Goal: Information Seeking & Learning: Check status

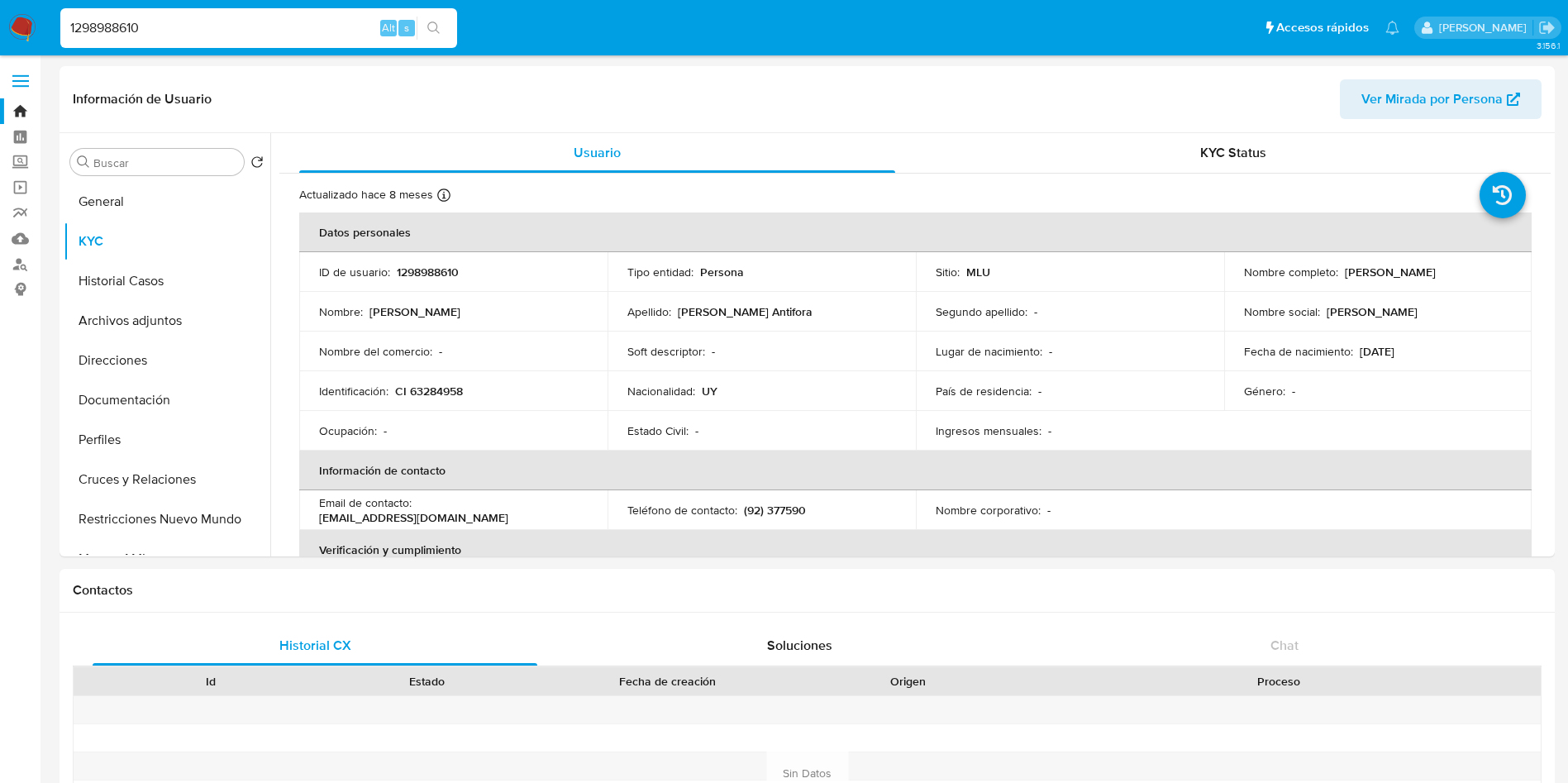
select select "10"
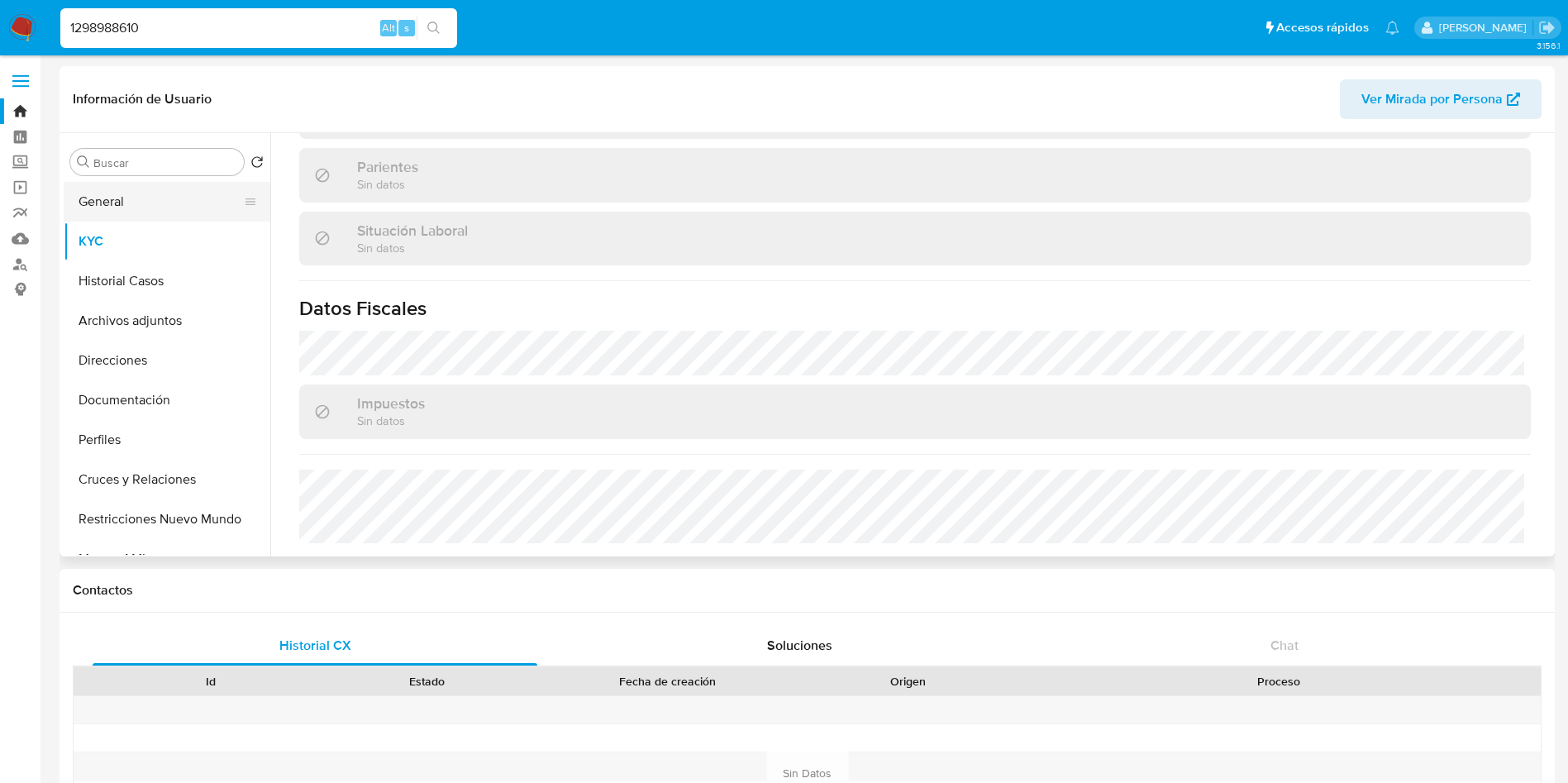
click at [104, 196] on button "General" at bounding box center [160, 201] width 194 height 40
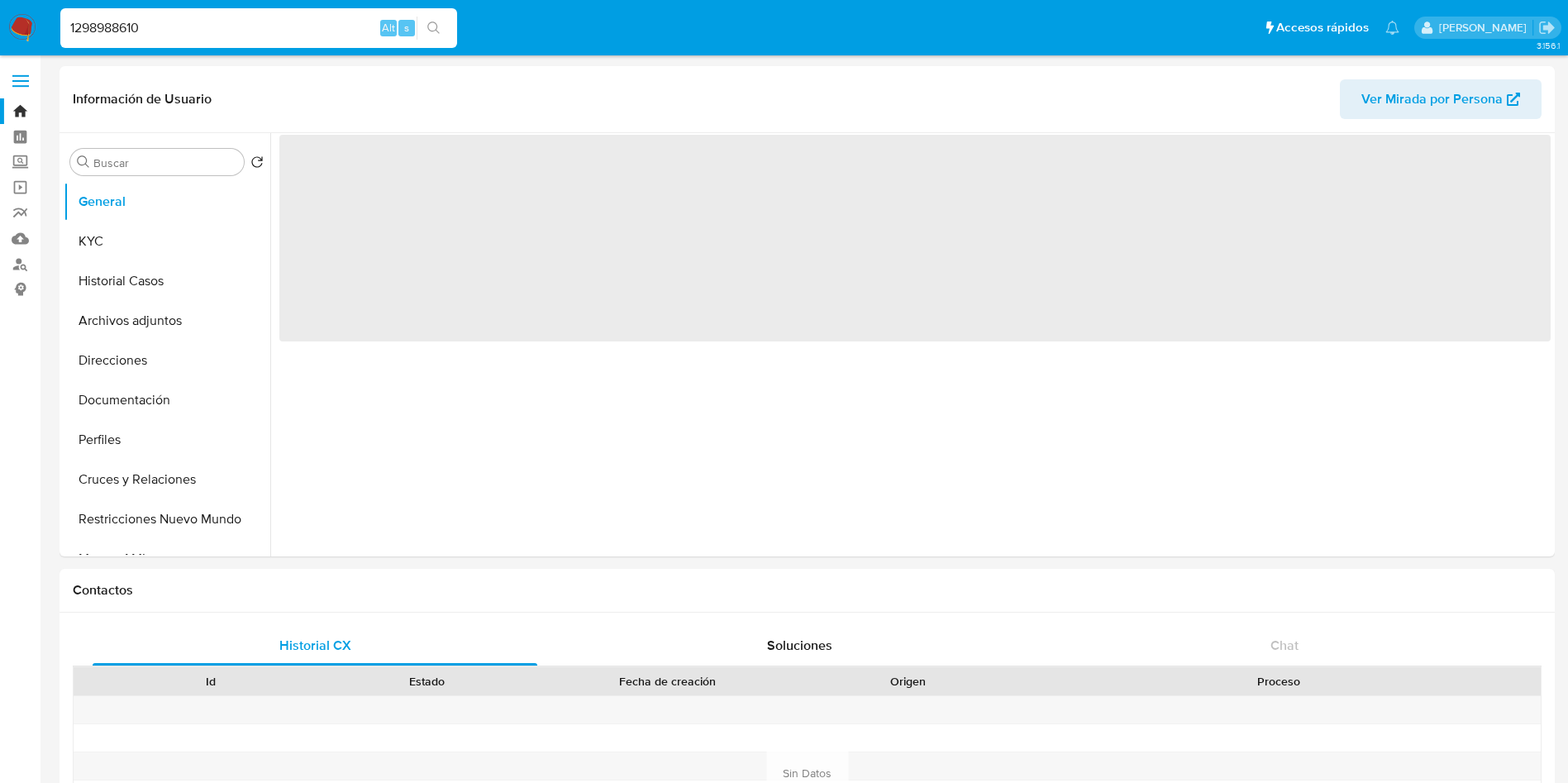
scroll to position [0, 0]
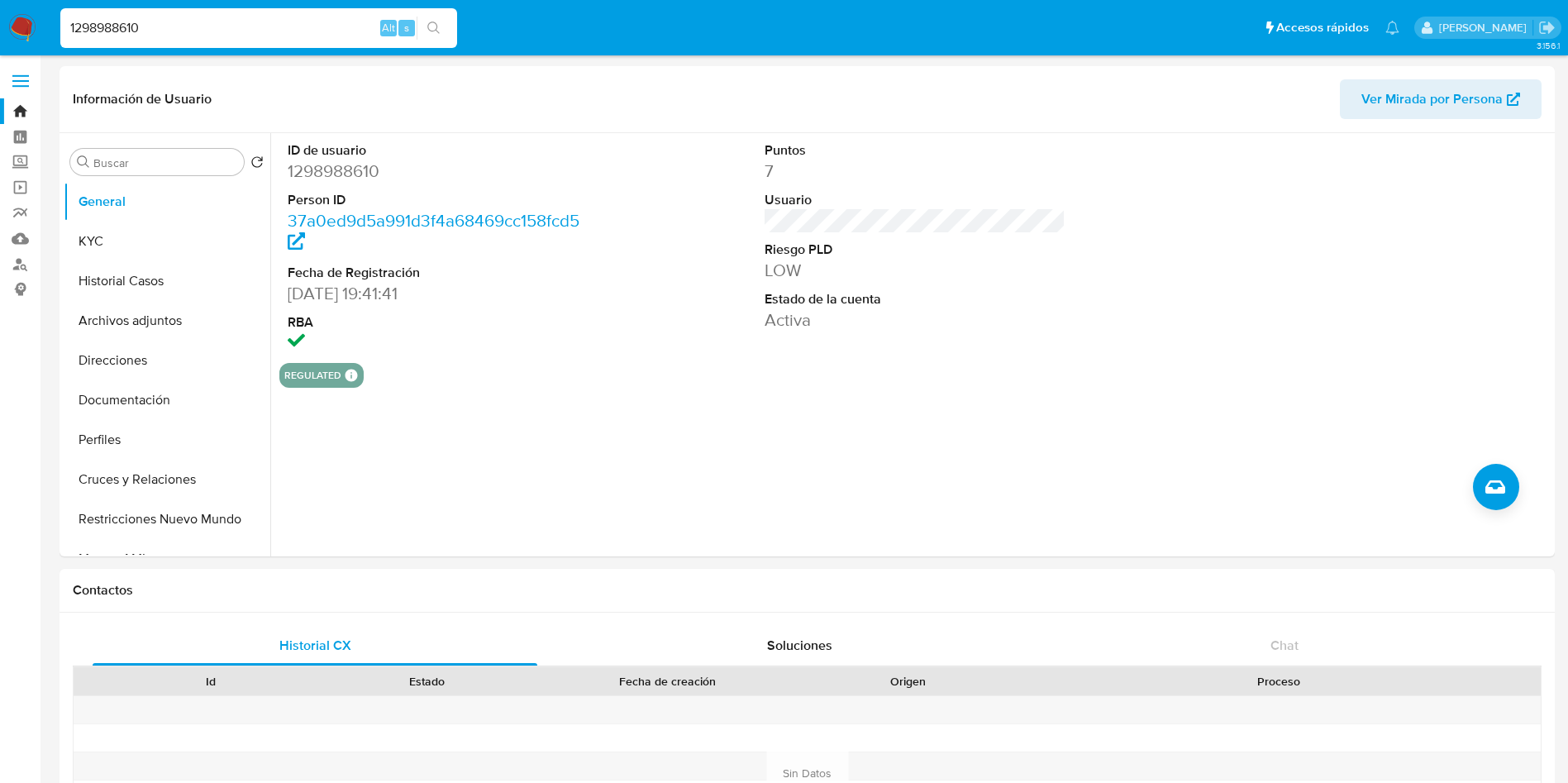
click at [148, 30] on input "1298988610" at bounding box center [259, 27] width 397 height 22
click at [82, 241] on button "KYC" at bounding box center [160, 241] width 194 height 40
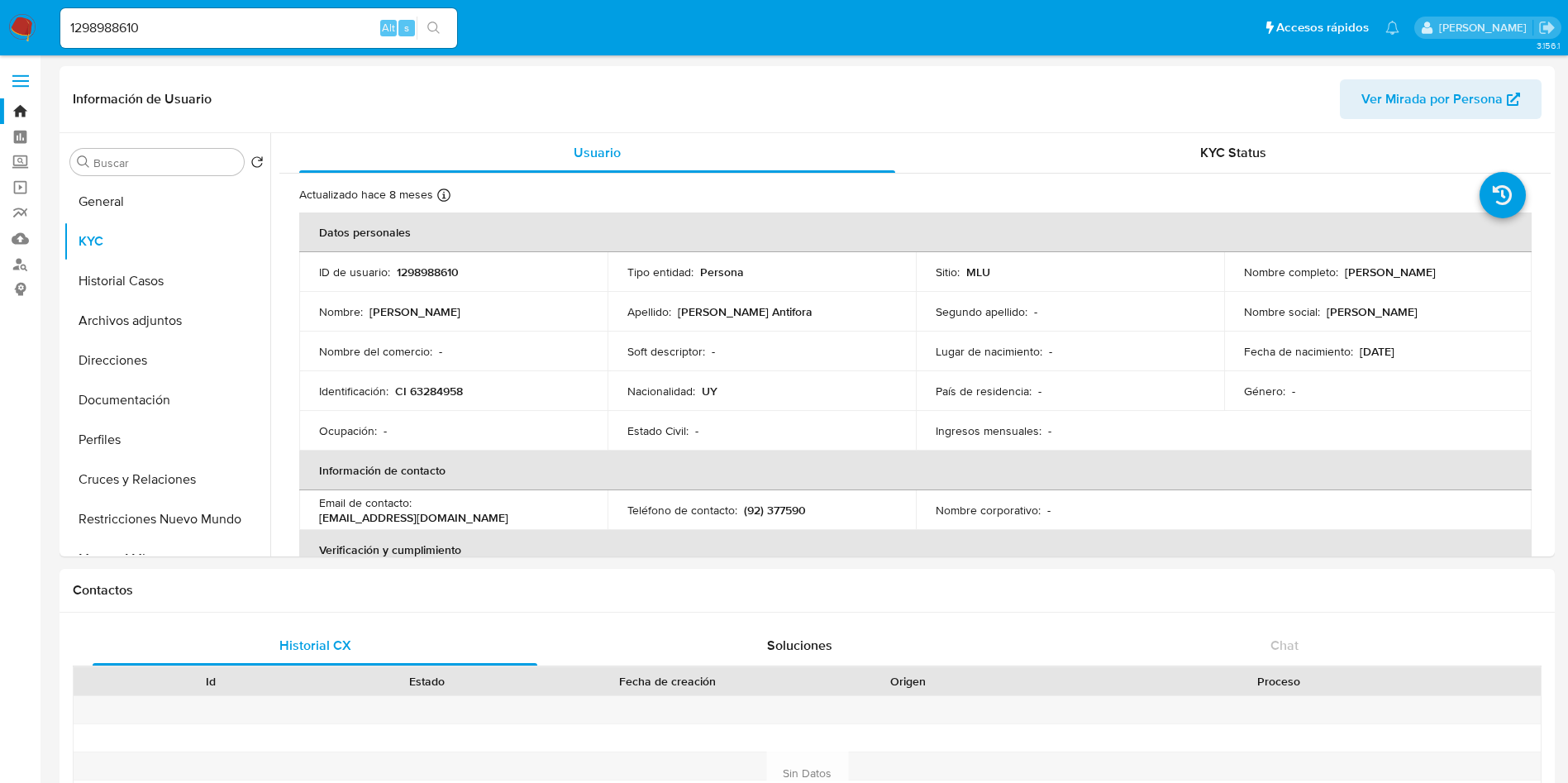
click at [196, 33] on input "1298988610" at bounding box center [259, 27] width 397 height 22
paste input "599437929"
type input "599437929"
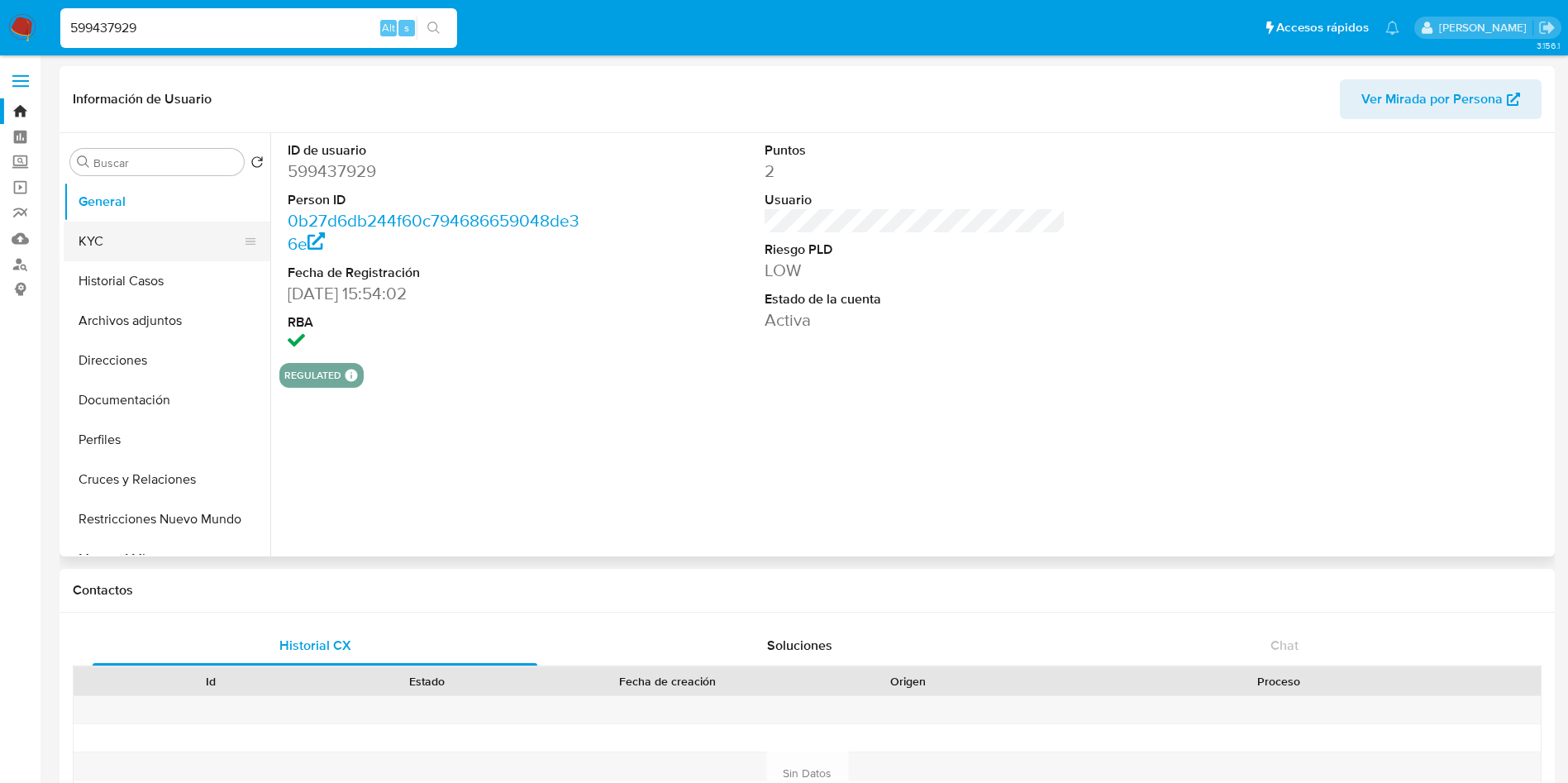
select select "10"
click at [193, 254] on button "KYC" at bounding box center [160, 241] width 194 height 40
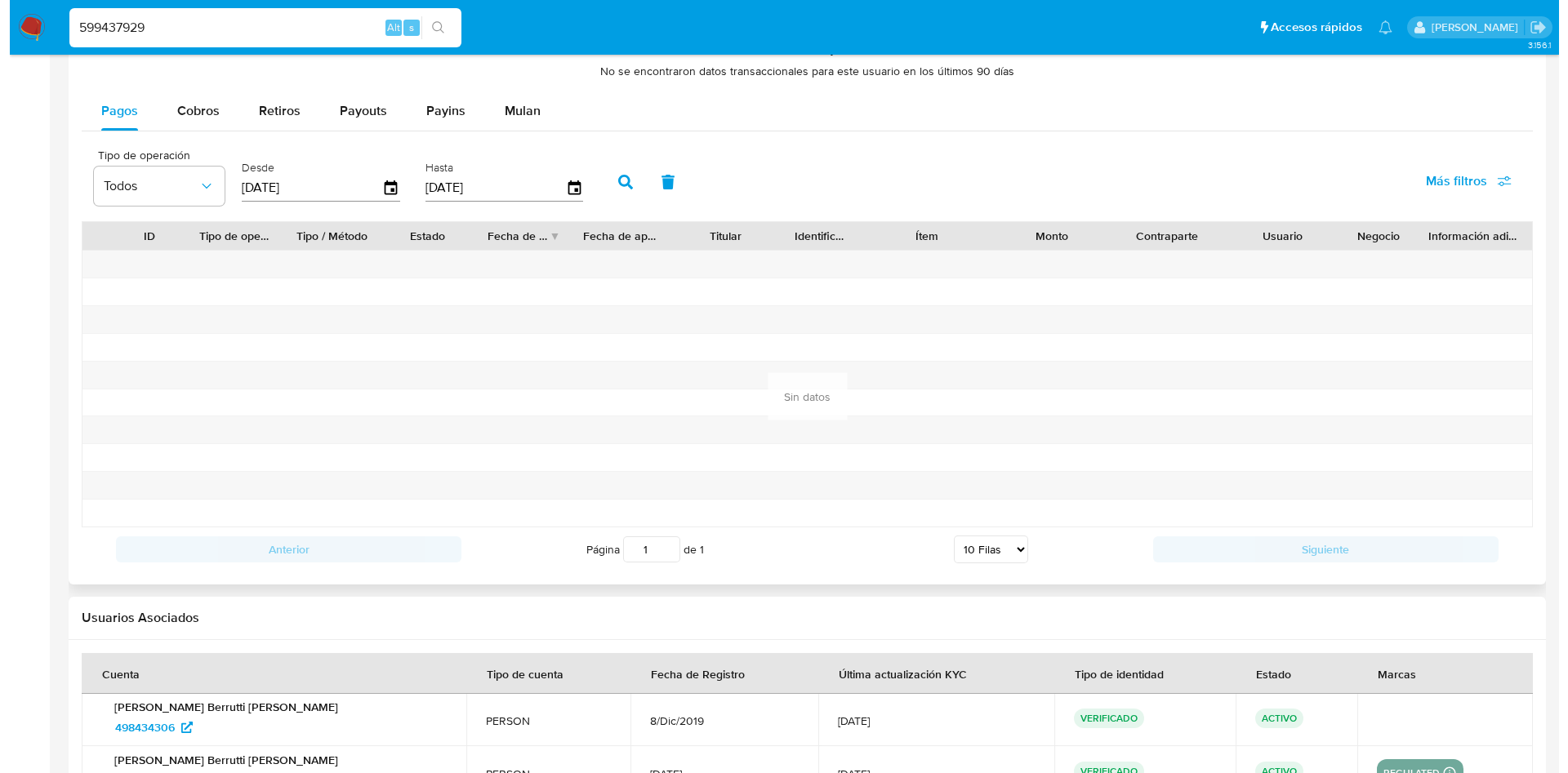
scroll to position [1129, 0]
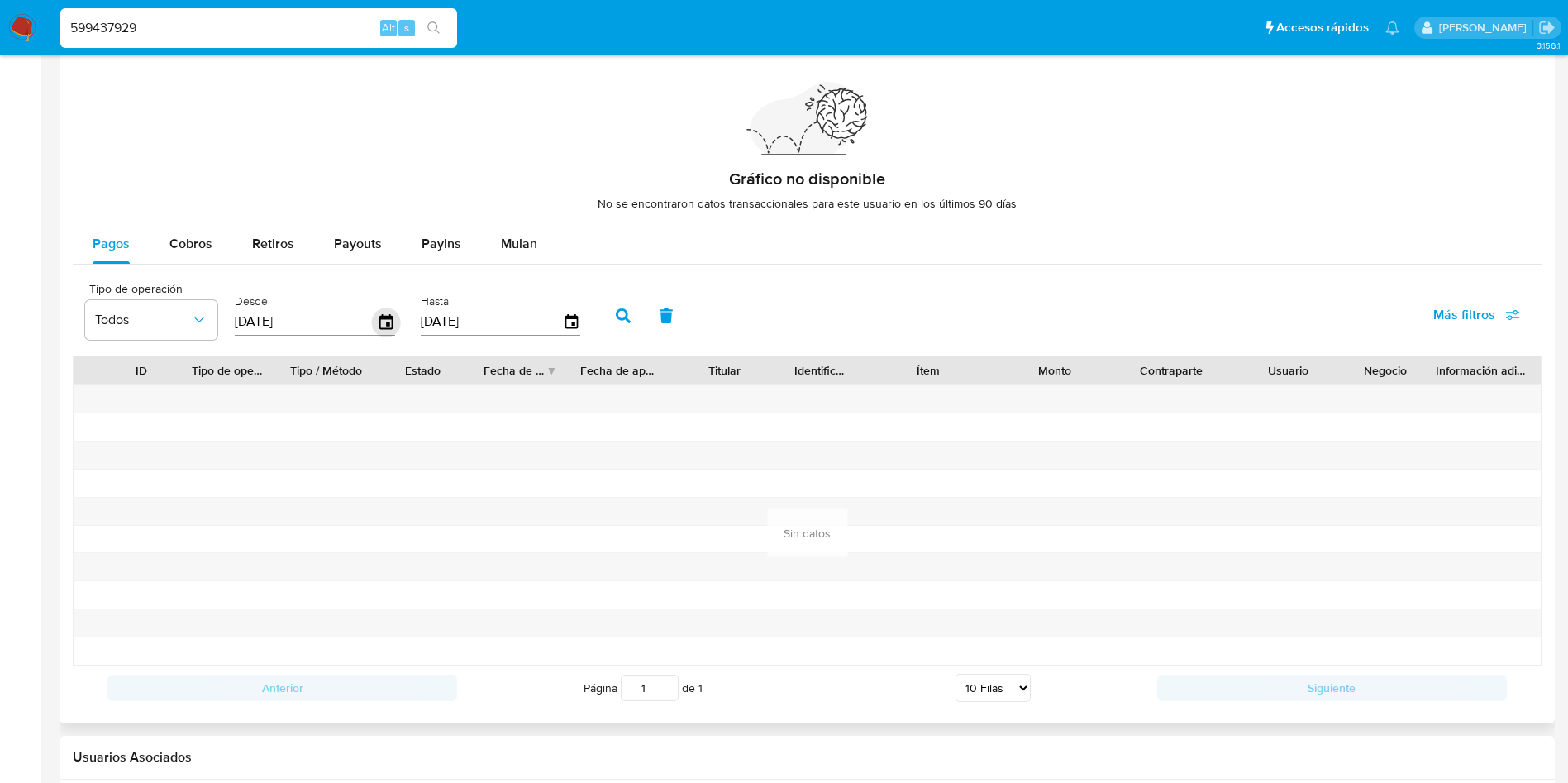
click at [392, 327] on icon "button" at bounding box center [387, 322] width 29 height 29
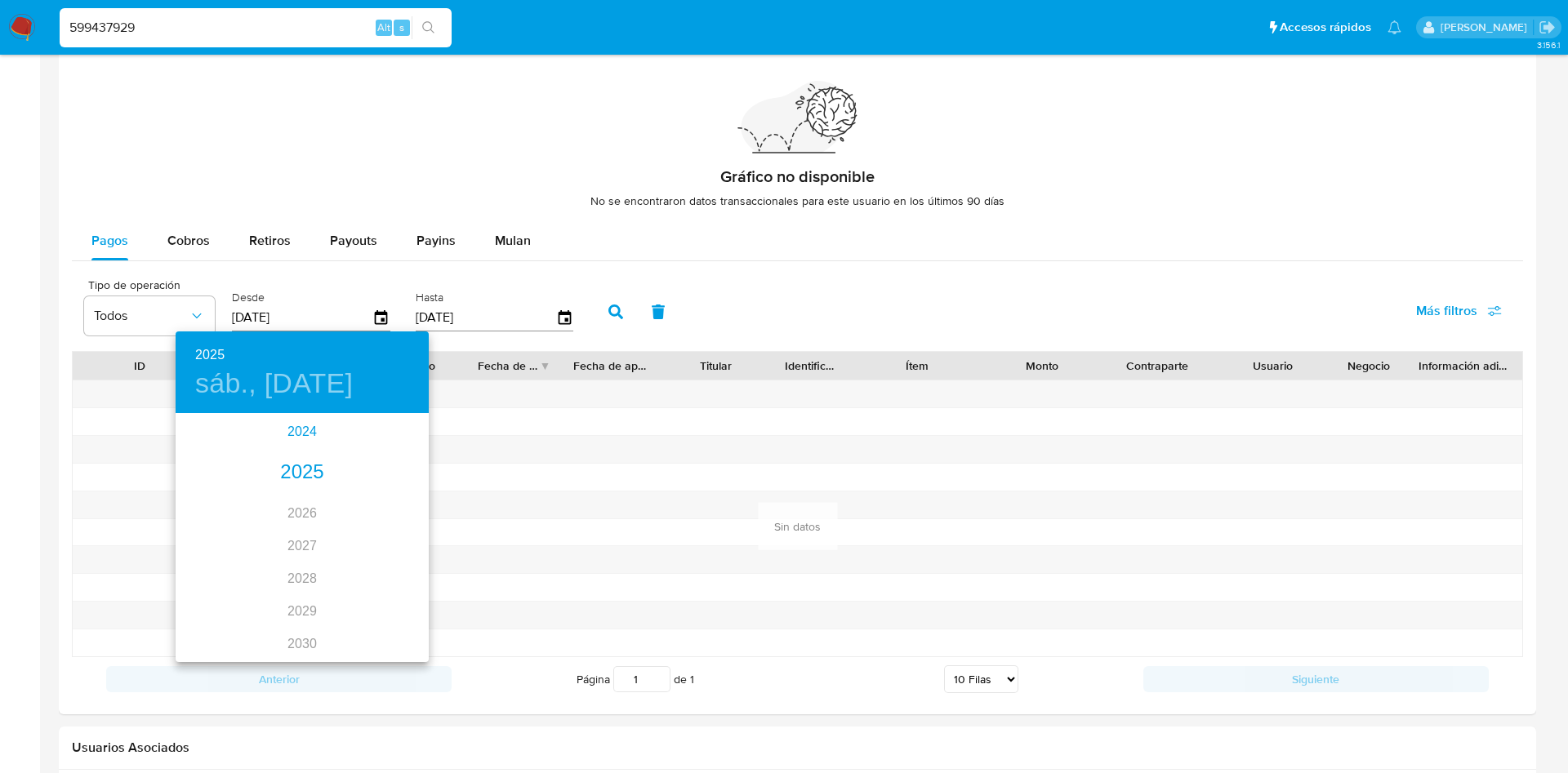
click at [299, 439] on div "2024" at bounding box center [302, 431] width 253 height 33
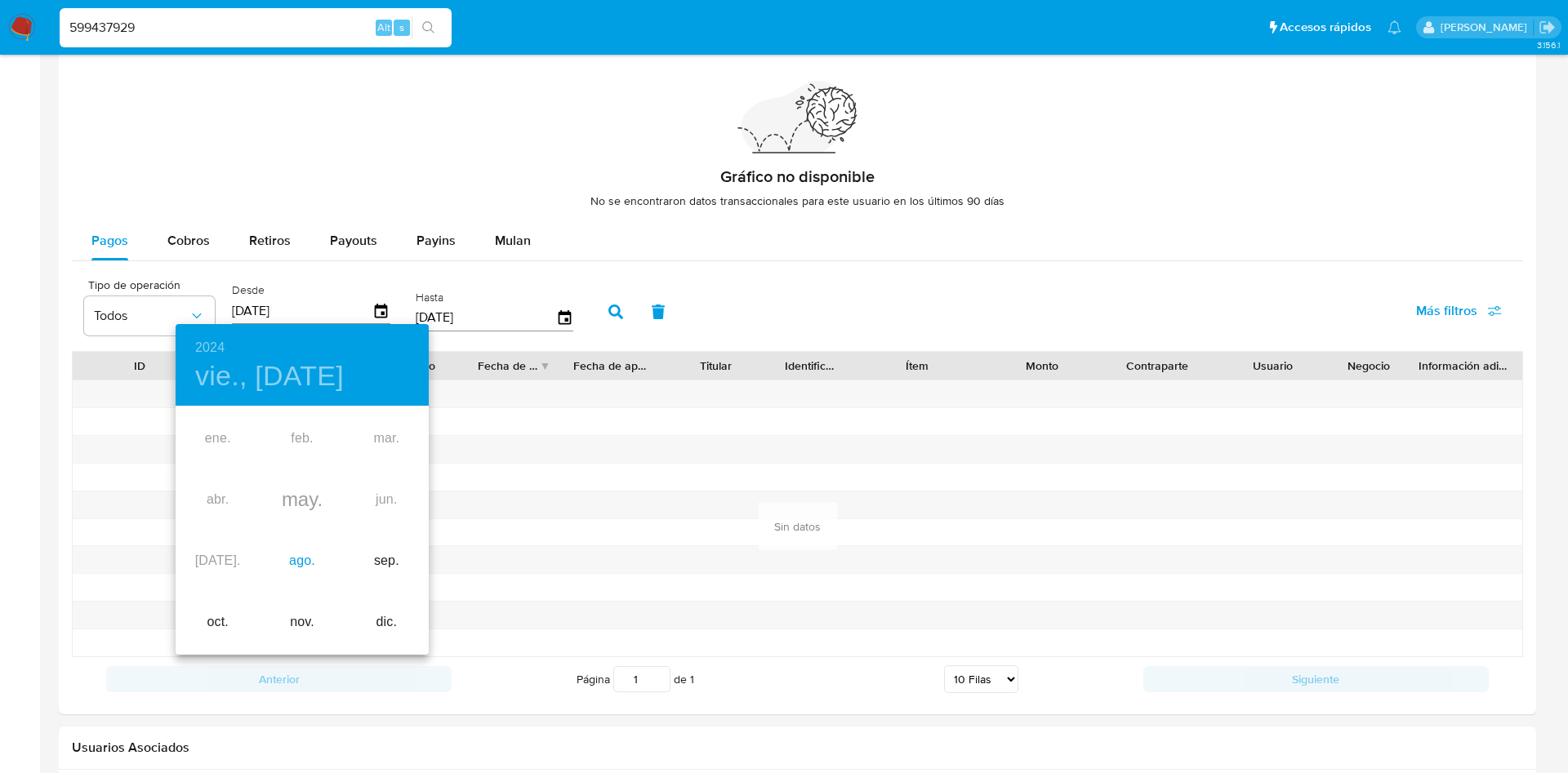
click at [294, 564] on div "ago." at bounding box center [302, 562] width 84 height 62
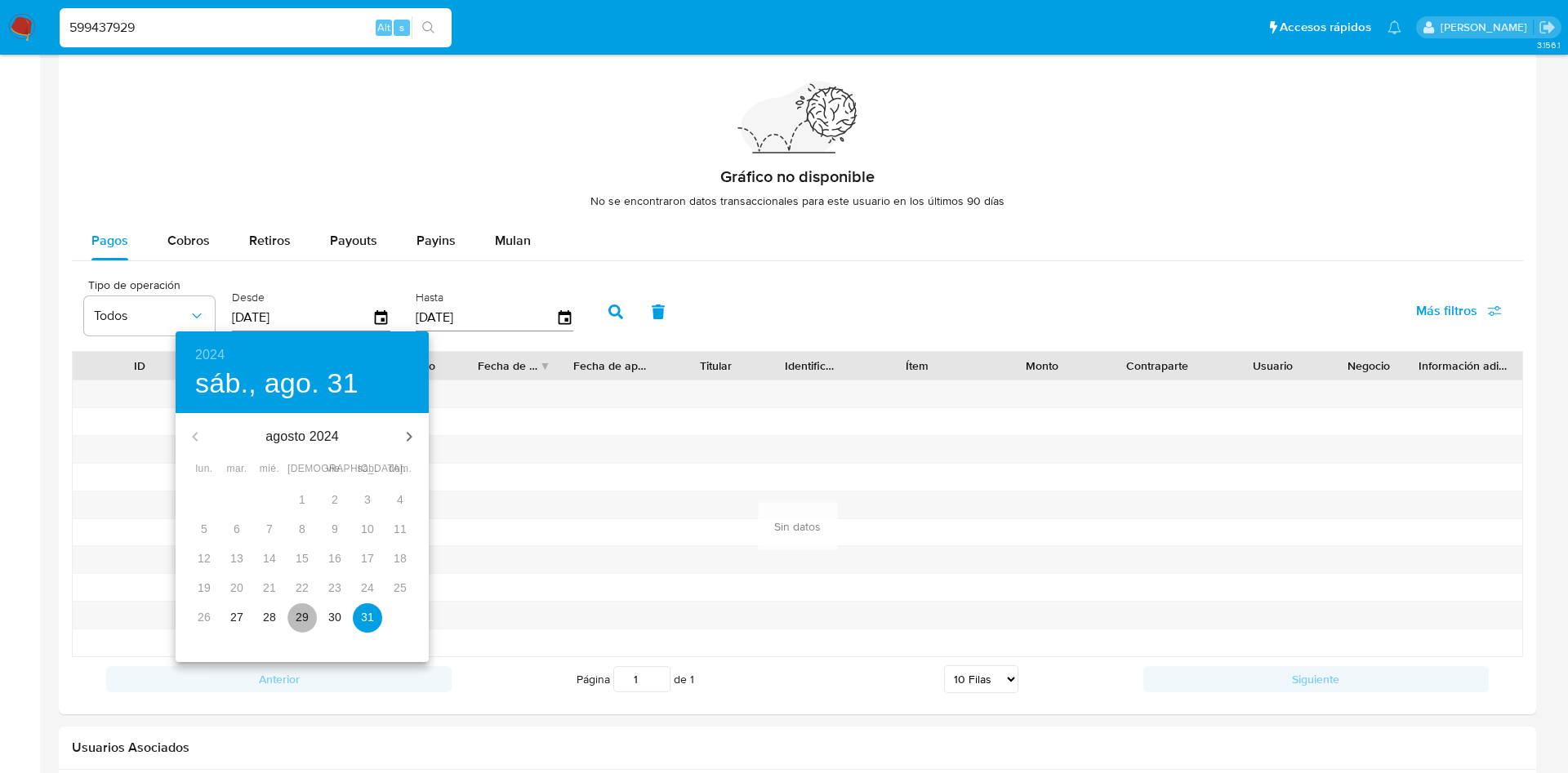
click at [309, 616] on span "29" at bounding box center [302, 616] width 29 height 16
type input "29/08/2024"
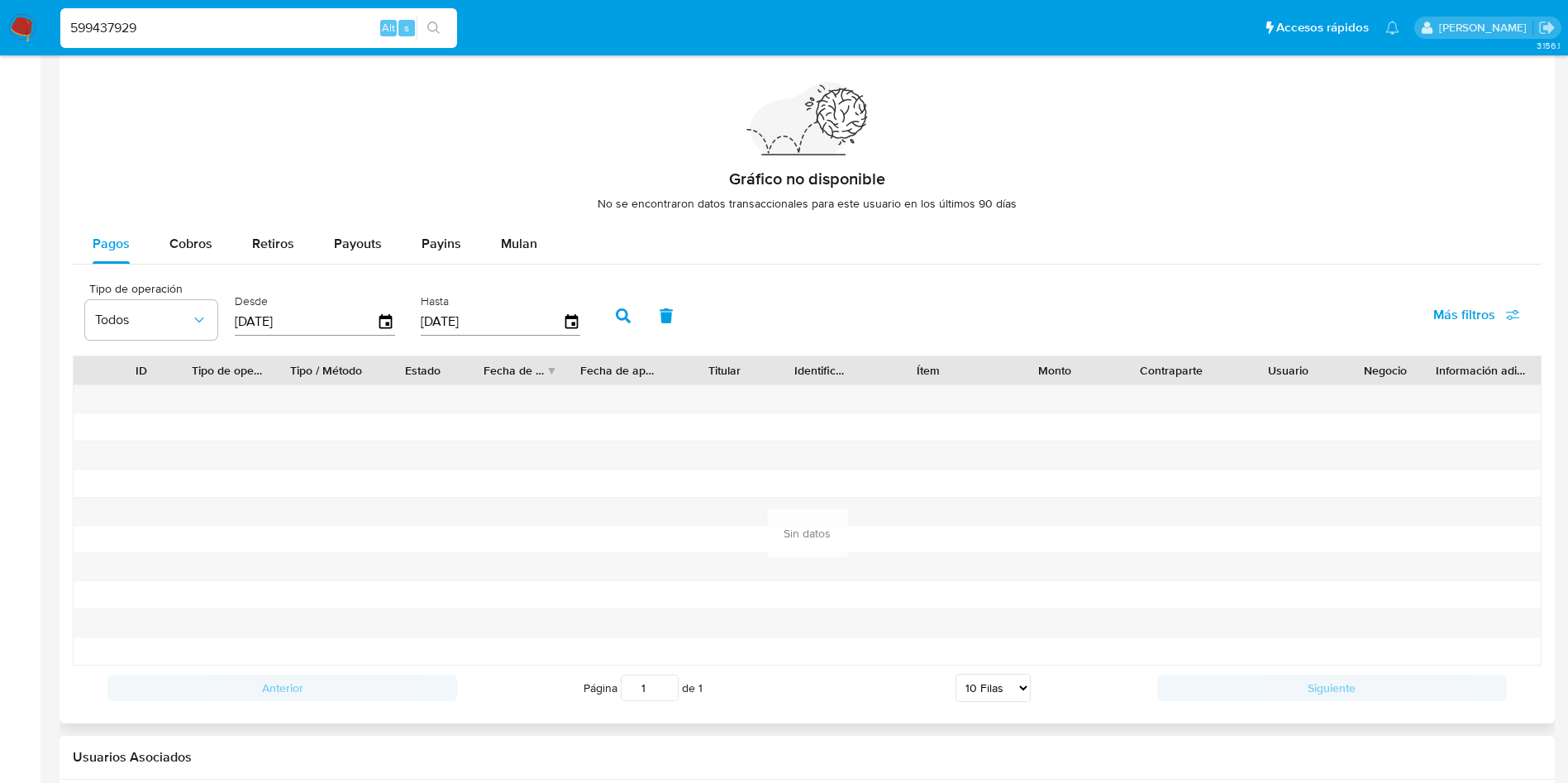
click at [612, 322] on button "button" at bounding box center [623, 316] width 43 height 40
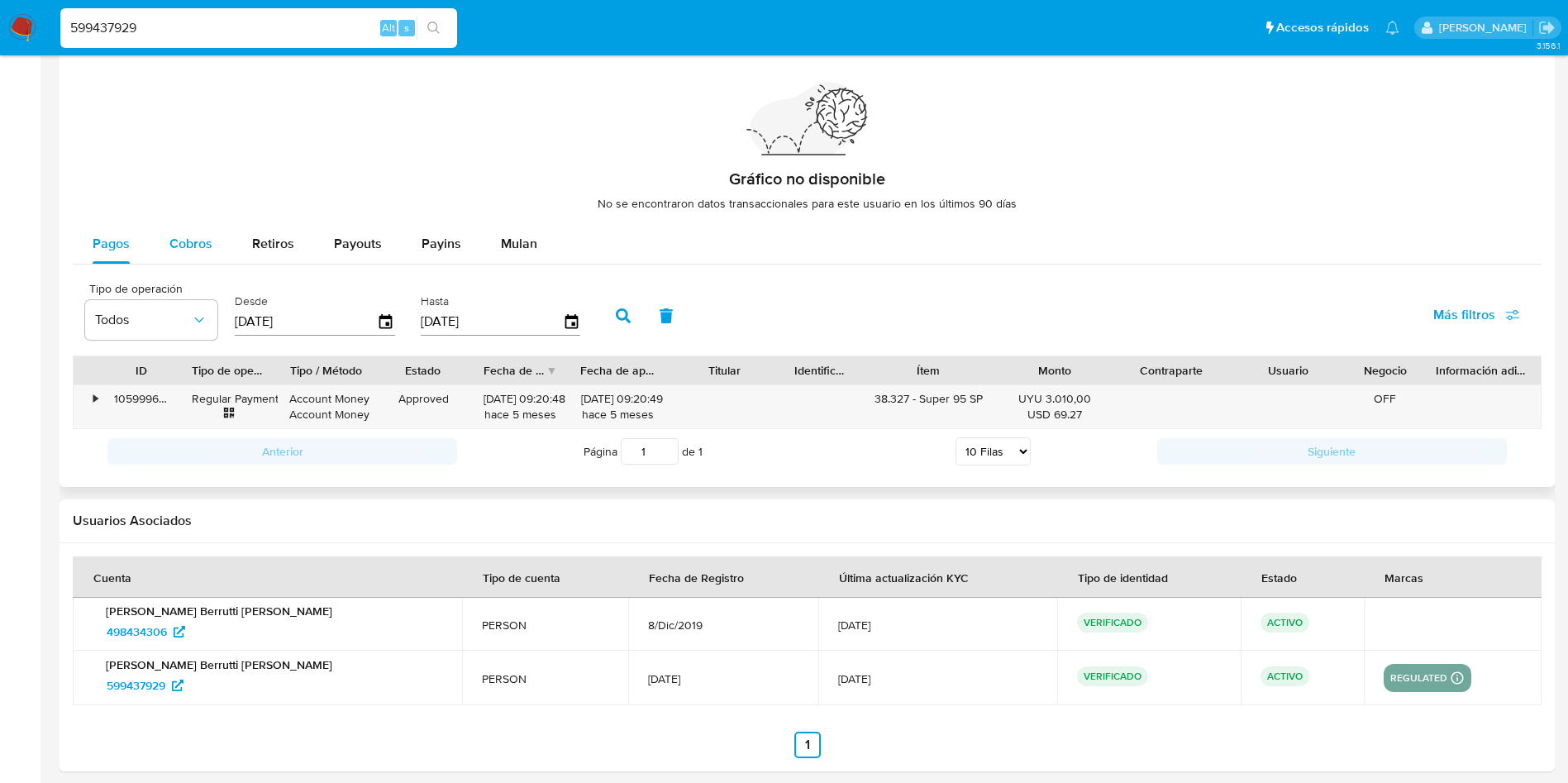
click at [202, 242] on span "Cobros" at bounding box center [190, 244] width 43 height 19
select select "10"
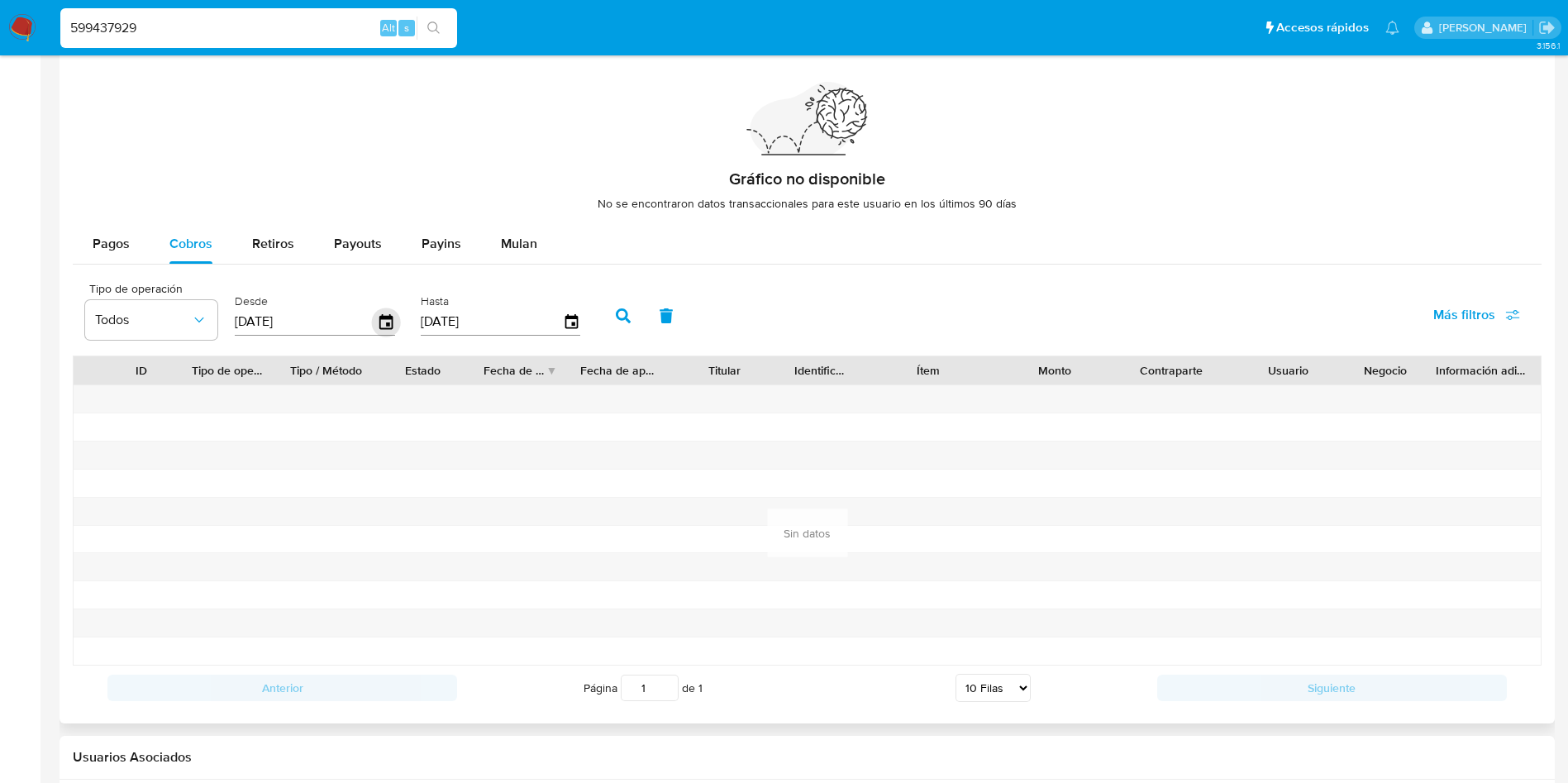
drag, startPoint x: 372, startPoint y: 318, endPoint x: 385, endPoint y: 325, distance: 14.8
click at [372, 319] on input "[DATE]" at bounding box center [305, 322] width 142 height 26
click at [386, 326] on icon "button" at bounding box center [387, 322] width 29 height 29
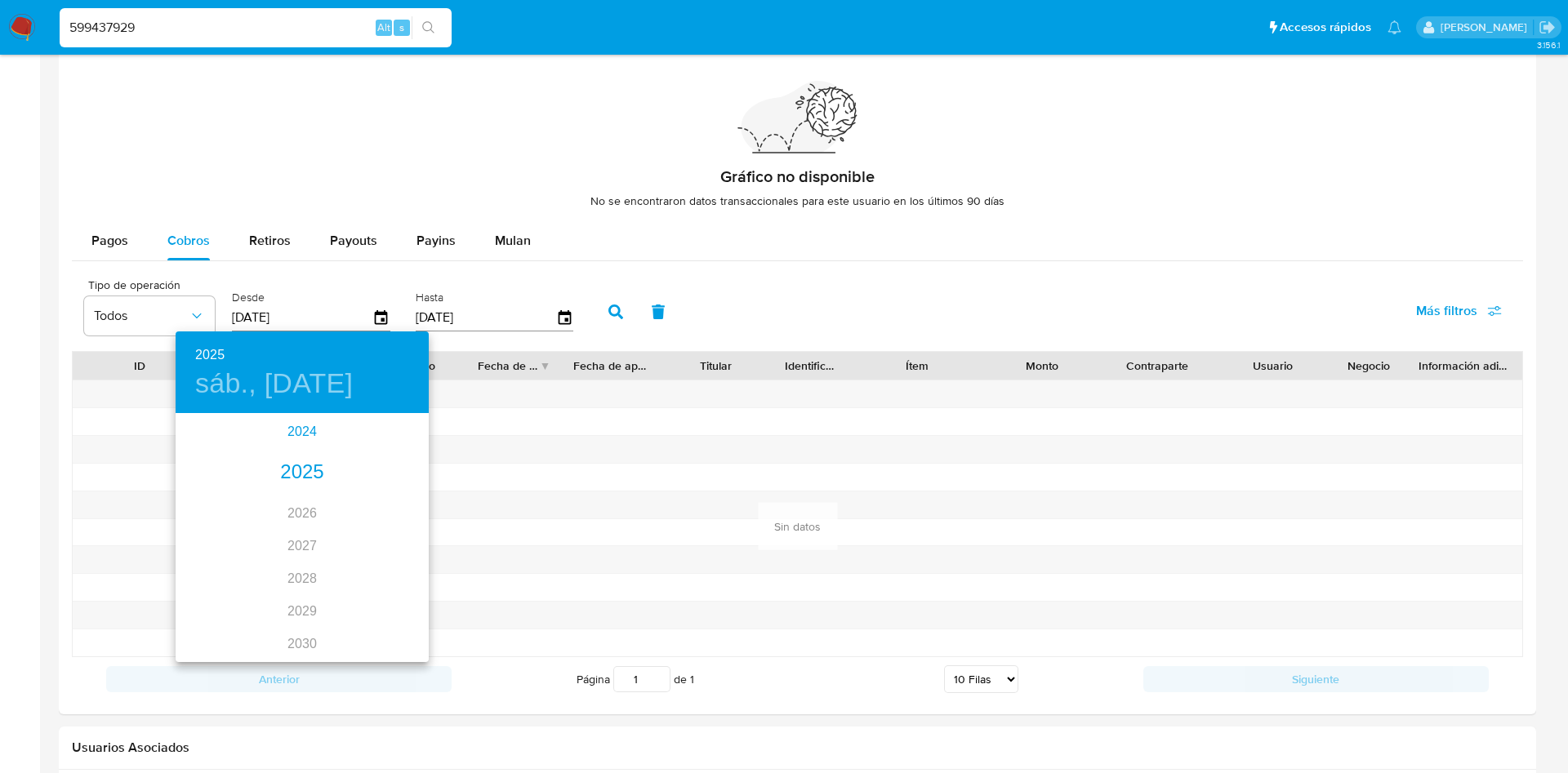
click at [296, 436] on div "2024" at bounding box center [302, 431] width 253 height 33
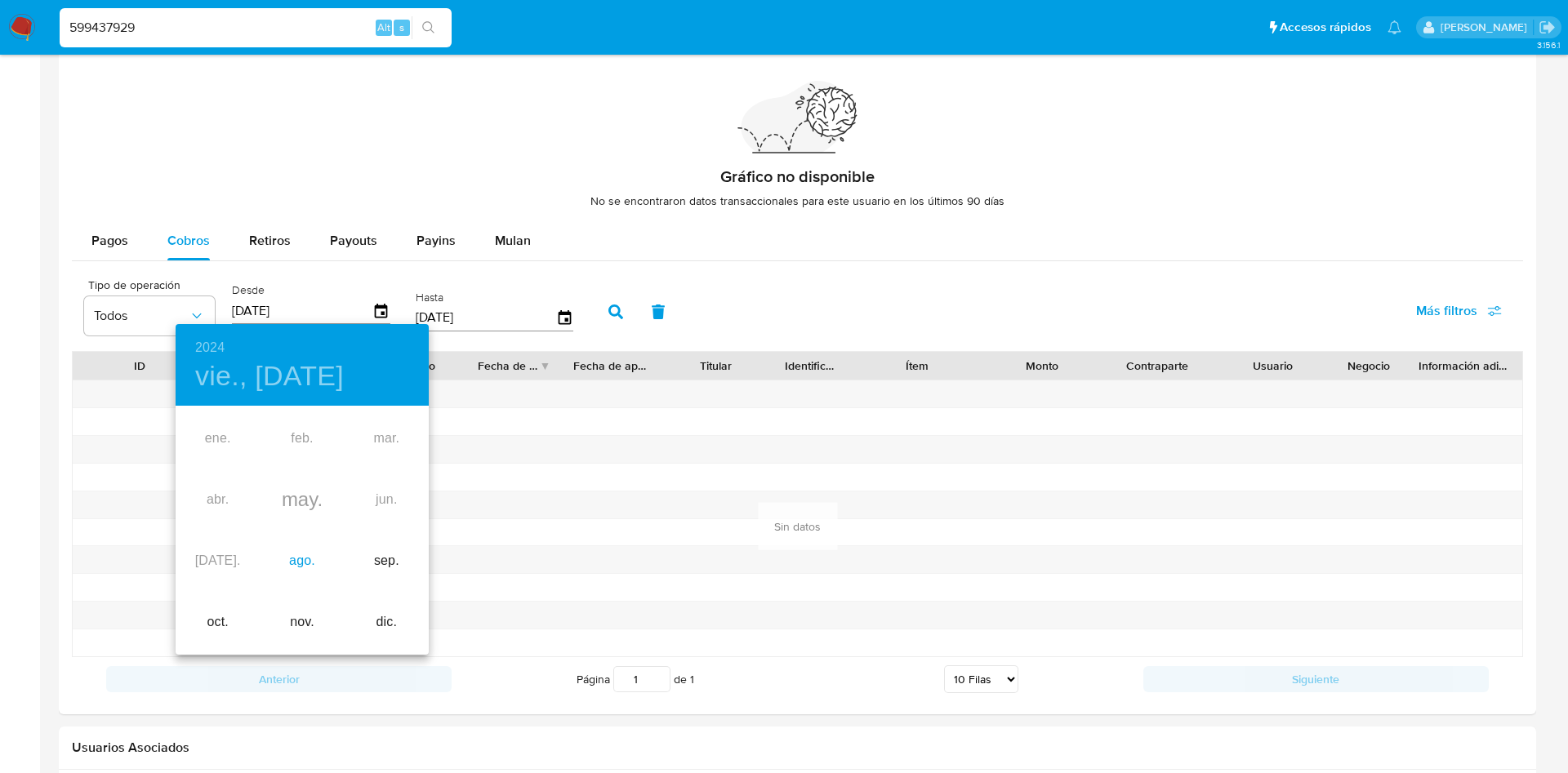
click at [309, 562] on div "ago." at bounding box center [302, 562] width 84 height 62
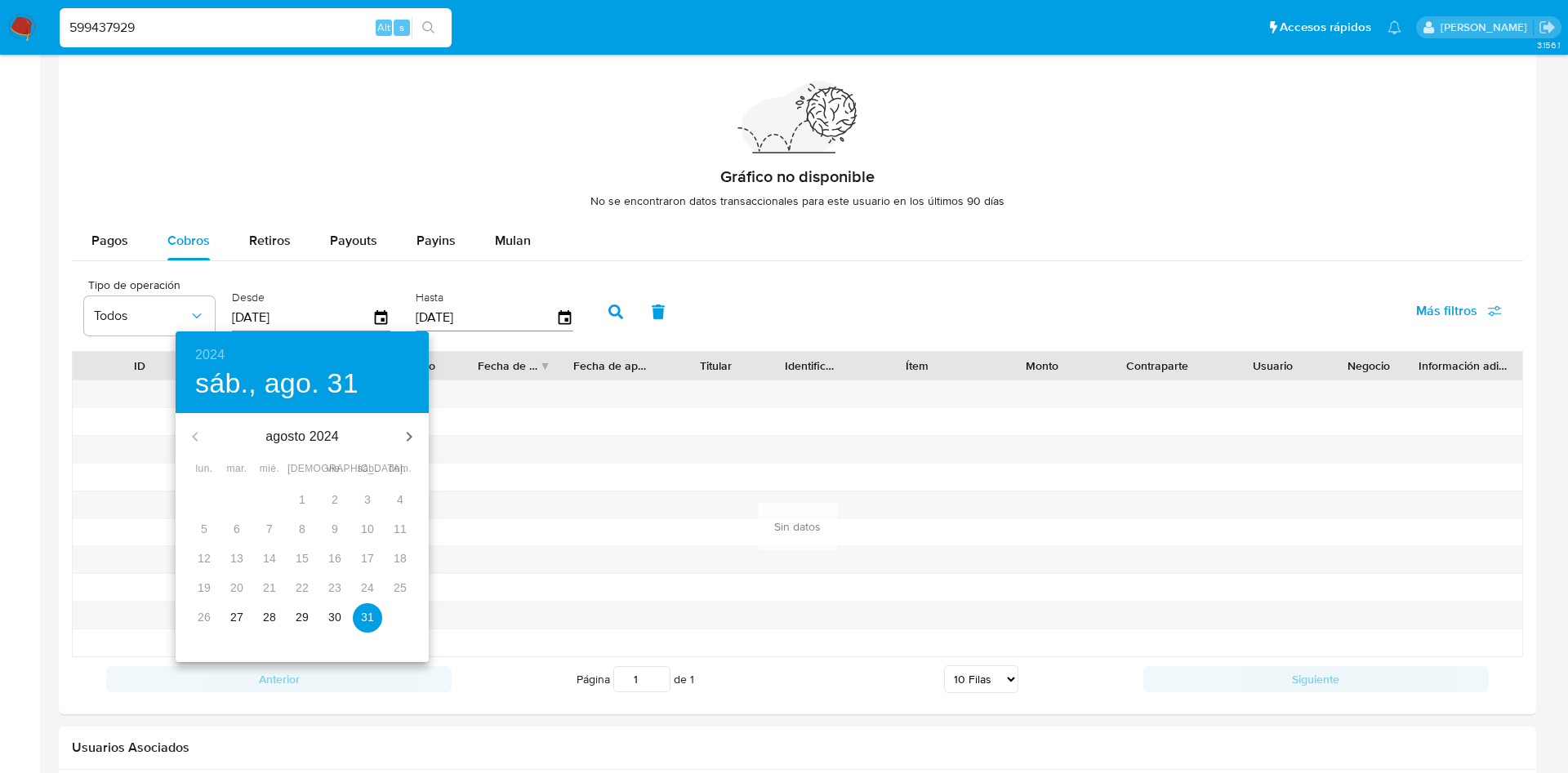
click at [302, 625] on p "29" at bounding box center [303, 616] width 13 height 16
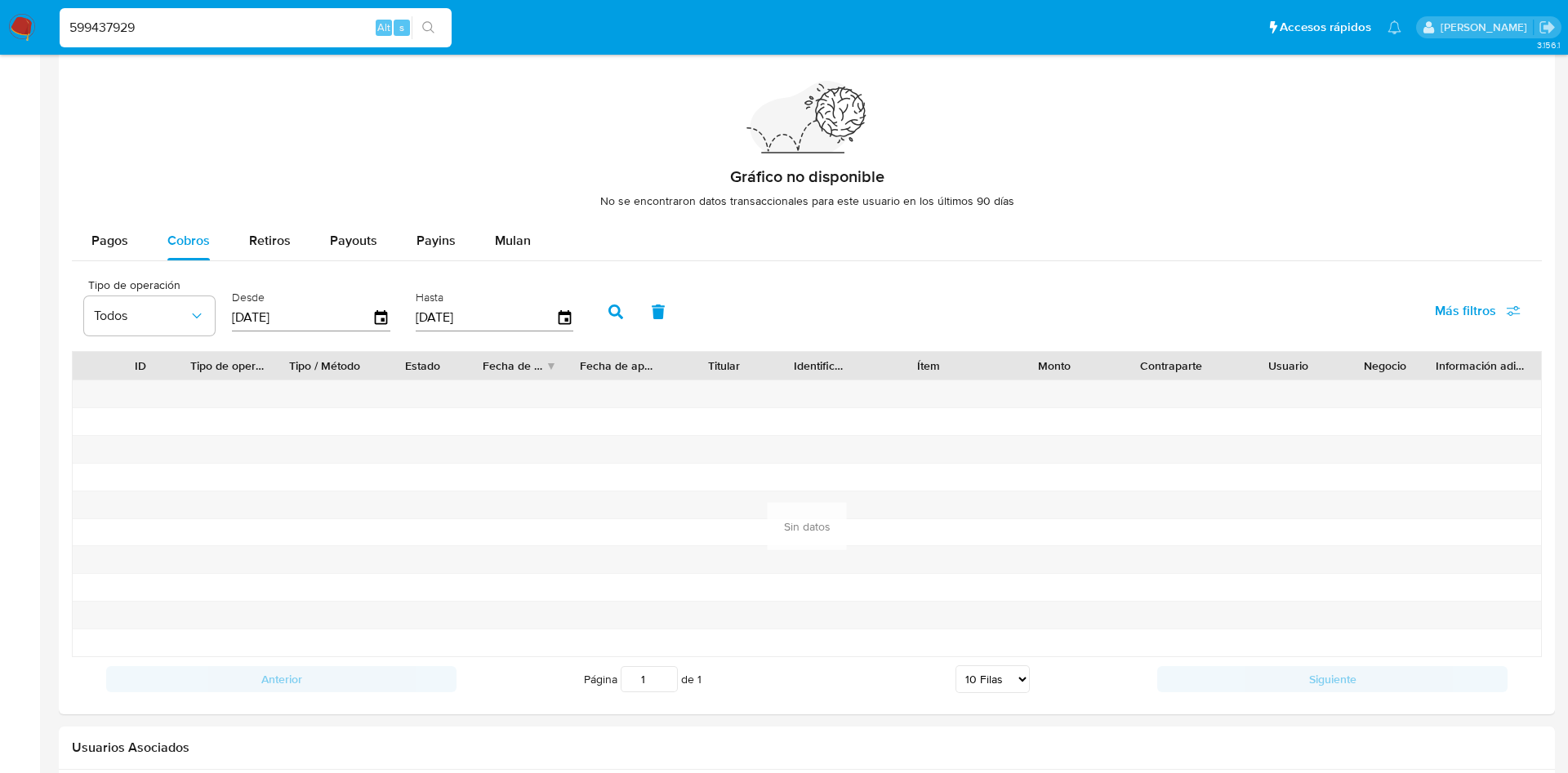
type input "29/08/2024"
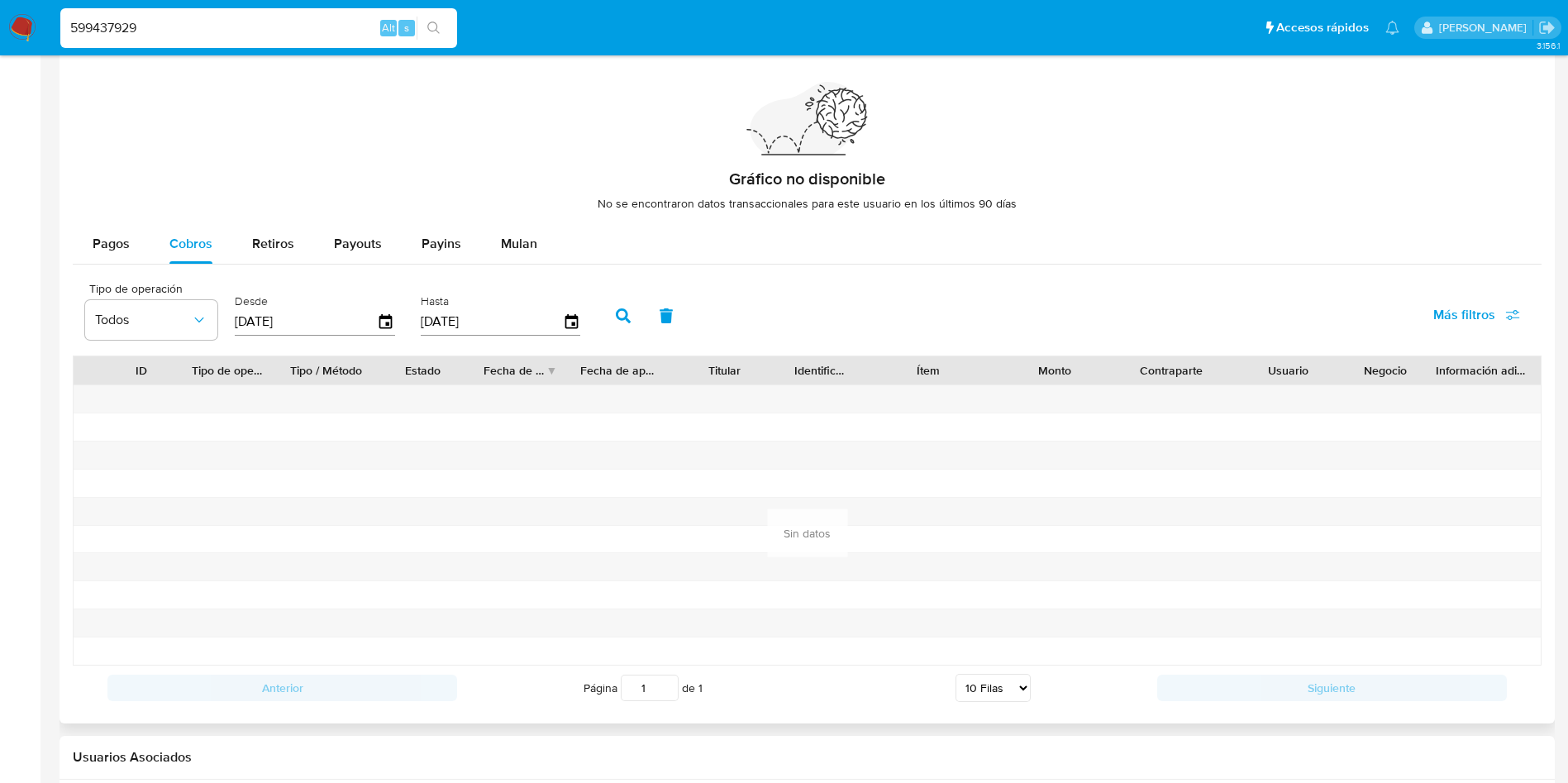
click at [615, 313] on button "button" at bounding box center [623, 316] width 43 height 40
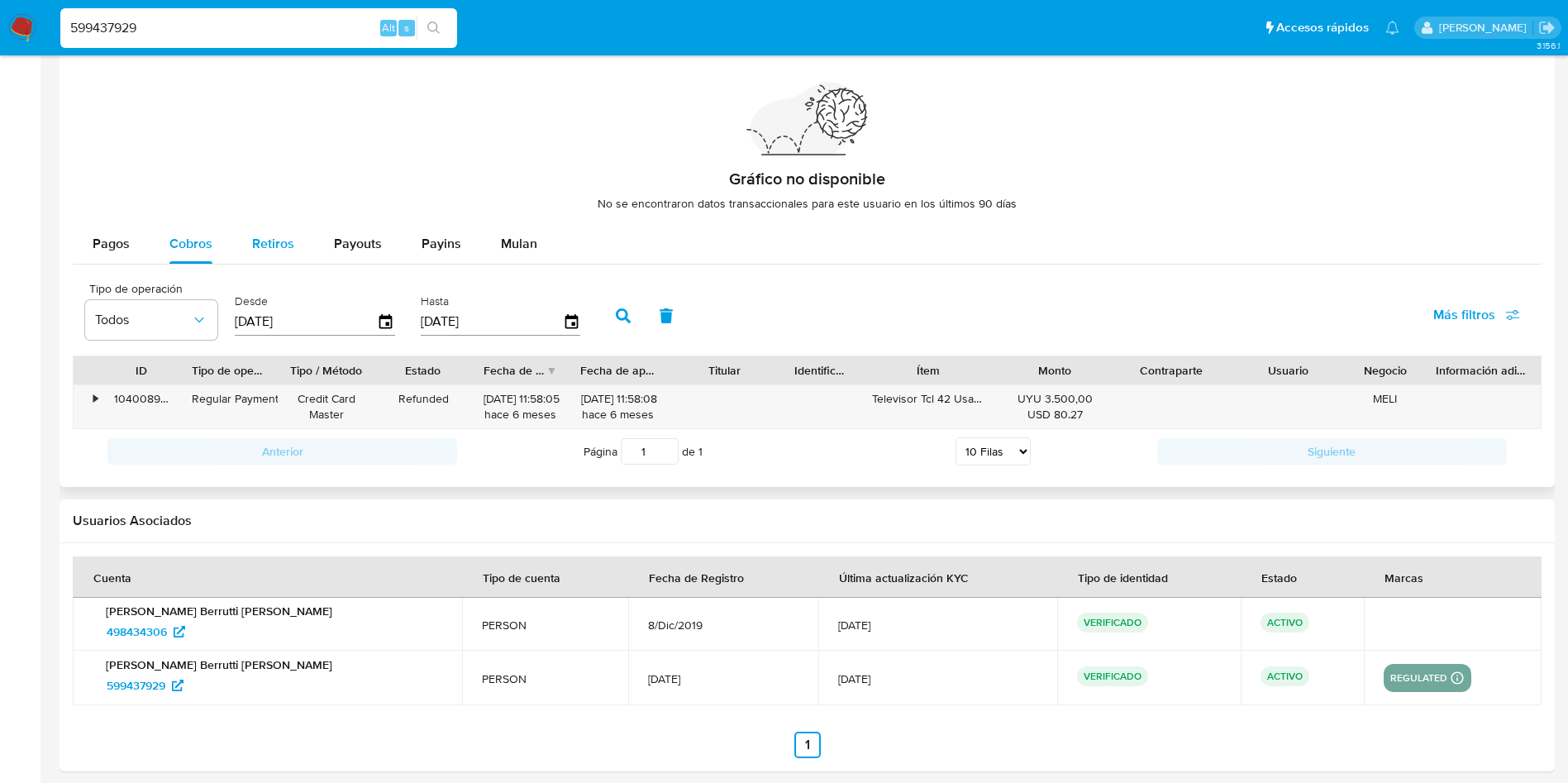
click at [285, 237] on span "Retiros" at bounding box center [273, 244] width 43 height 19
select select "10"
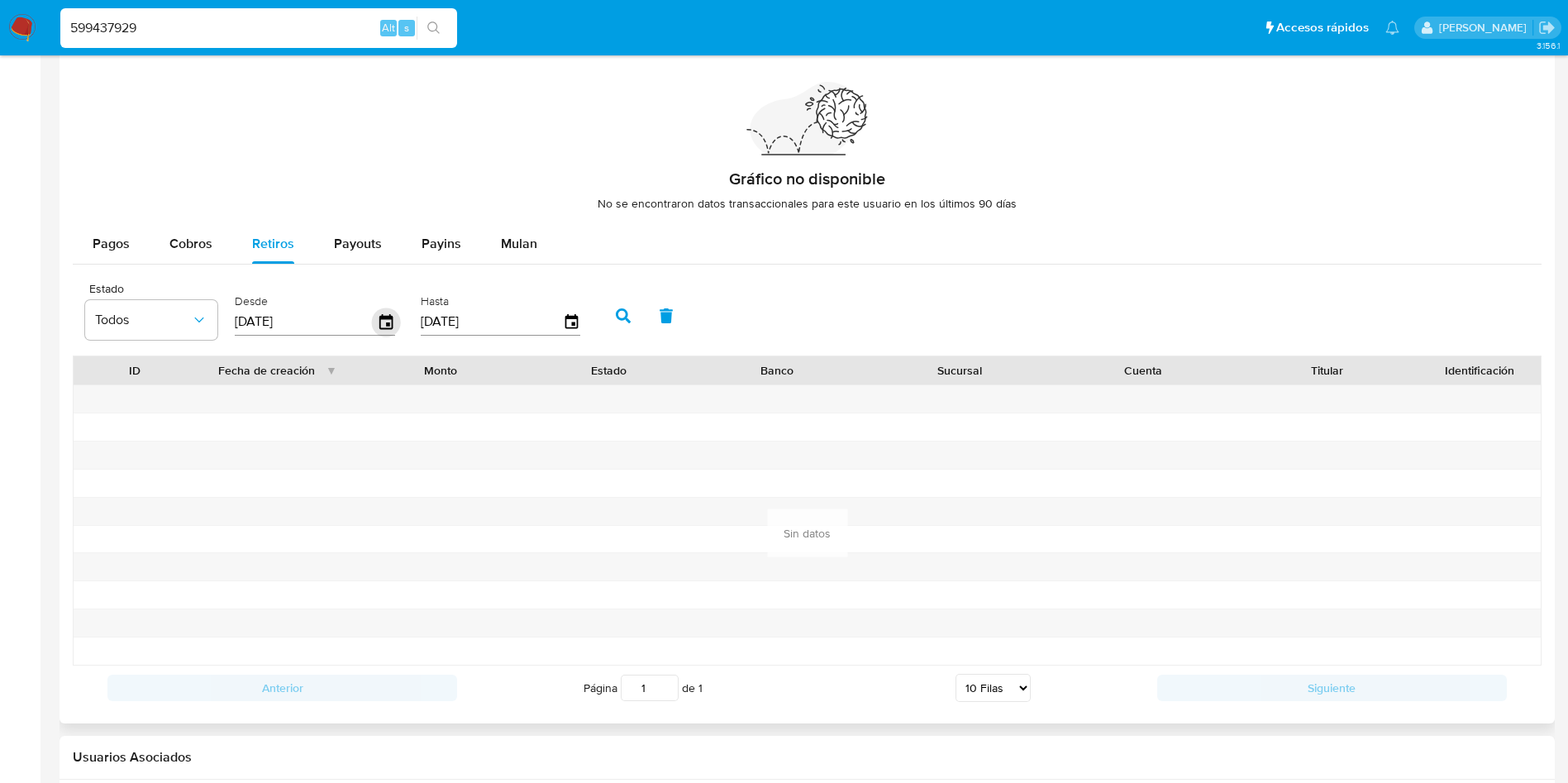
click at [386, 316] on icon "button" at bounding box center [386, 322] width 13 height 15
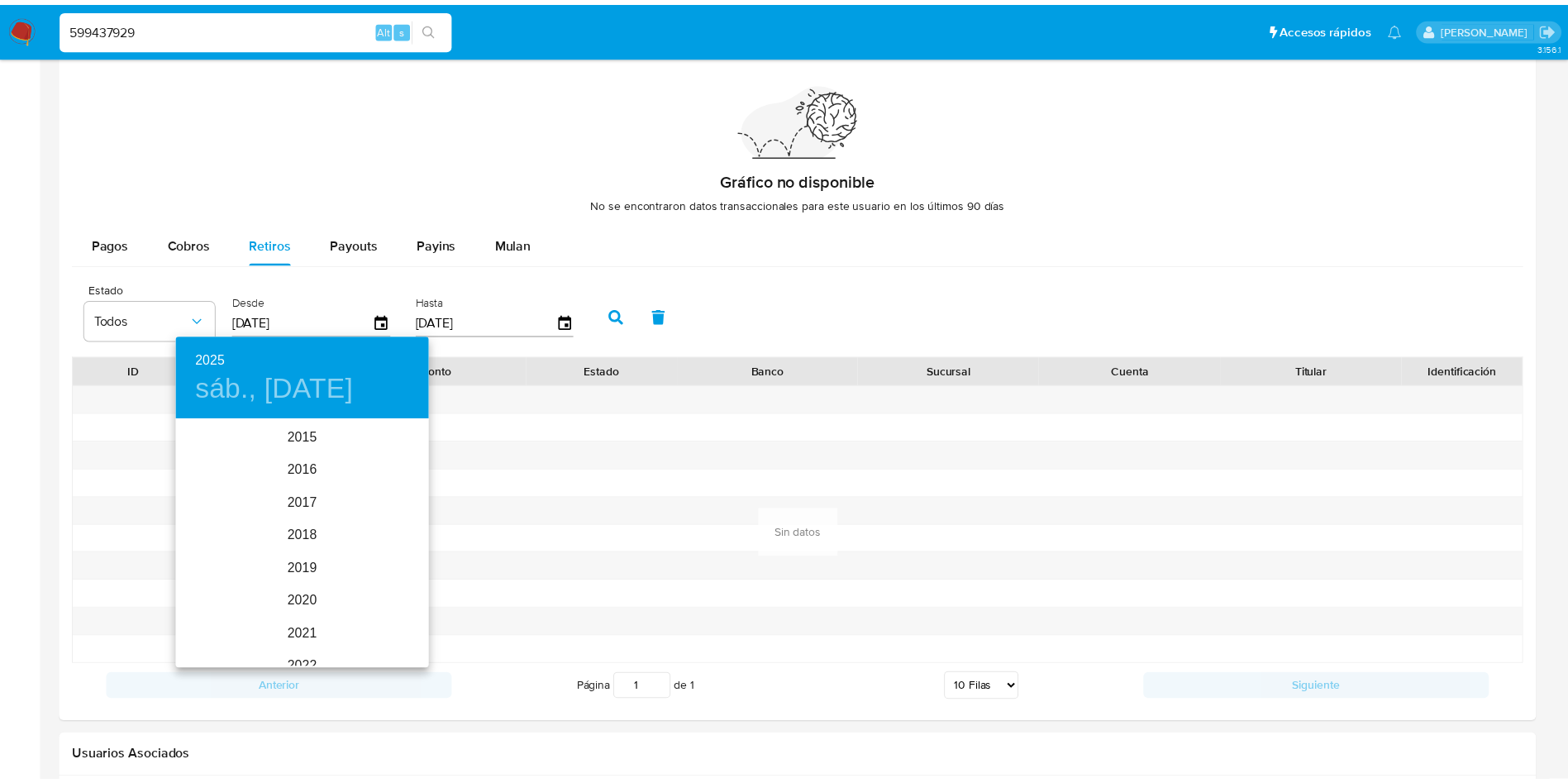
scroll to position [232, 0]
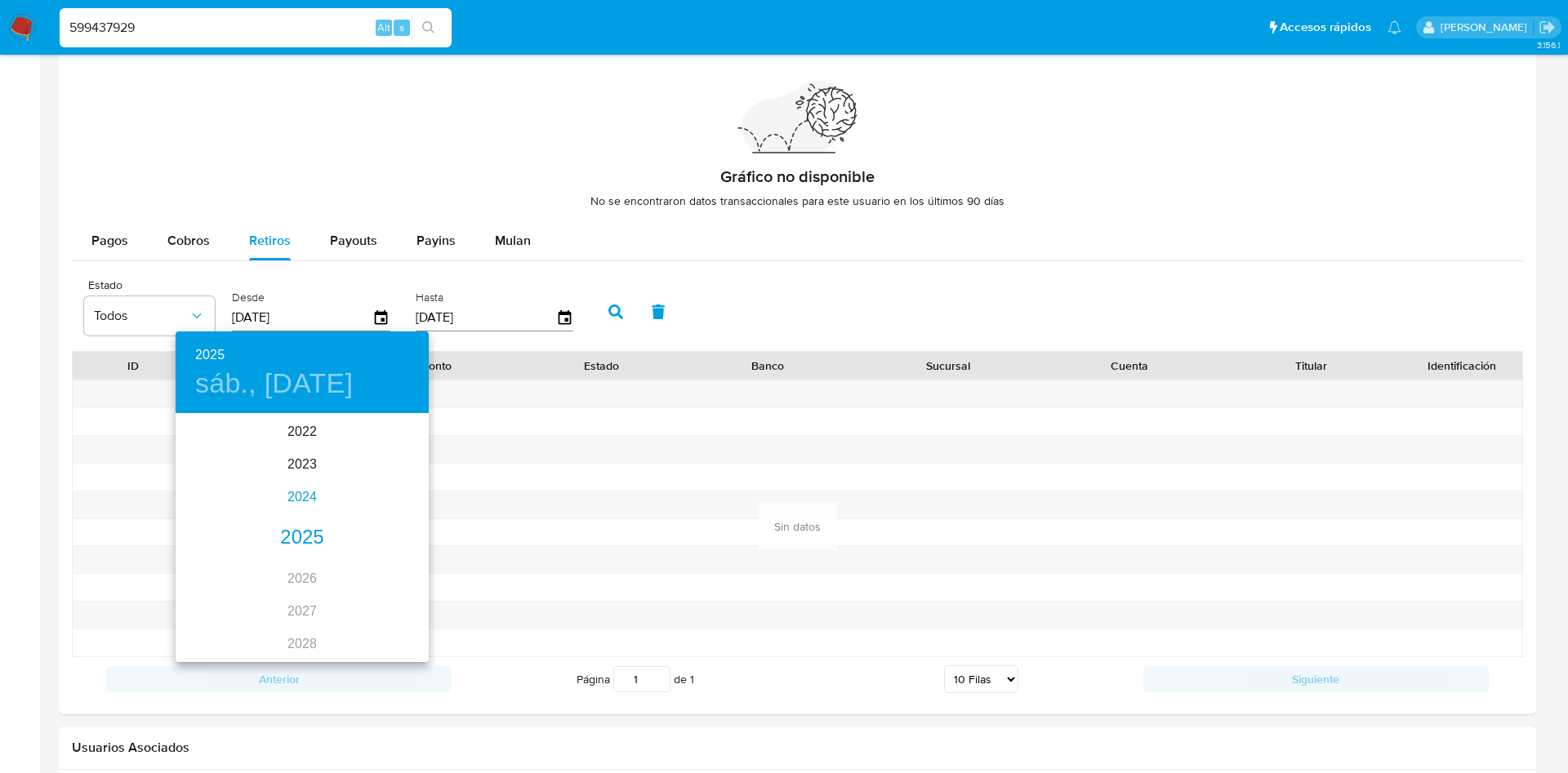
click at [284, 481] on div "2024" at bounding box center [302, 497] width 253 height 33
click at [303, 516] on div "may." at bounding box center [302, 508] width 84 height 62
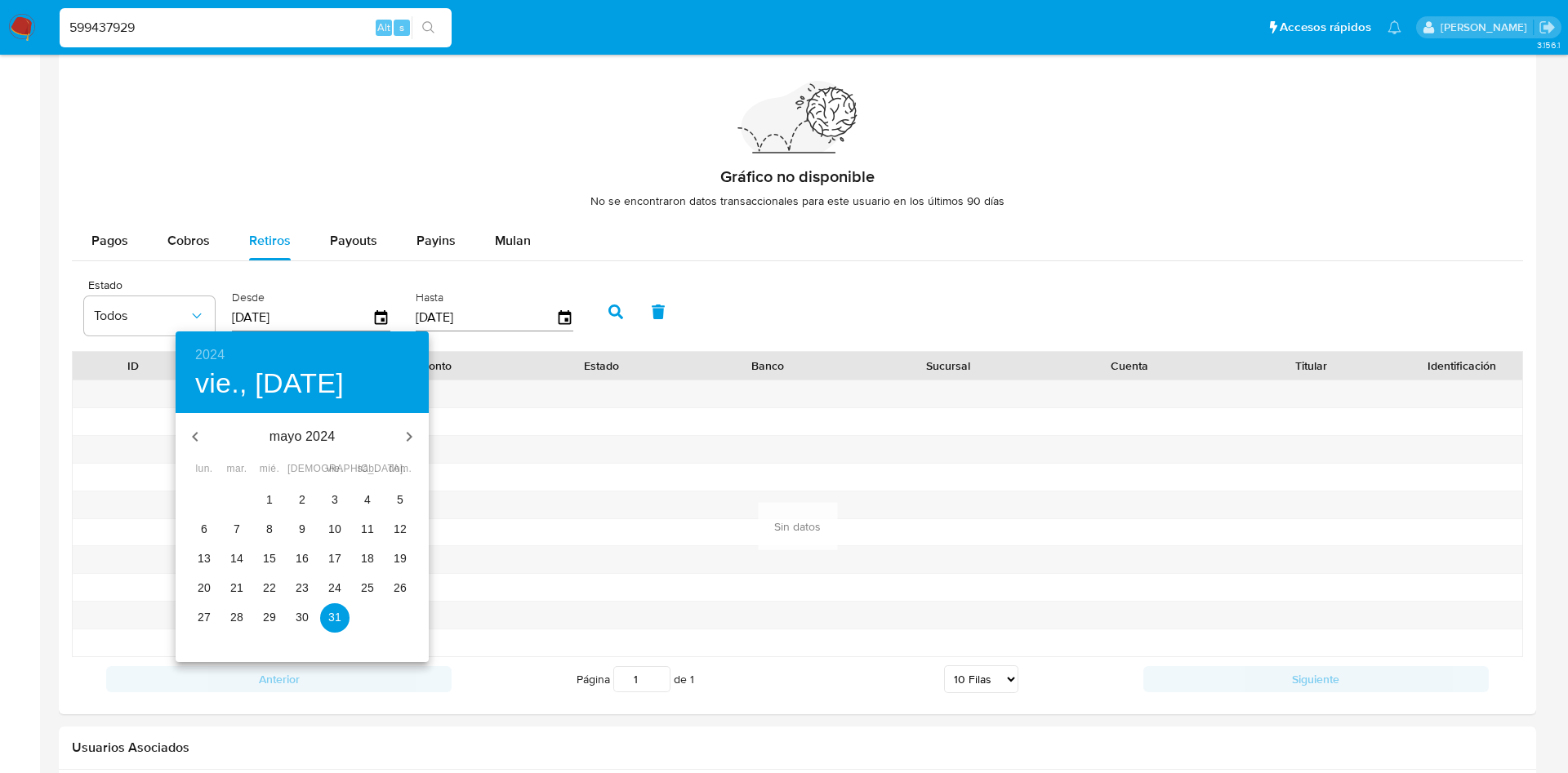
click at [326, 556] on span "17" at bounding box center [334, 558] width 29 height 16
type input "[DATE]"
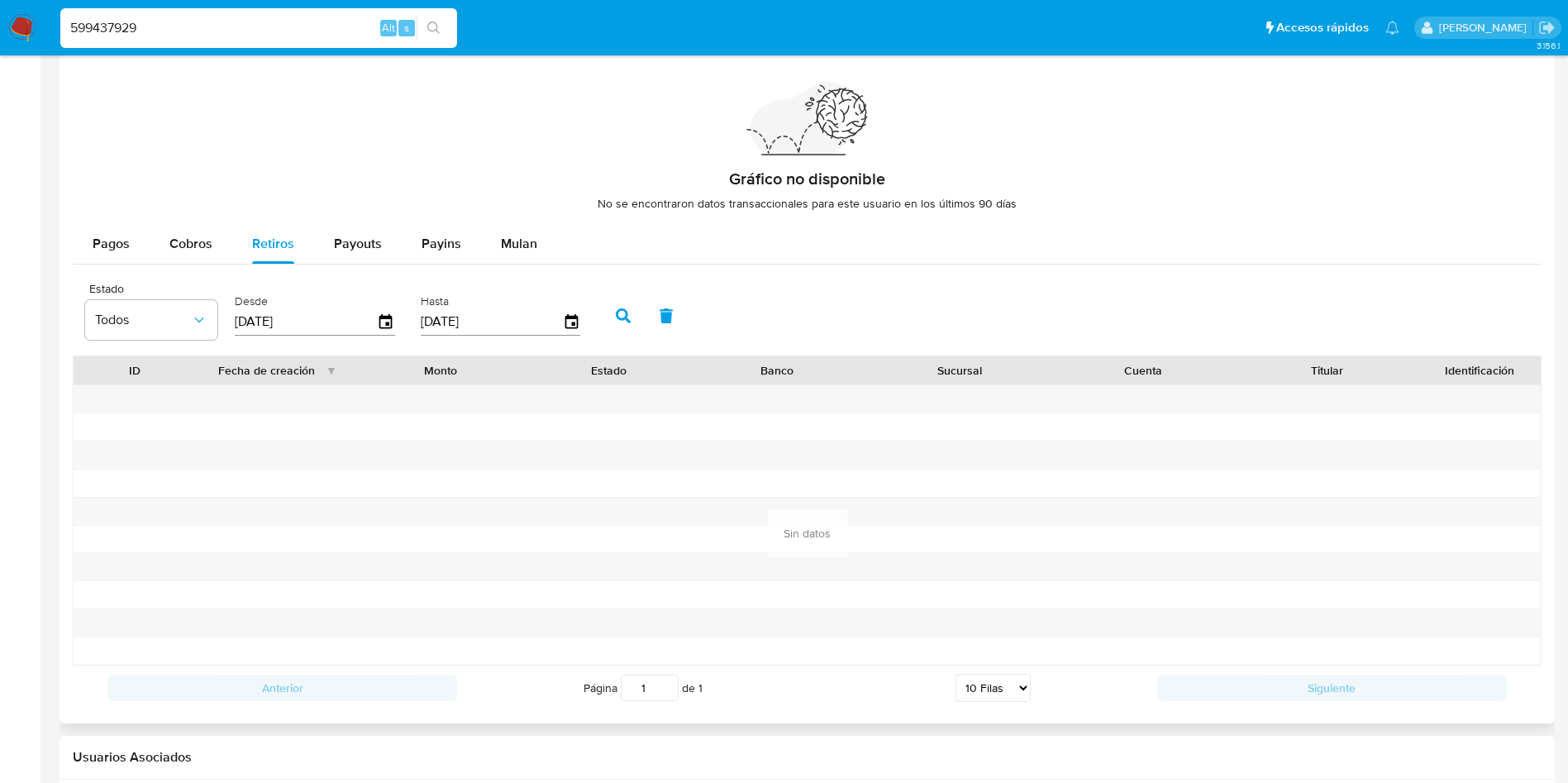
click at [636, 320] on button "button" at bounding box center [623, 316] width 43 height 40
click at [346, 235] on span "Payouts" at bounding box center [357, 244] width 48 height 19
select select "10"
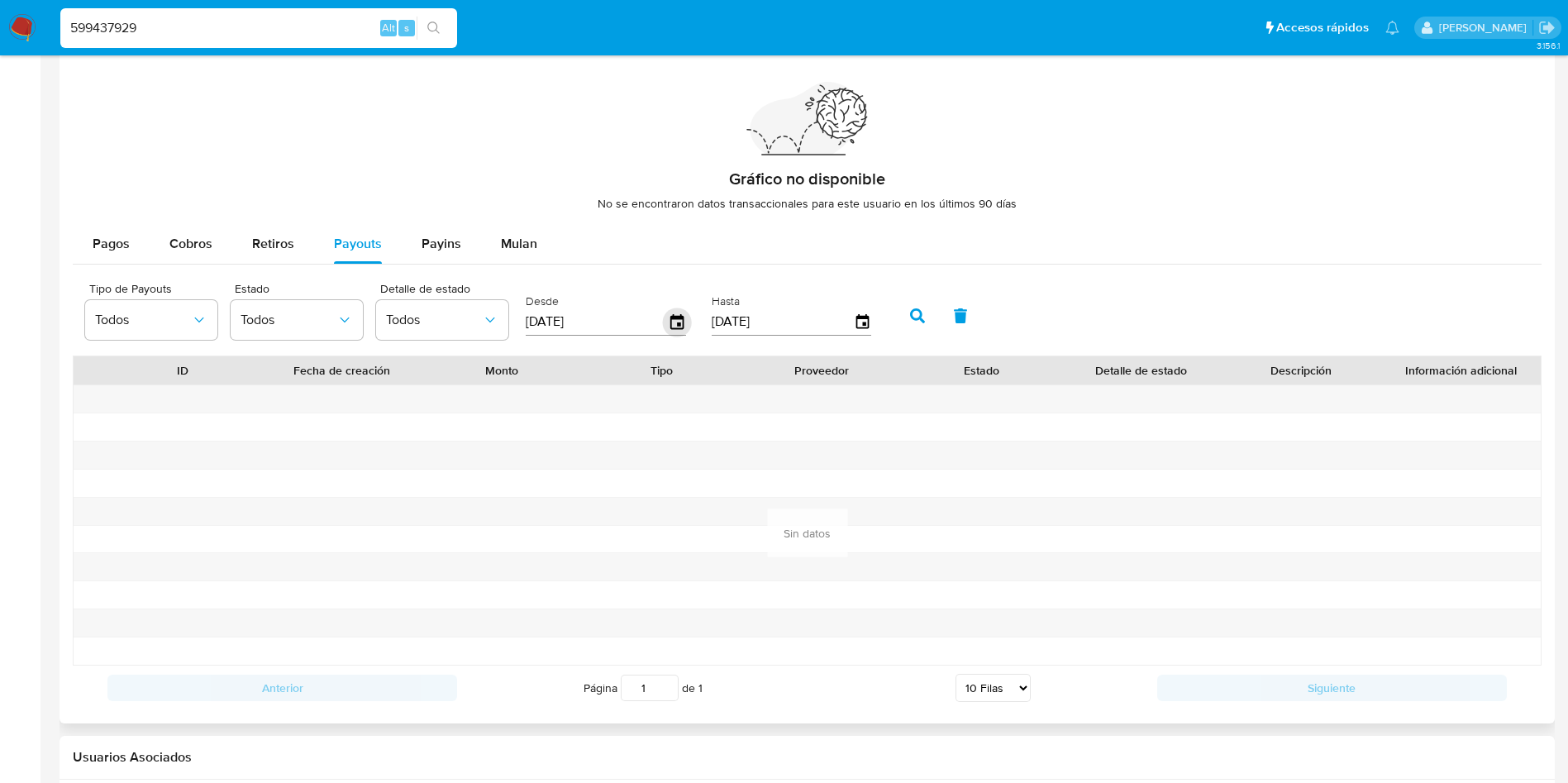
click at [673, 323] on icon "button" at bounding box center [677, 322] width 29 height 29
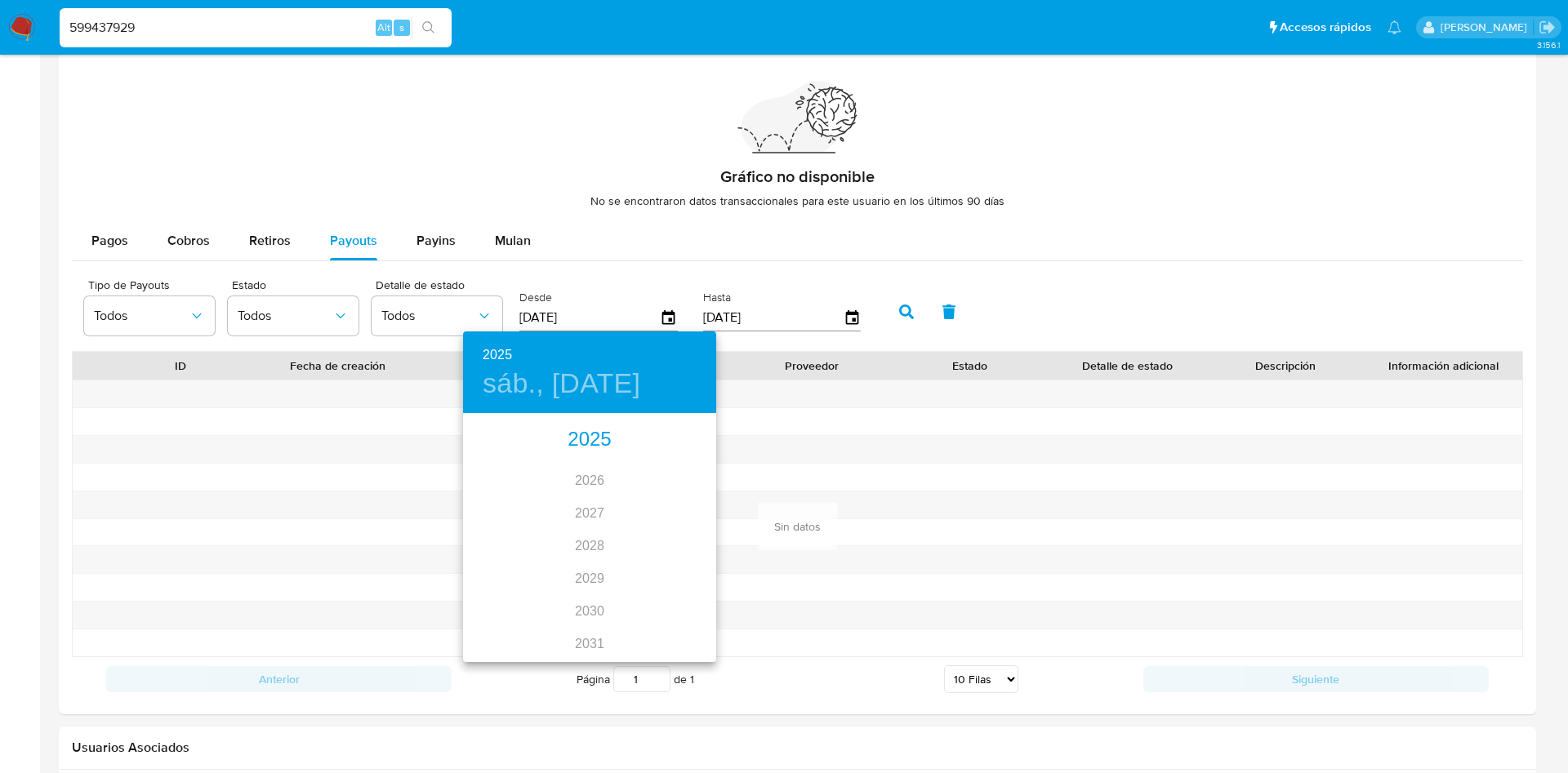
click at [593, 435] on div "2025" at bounding box center [589, 440] width 253 height 33
click at [602, 462] on div "feb." at bounding box center [589, 446] width 84 height 62
type input "[DATE]"
click at [630, 625] on span "28" at bounding box center [622, 616] width 29 height 16
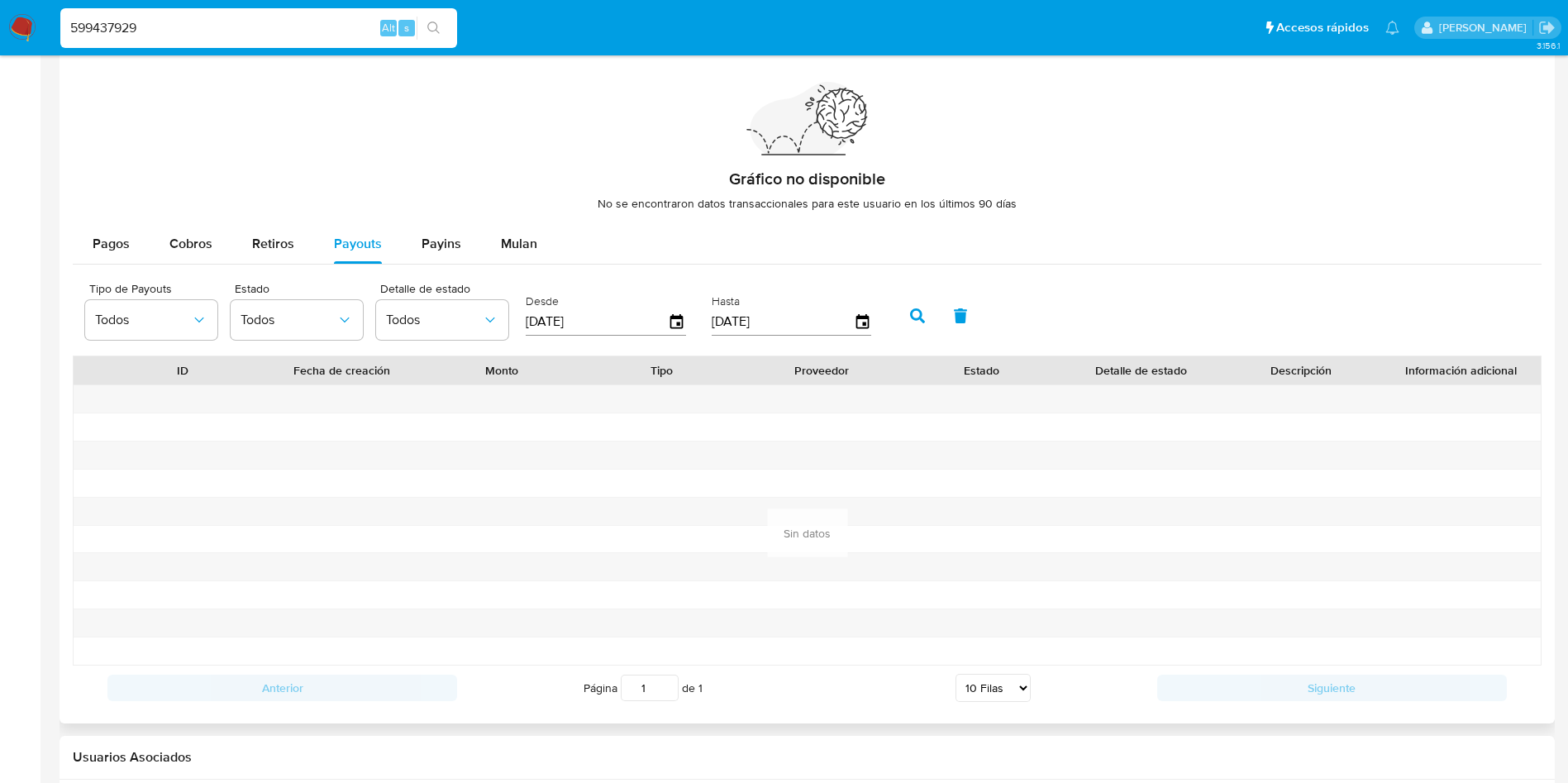
click at [916, 319] on icon "button" at bounding box center [918, 316] width 15 height 15
click at [222, 18] on input "599437929" at bounding box center [259, 27] width 397 height 22
click at [207, 35] on input "599437929" at bounding box center [259, 27] width 397 height 22
paste input "32625258"
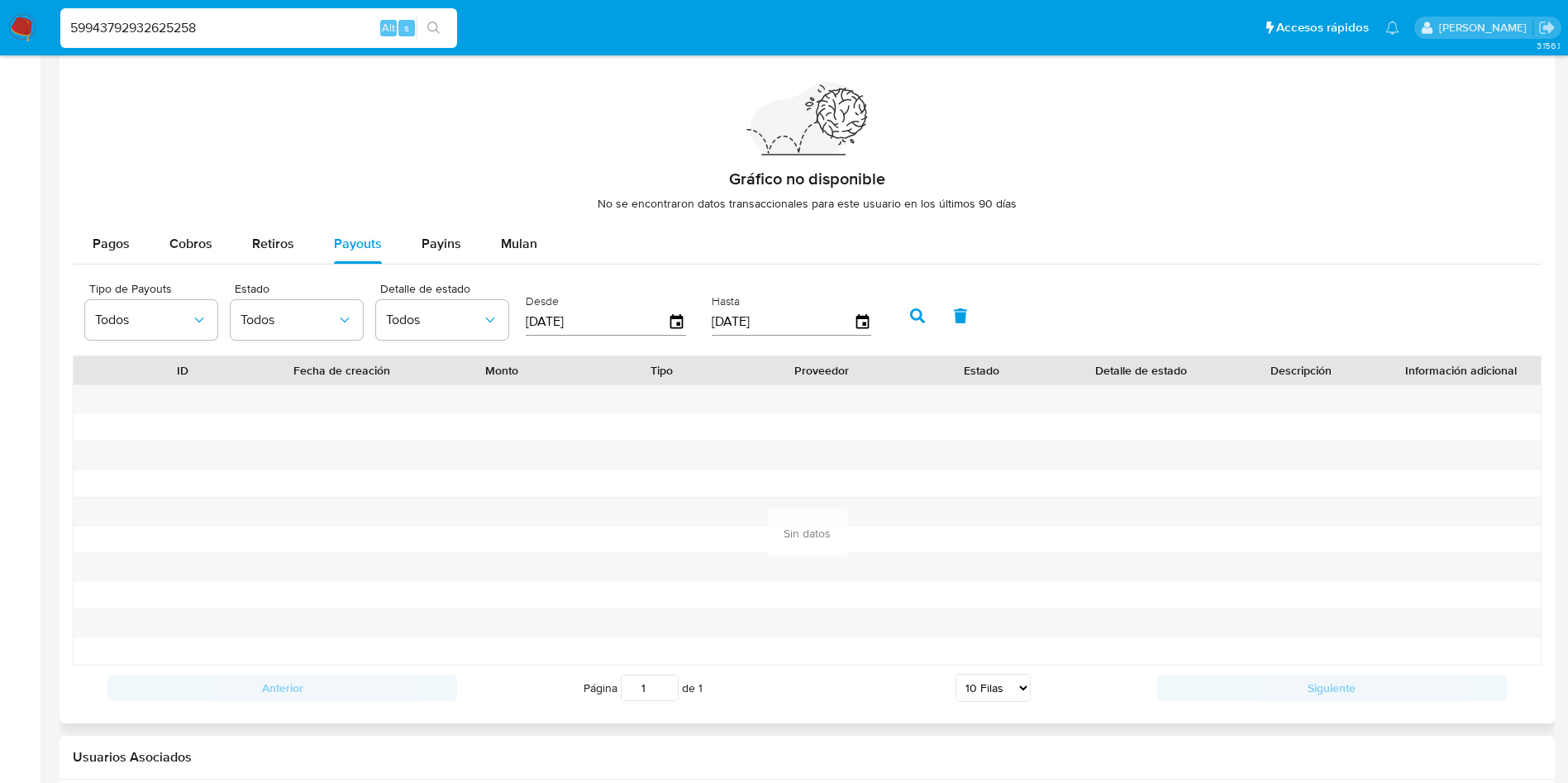
click at [207, 35] on input "59943792932625258" at bounding box center [259, 27] width 397 height 22
paste input
type input "32625258"
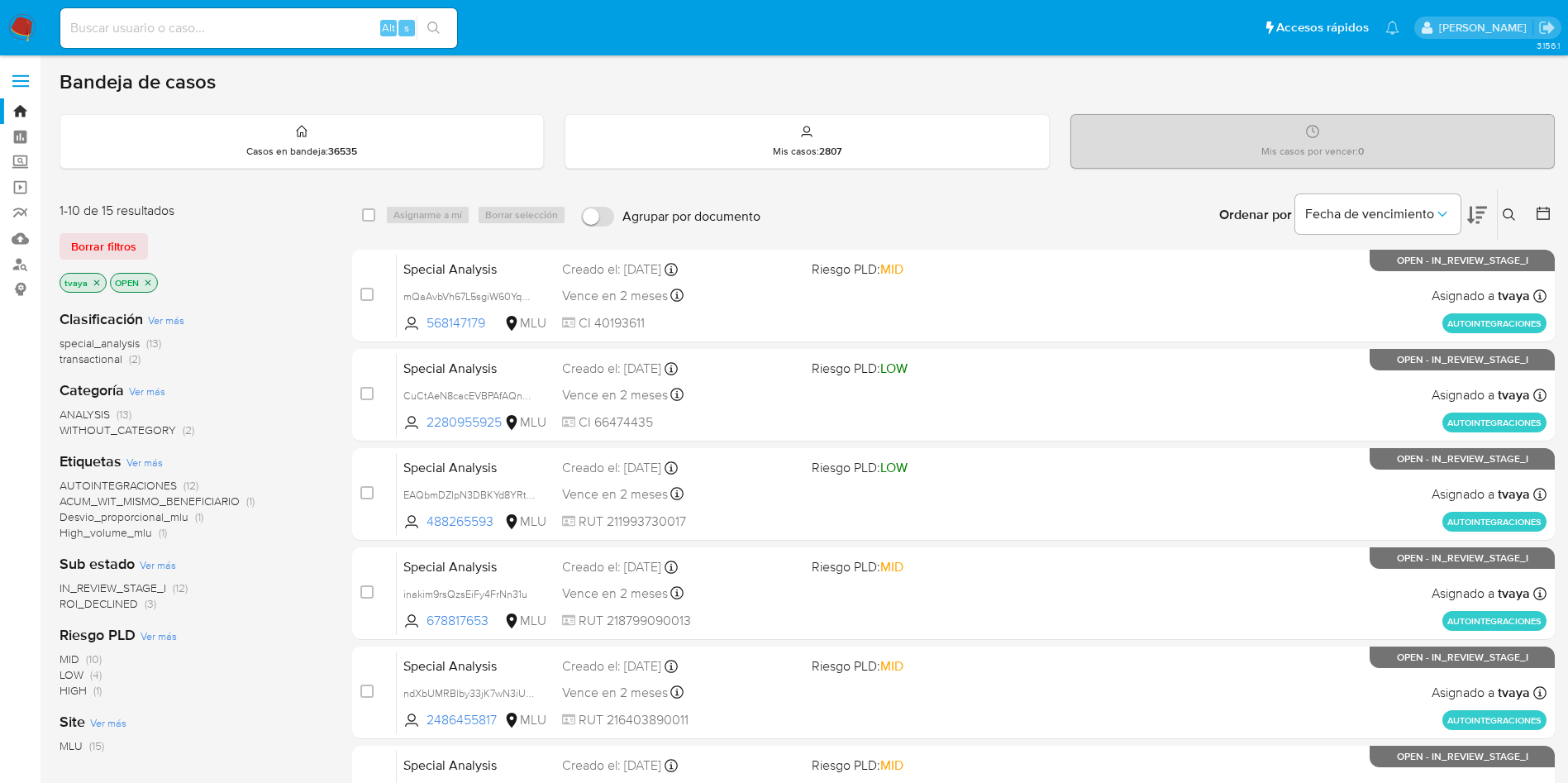
click at [106, 599] on span "ROI_DECLINED" at bounding box center [98, 603] width 78 height 16
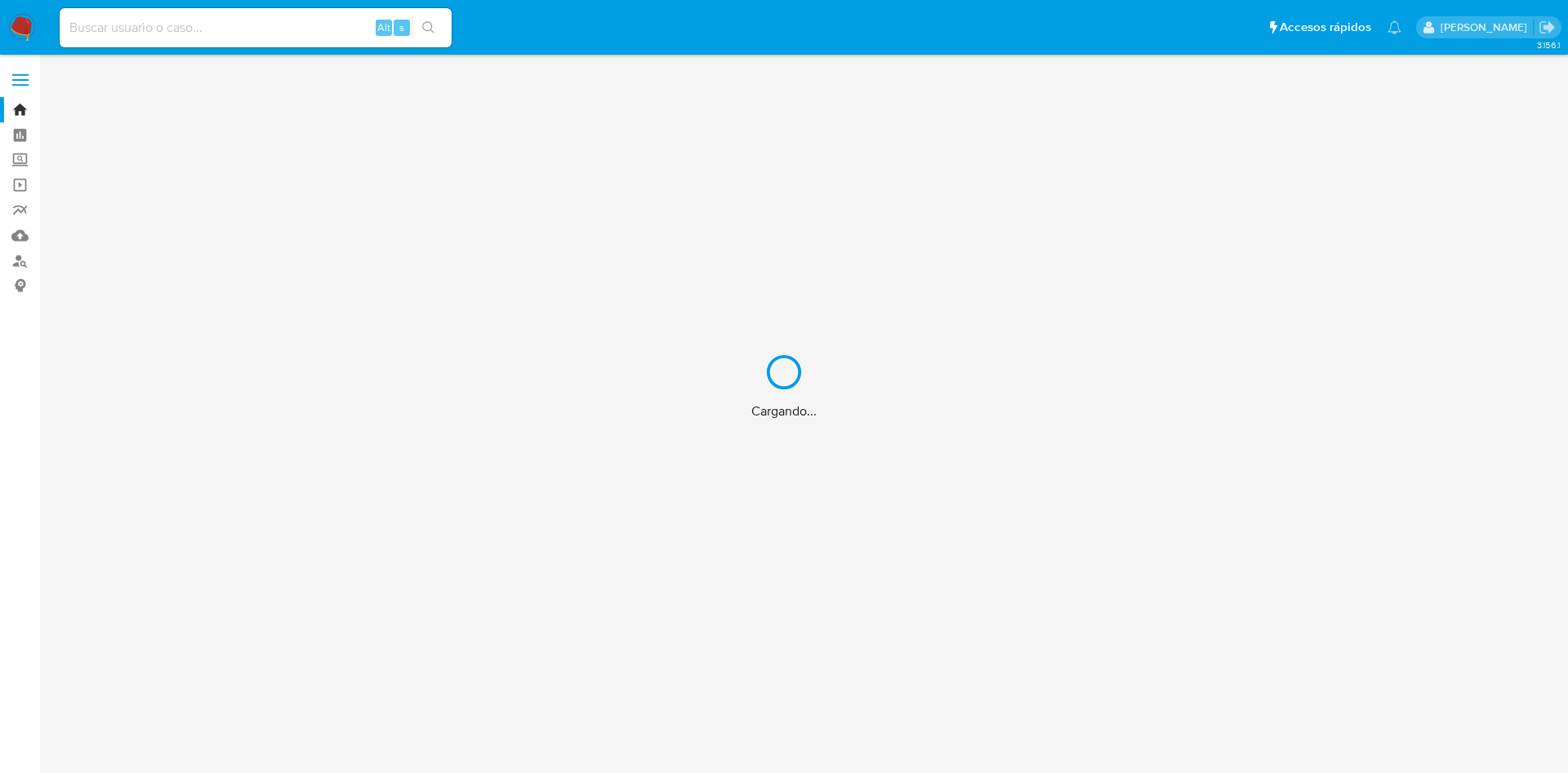
click at [234, 37] on div "Cargando..." at bounding box center [784, 386] width 1568 height 773
click at [227, 30] on div "Cargando..." at bounding box center [784, 386] width 1568 height 773
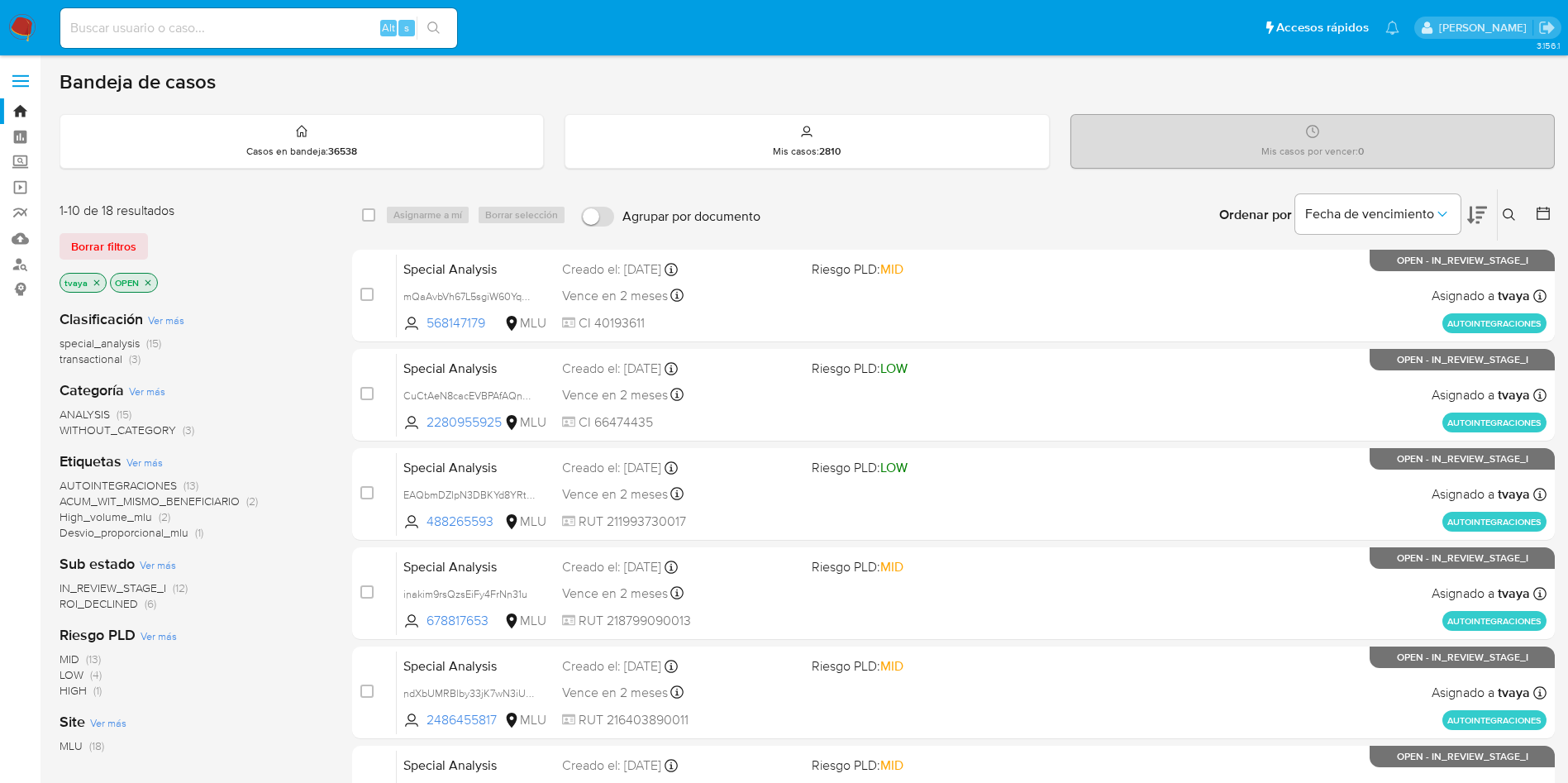
click at [223, 27] on input at bounding box center [259, 27] width 397 height 22
paste input "1129294938"
type input "1129294938"
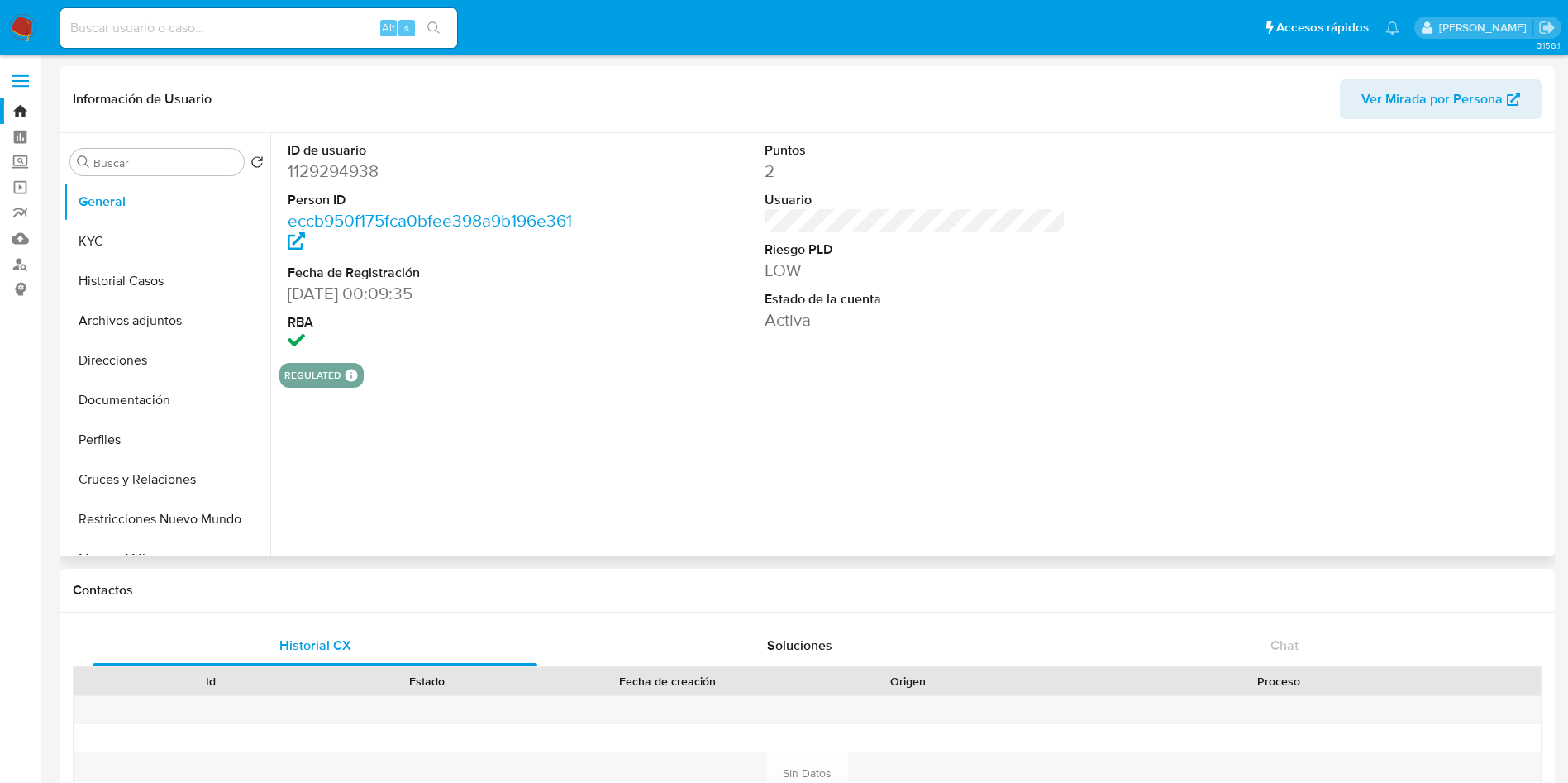
select select "10"
click at [102, 235] on button "KYC" at bounding box center [160, 241] width 194 height 40
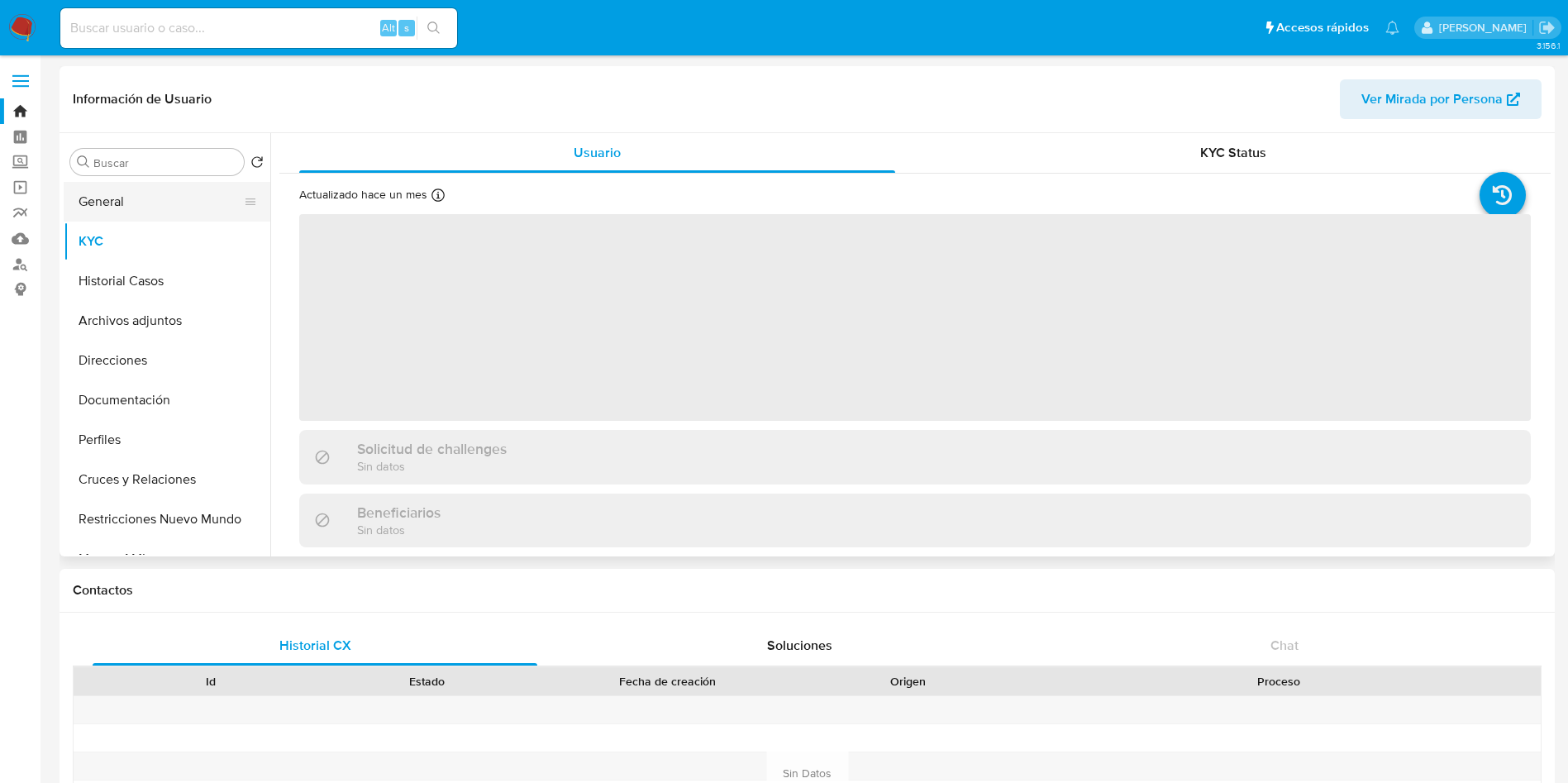
click at [150, 185] on button "General" at bounding box center [160, 201] width 194 height 40
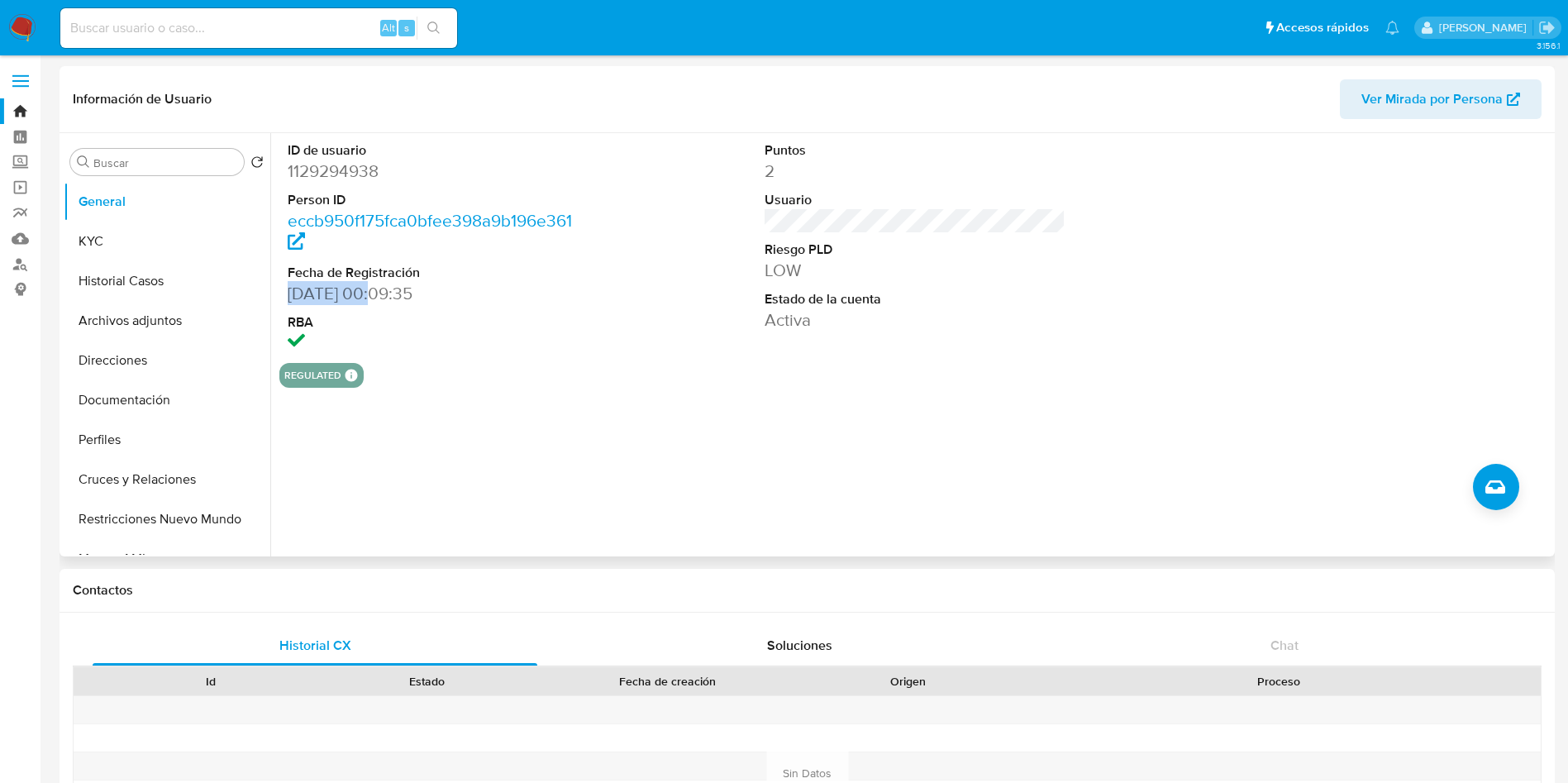
drag, startPoint x: 374, startPoint y: 292, endPoint x: 288, endPoint y: 292, distance: 86.0
click at [288, 292] on dd "[DATE] 00:09:35" at bounding box center [438, 293] width 302 height 23
copy dd "[DATE]"
click at [106, 221] on button "KYC" at bounding box center [160, 241] width 194 height 40
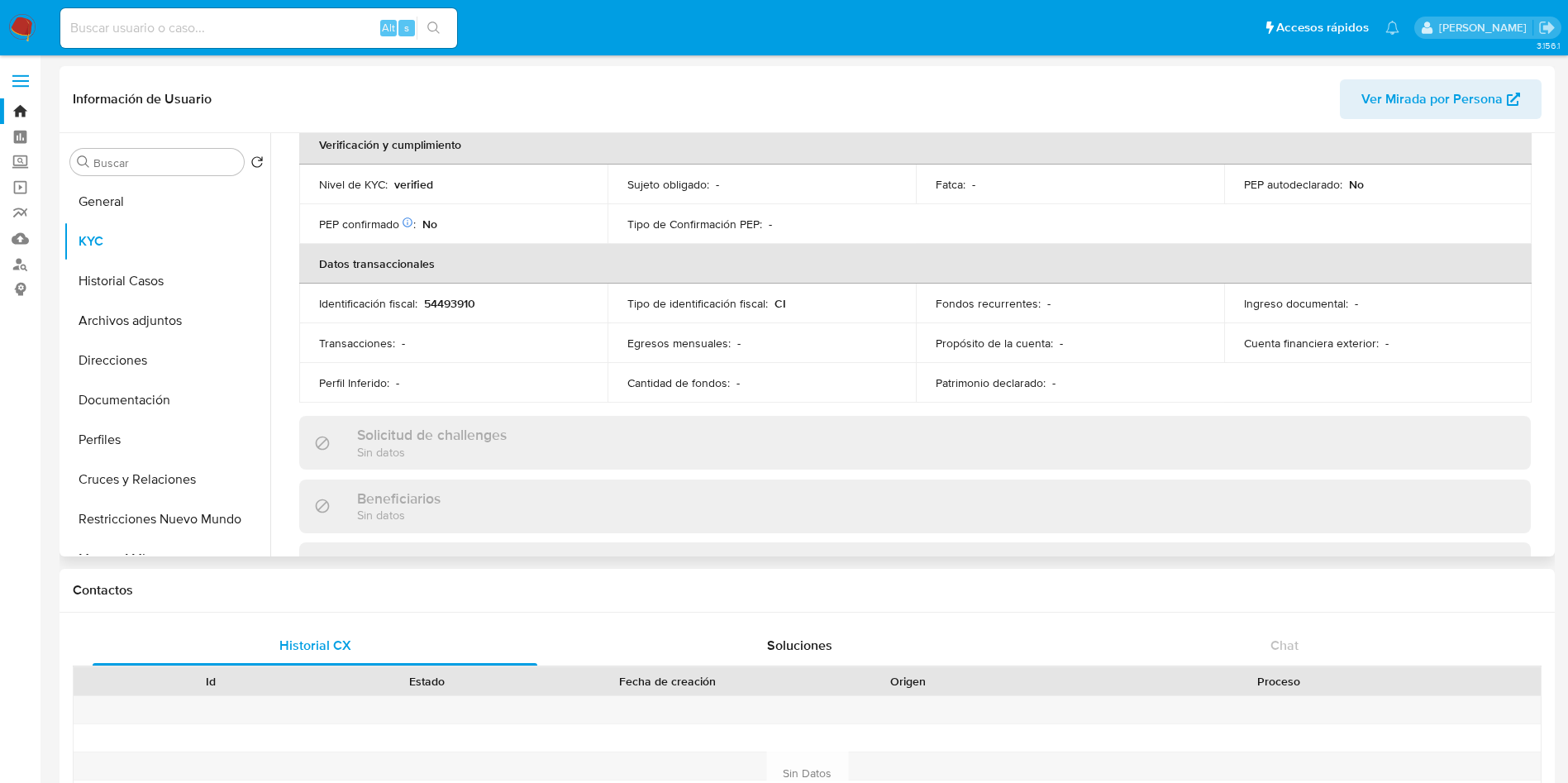
scroll to position [196, 0]
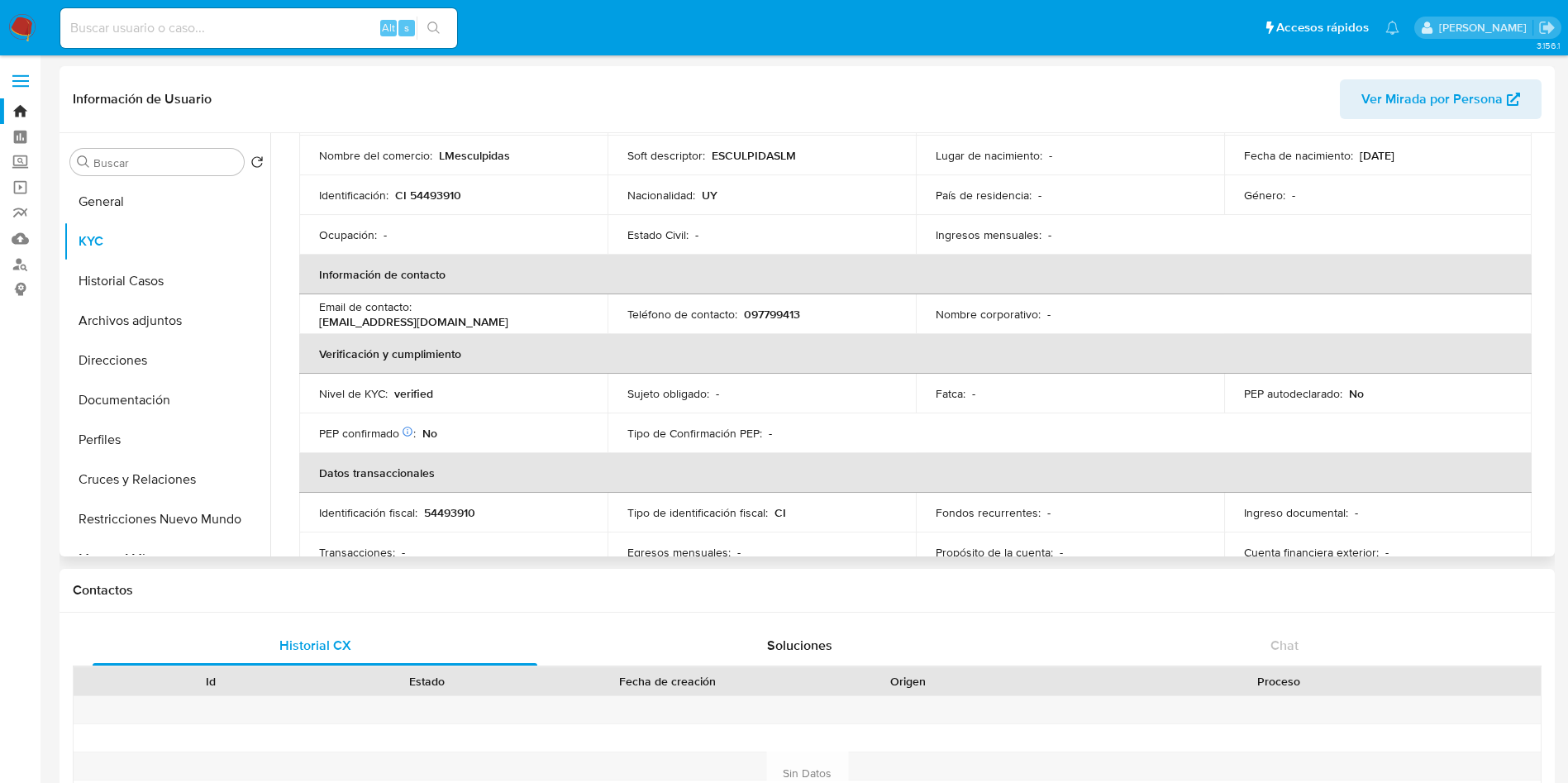
click at [426, 392] on p "verified" at bounding box center [413, 393] width 39 height 15
copy p "verified"
click at [214, 36] on input at bounding box center [259, 27] width 397 height 22
paste input "216359597"
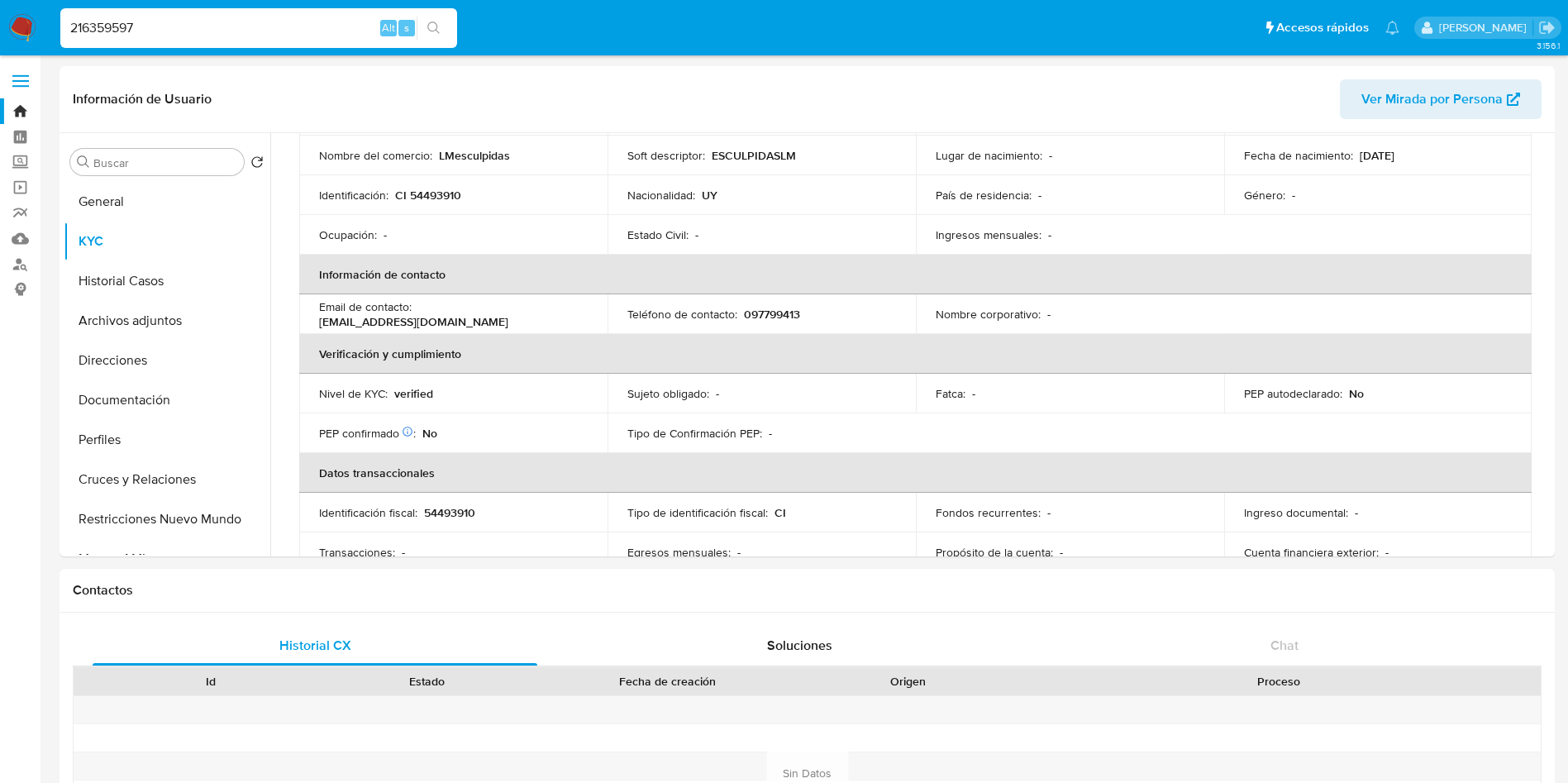
type input "216359597"
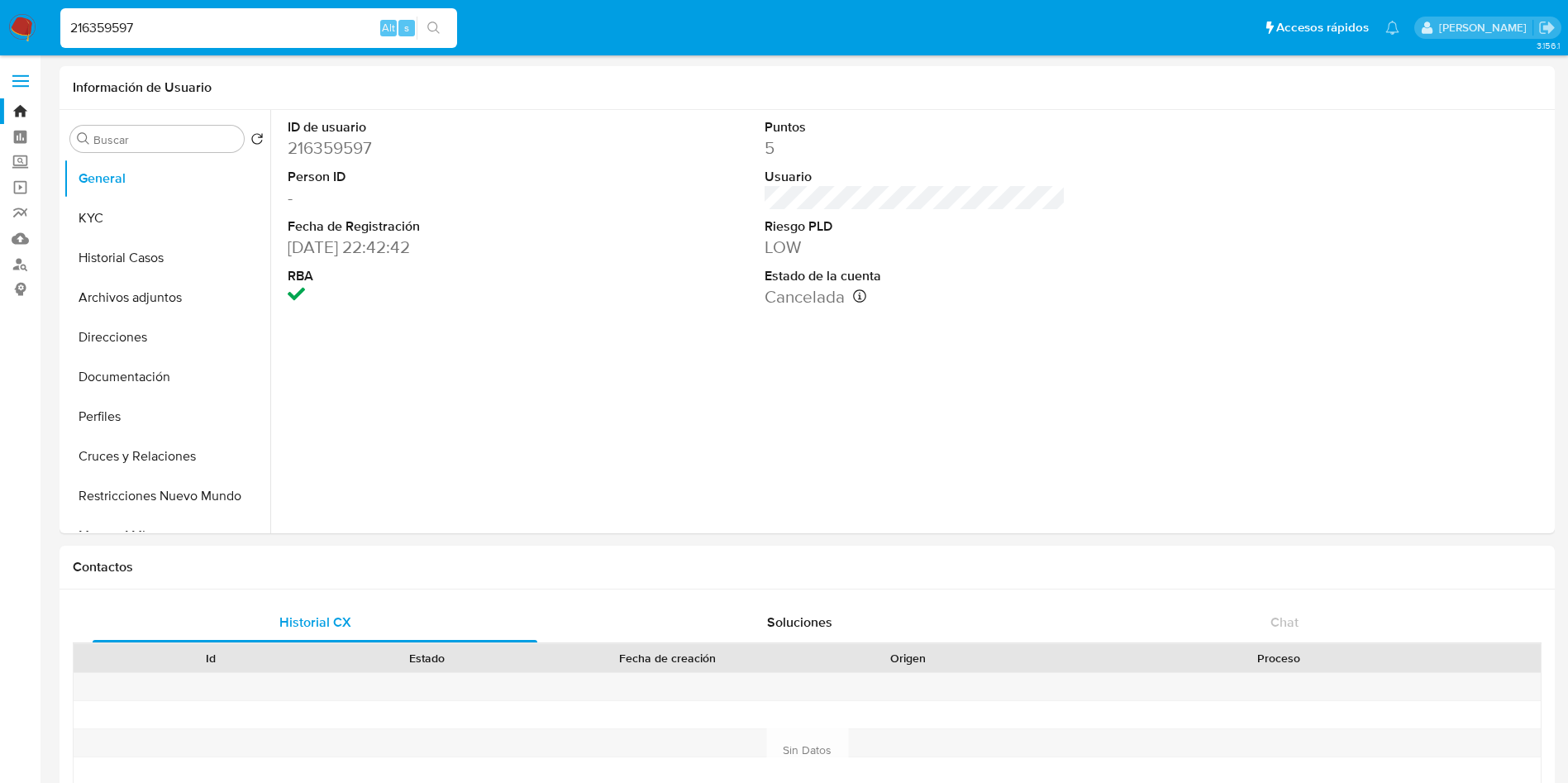
select select "10"
click at [258, 15] on div "216359597 Alt s" at bounding box center [259, 28] width 397 height 40
click at [239, 23] on input "216359597" at bounding box center [259, 27] width 397 height 22
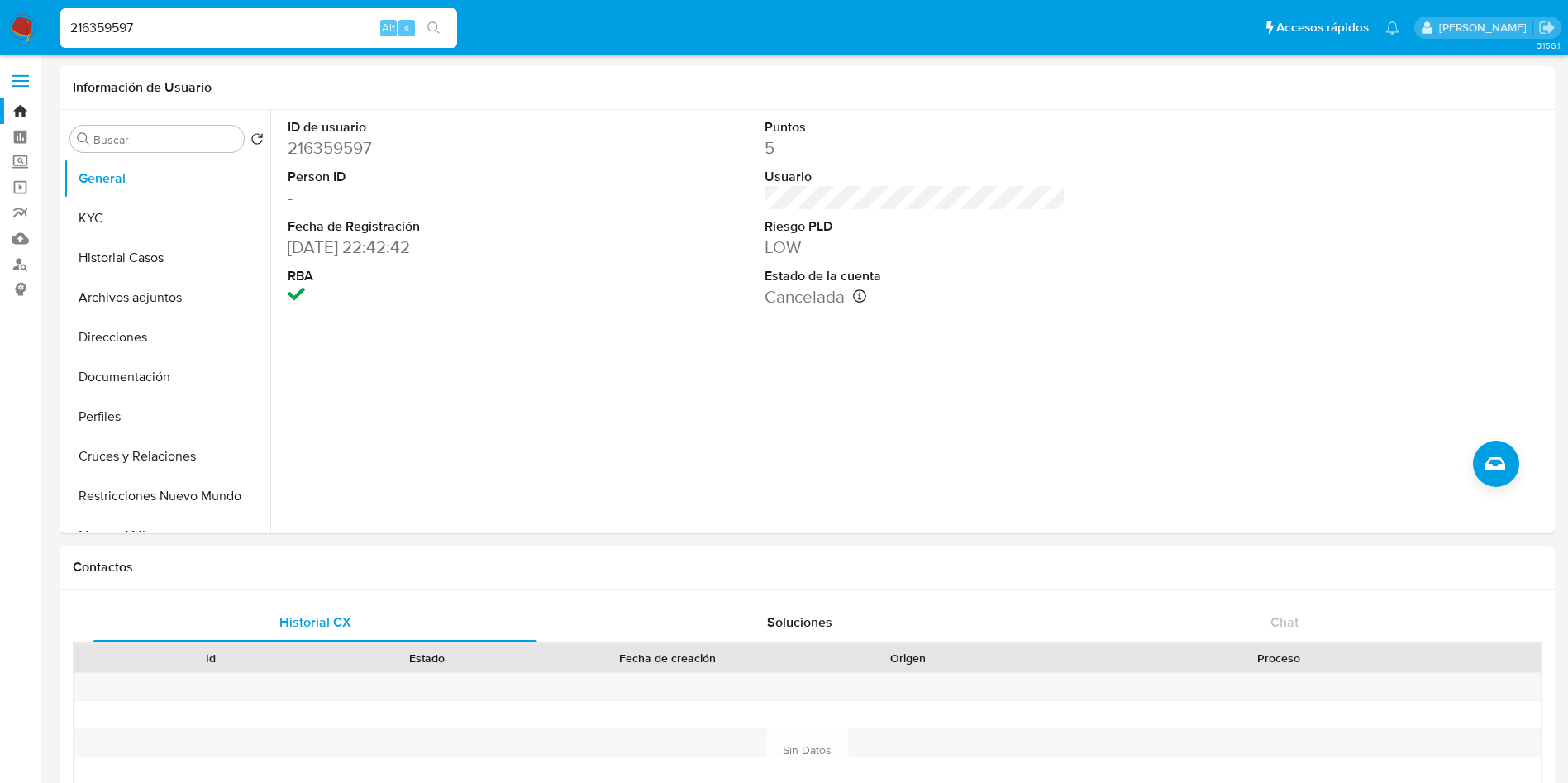
paste input "1129294938"
type input "1129294938"
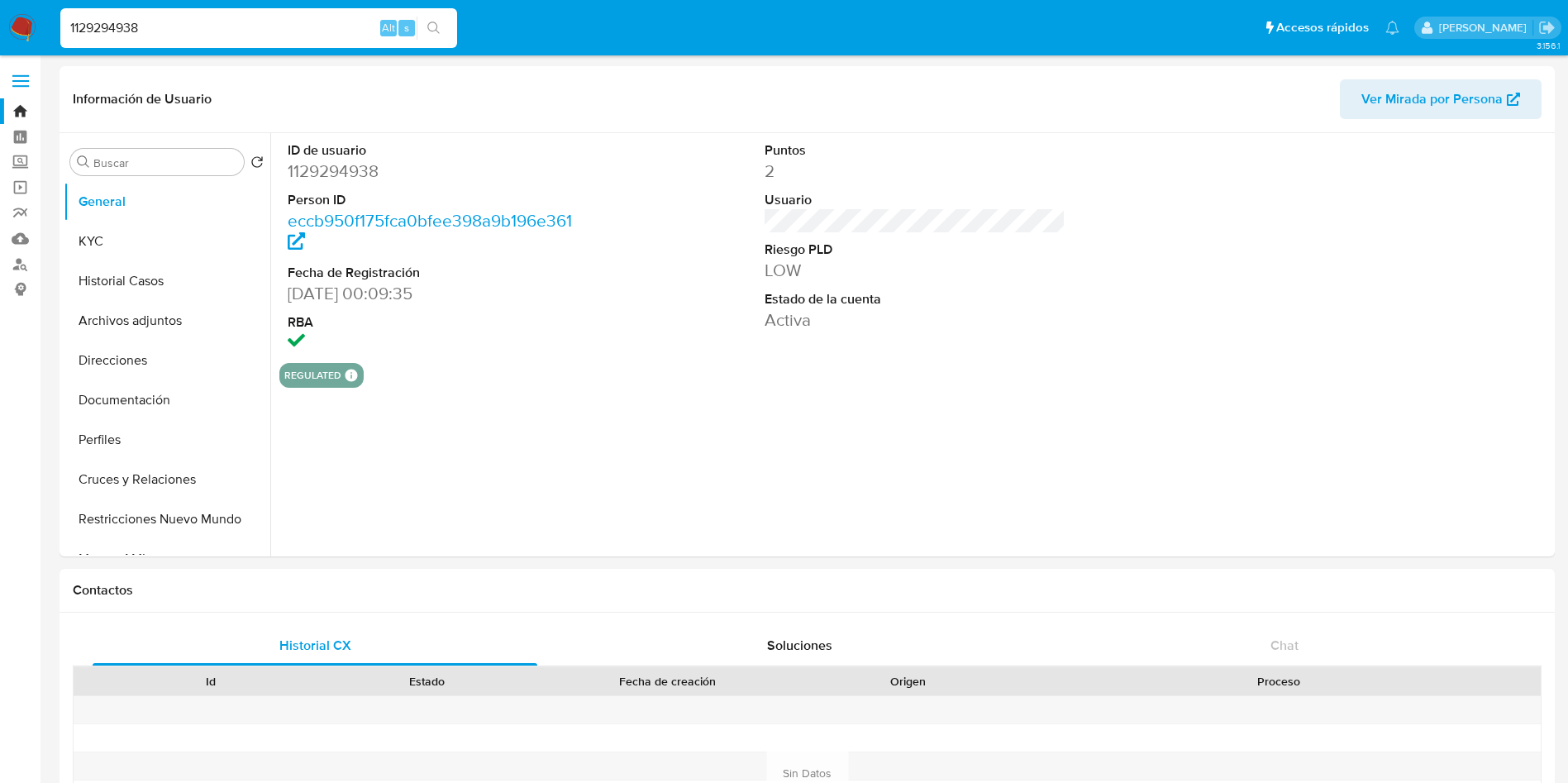
select select "10"
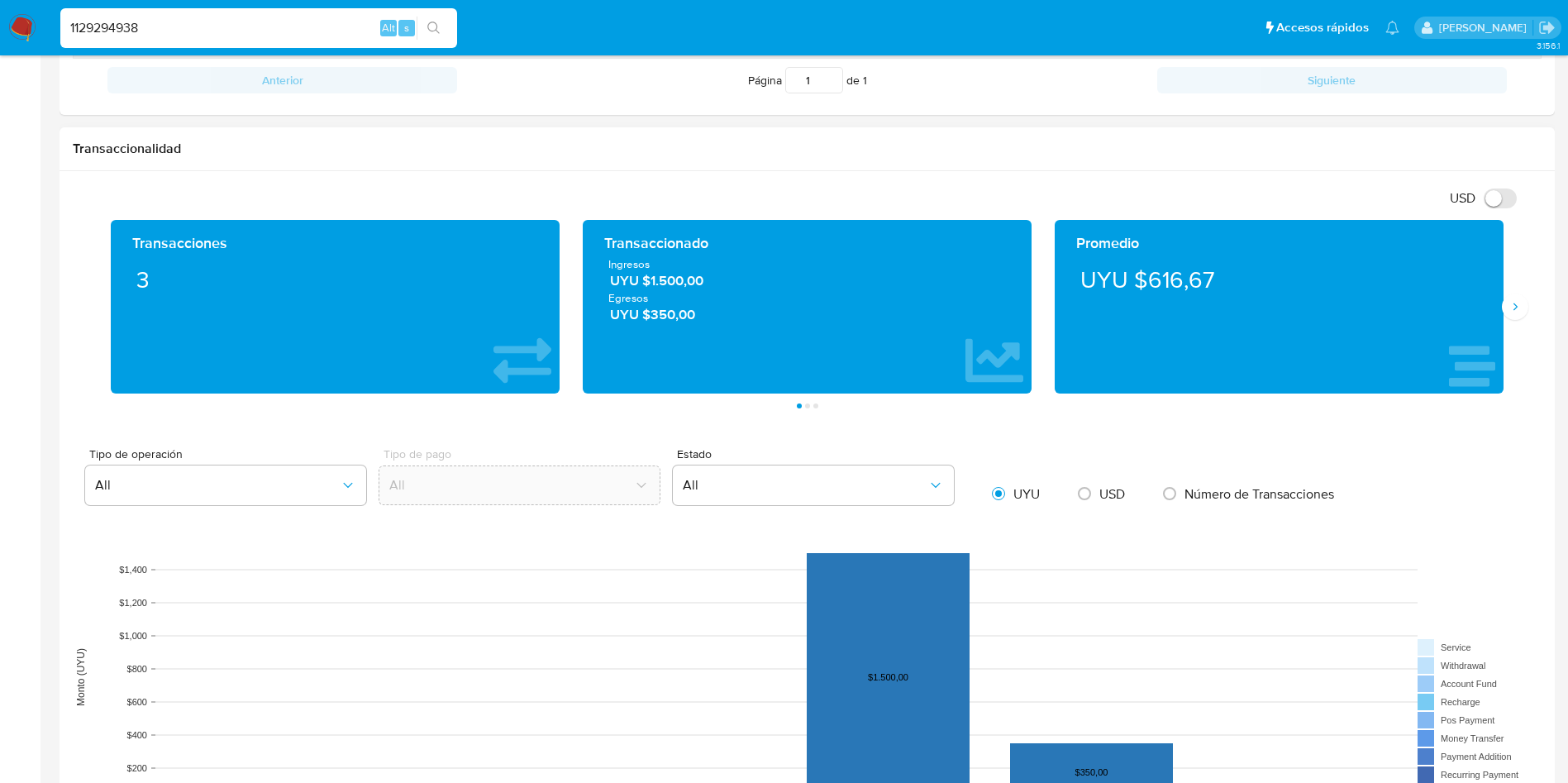
scroll to position [993, 0]
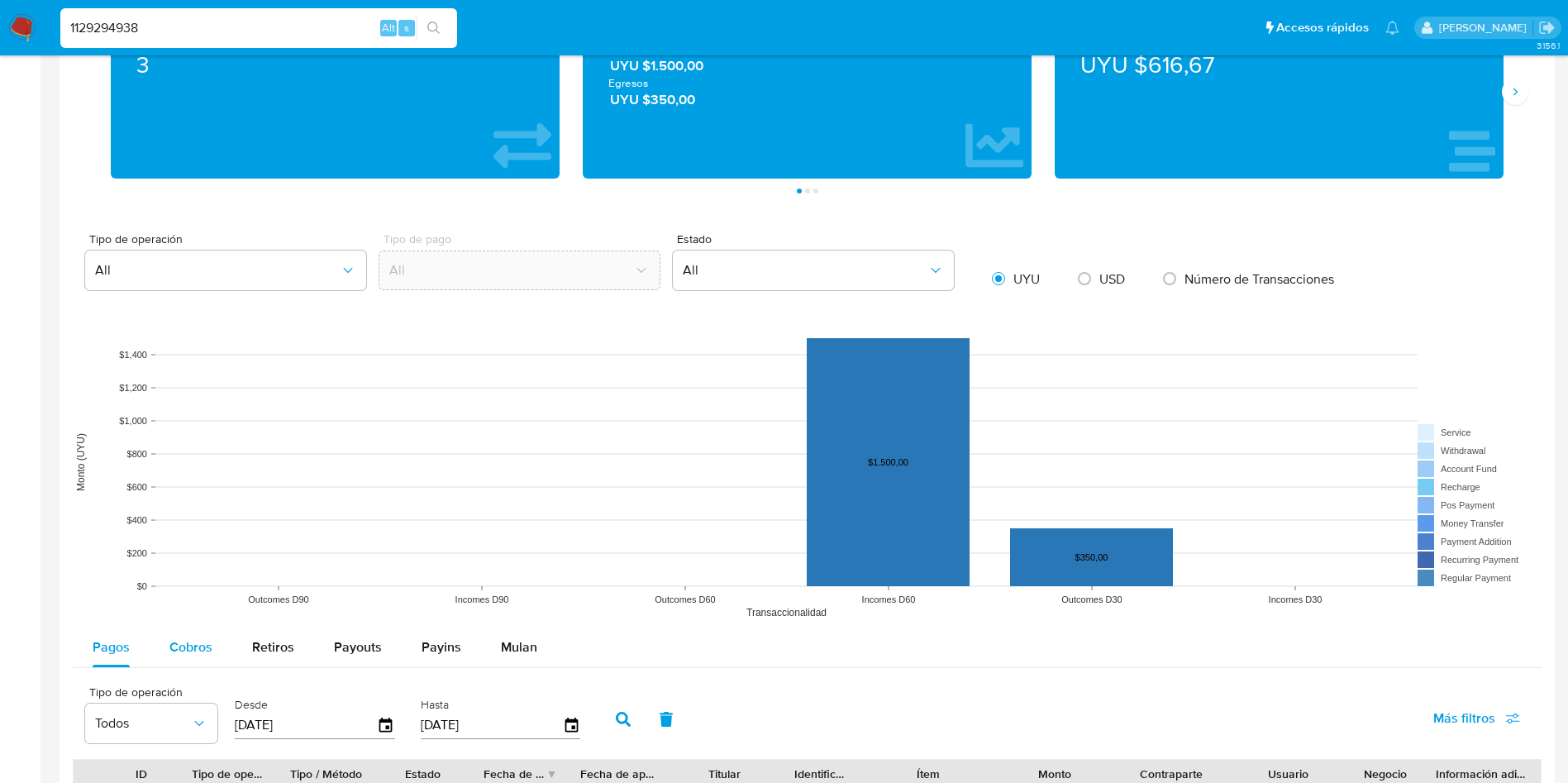
click at [190, 650] on span "Cobros" at bounding box center [190, 647] width 43 height 19
select select "10"
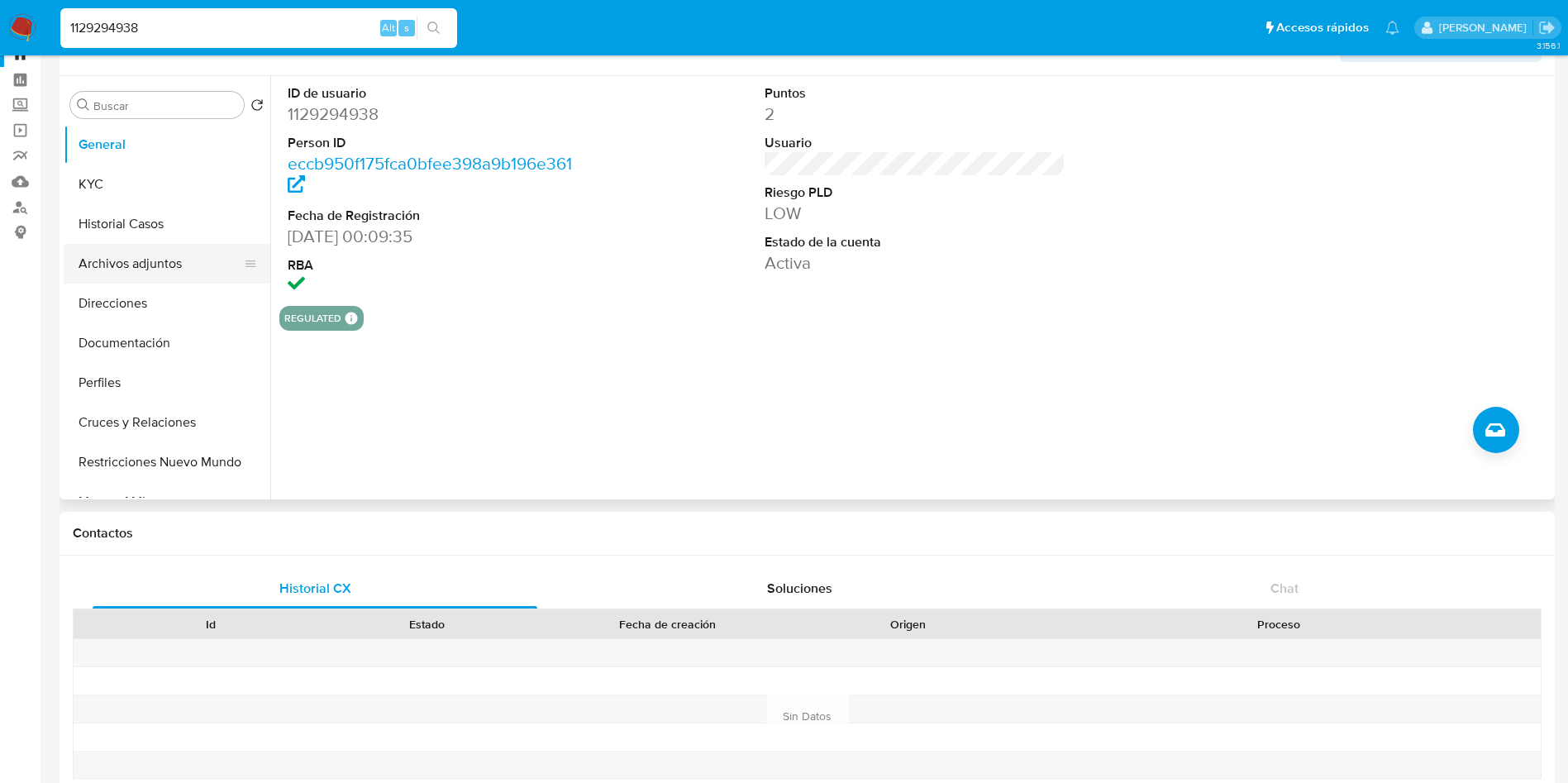
scroll to position [0, 0]
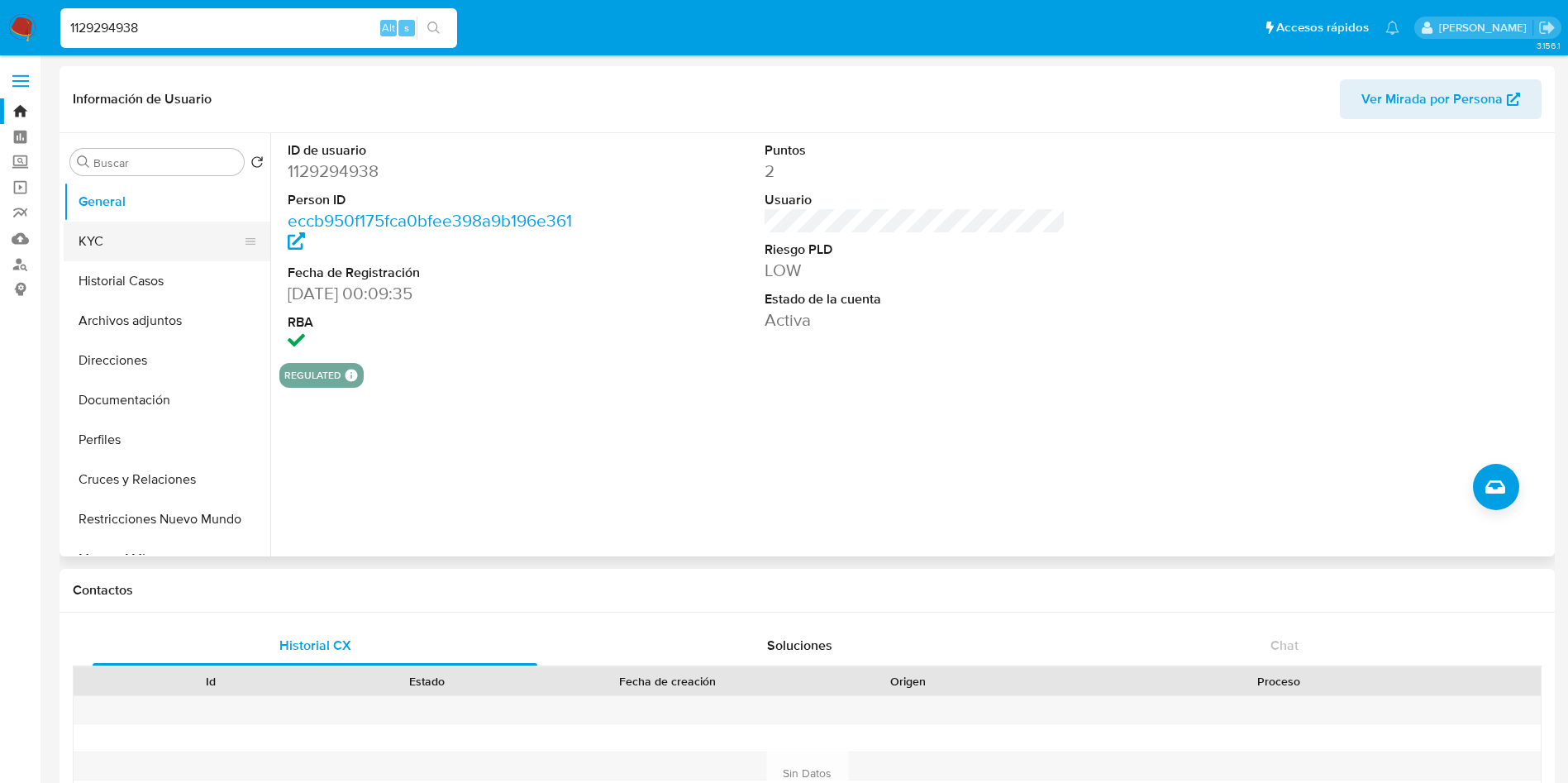
click at [137, 246] on button "KYC" at bounding box center [160, 241] width 194 height 40
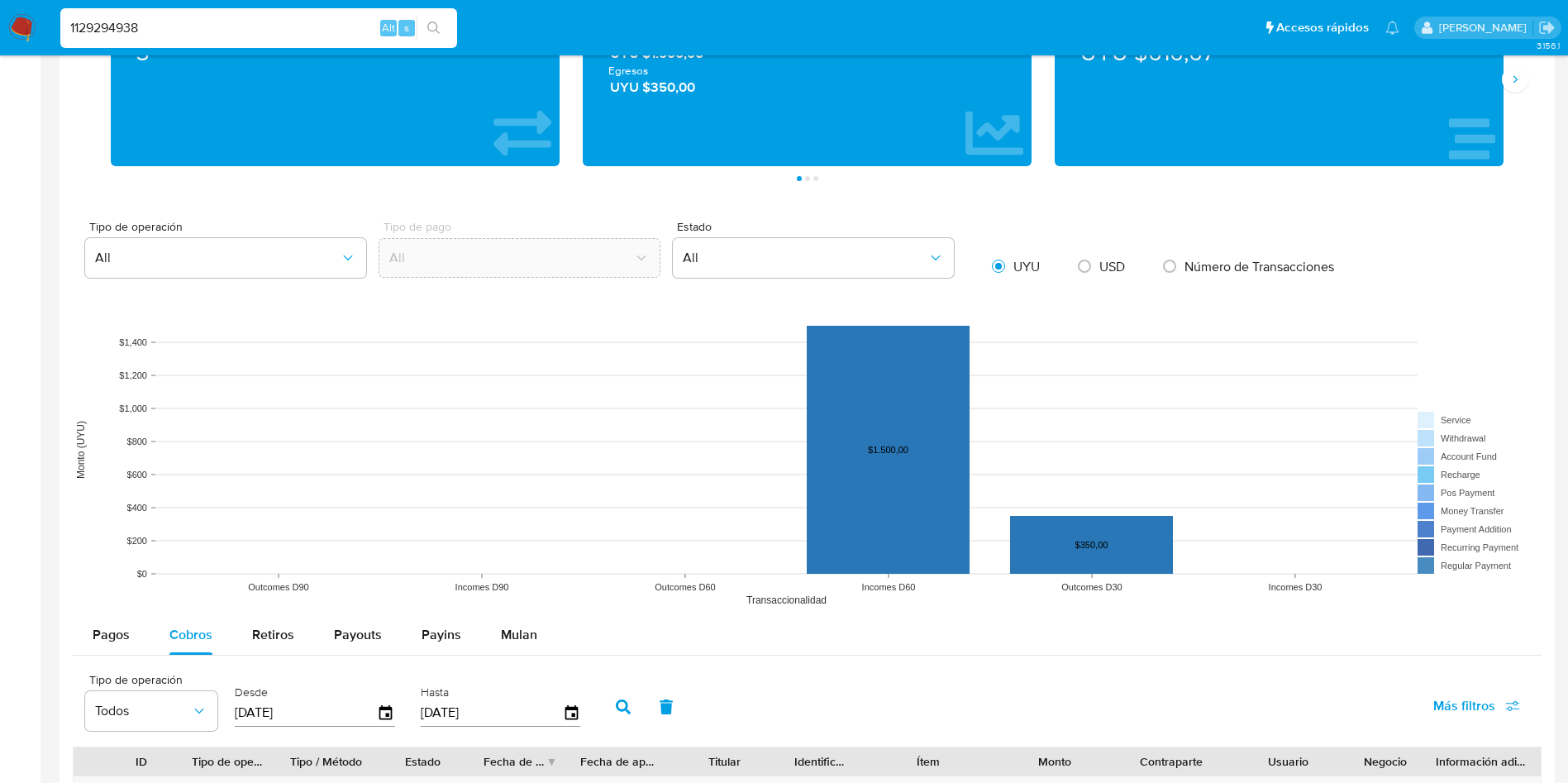
scroll to position [1117, 0]
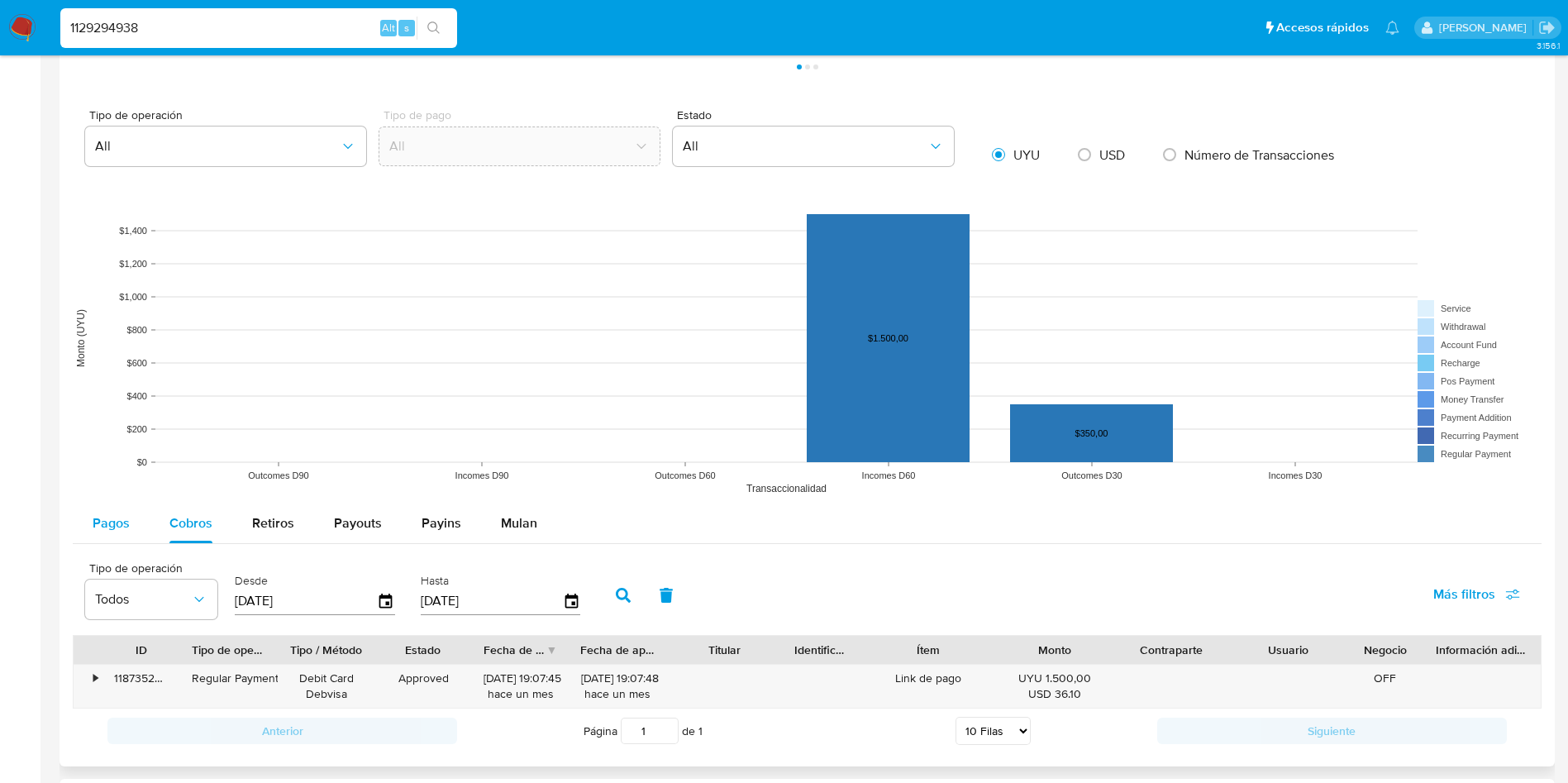
click at [124, 525] on span "Pagos" at bounding box center [111, 523] width 37 height 19
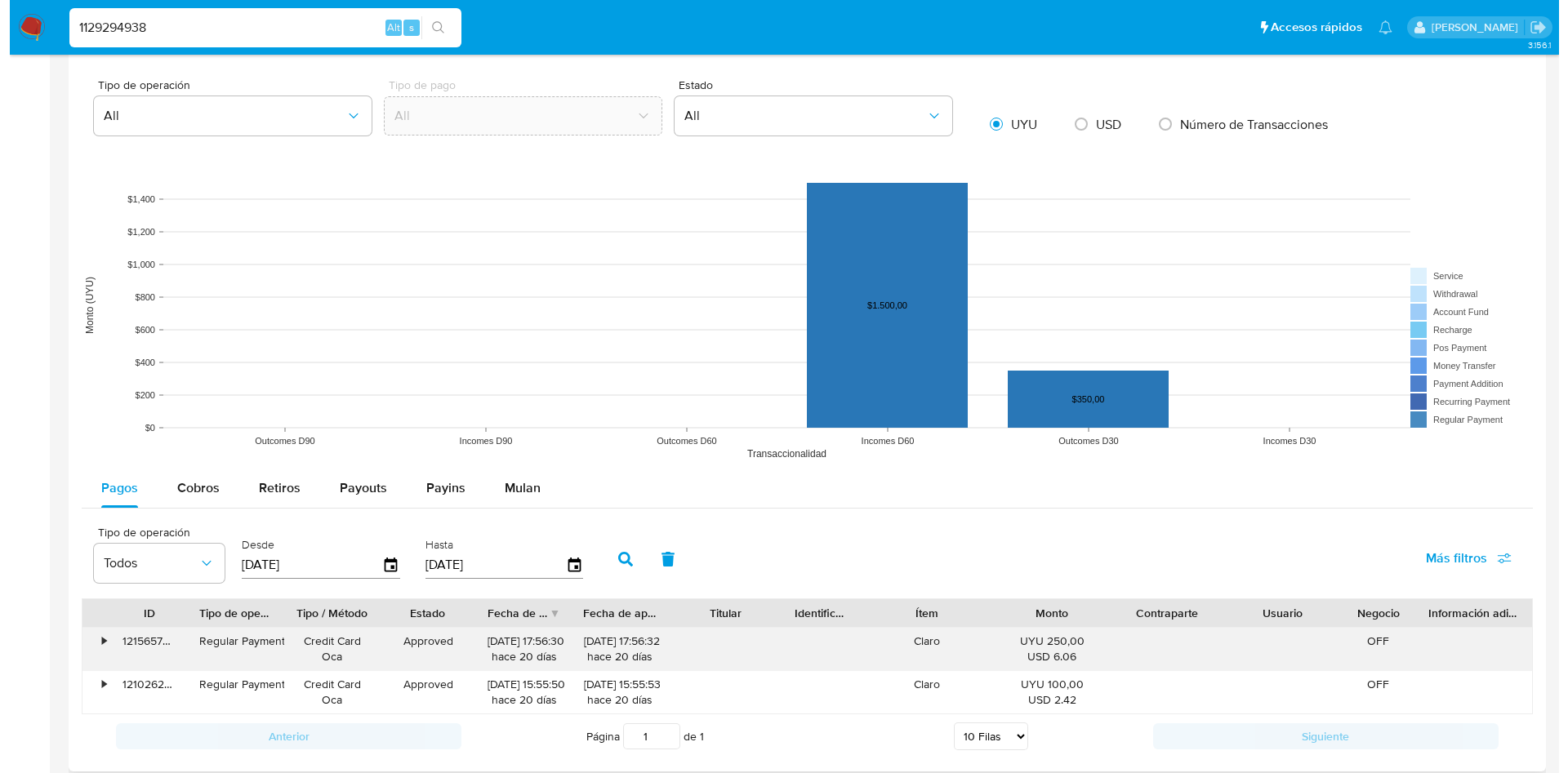
scroll to position [1225, 0]
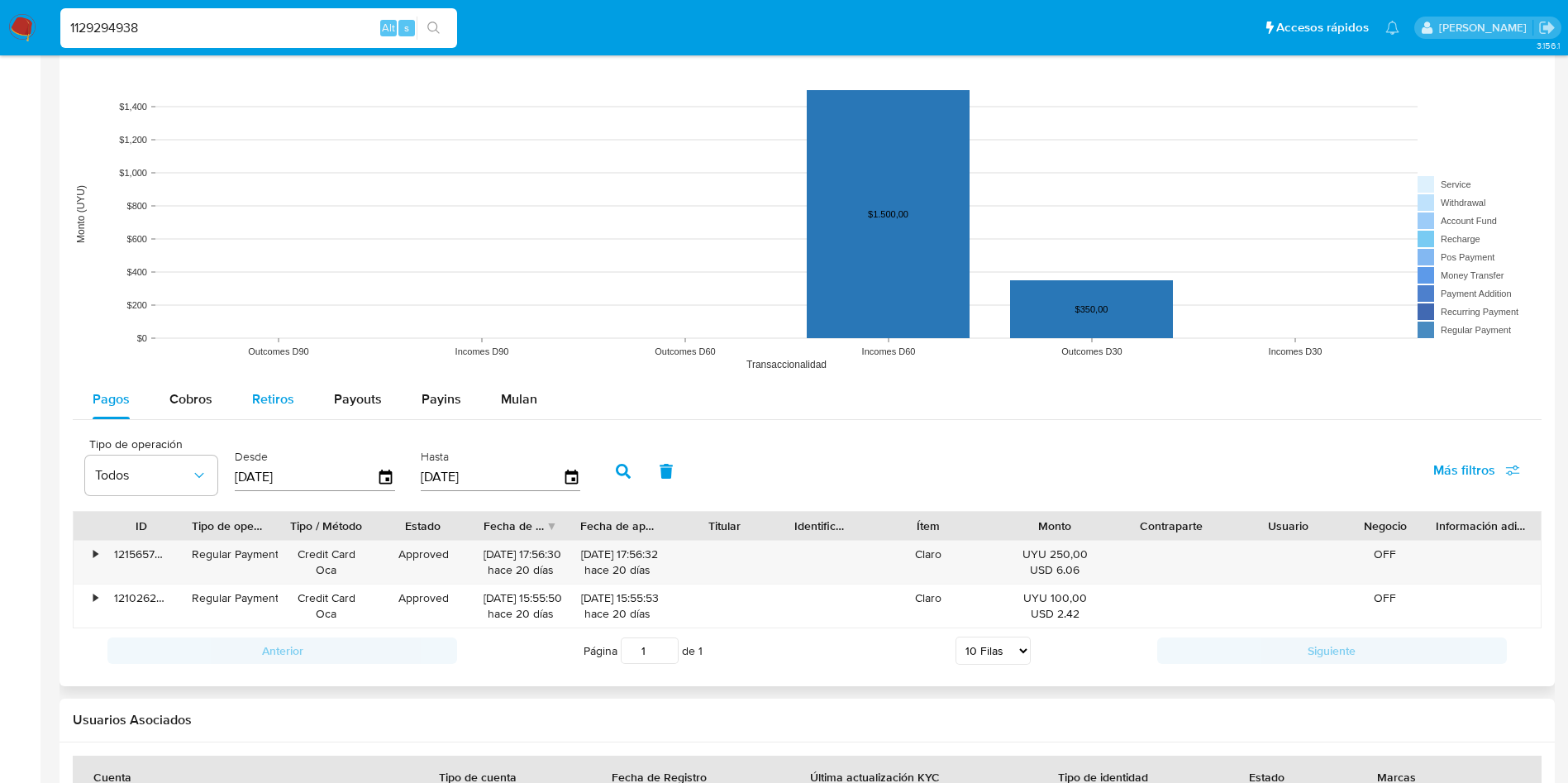
click at [276, 407] on span "Retiros" at bounding box center [273, 399] width 43 height 19
select select "10"
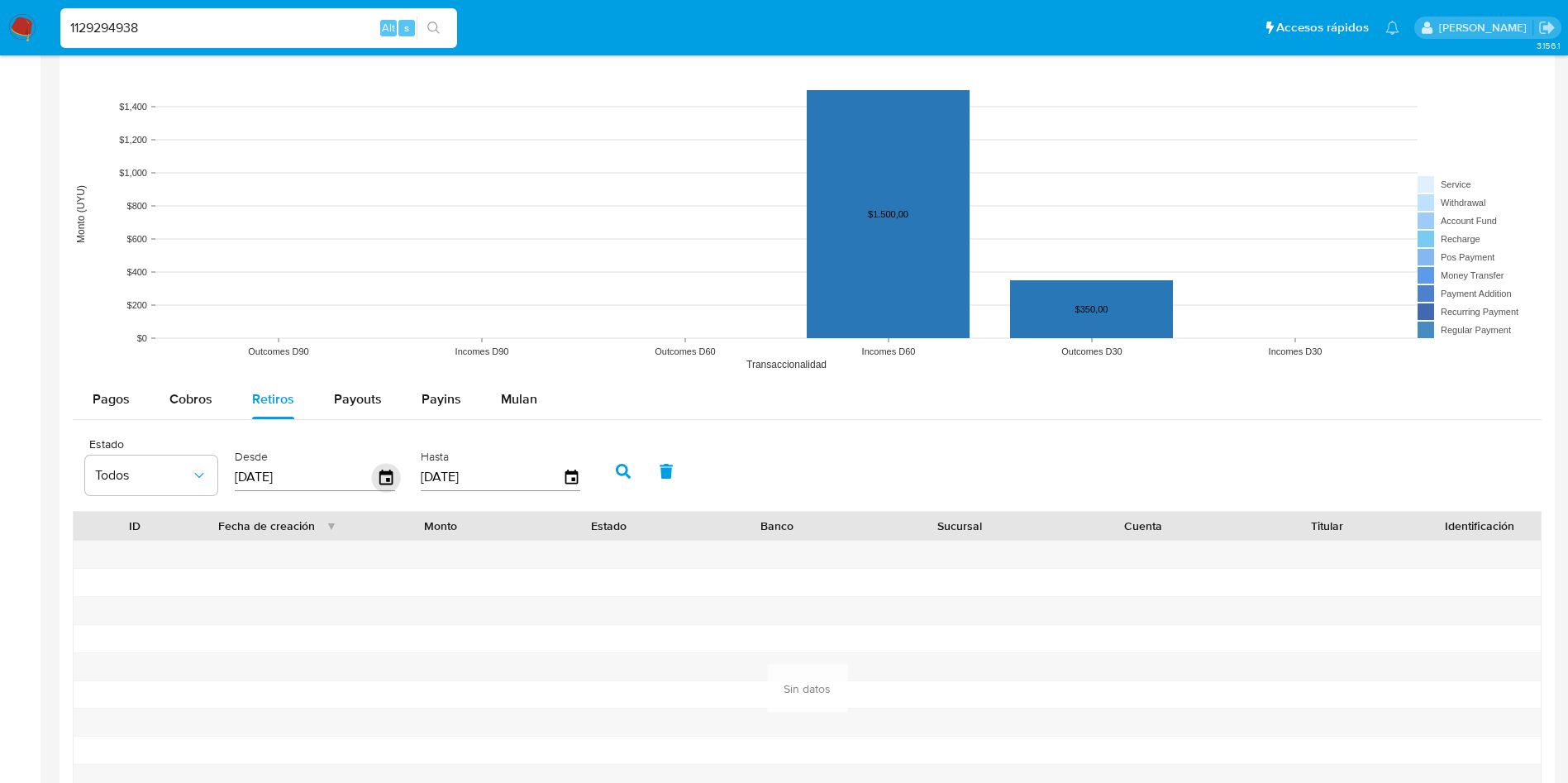
click at [382, 472] on icon "button" at bounding box center [386, 478] width 13 height 15
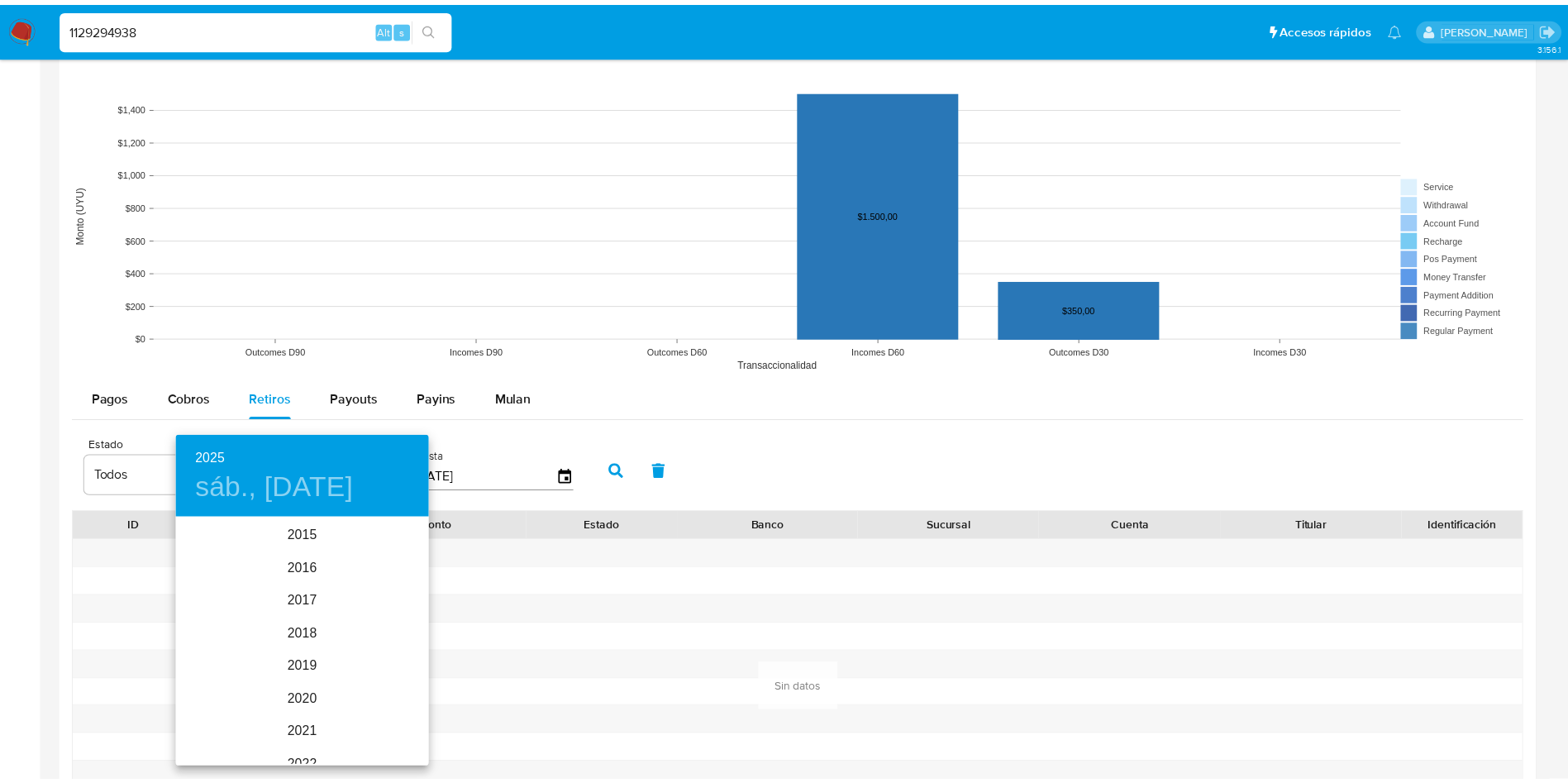
scroll to position [232, 0]
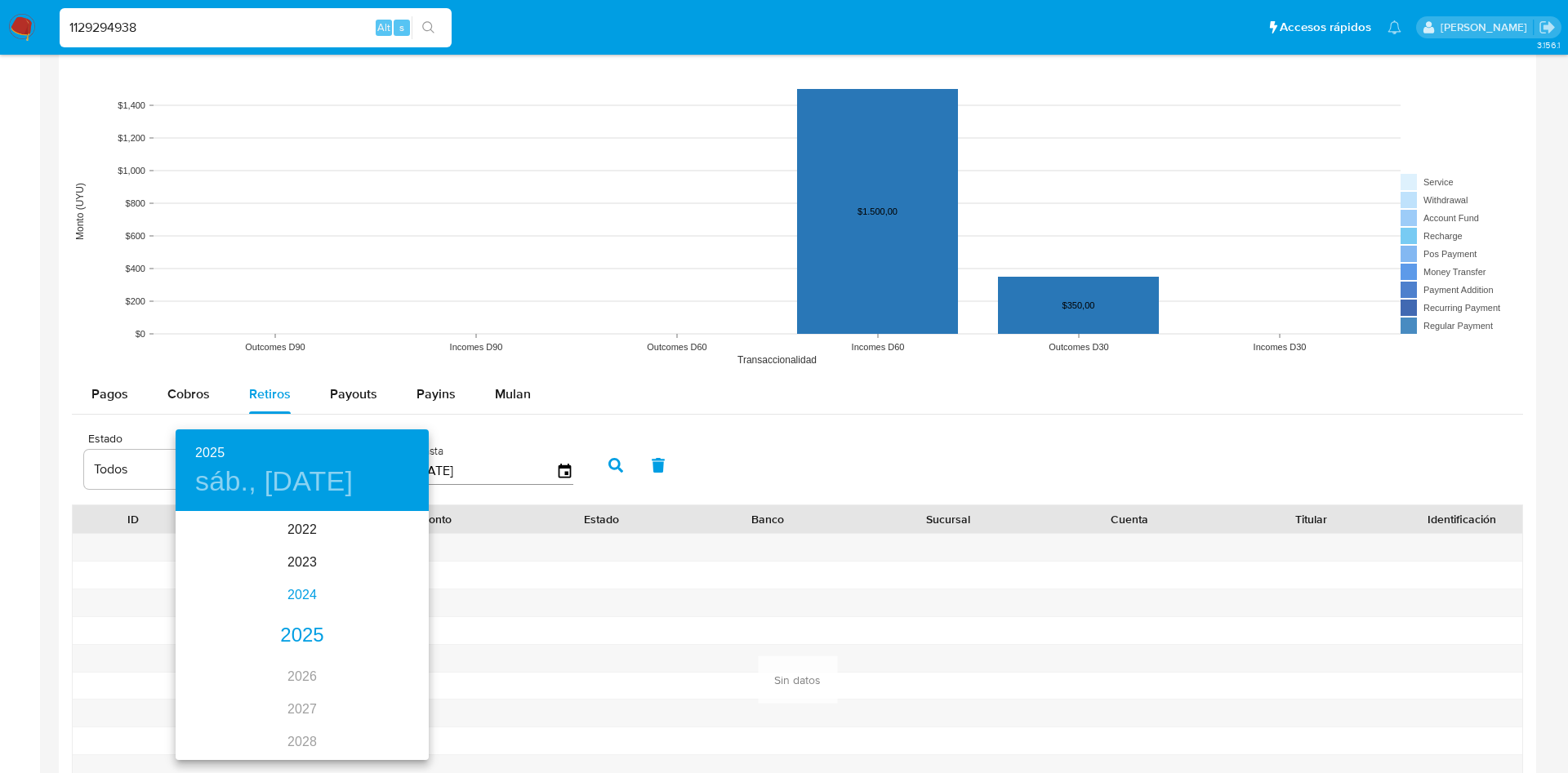
click at [301, 600] on div "2024" at bounding box center [302, 595] width 253 height 33
click at [314, 598] on div "may." at bounding box center [302, 606] width 84 height 62
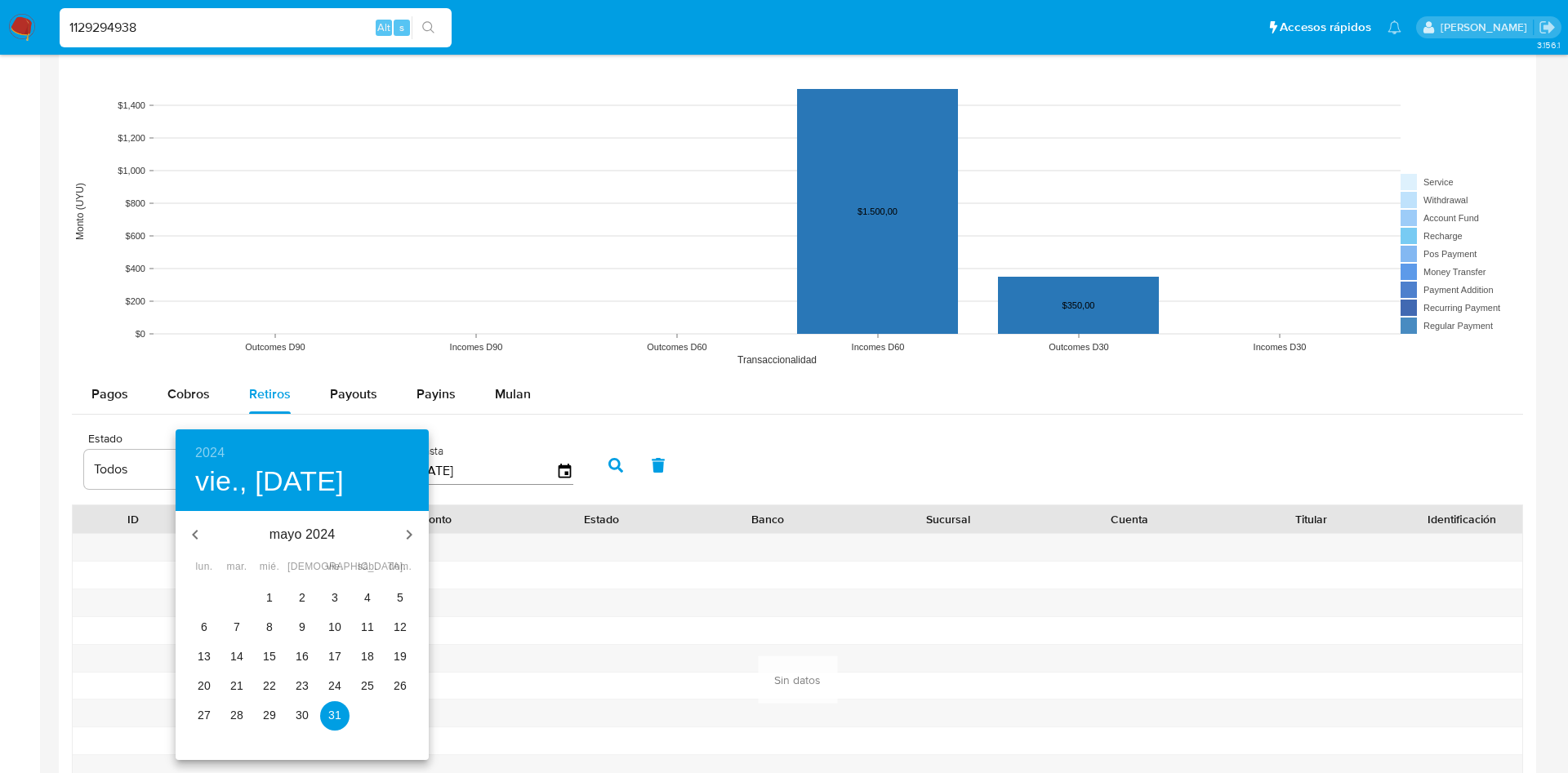
click at [299, 597] on p "2" at bounding box center [302, 597] width 7 height 16
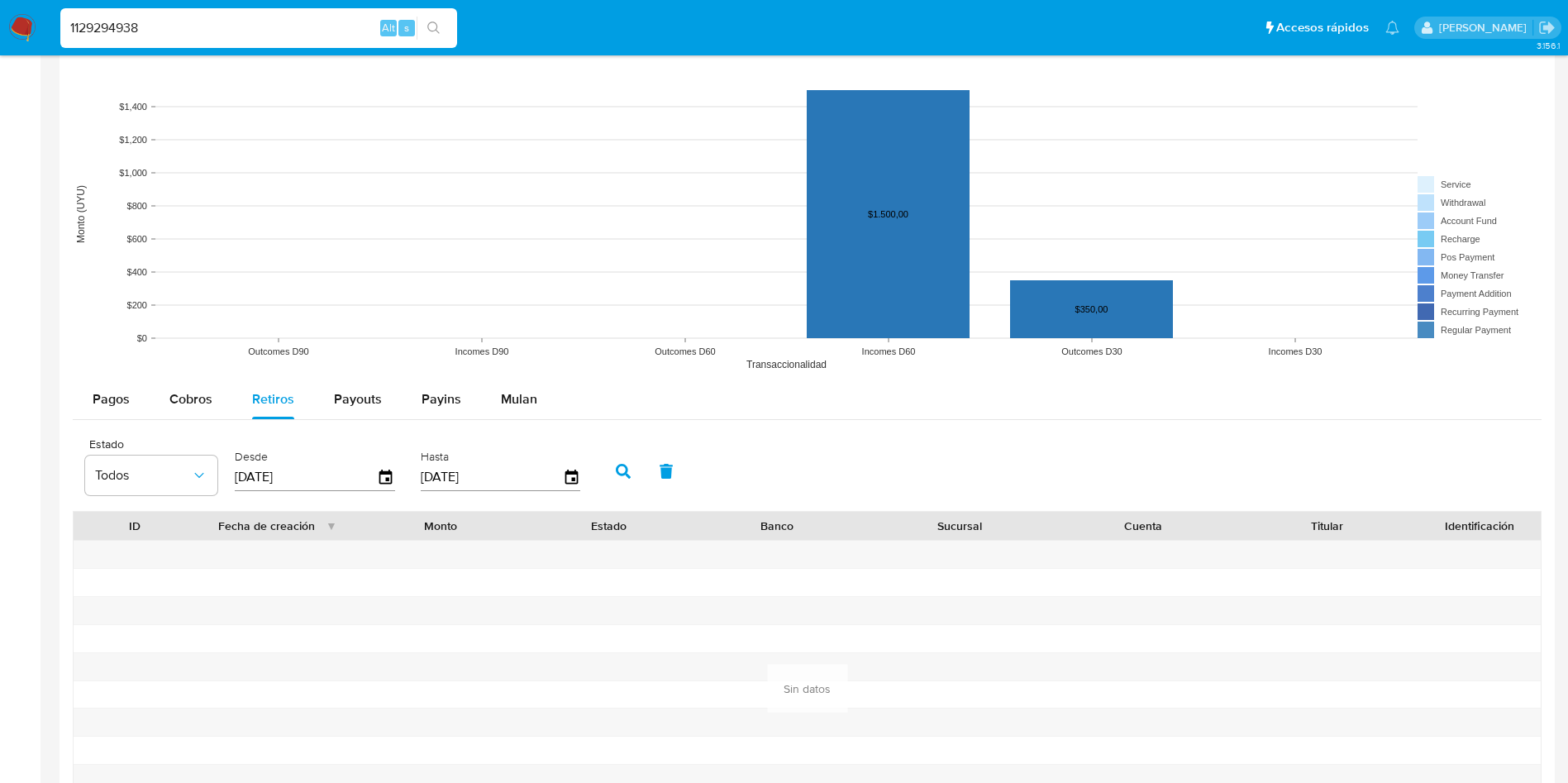
click at [626, 473] on icon "button" at bounding box center [624, 472] width 15 height 15
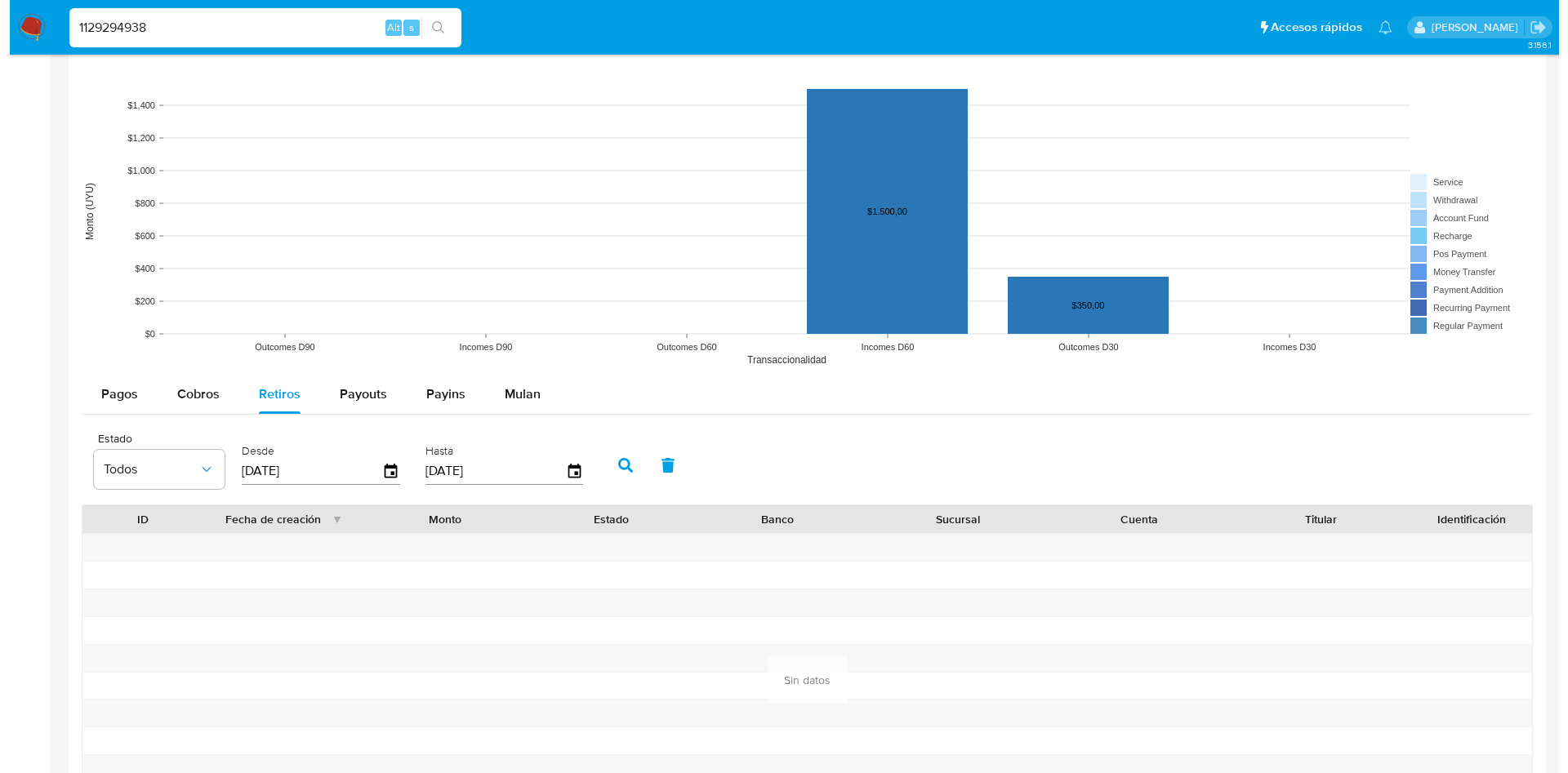
scroll to position [1469, 0]
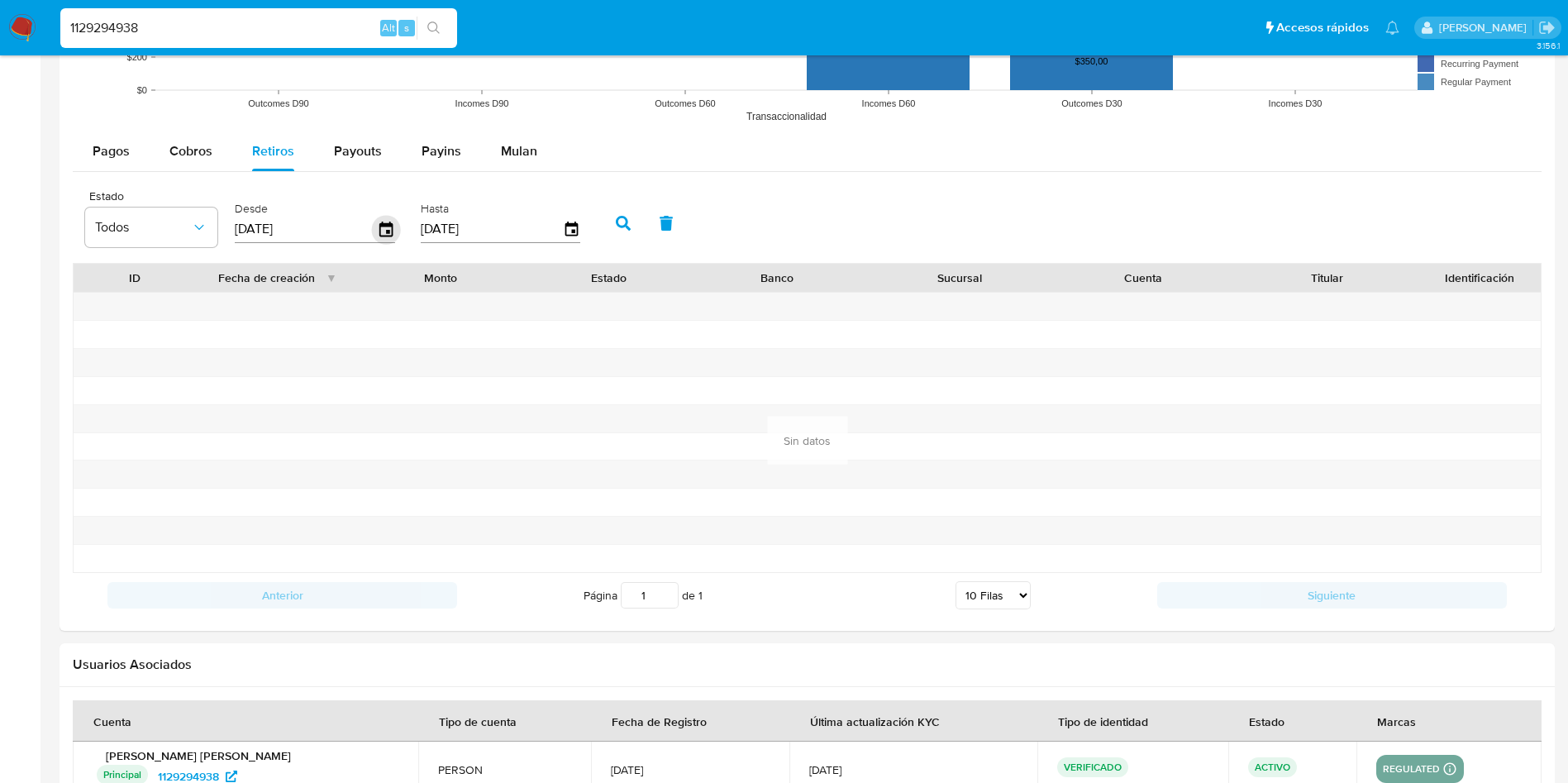
click at [382, 230] on icon "button" at bounding box center [387, 229] width 29 height 29
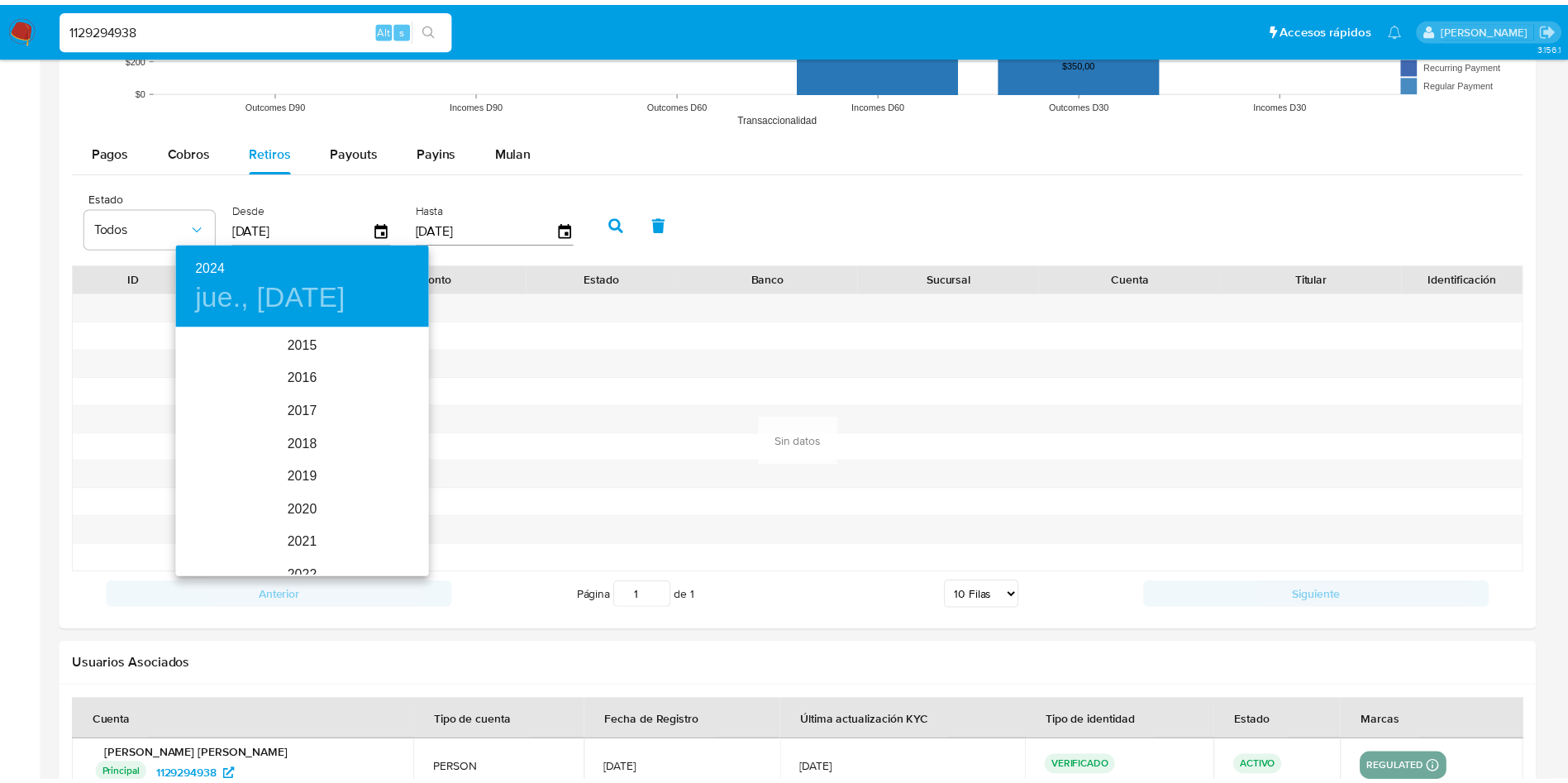
scroll to position [199, 0]
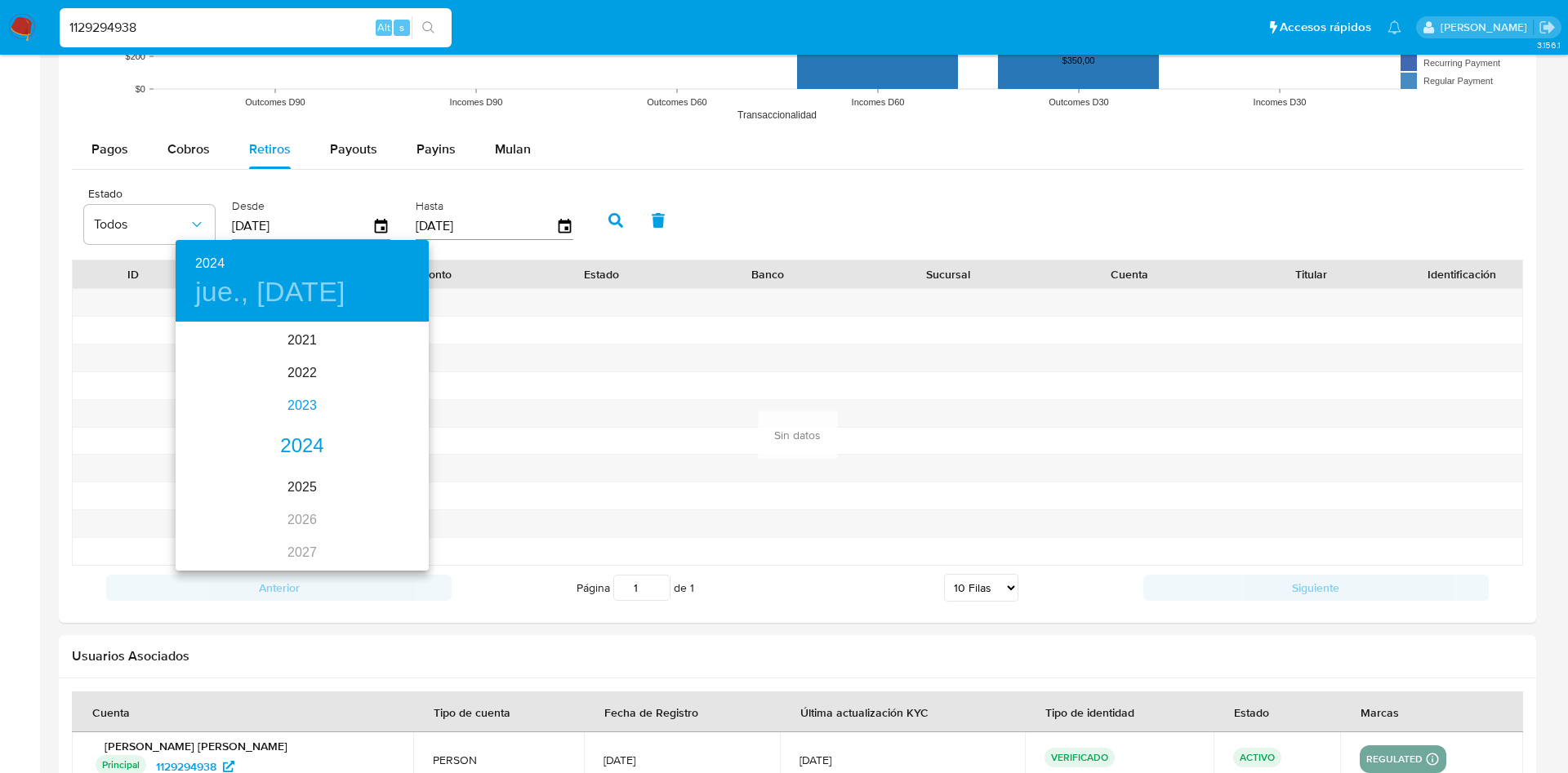
click at [298, 403] on div "2023" at bounding box center [302, 405] width 253 height 33
click at [303, 355] on div "feb." at bounding box center [302, 355] width 84 height 62
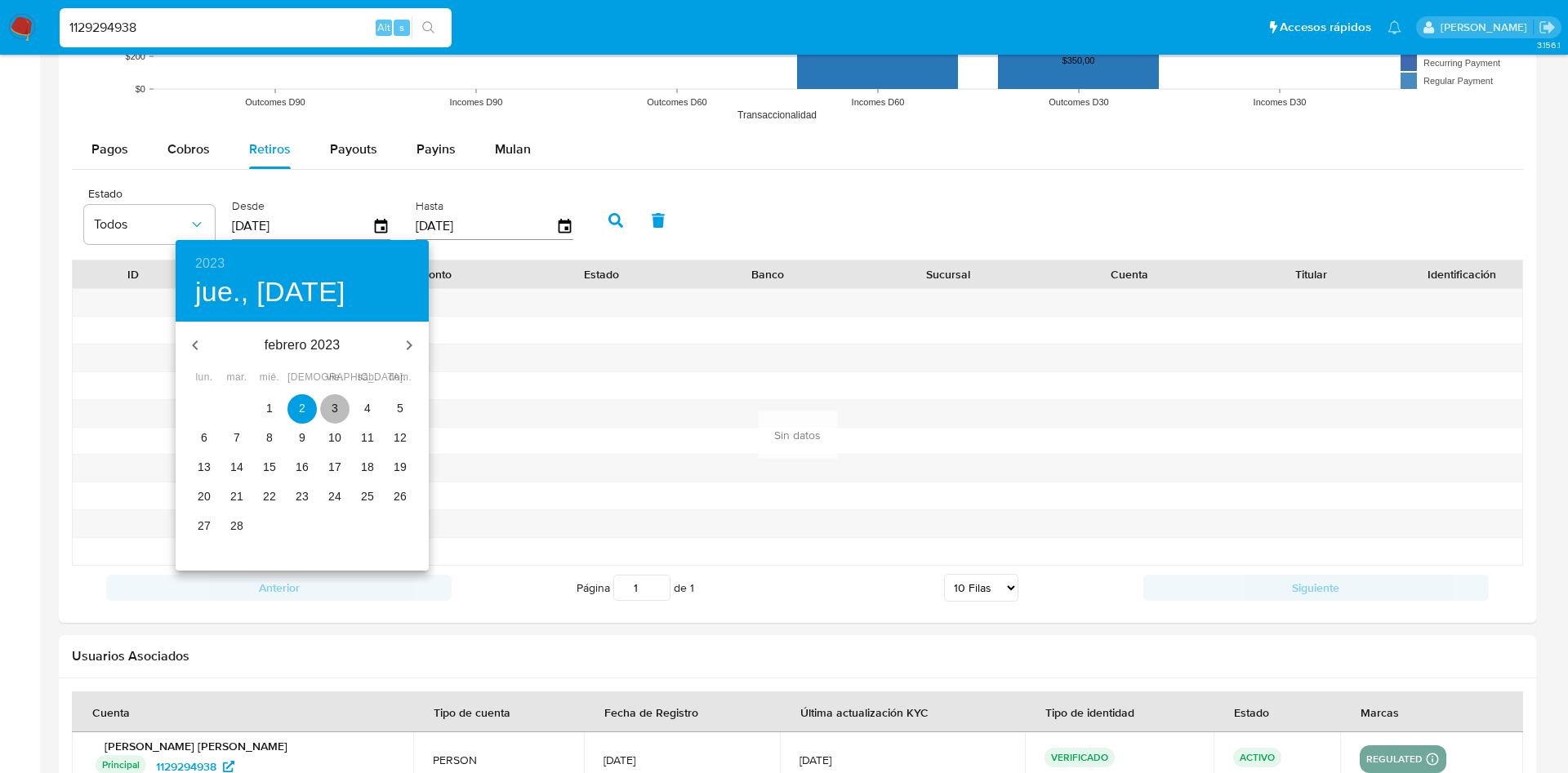
click at [344, 414] on span "3" at bounding box center [334, 408] width 29 height 16
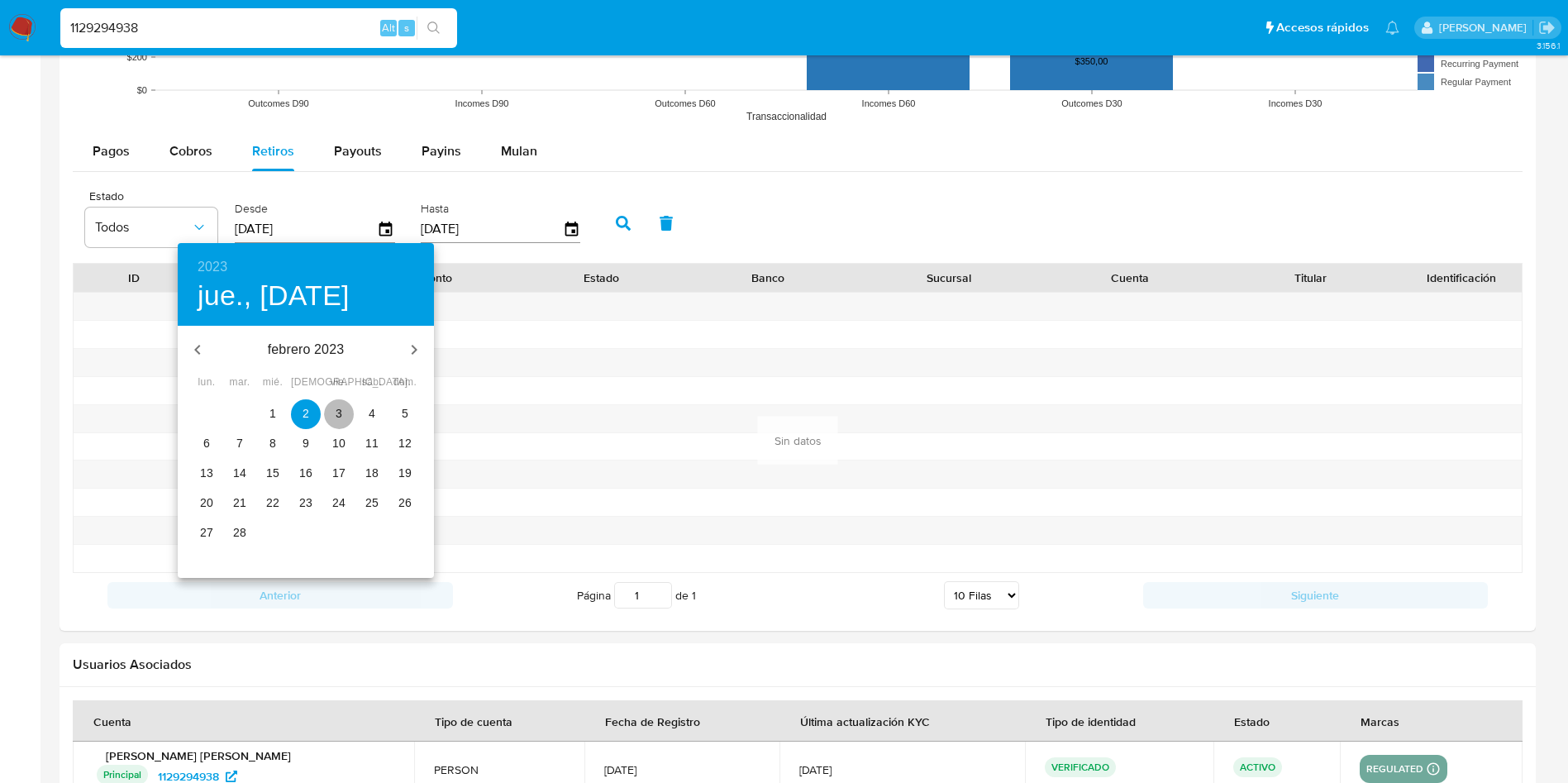
type input "[DATE]"
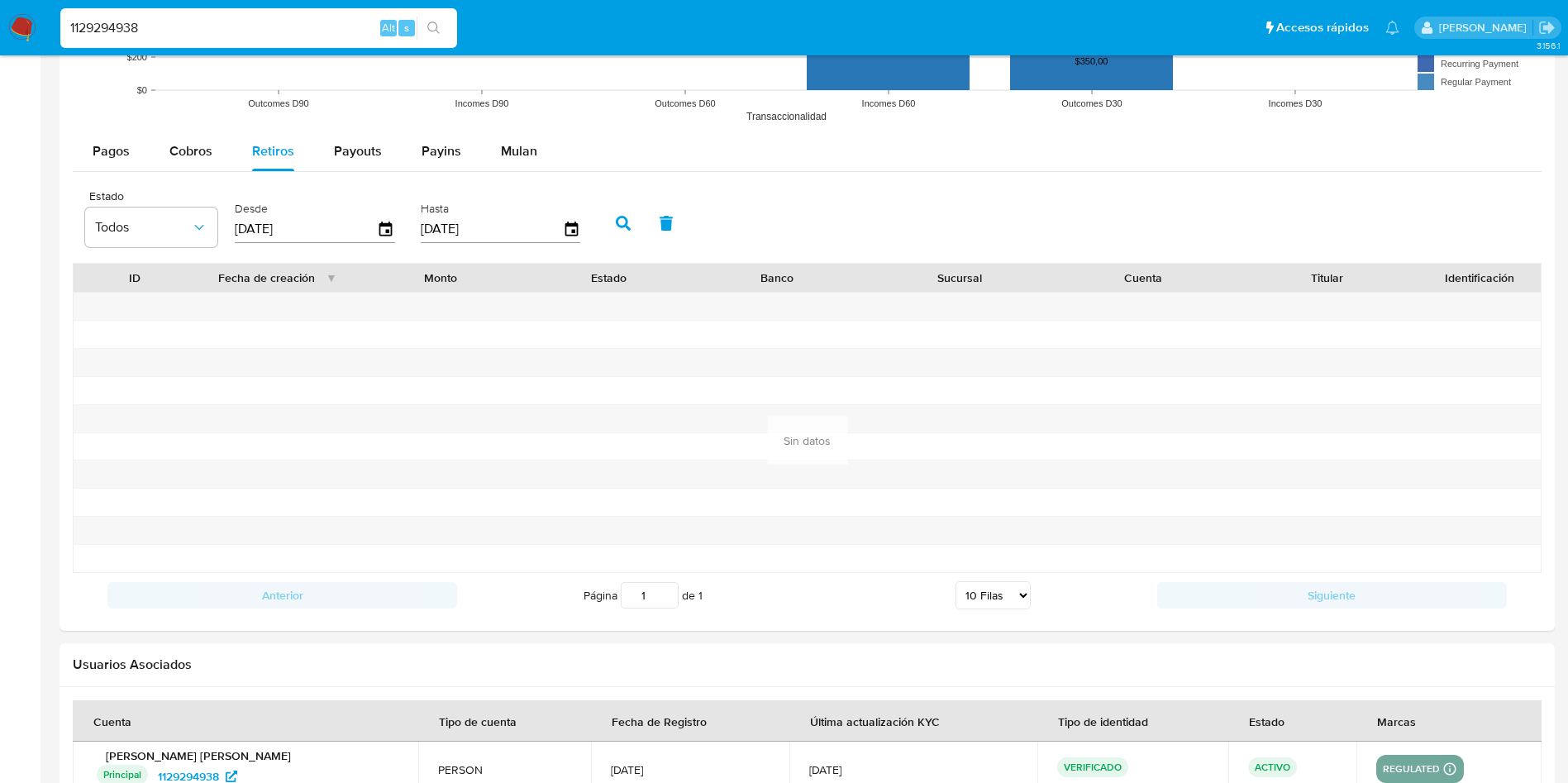
click at [630, 231] on button "button" at bounding box center [623, 223] width 43 height 40
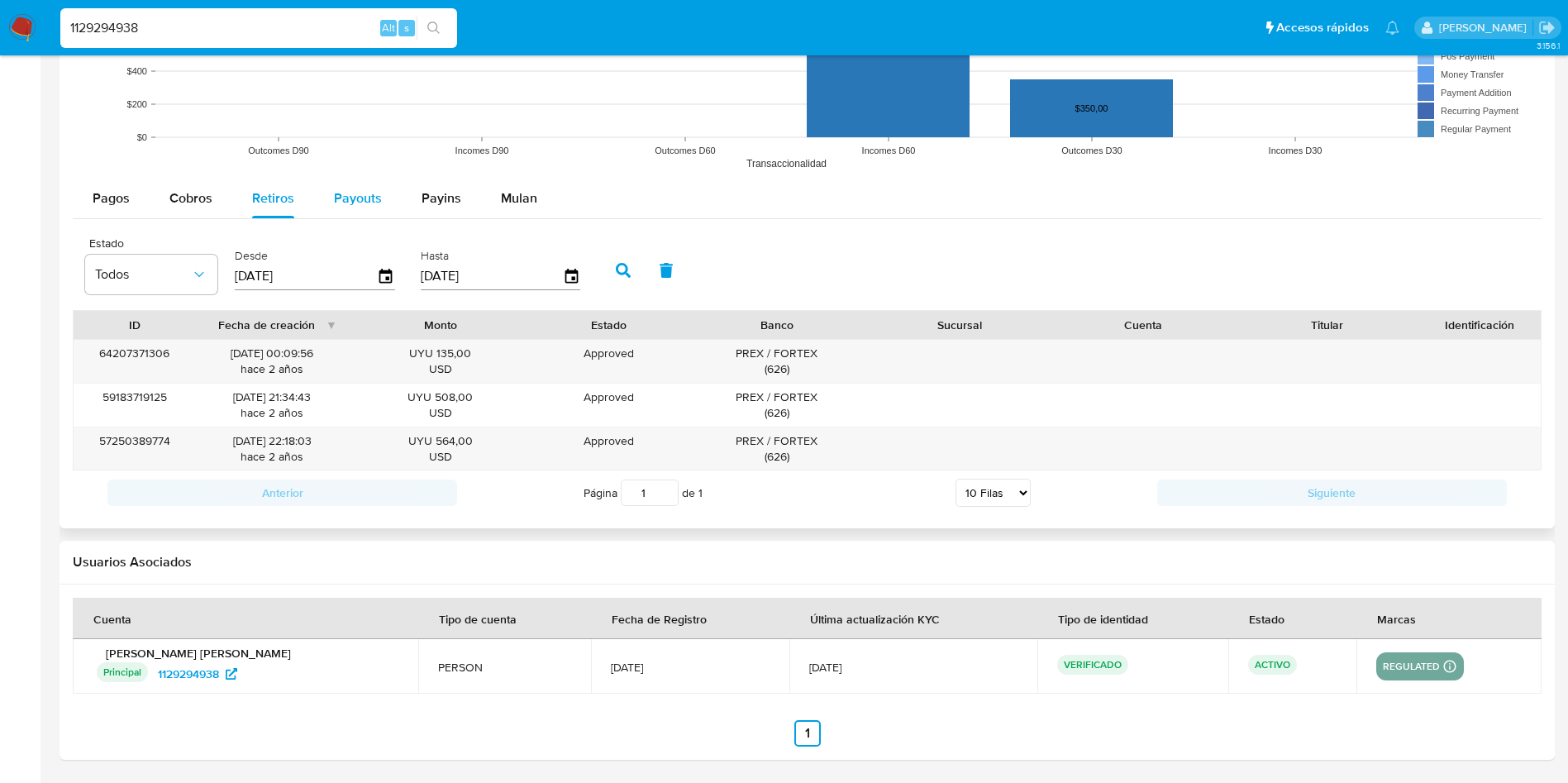
scroll to position [1442, 0]
click at [362, 195] on span "Payouts" at bounding box center [357, 198] width 48 height 19
select select "10"
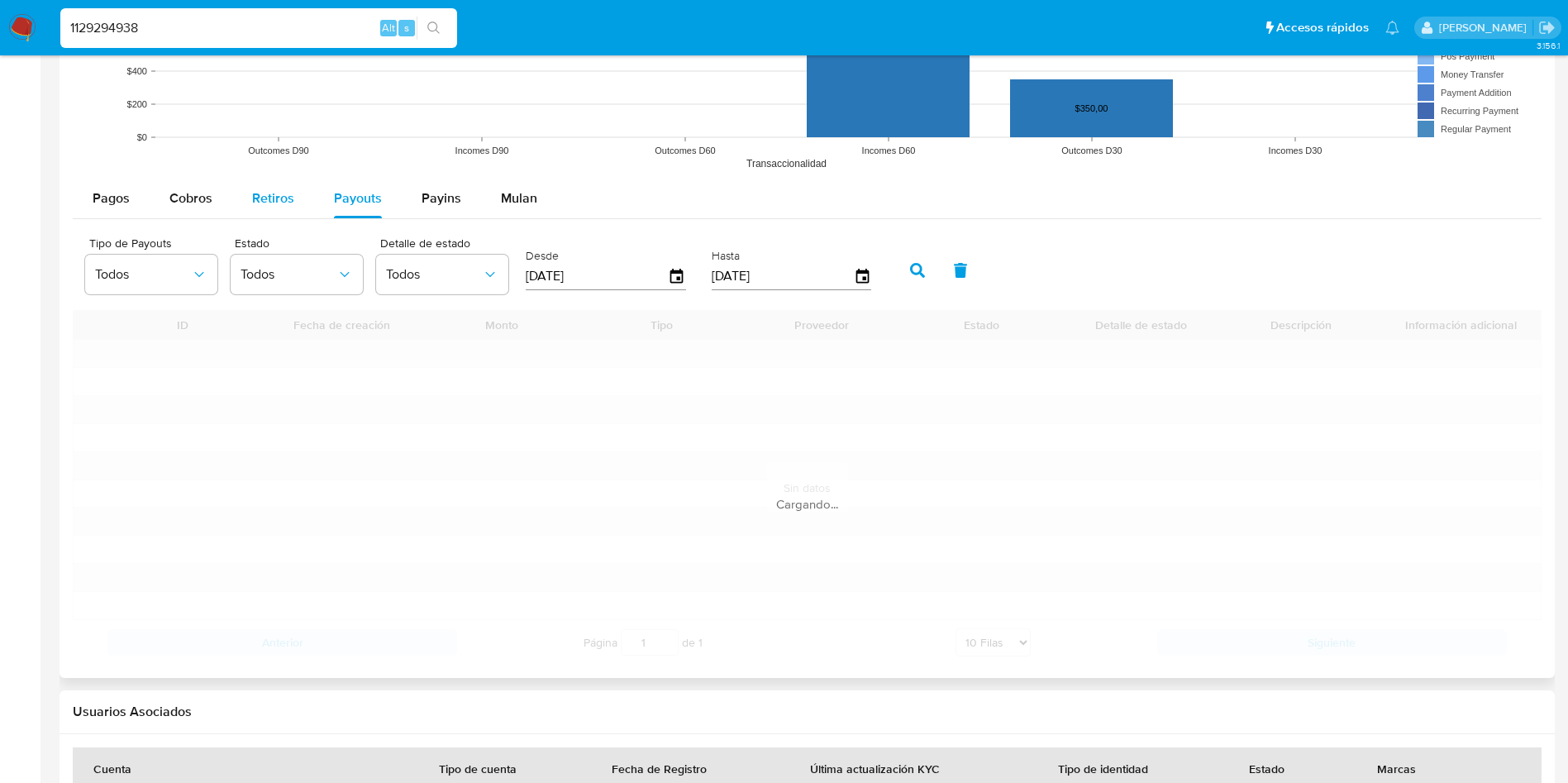
scroll to position [1355, 0]
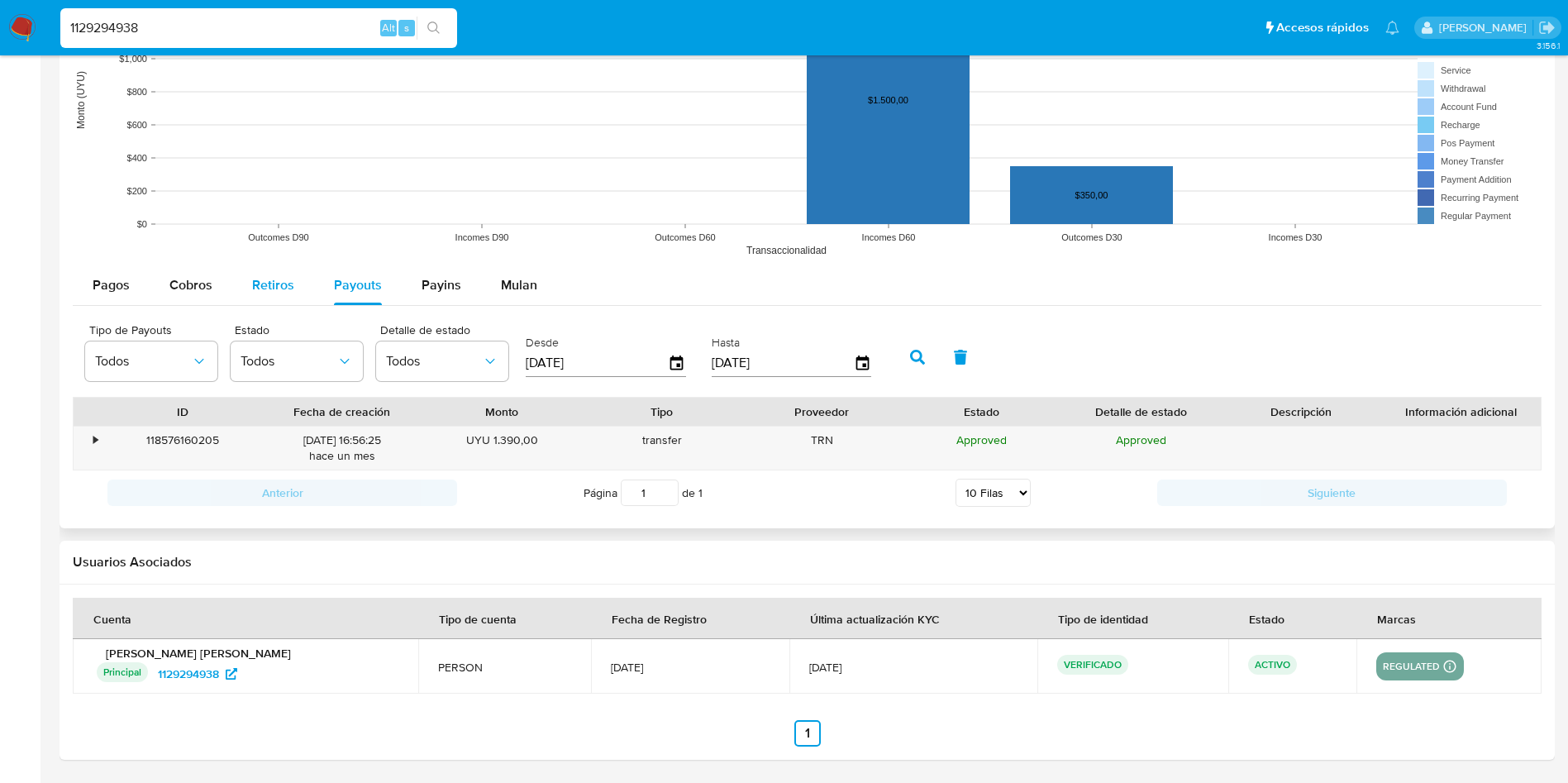
click at [264, 281] on span "Retiros" at bounding box center [273, 285] width 43 height 19
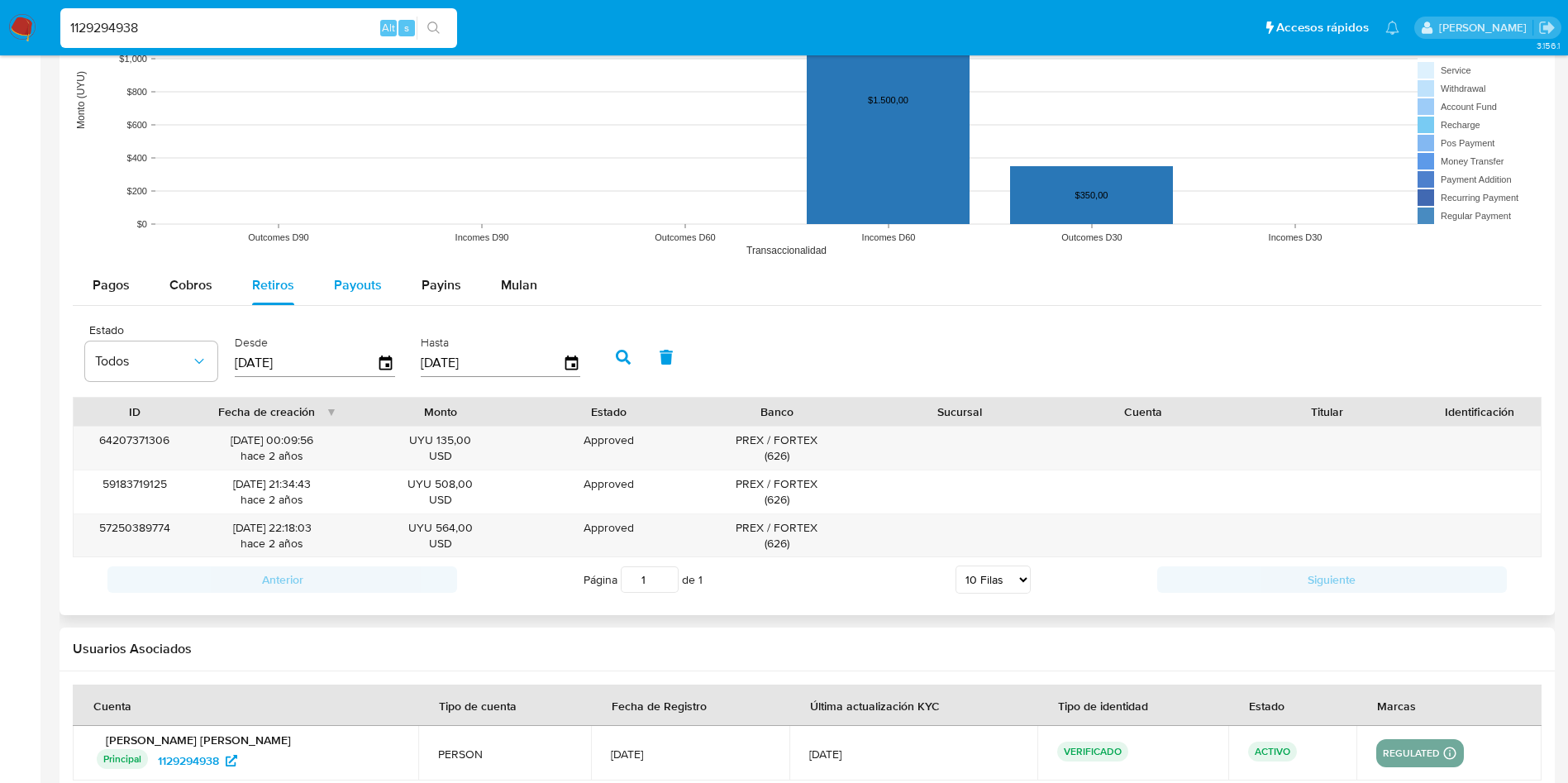
click at [335, 267] on div "Payouts" at bounding box center [357, 286] width 48 height 40
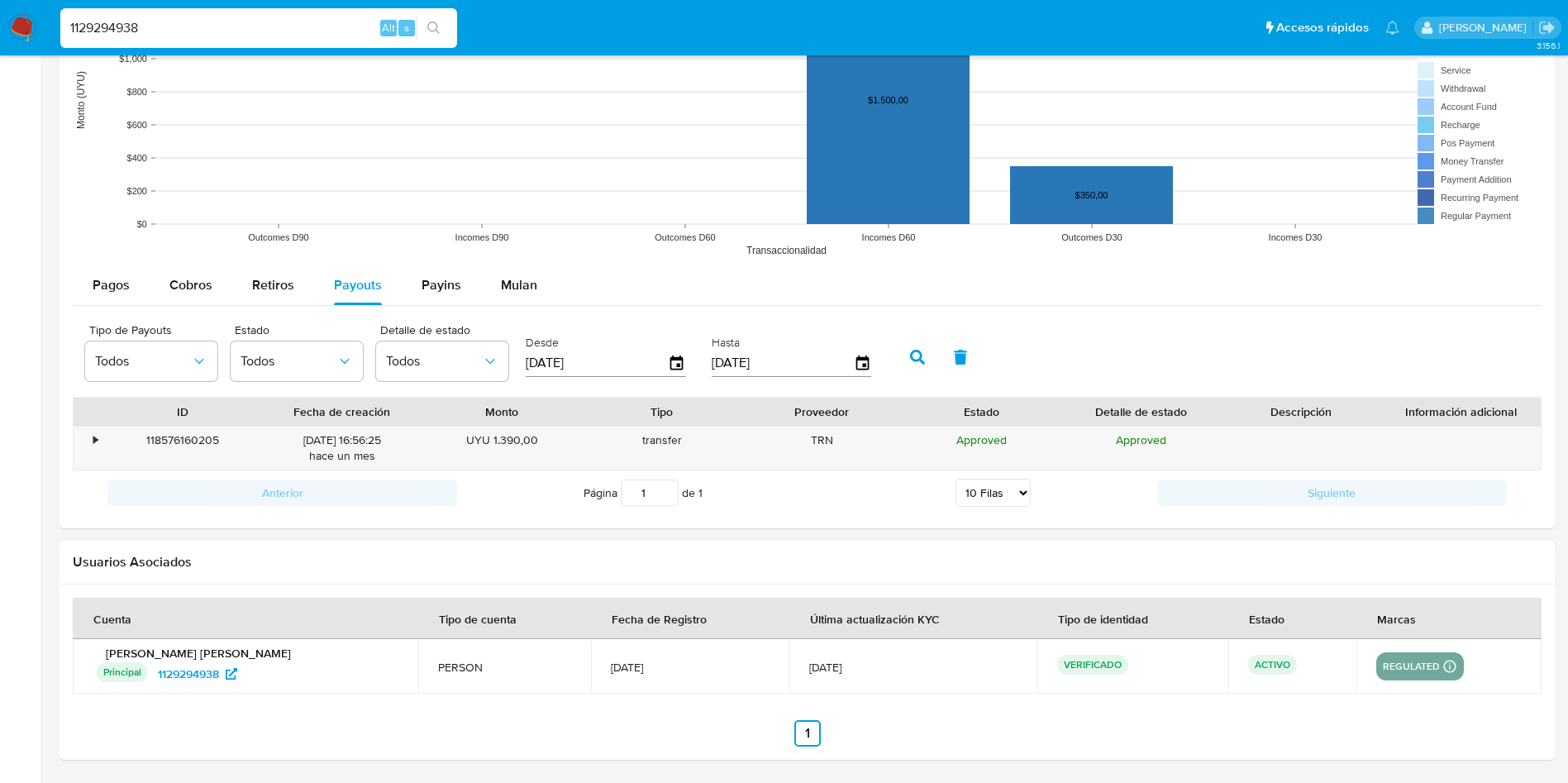
click at [251, 26] on input "1129294938" at bounding box center [259, 27] width 397 height 22
paste input "398473581"
type input "398473581"
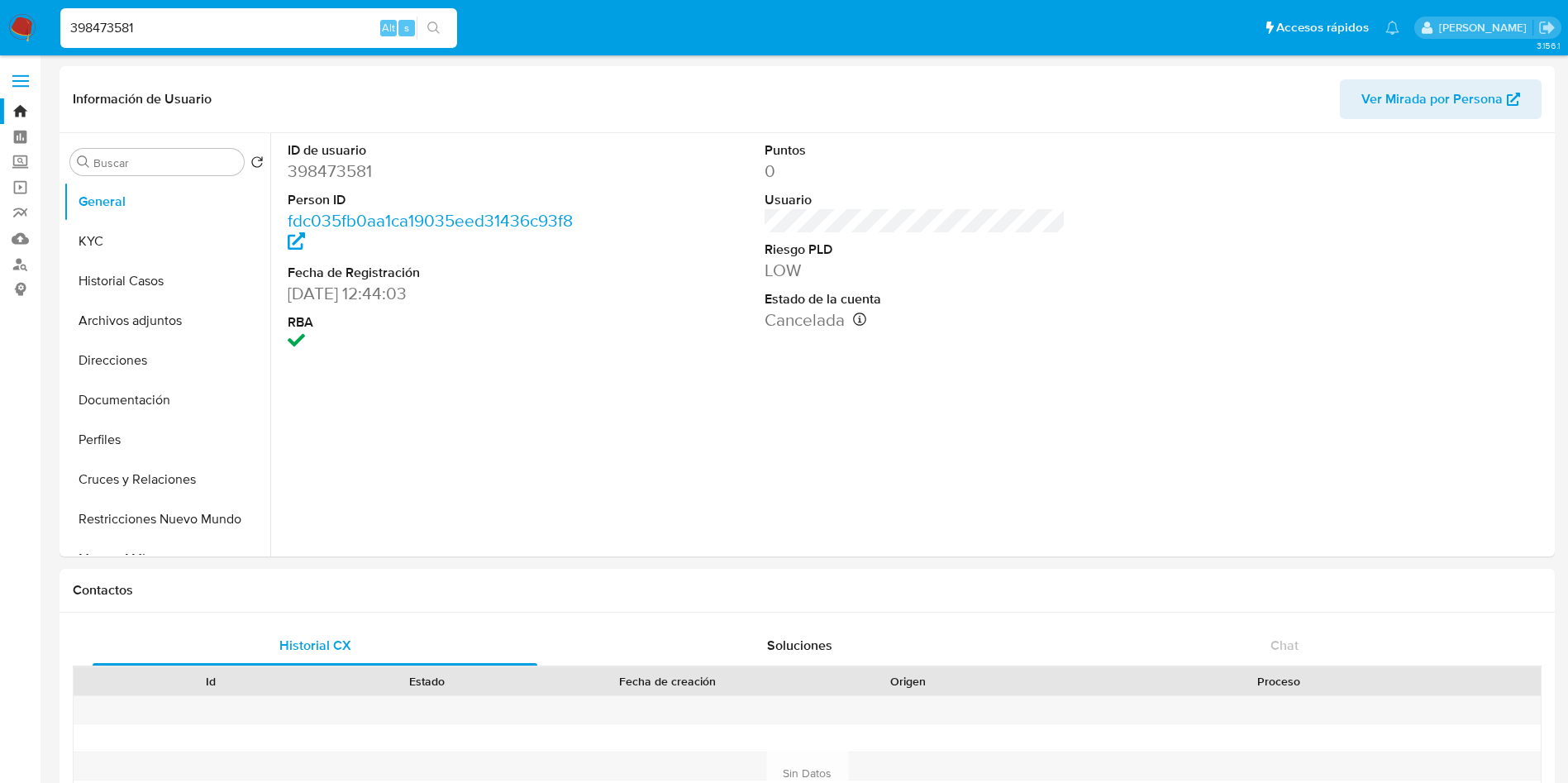
select select "10"
click at [173, 239] on button "KYC" at bounding box center [160, 241] width 194 height 40
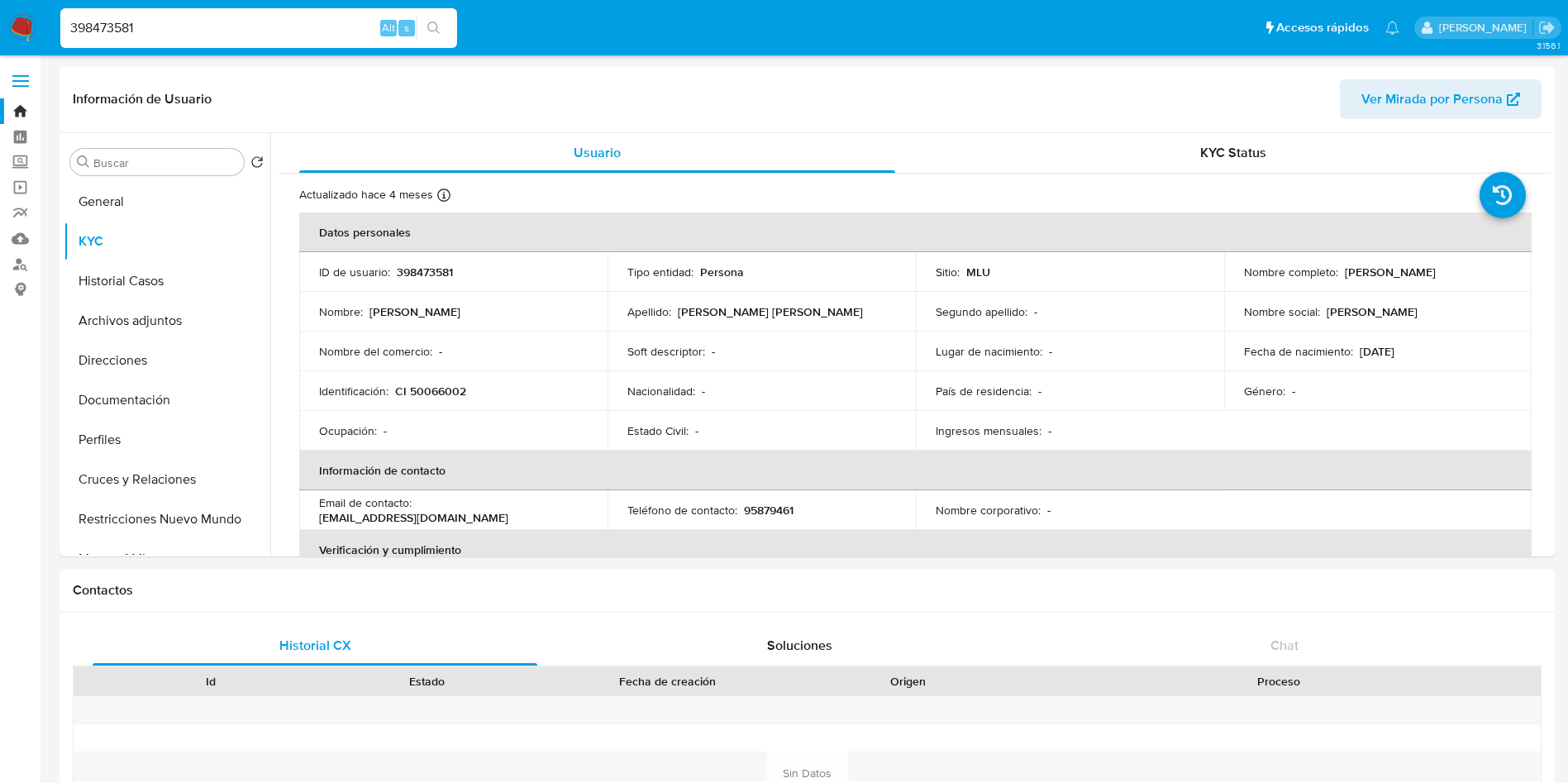
click at [254, 29] on input "398473581" at bounding box center [259, 27] width 397 height 22
paste input "797572418"
type input "797572418"
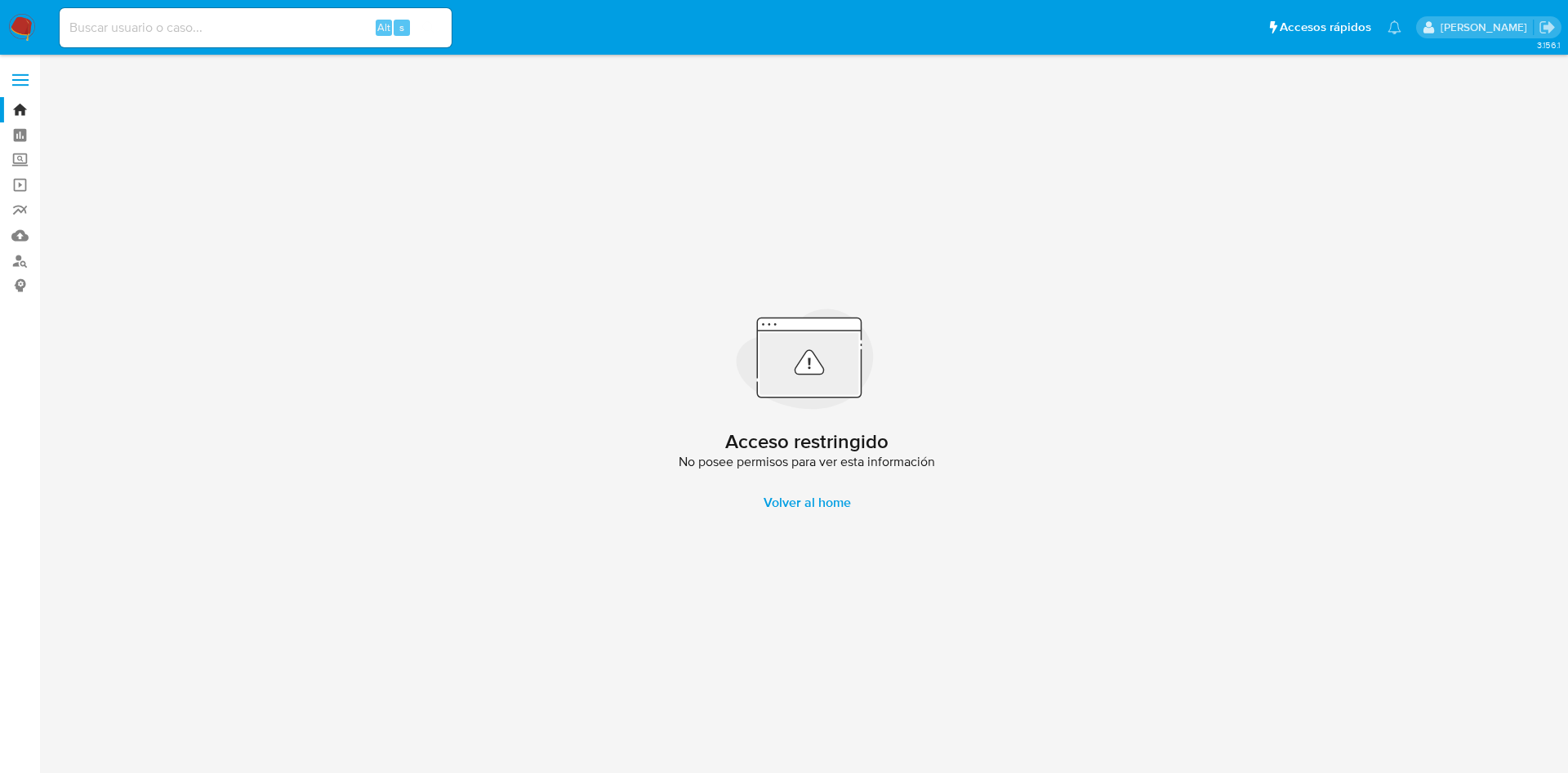
click at [123, 25] on input at bounding box center [256, 27] width 392 height 21
paste input "1541469742"
type input "1541469742"
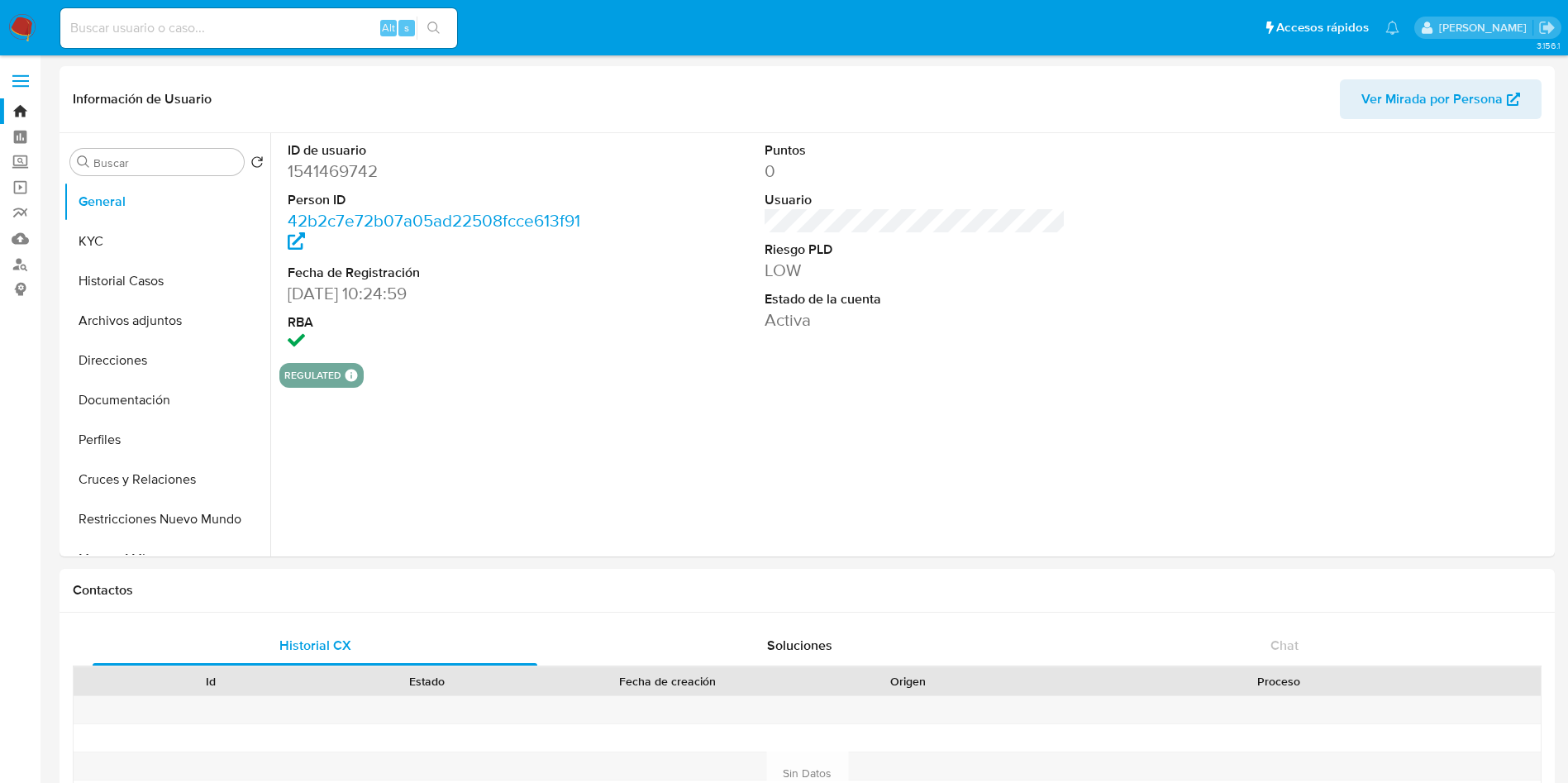
select select "10"
click at [123, 249] on button "KYC" at bounding box center [160, 241] width 194 height 40
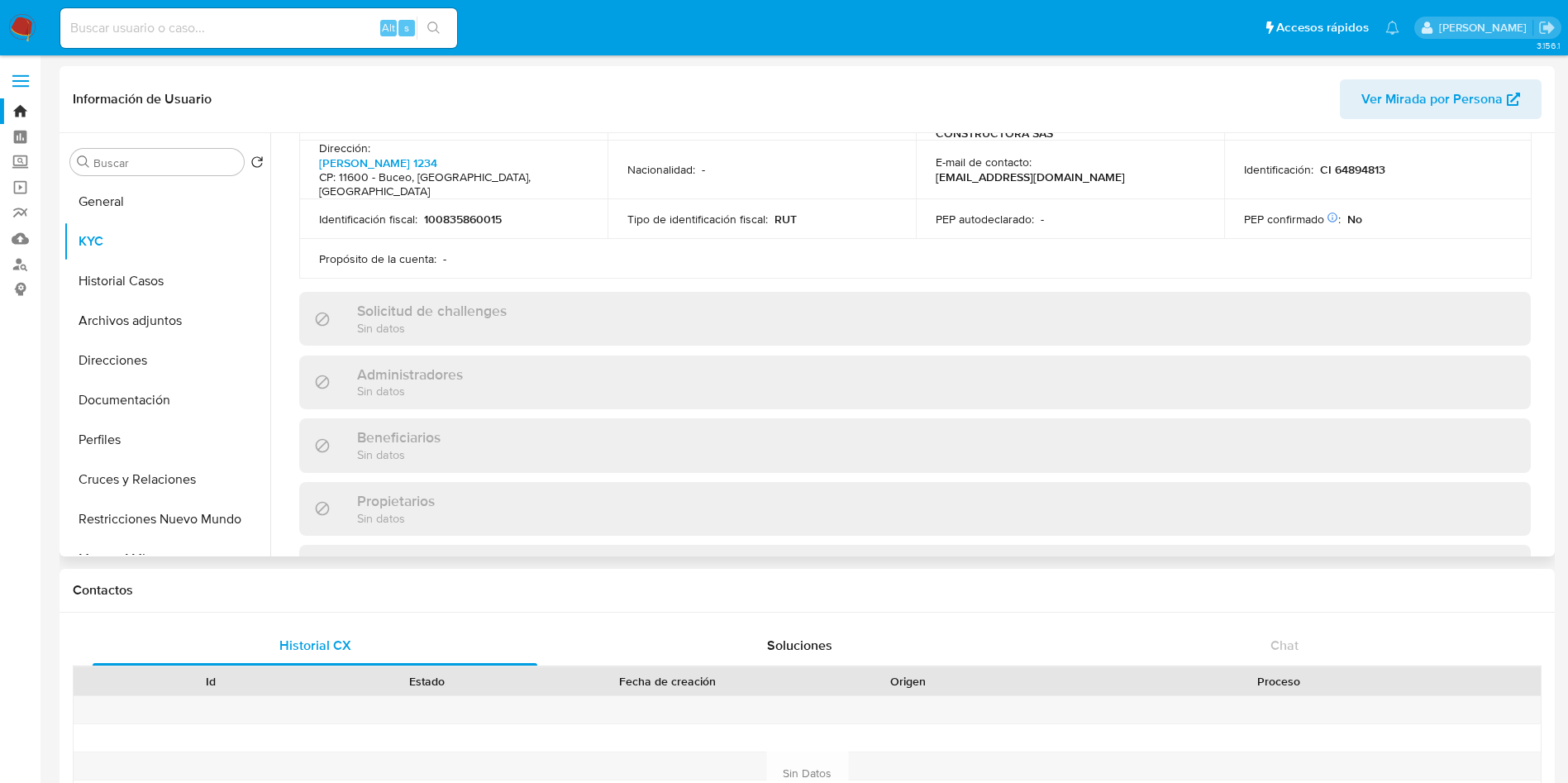
scroll to position [461, 0]
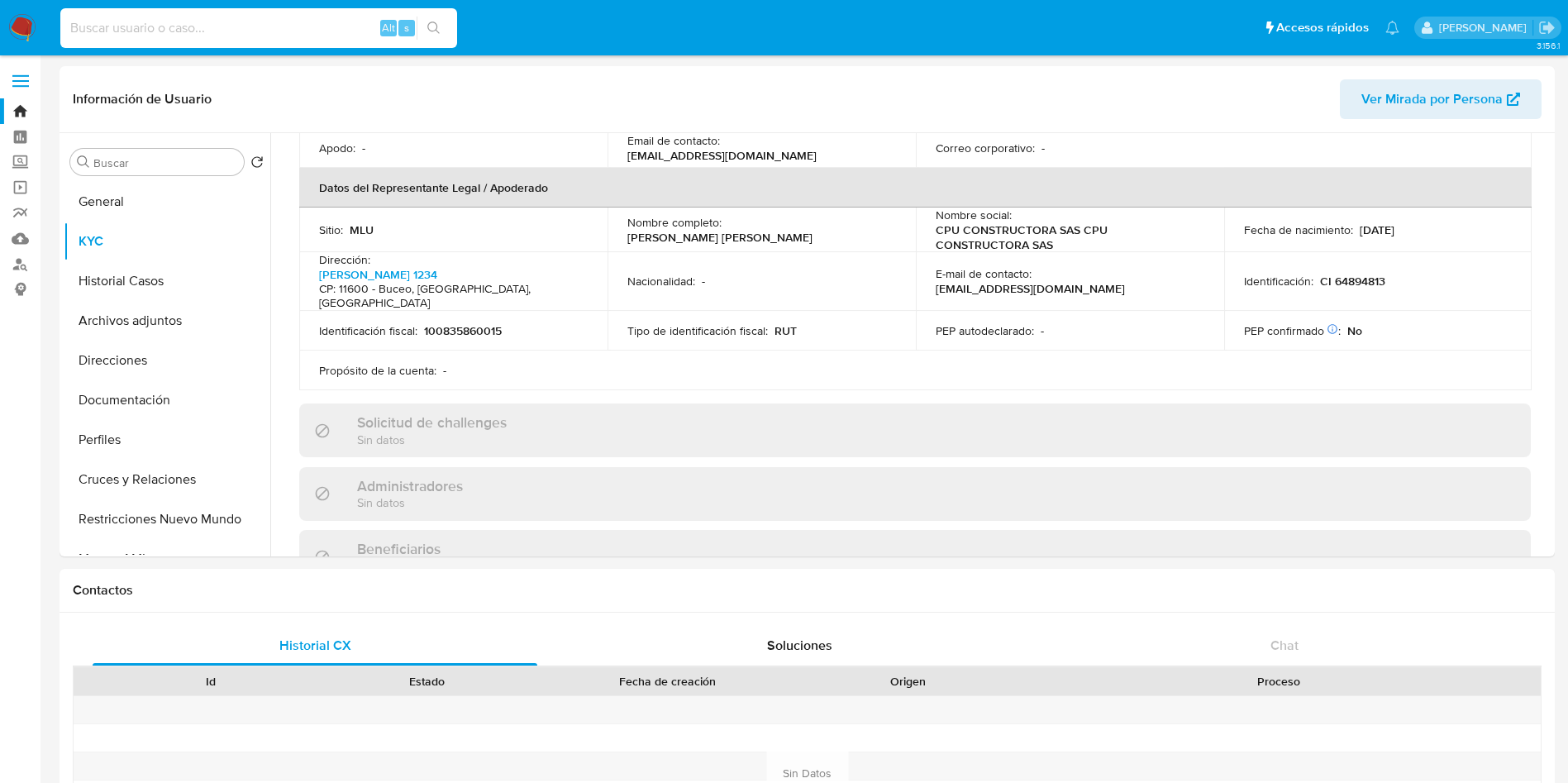
click at [251, 22] on input at bounding box center [259, 27] width 397 height 22
paste input "1278565185"
type input "1278565185"
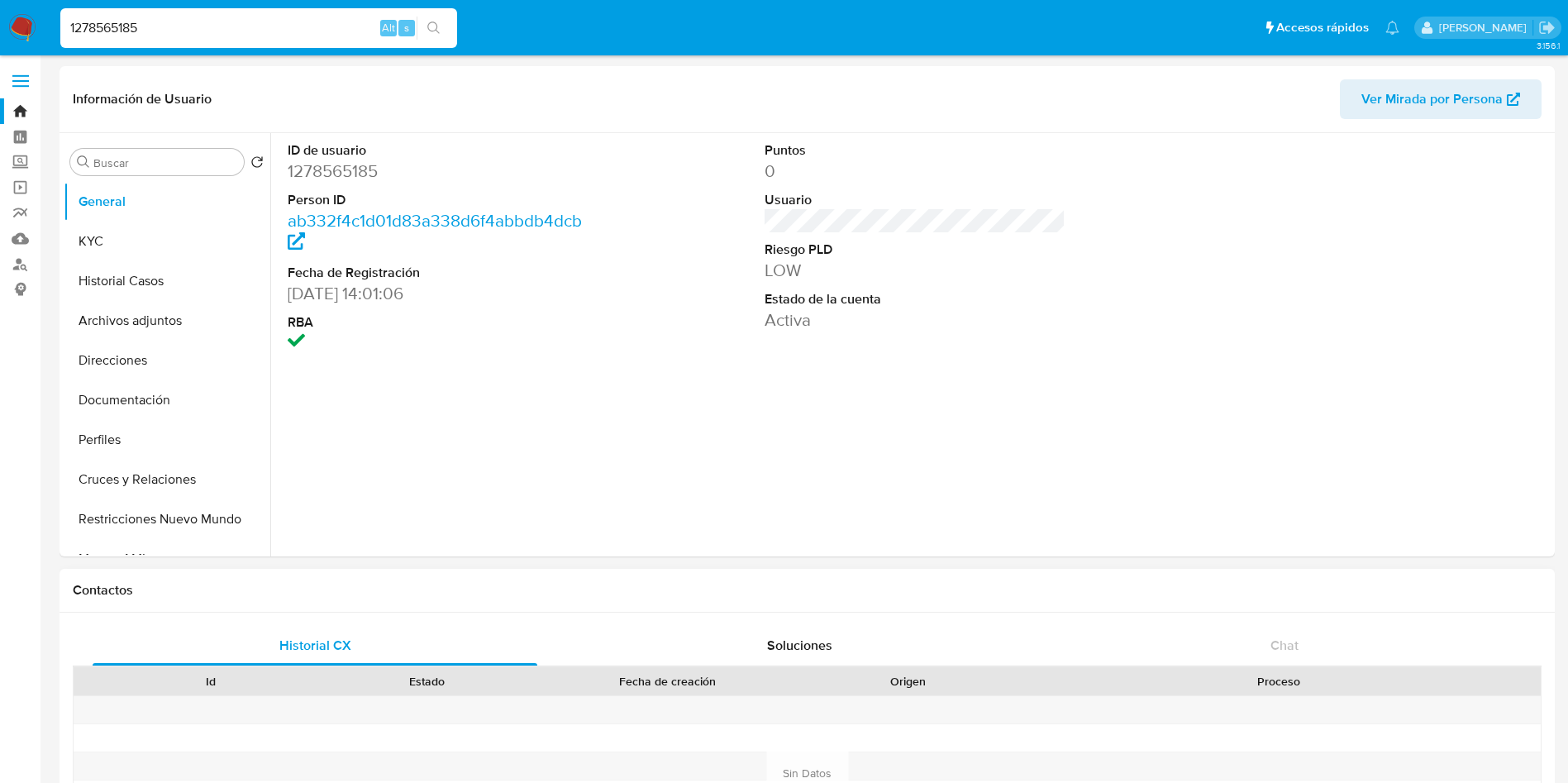
select select "10"
click at [92, 241] on button "KYC" at bounding box center [160, 241] width 194 height 40
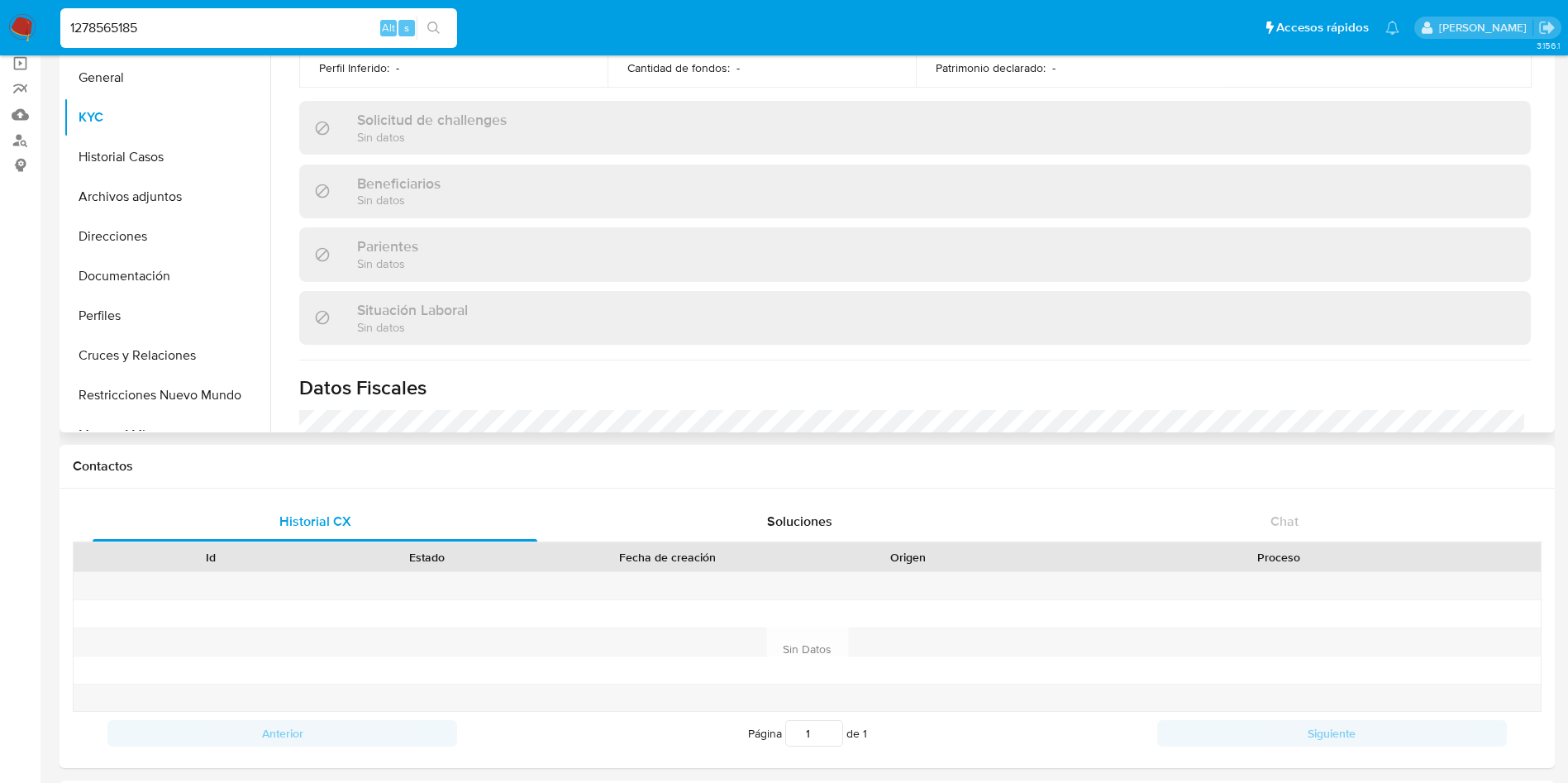
scroll to position [427, 0]
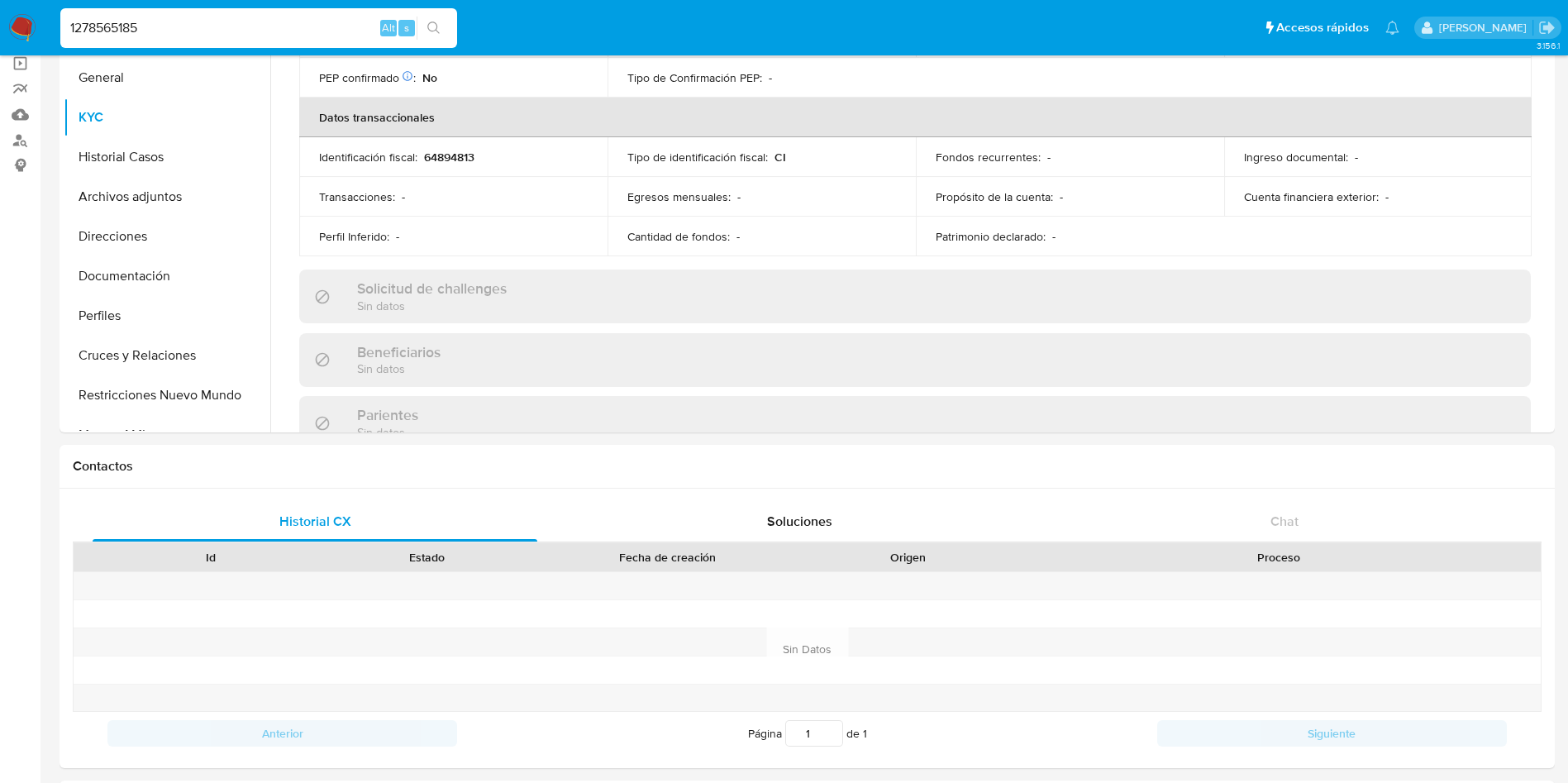
click at [177, 29] on input "1278565185" at bounding box center [259, 27] width 397 height 22
paste input "541469742"
type input "1541469742"
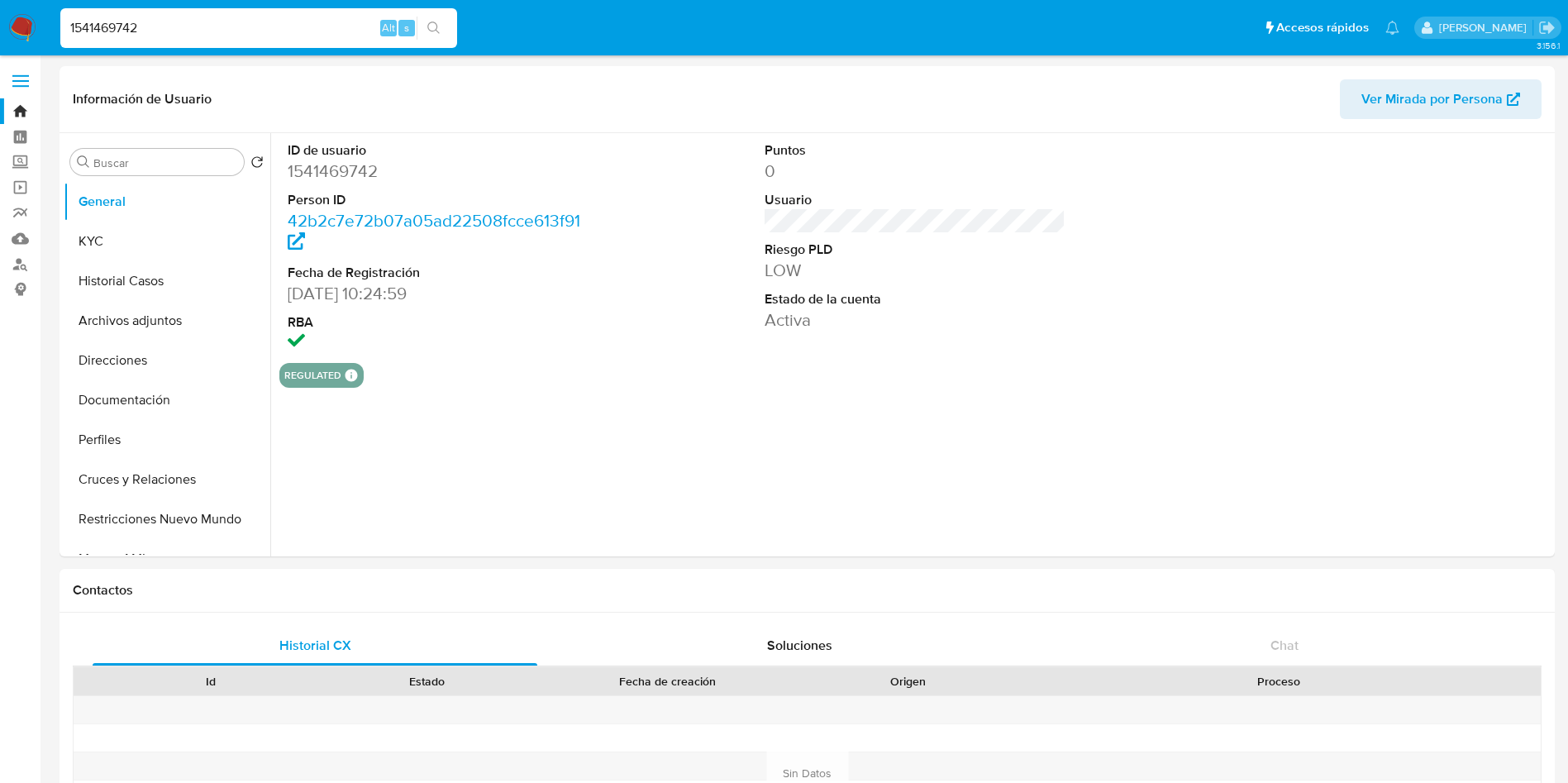
select select "10"
click at [112, 252] on button "KYC" at bounding box center [160, 241] width 194 height 40
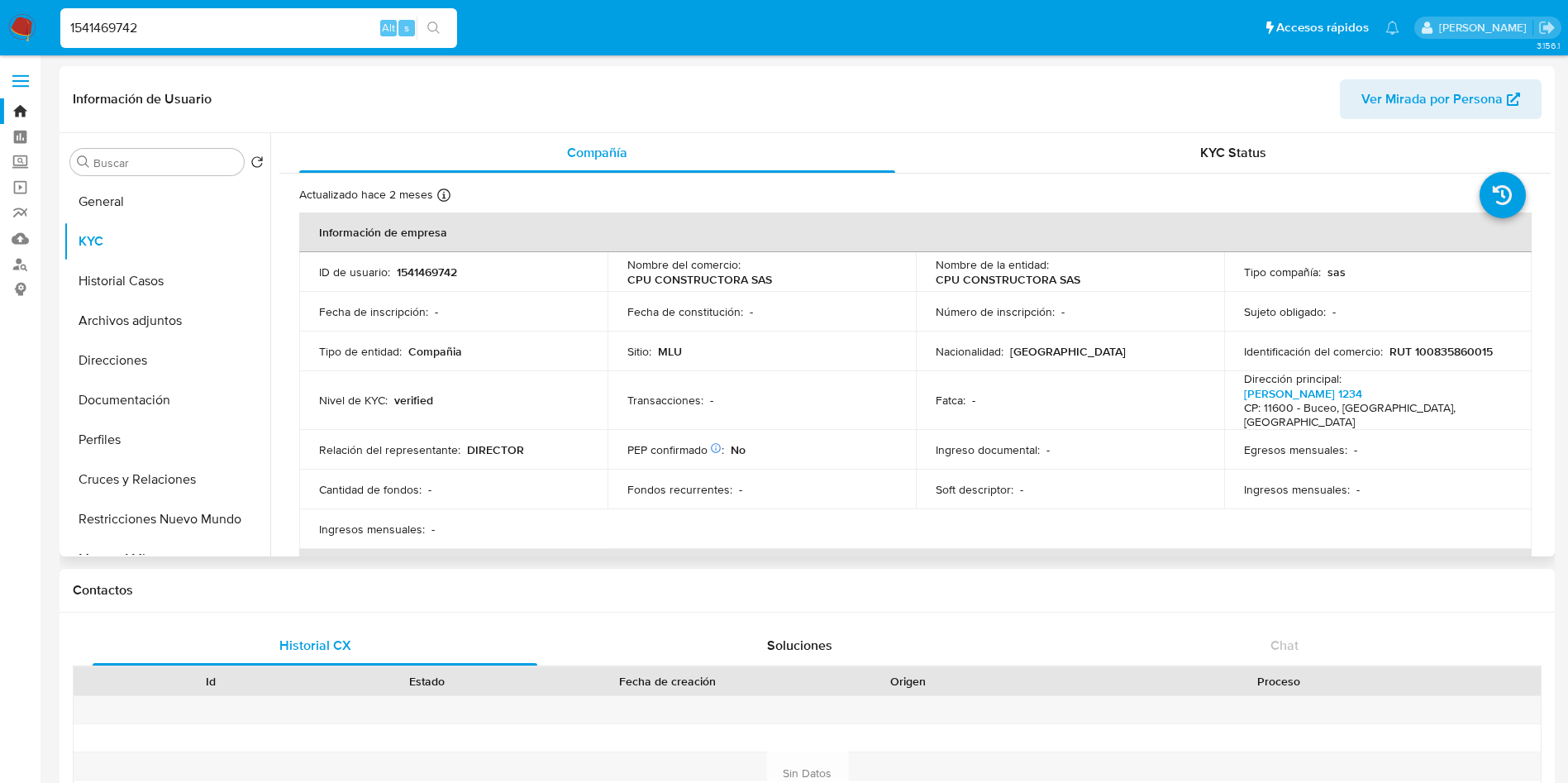
click at [722, 283] on p "CPU CONSTRUCTORA SAS" at bounding box center [699, 280] width 145 height 15
click at [869, 253] on td "Nombre del comercio : CPU CONSTRUCTORA SAS" at bounding box center [762, 272] width 308 height 40
drag, startPoint x: 1082, startPoint y: 279, endPoint x: 931, endPoint y: 279, distance: 151.0
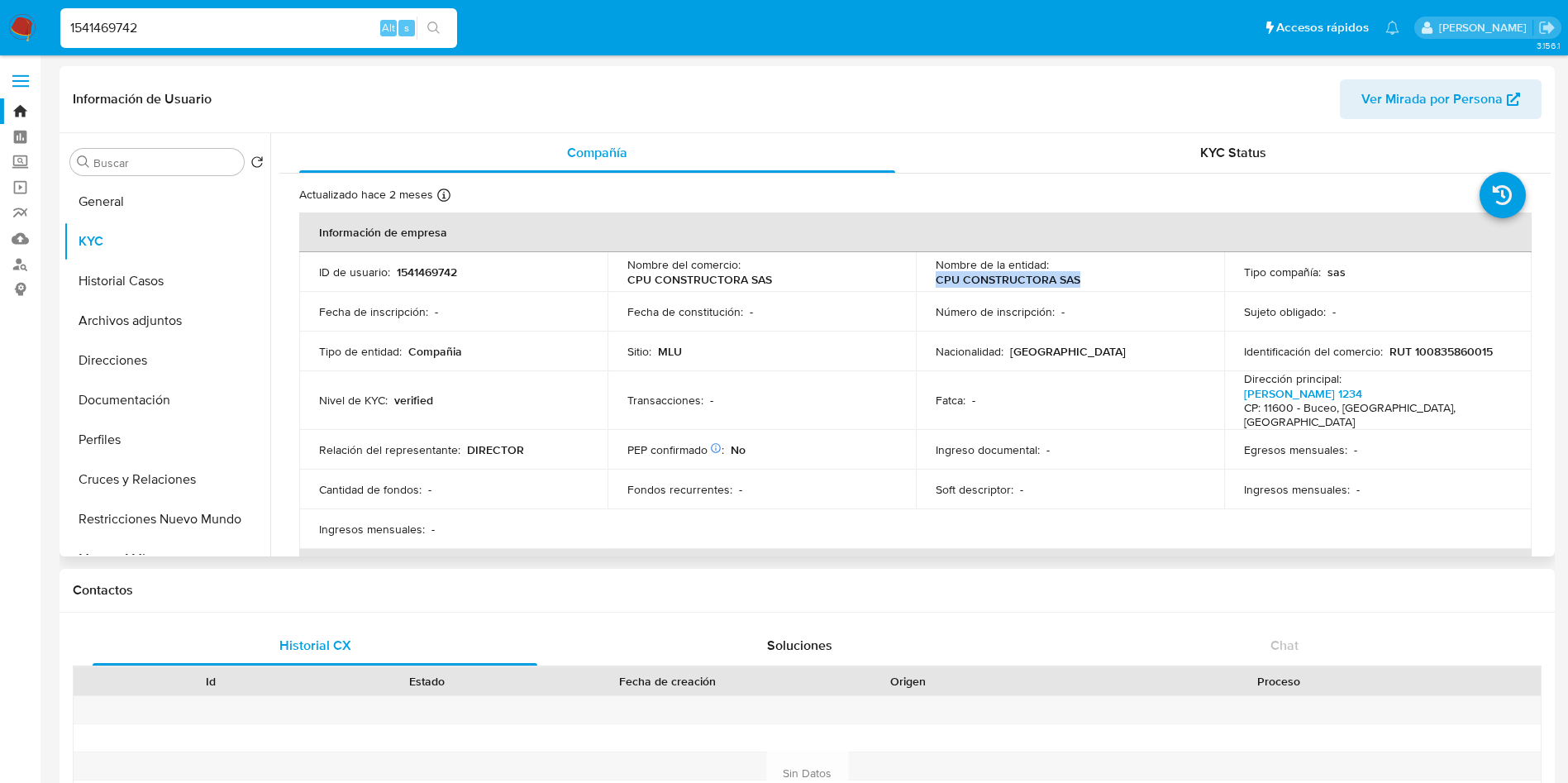
click at [931, 279] on td "Nombre de la entidad : CPU CONSTRUCTORA SAS" at bounding box center [1070, 272] width 308 height 40
copy p "CPU CONSTRUCTORA SAS"
drag, startPoint x: 1487, startPoint y: 355, endPoint x: 1387, endPoint y: 356, distance: 100.0
click at [1389, 356] on p "RUT 100835860015" at bounding box center [1440, 352] width 103 height 15
copy p "RUT 100835860015"
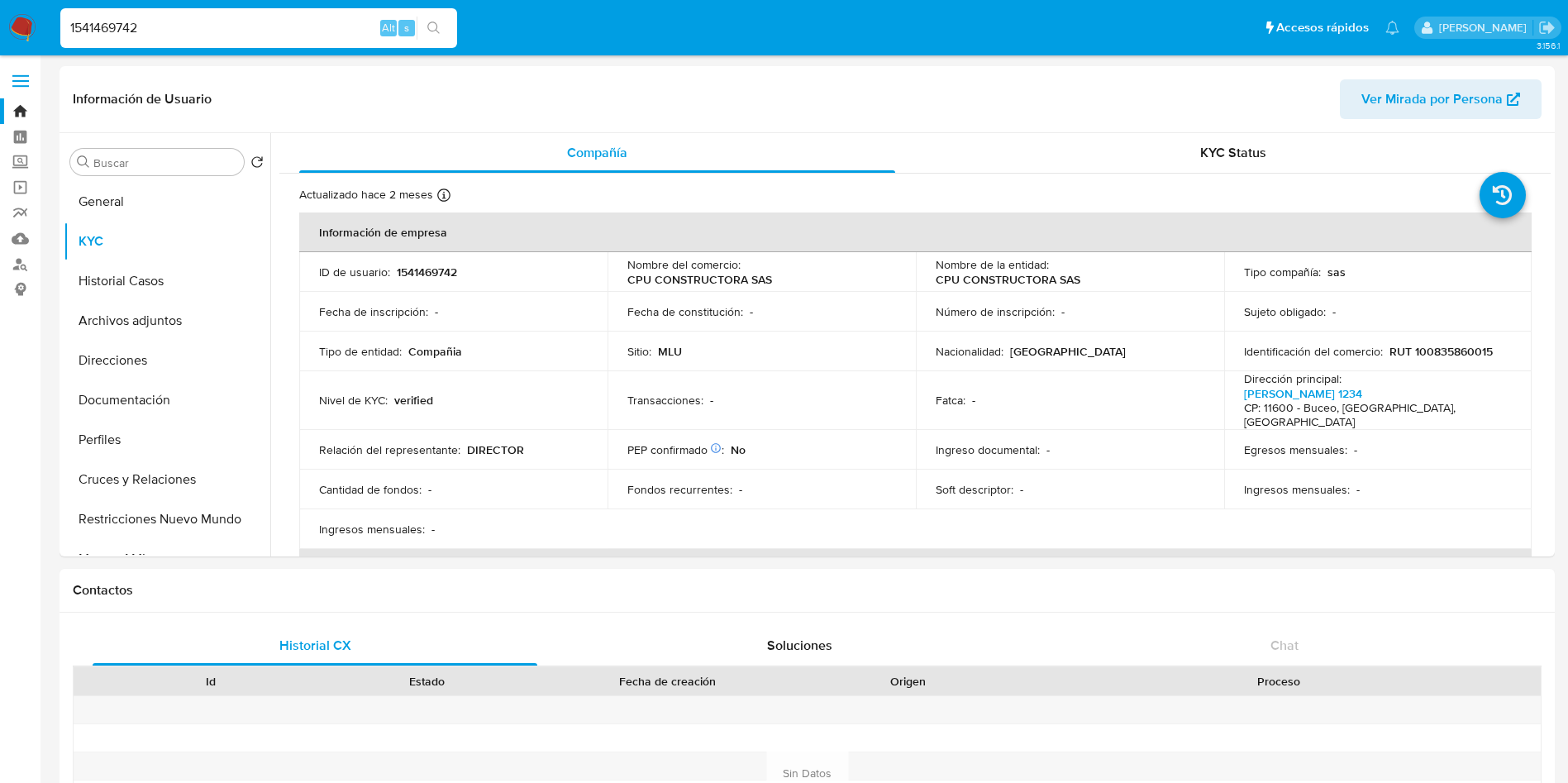
scroll to position [332, 0]
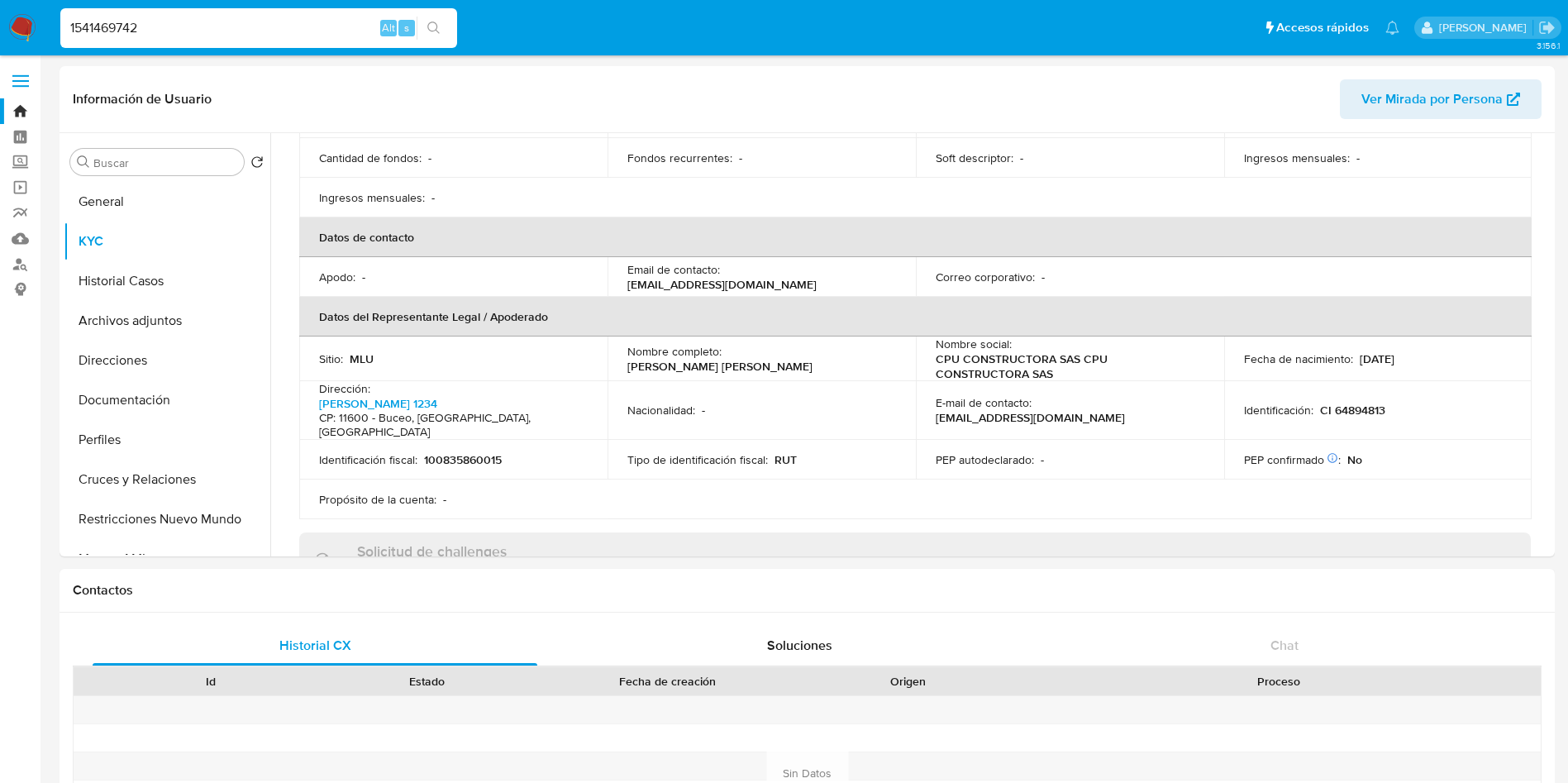
click at [296, 21] on input "1541469742" at bounding box center [259, 27] width 397 height 22
paste input "33920858"
type input "33920858"
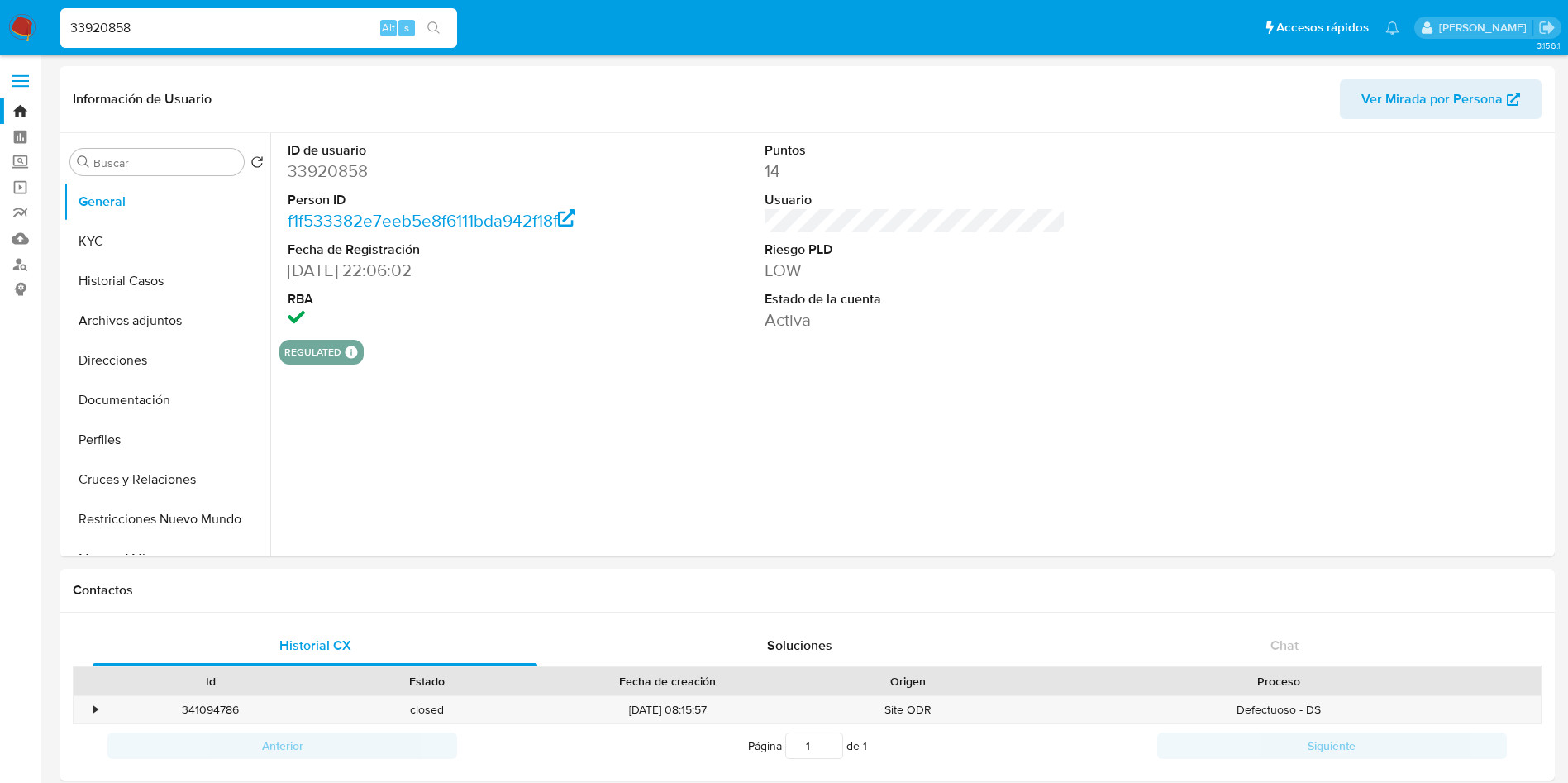
select select "10"
drag, startPoint x: 373, startPoint y: 268, endPoint x: 285, endPoint y: 274, distance: 88.2
click at [285, 274] on div "ID de usuario 33920858 Person ID f1f533382e7eeb5e8f6111bda942f18f Fecha de Regi…" at bounding box center [439, 236] width 319 height 207
copy dd "[DATE]"
click at [128, 239] on button "KYC" at bounding box center [160, 241] width 194 height 40
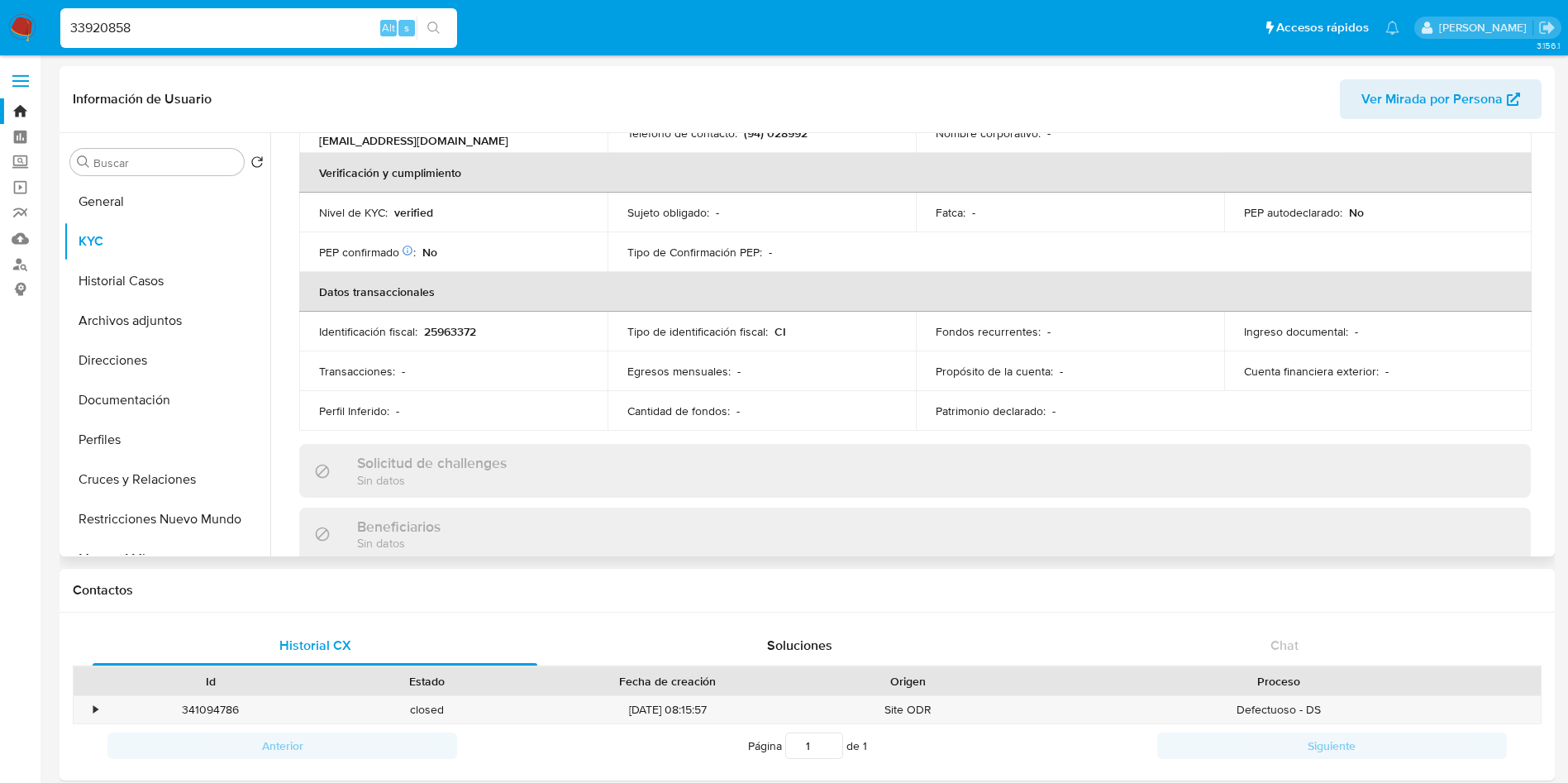
scroll to position [180, 0]
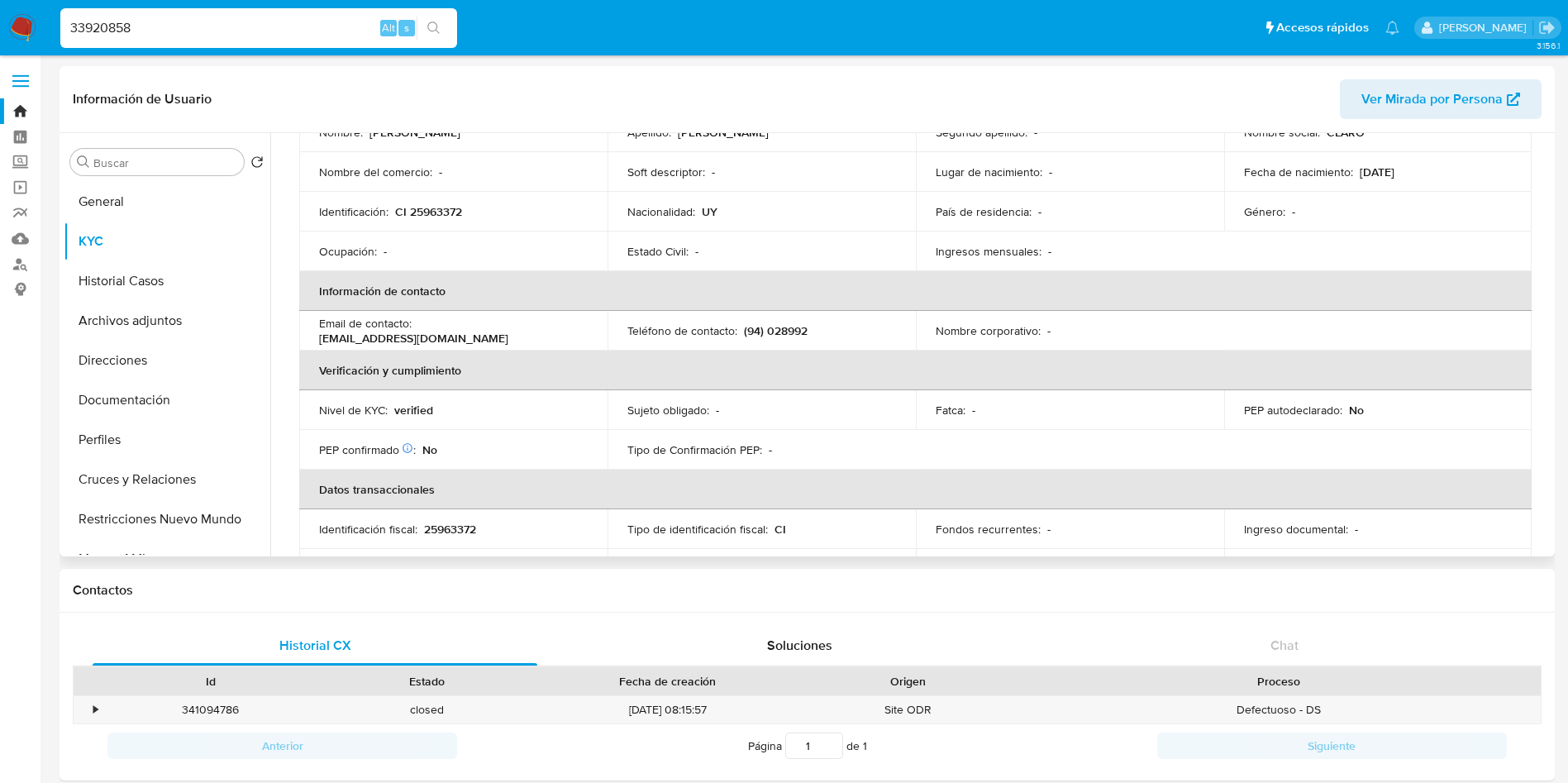
click at [419, 413] on p "verified" at bounding box center [413, 410] width 39 height 15
copy p "verified"
click at [312, 31] on input "33920858" at bounding box center [259, 27] width 397 height 22
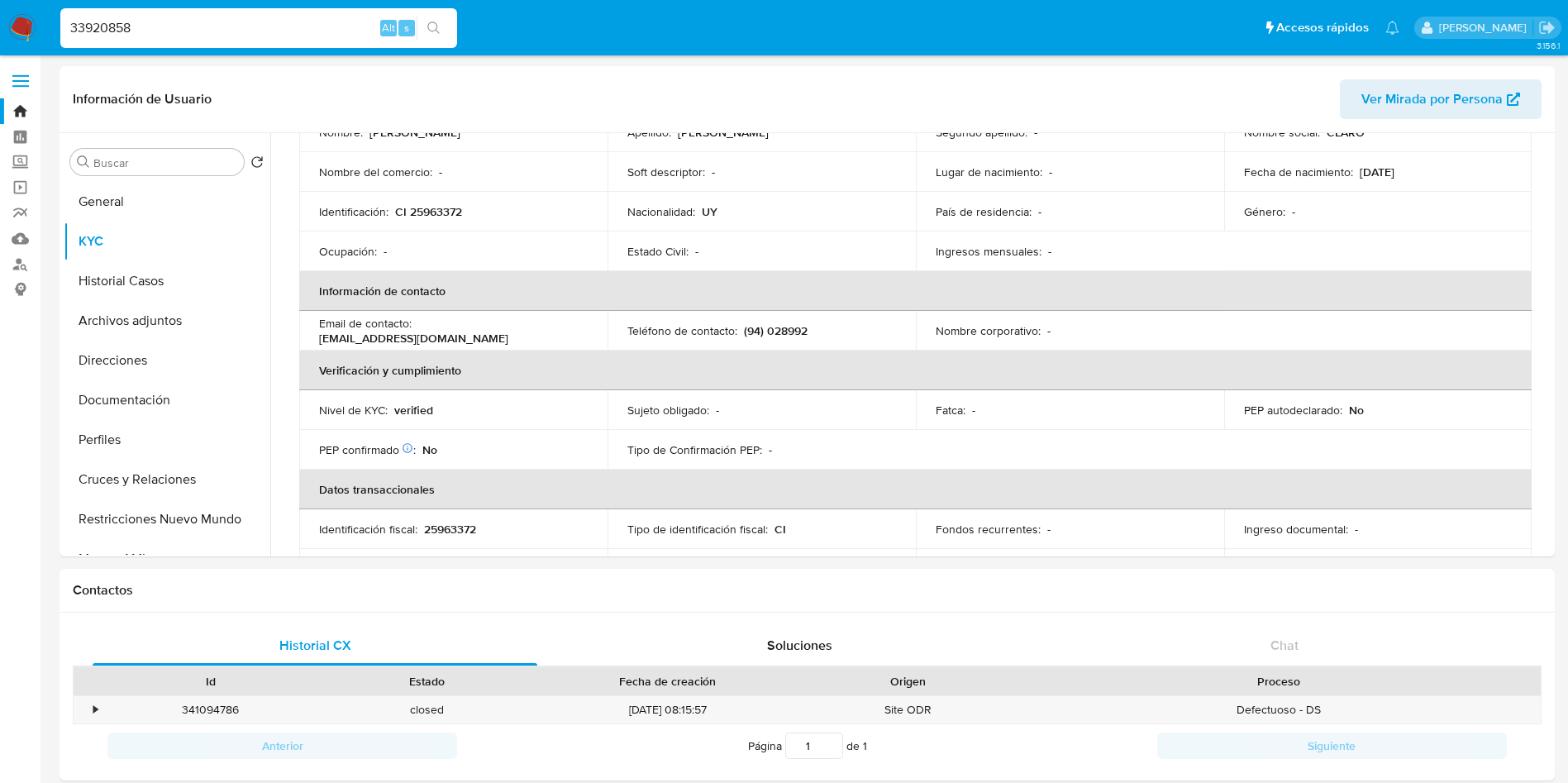
paste input "135001806"
type input "135001806"
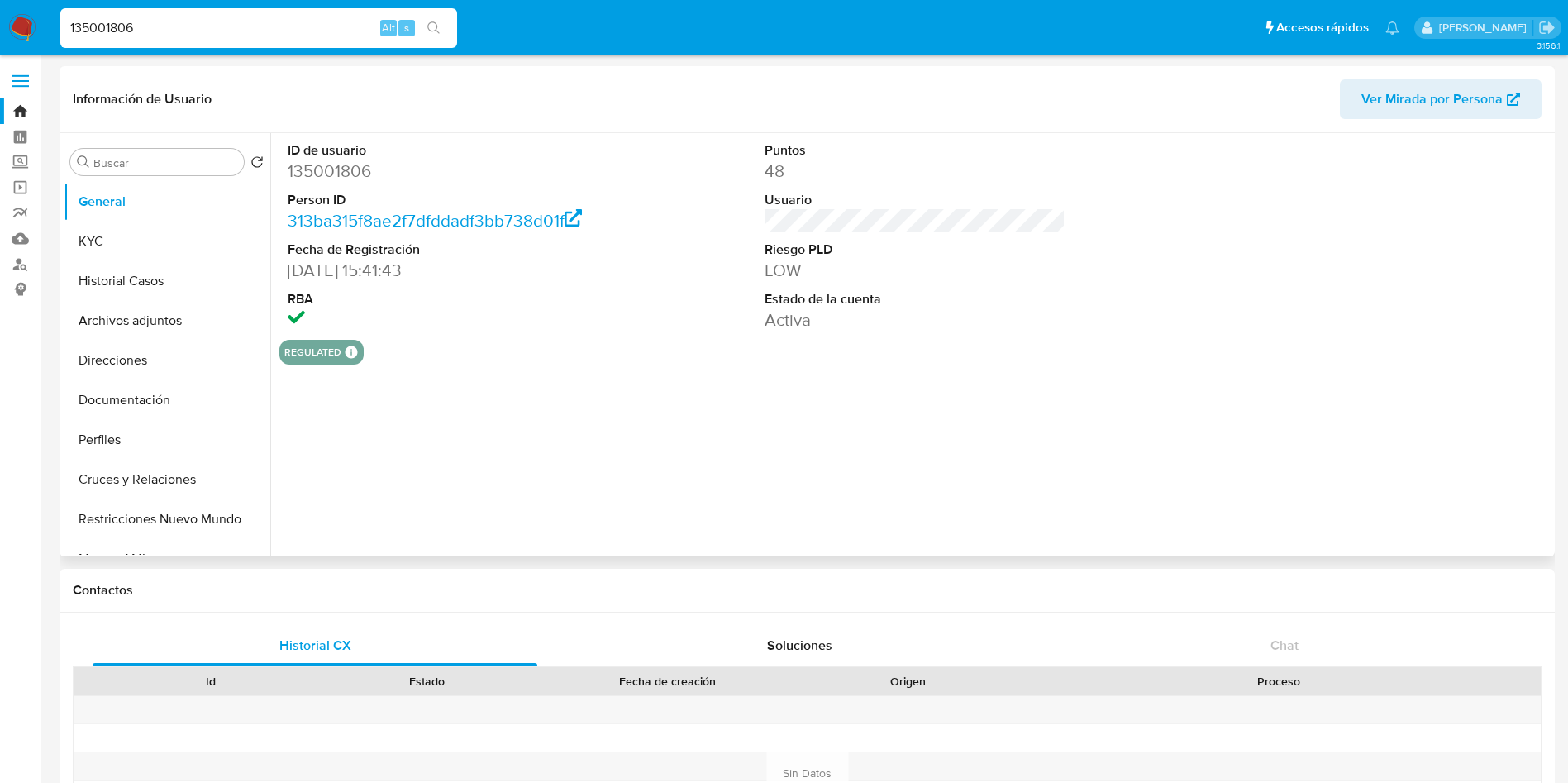
select select "10"
drag, startPoint x: 366, startPoint y: 269, endPoint x: 291, endPoint y: 272, distance: 75.1
click at [291, 272] on dd "[DATE] 15:41:43" at bounding box center [438, 270] width 302 height 23
click at [369, 271] on dd "[DATE] 15:41:43" at bounding box center [438, 270] width 302 height 23
drag, startPoint x: 370, startPoint y: 270, endPoint x: 287, endPoint y: 270, distance: 83.0
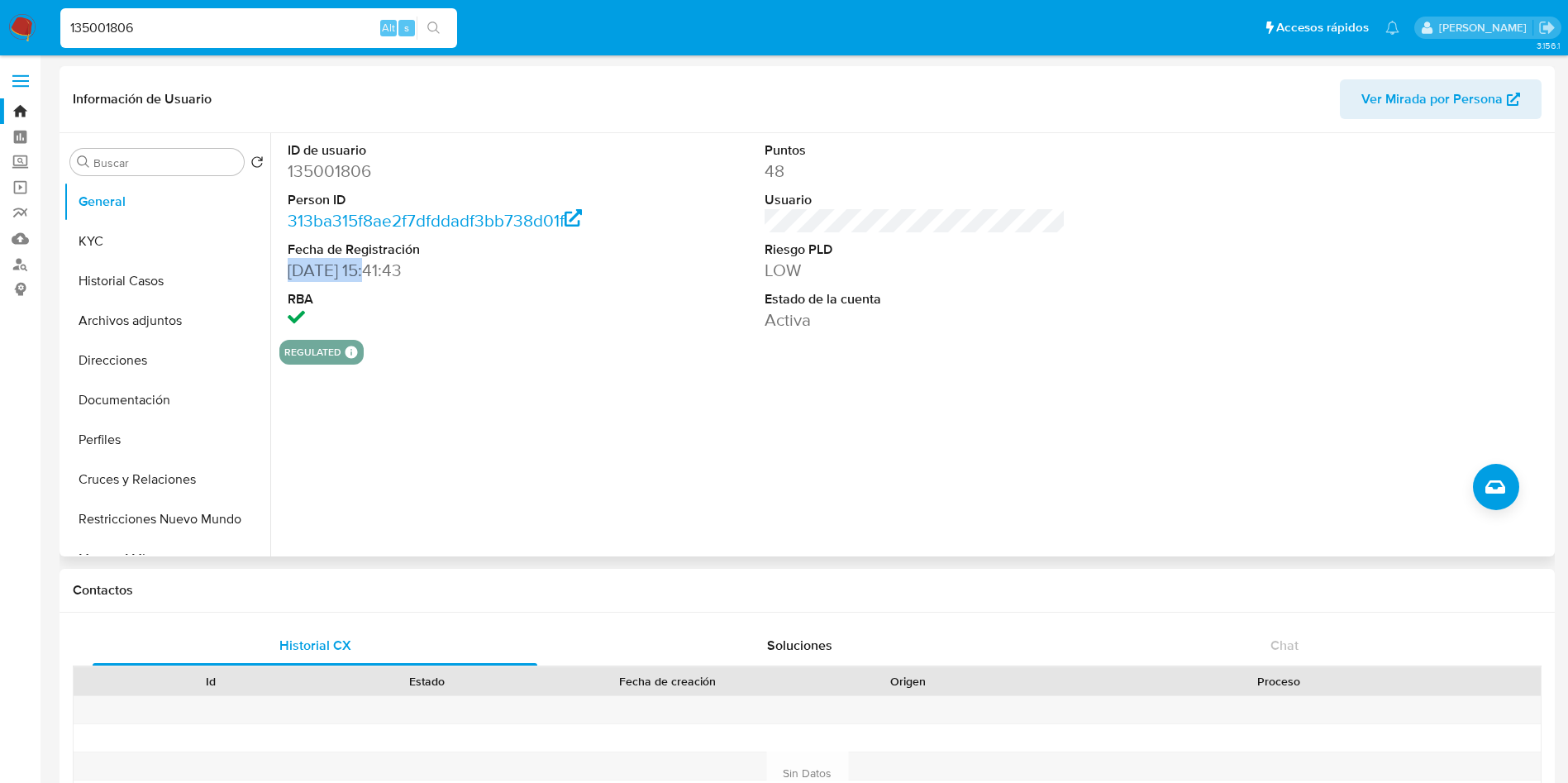
click at [287, 270] on div "ID de usuario 135001806 Person ID 313ba315f8ae2f7dfddadf3bb738d01f Fecha de Reg…" at bounding box center [439, 236] width 319 height 207
copy dd "[DATE]"
click at [134, 252] on button "KYC" at bounding box center [160, 241] width 194 height 40
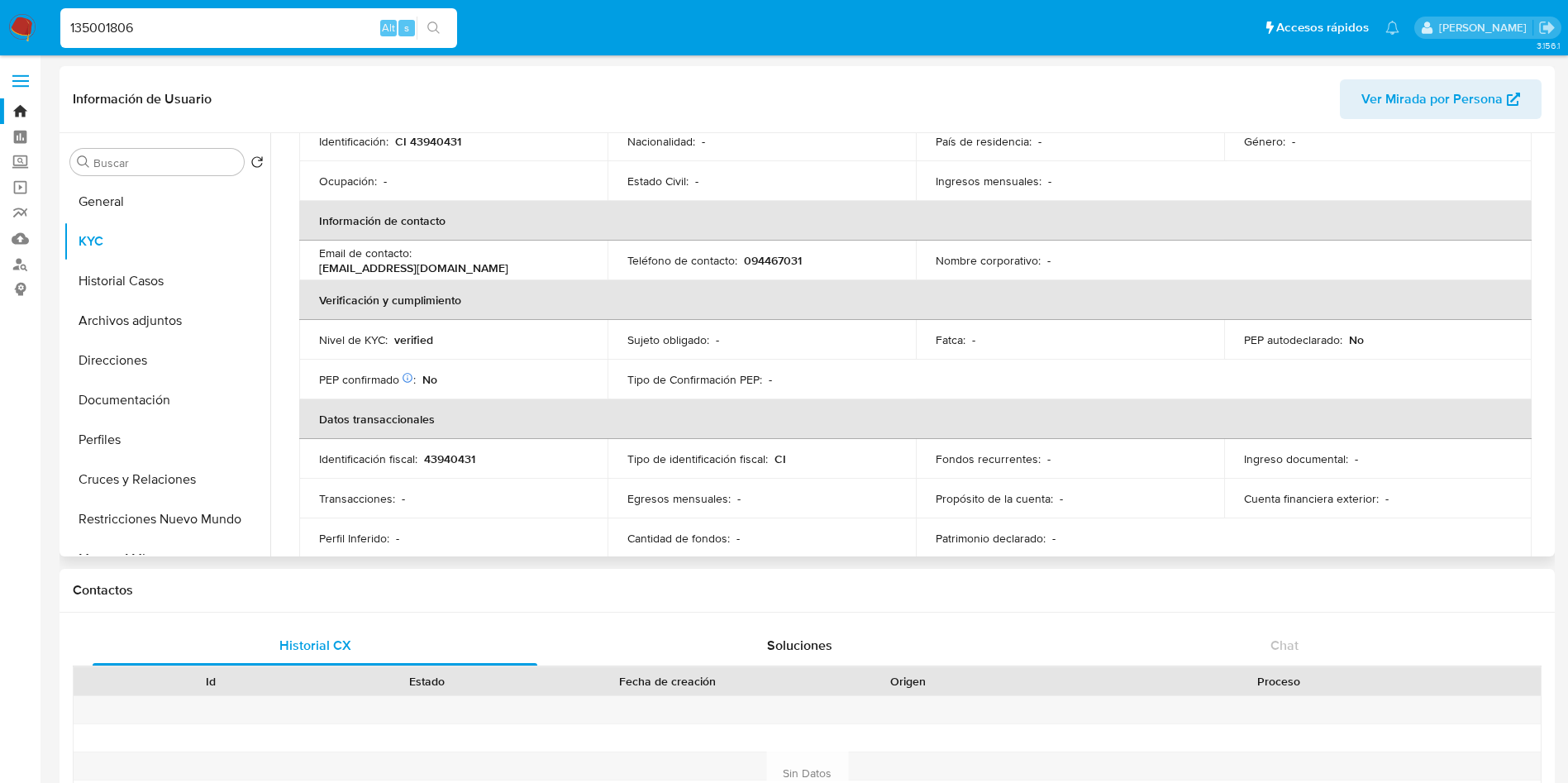
scroll to position [180, 0]
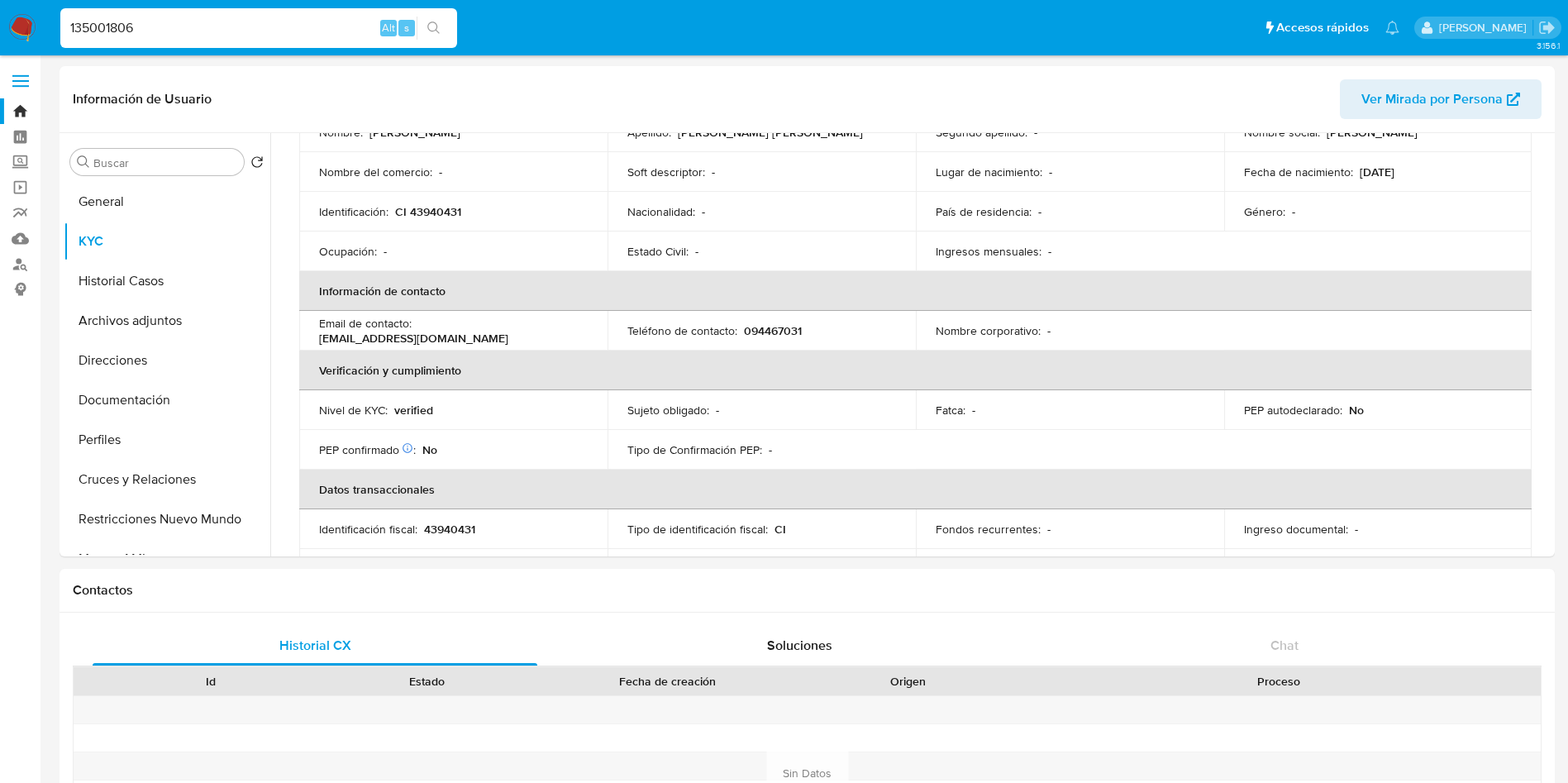
click at [284, 17] on input "135001806" at bounding box center [259, 27] width 397 height 22
paste input "68442733"
type input "168442733"
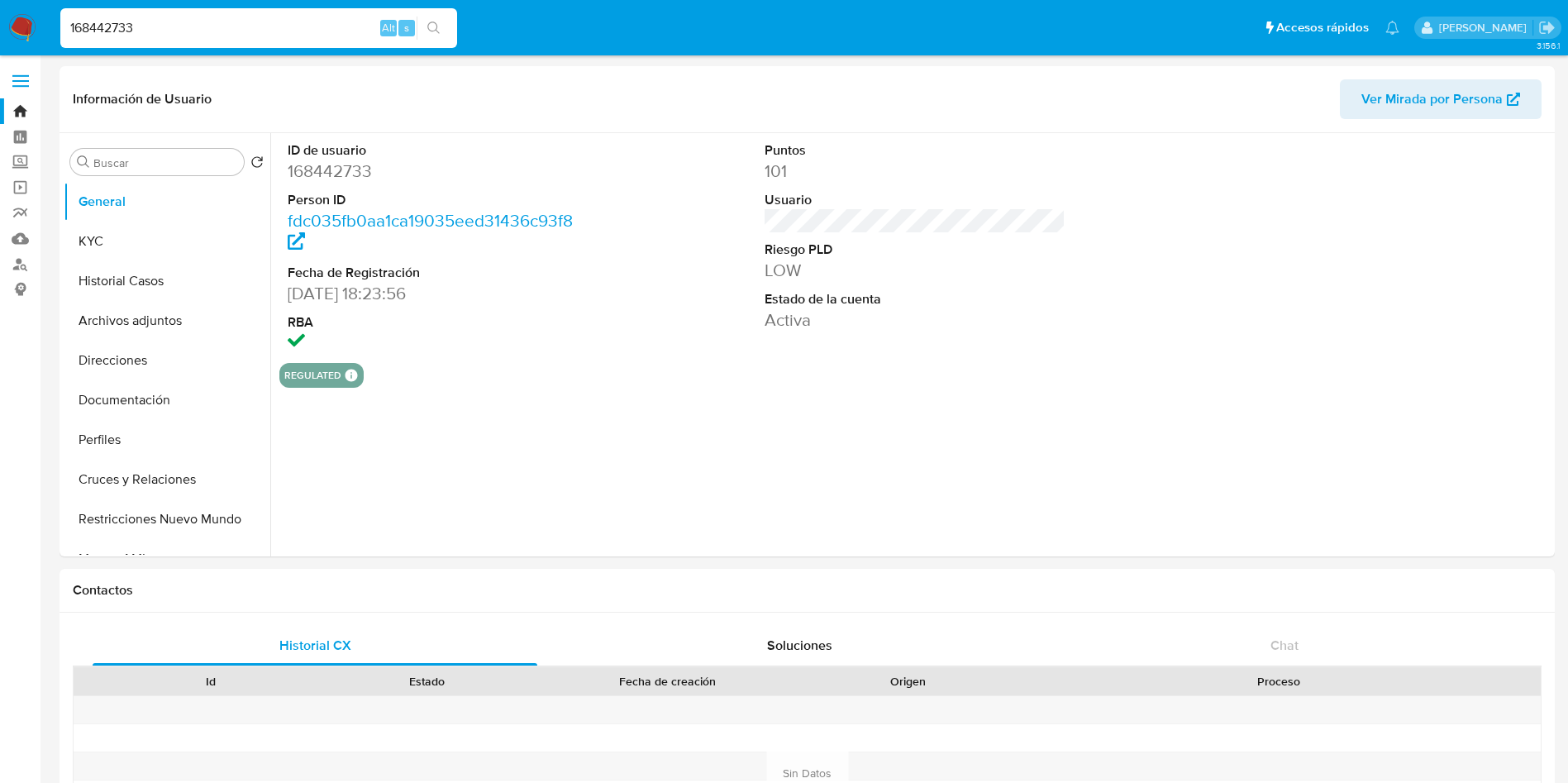
select select "10"
drag, startPoint x: 371, startPoint y: 291, endPoint x: 290, endPoint y: 300, distance: 81.5
click at [290, 300] on dd "[DATE] 18:23:56" at bounding box center [438, 293] width 302 height 23
copy dd "[DATE]"
click at [129, 251] on button "KYC" at bounding box center [160, 241] width 194 height 40
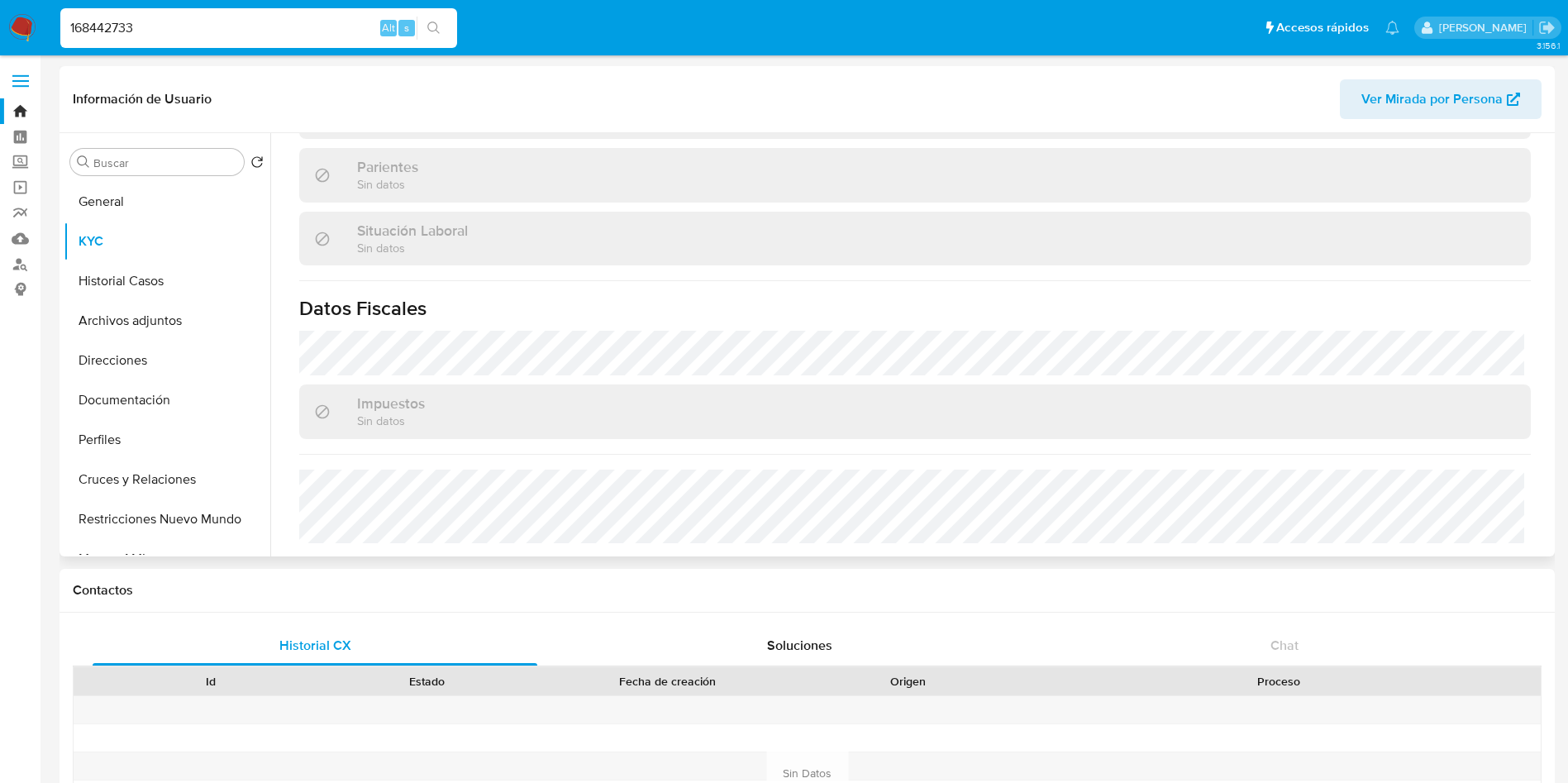
scroll to position [800, 0]
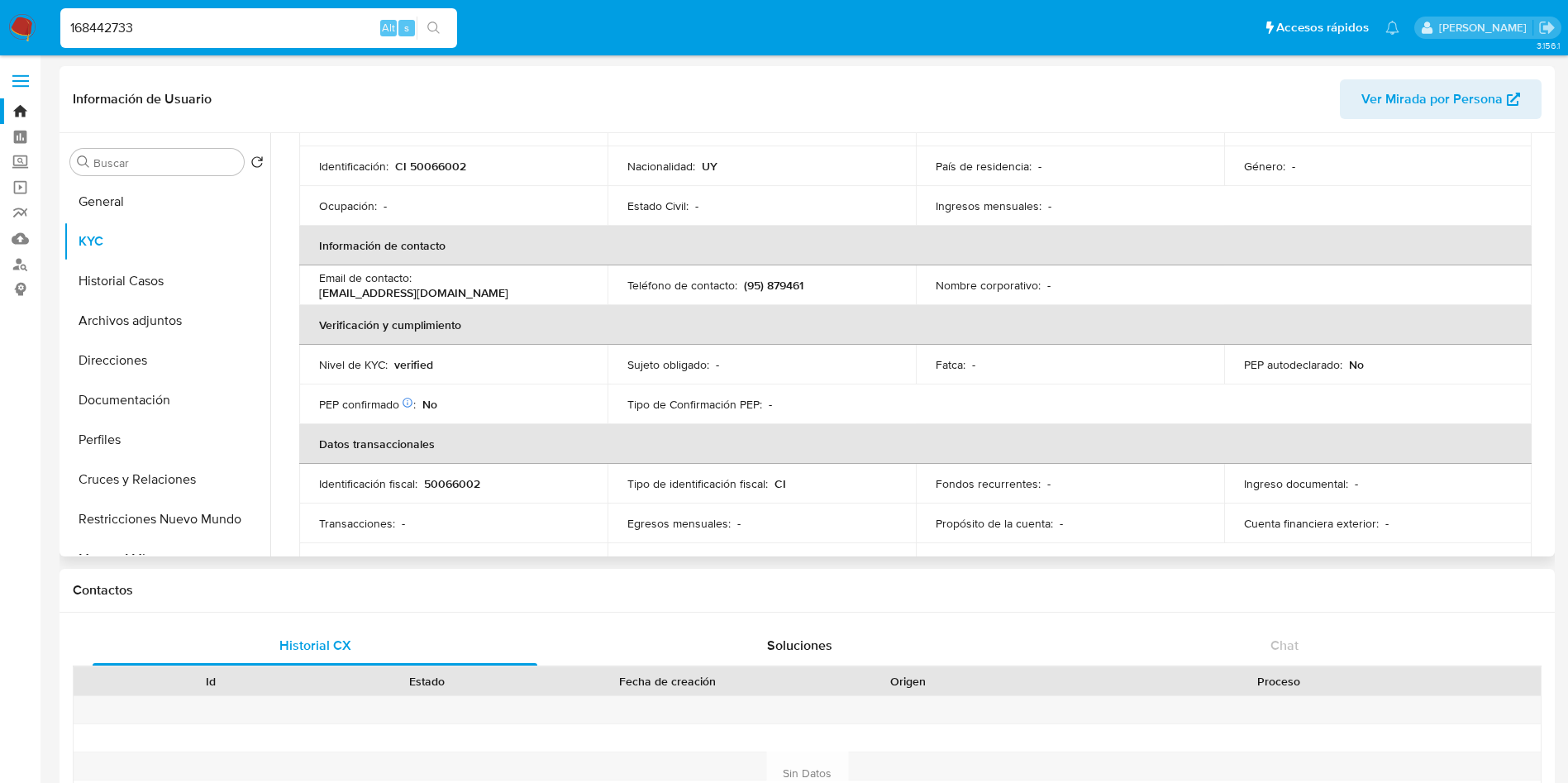
scroll to position [56, 0]
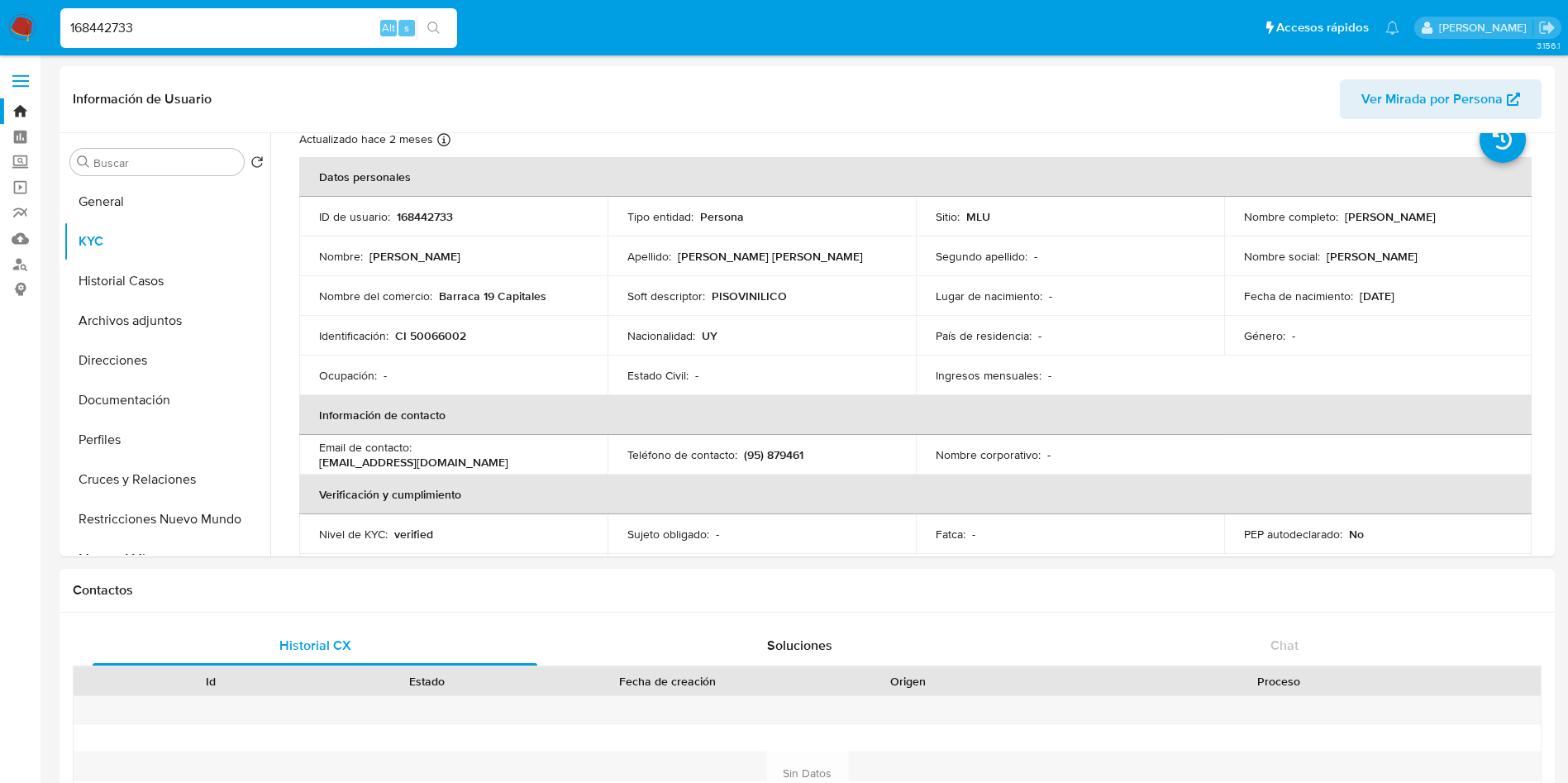
click at [234, 27] on input "168442733" at bounding box center [259, 27] width 397 height 22
paste input "541469742"
type input "1541469742"
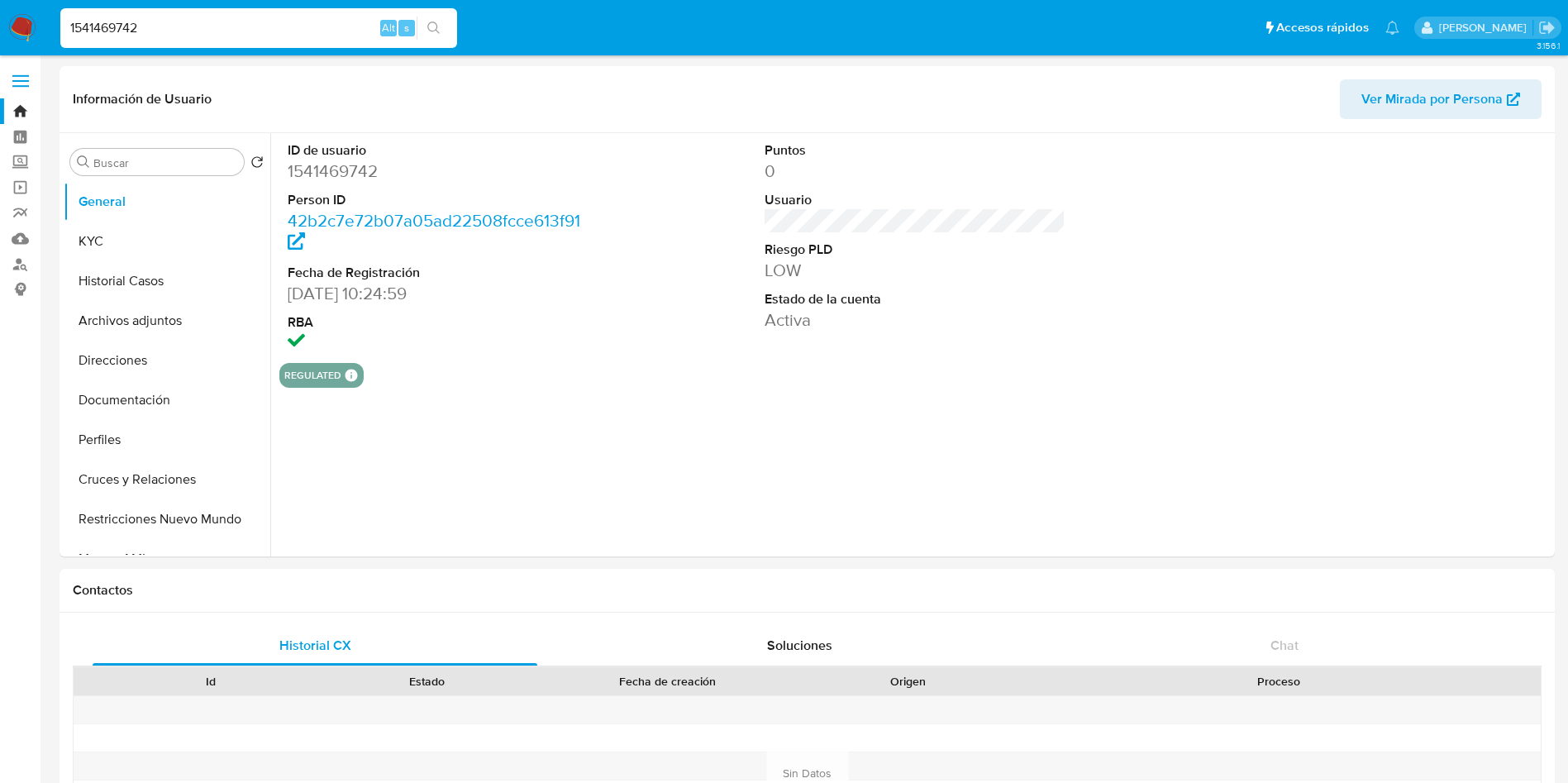
select select "10"
drag, startPoint x: 367, startPoint y: 294, endPoint x: 287, endPoint y: 296, distance: 80.0
click at [287, 296] on div "ID de usuario 1541469742 Person ID 42b2c7e72b07a05ad22508fcce613f91 Fecha de Re…" at bounding box center [439, 248] width 319 height 230
copy dd "[DATE]"
click at [105, 249] on button "KYC" at bounding box center [160, 241] width 194 height 40
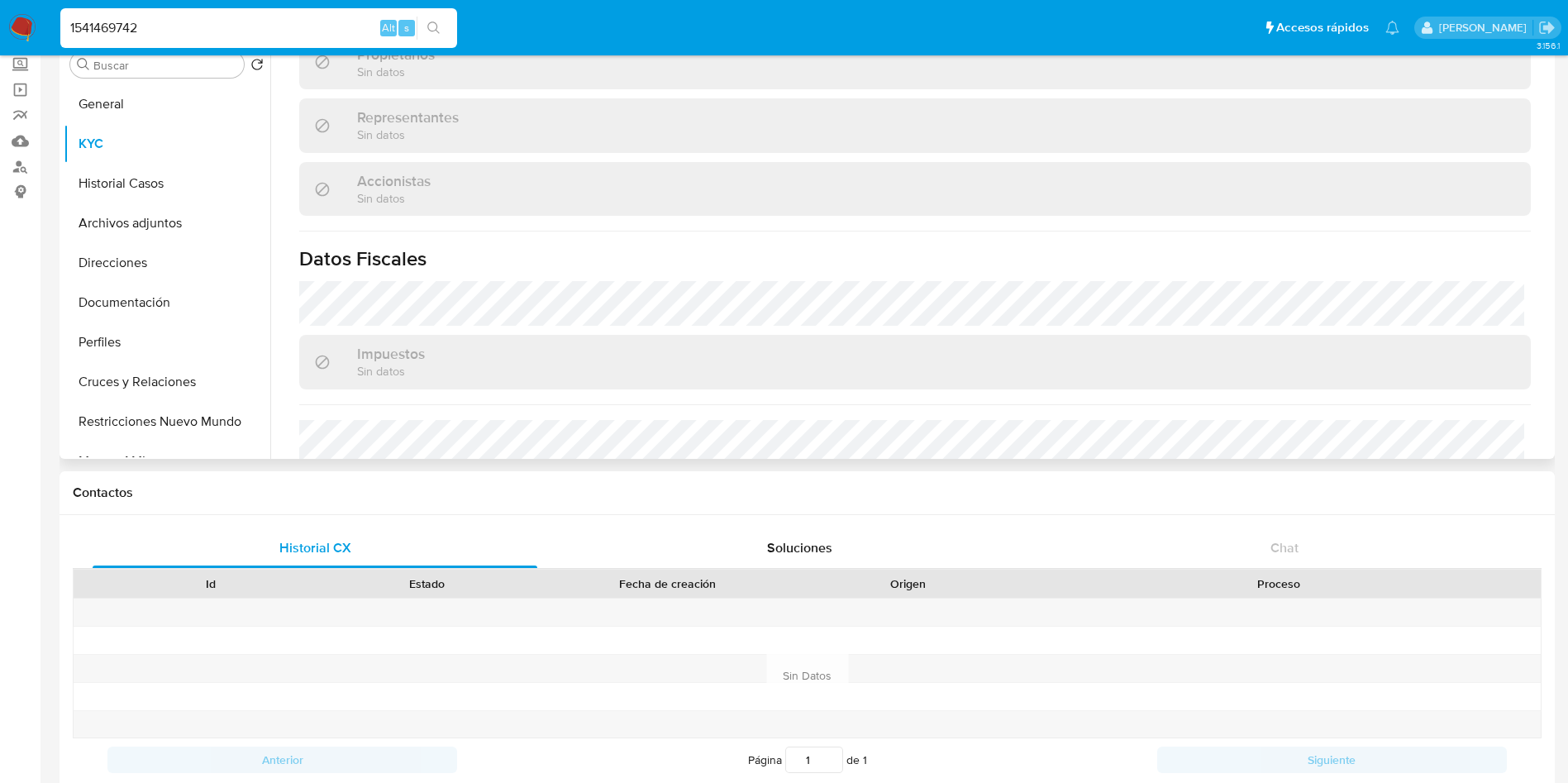
scroll to position [957, 0]
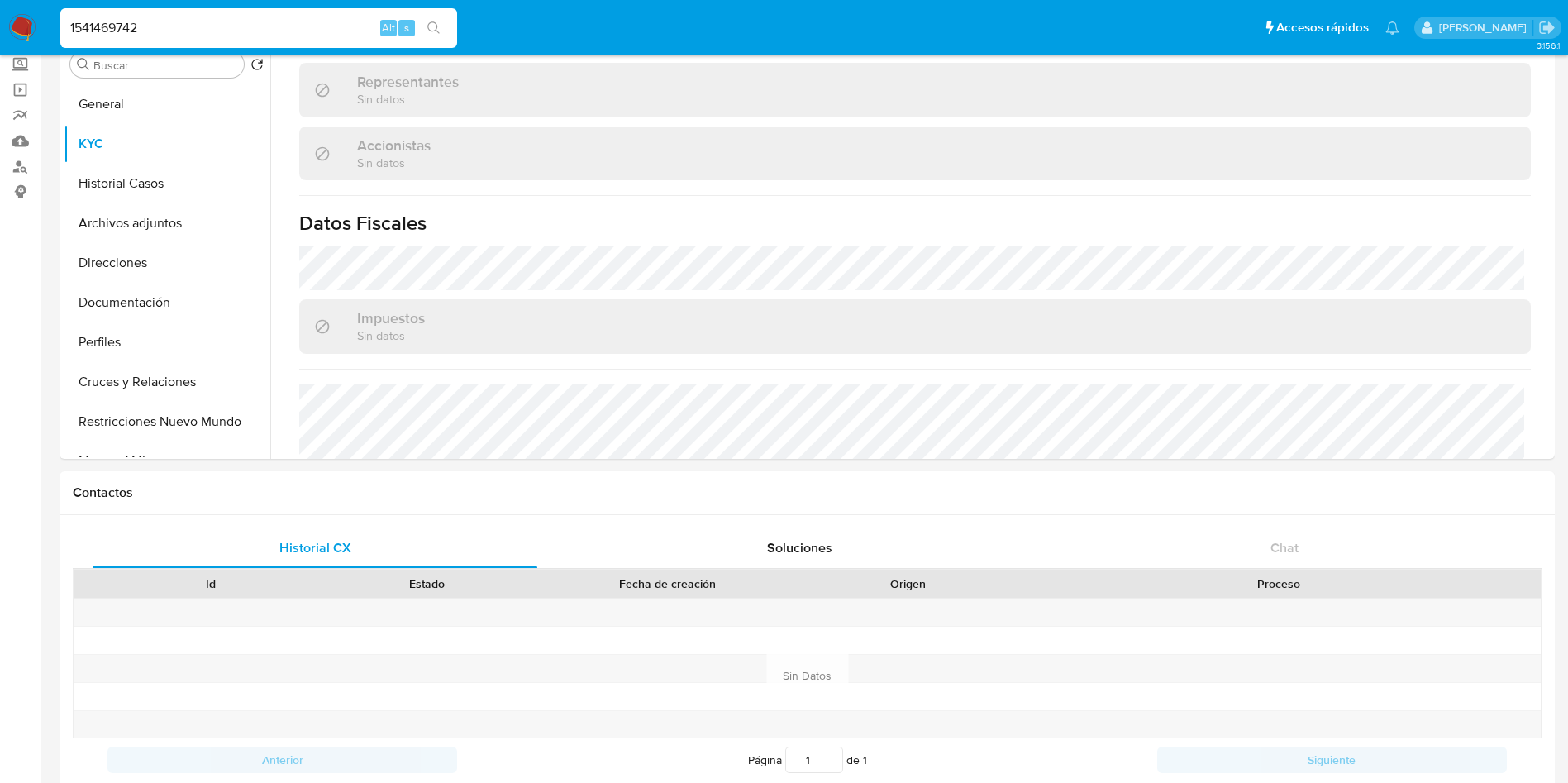
click at [164, 29] on input "1541469742" at bounding box center [259, 27] width 397 height 22
paste input "35001806"
type input "135001806"
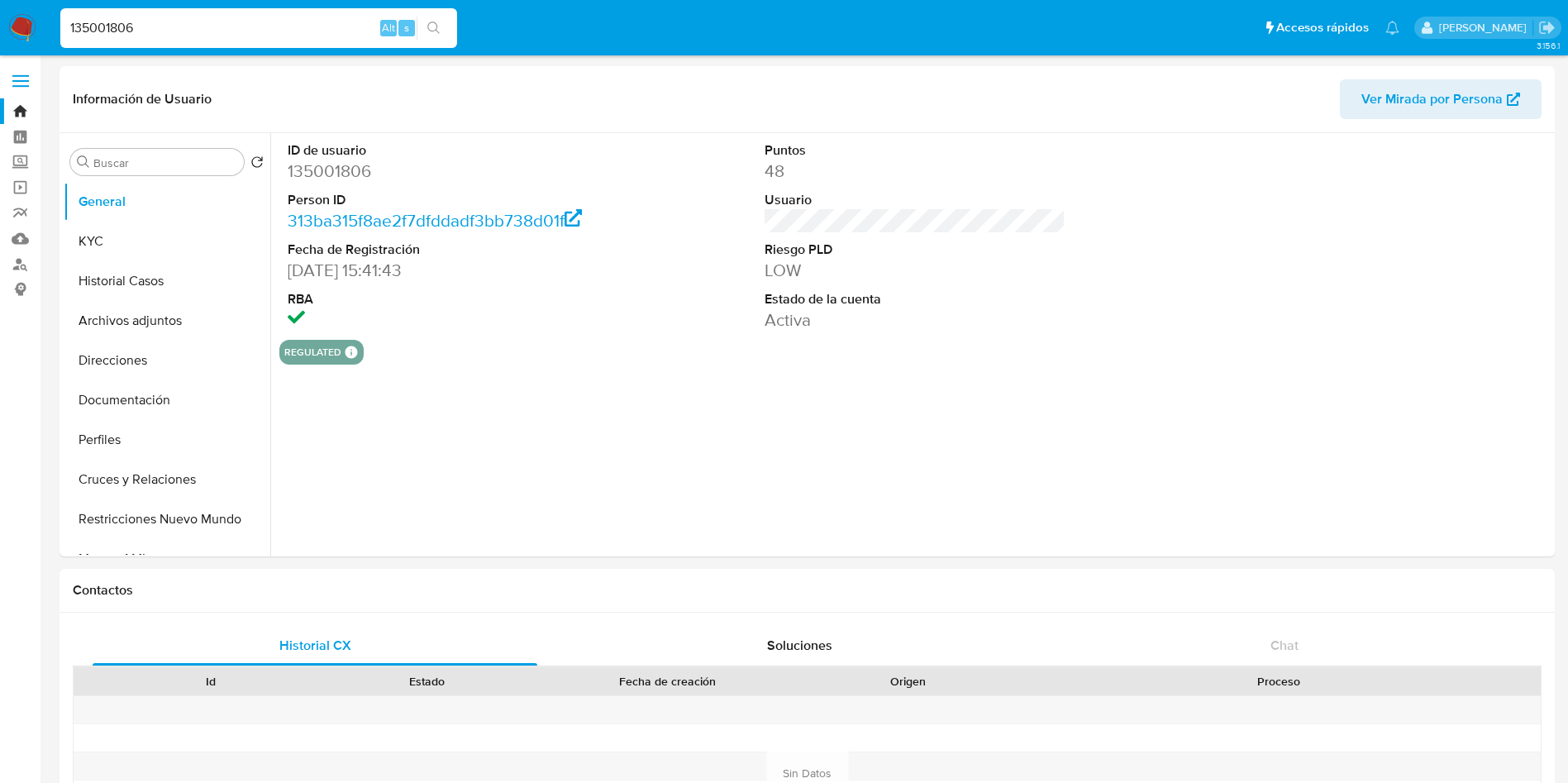
select select "10"
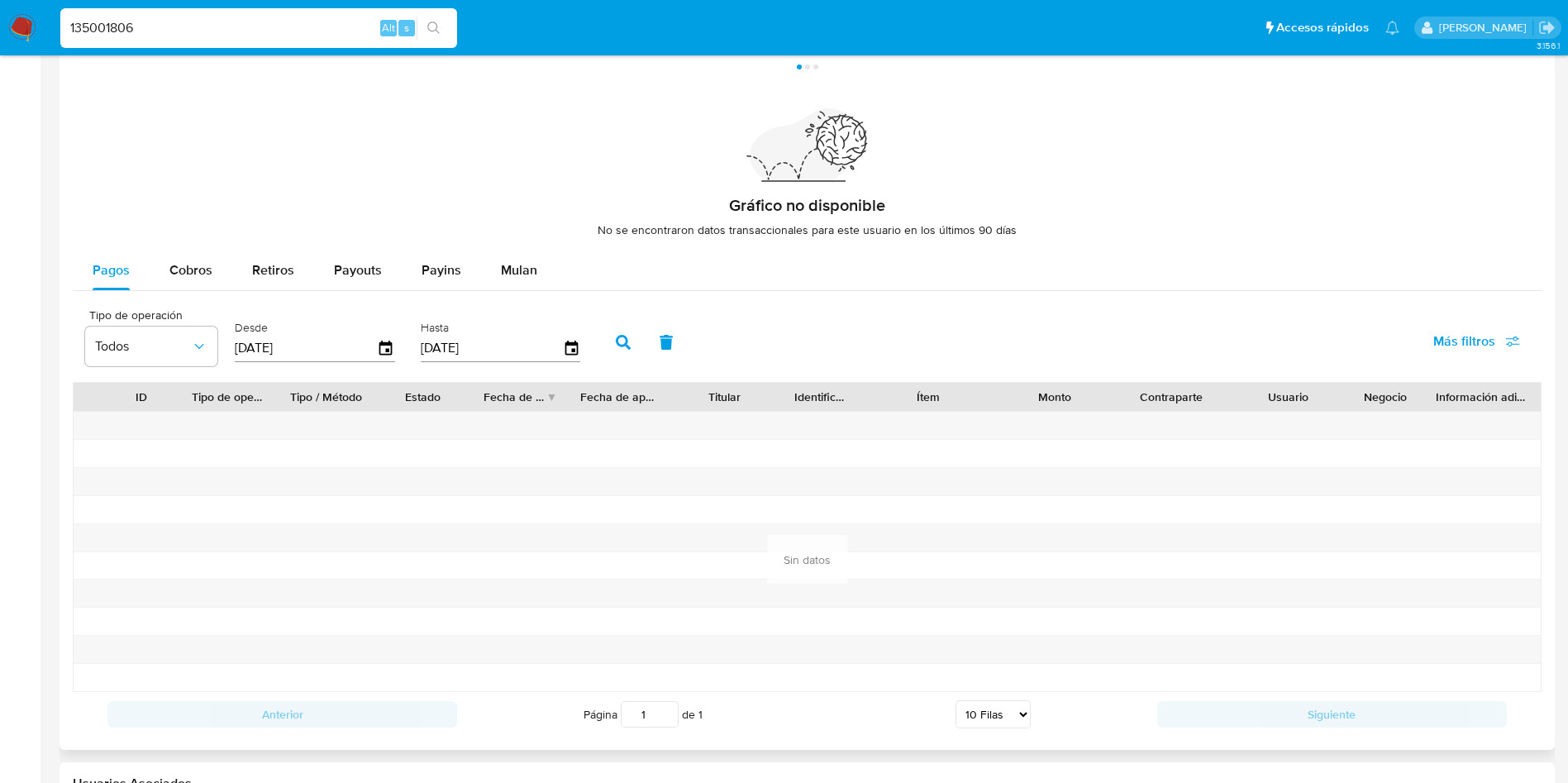
scroll to position [1241, 0]
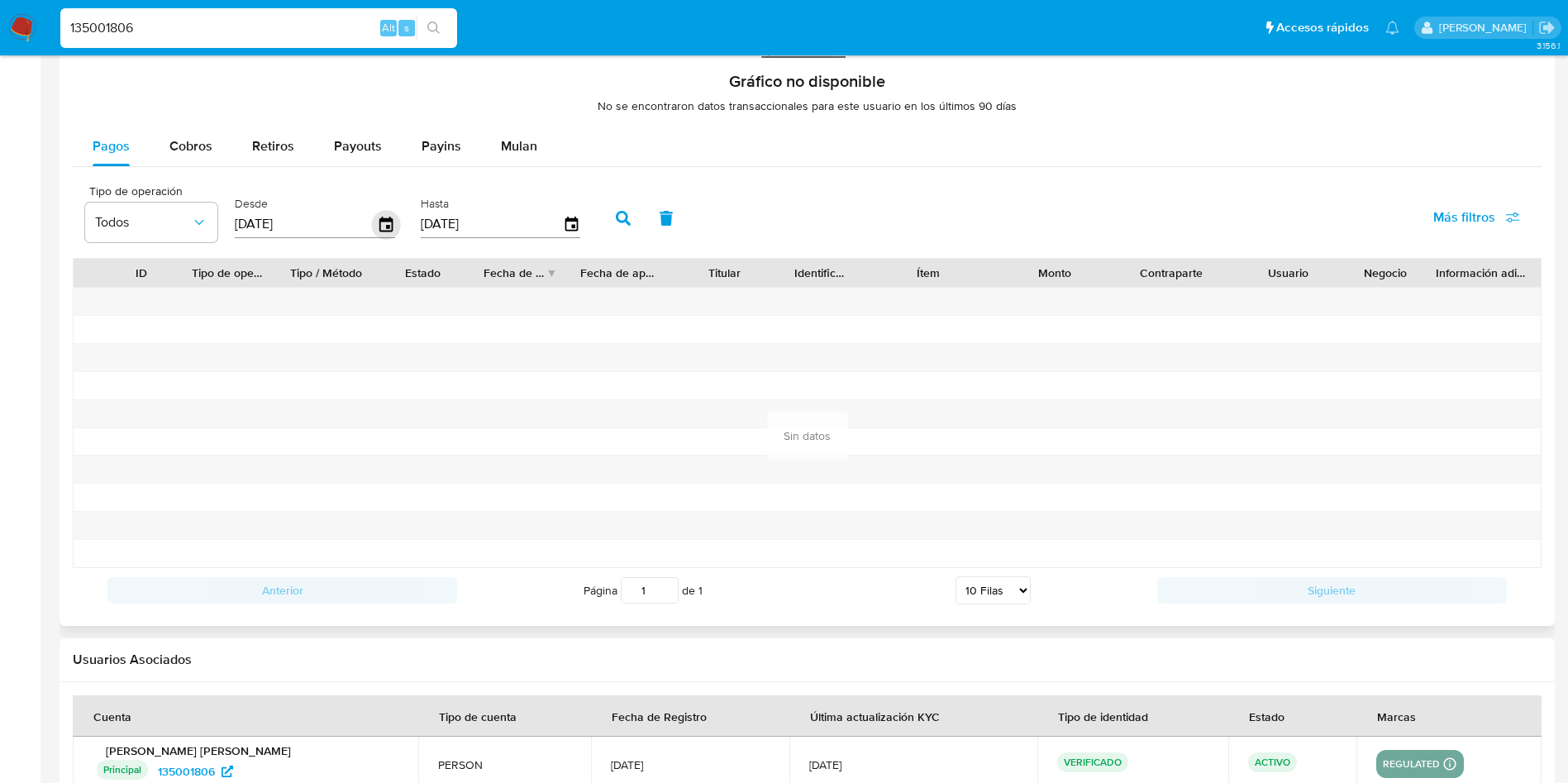
click at [388, 221] on icon "button" at bounding box center [386, 224] width 13 height 15
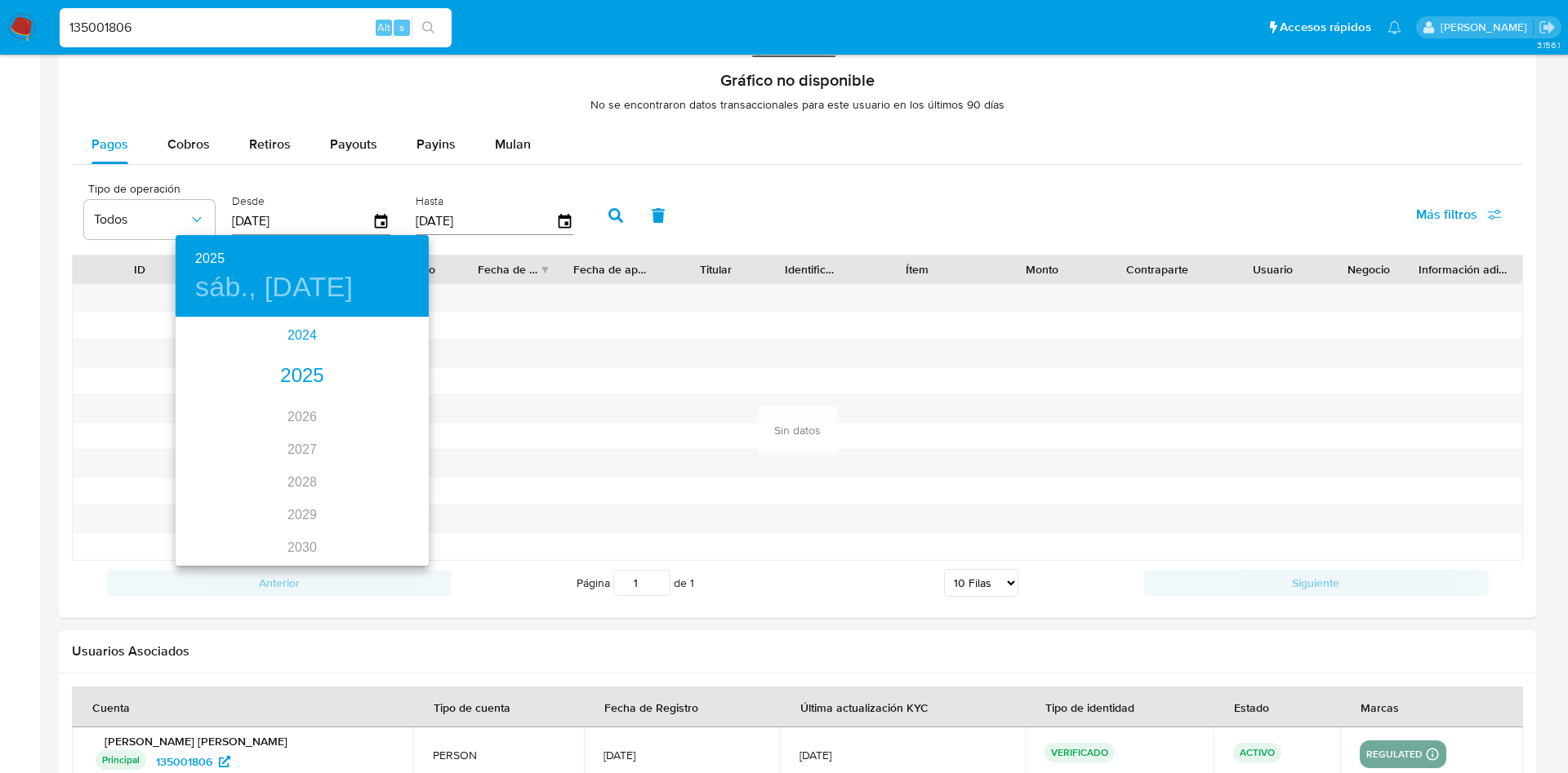
click at [300, 342] on div "2024" at bounding box center [302, 335] width 253 height 33
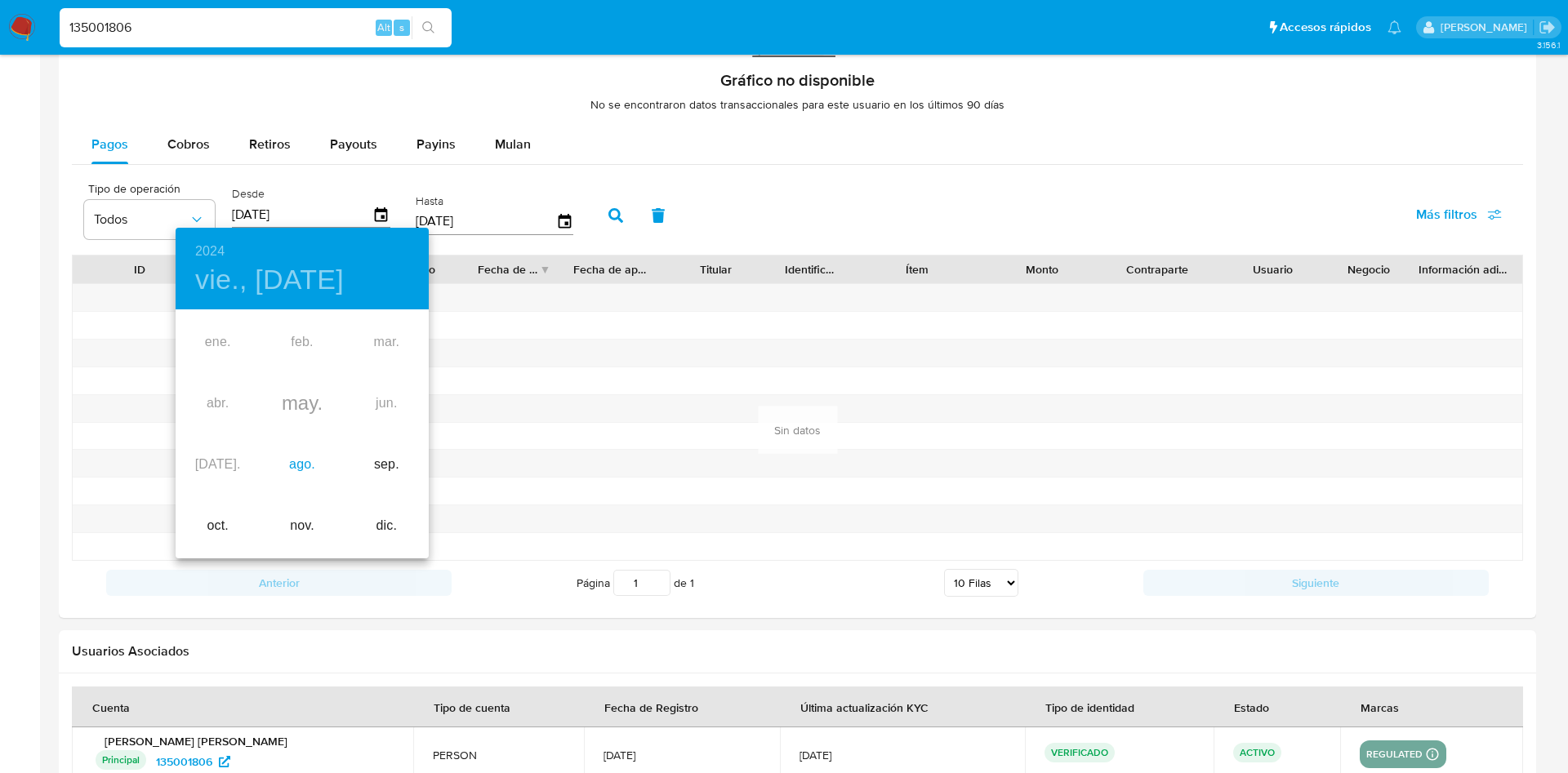
click at [297, 476] on div "ago." at bounding box center [302, 465] width 84 height 62
type input "[DATE]"
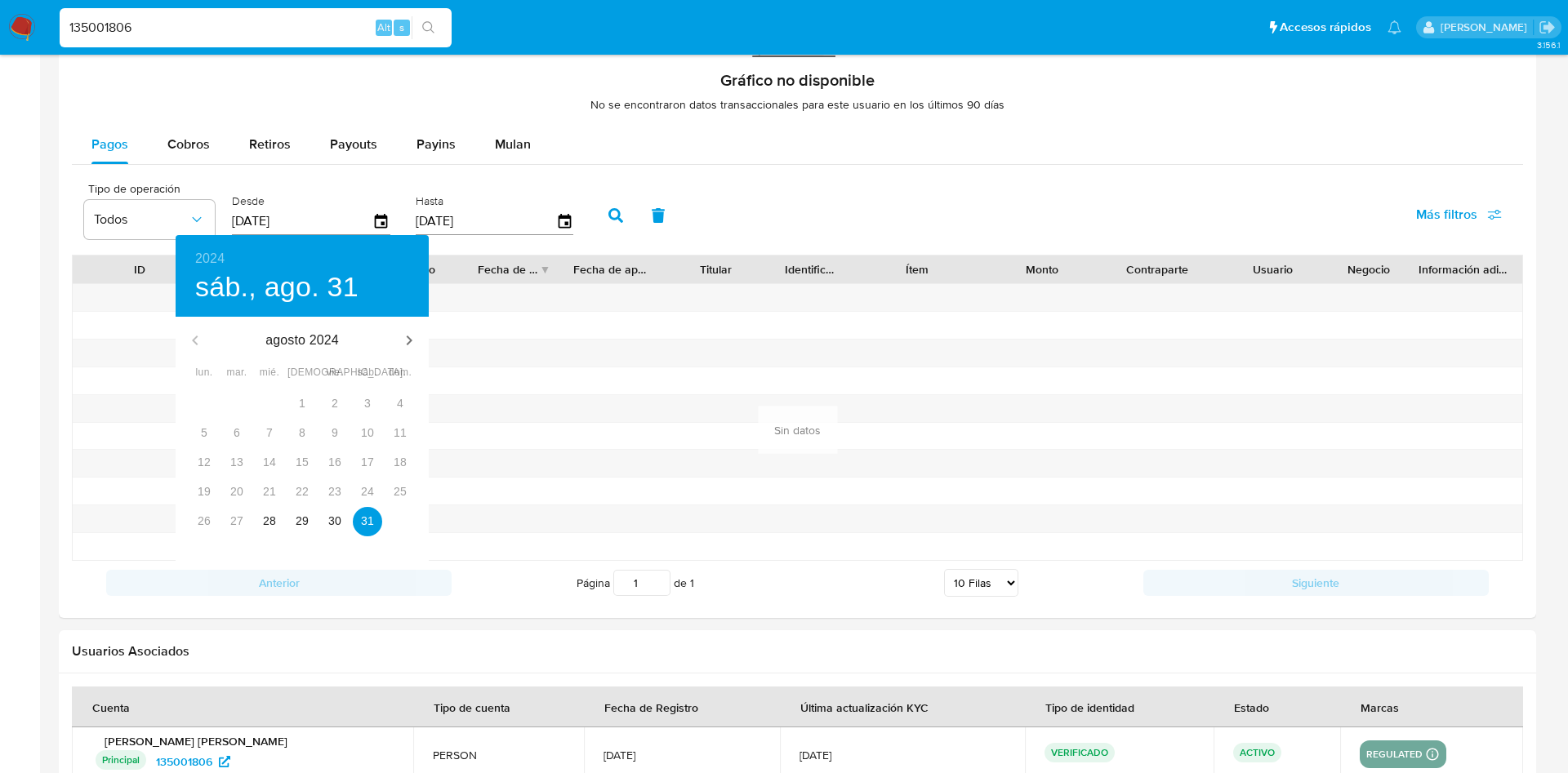
click at [396, 527] on div "1" at bounding box center [400, 521] width 33 height 29
click at [366, 529] on button "31" at bounding box center [367, 521] width 29 height 29
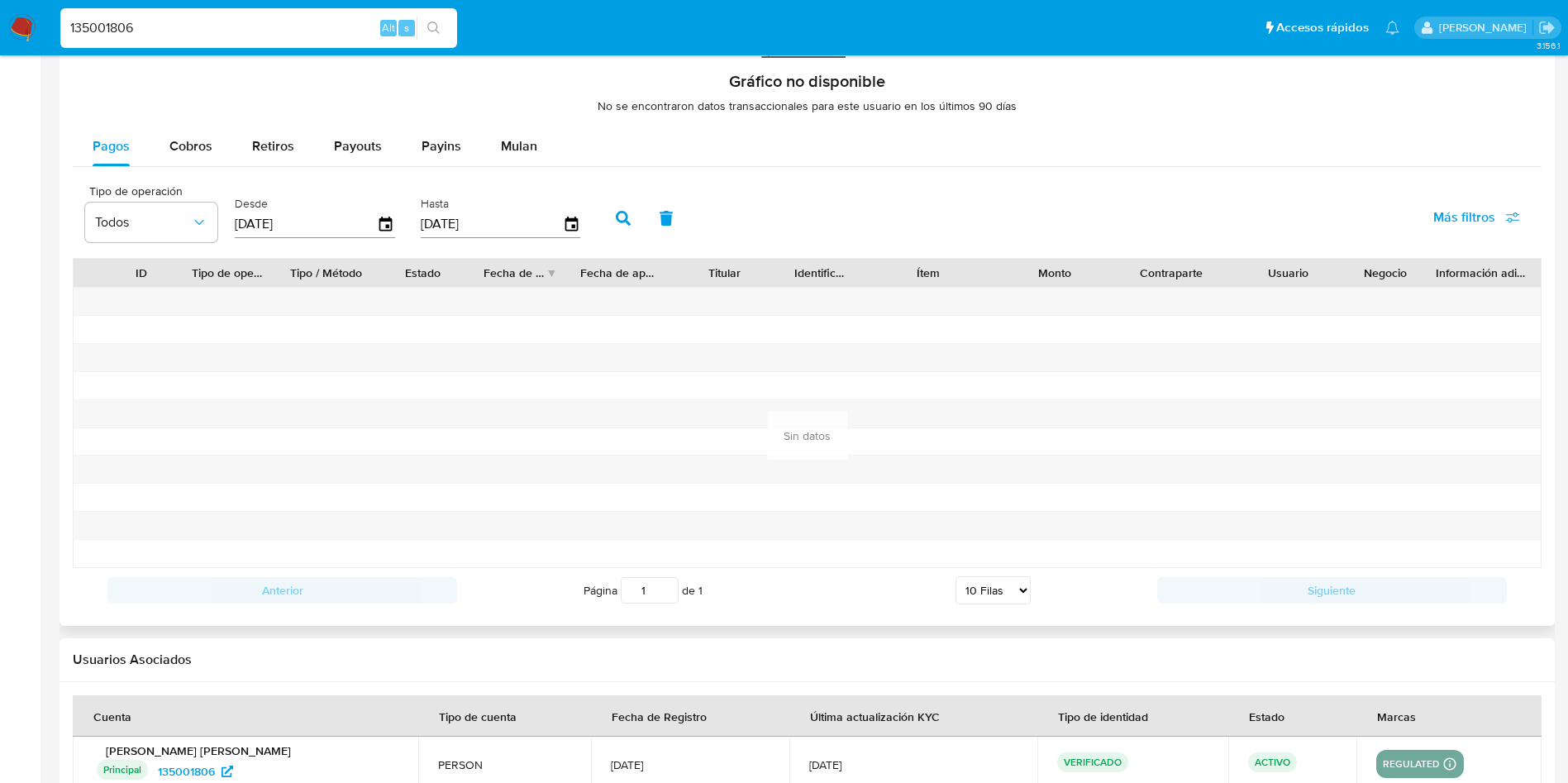
click at [629, 221] on icon "button" at bounding box center [624, 218] width 15 height 15
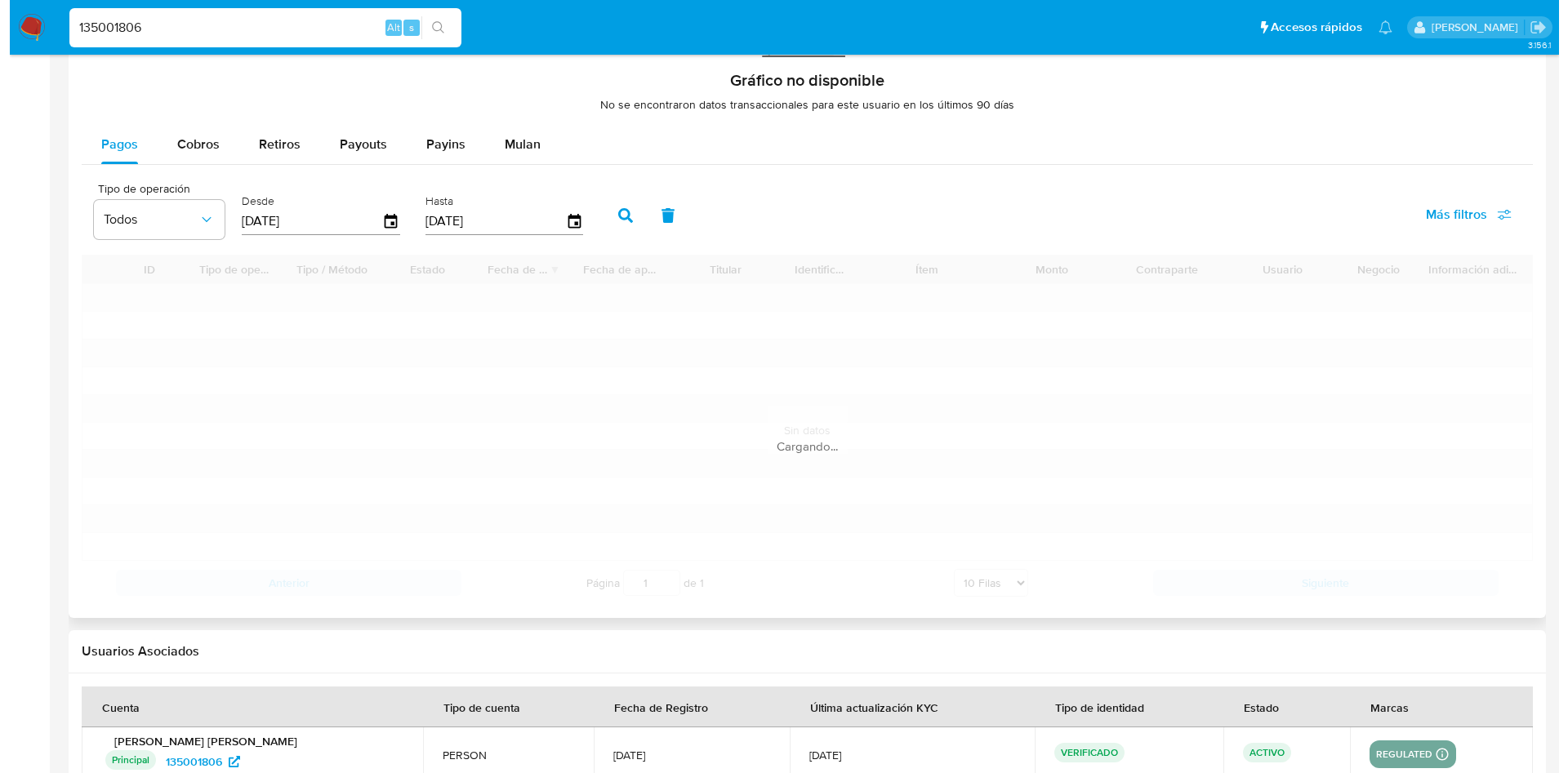
scroll to position [1088, 0]
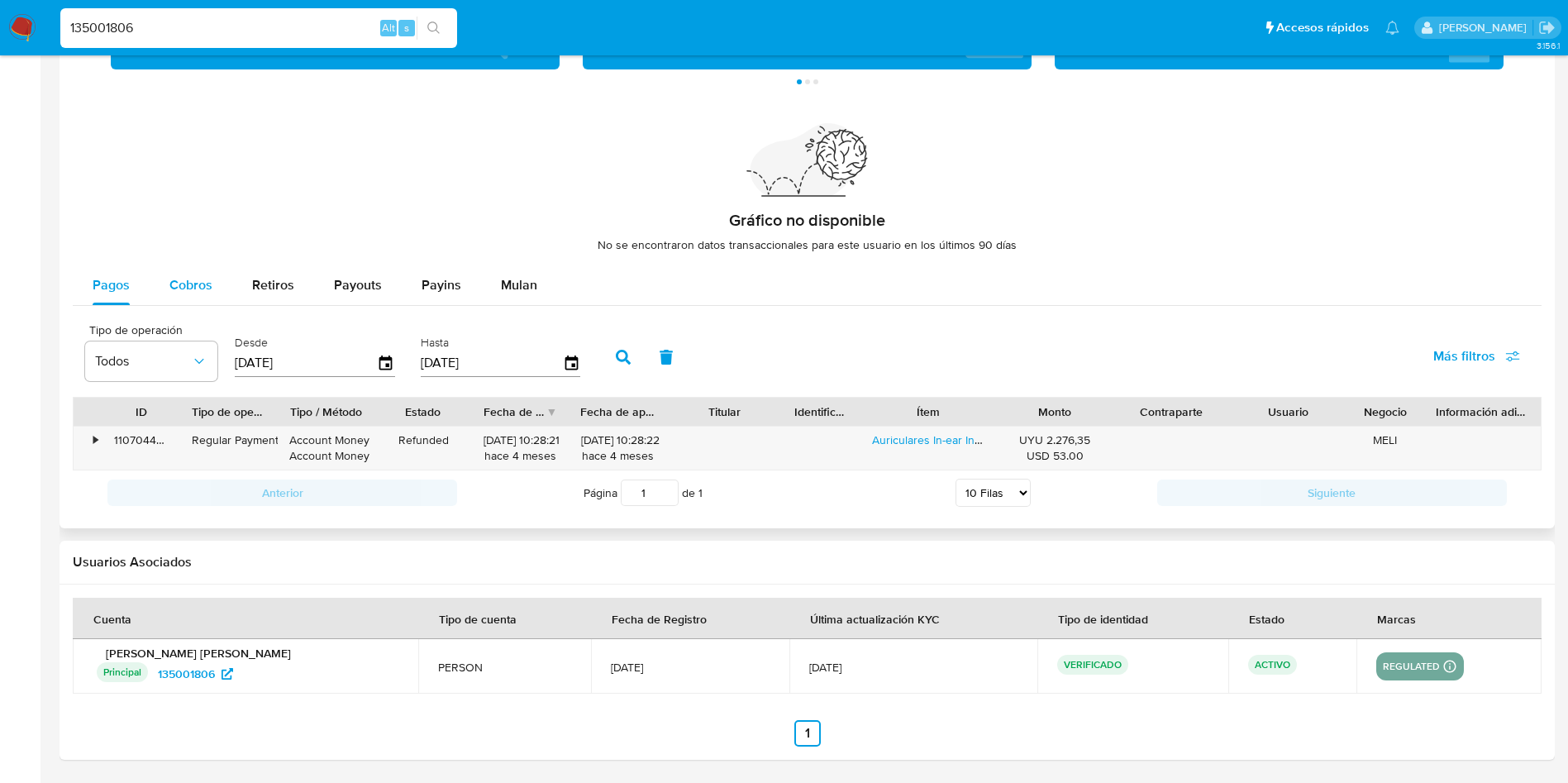
click at [178, 275] on span "Cobros" at bounding box center [190, 285] width 43 height 19
select select "10"
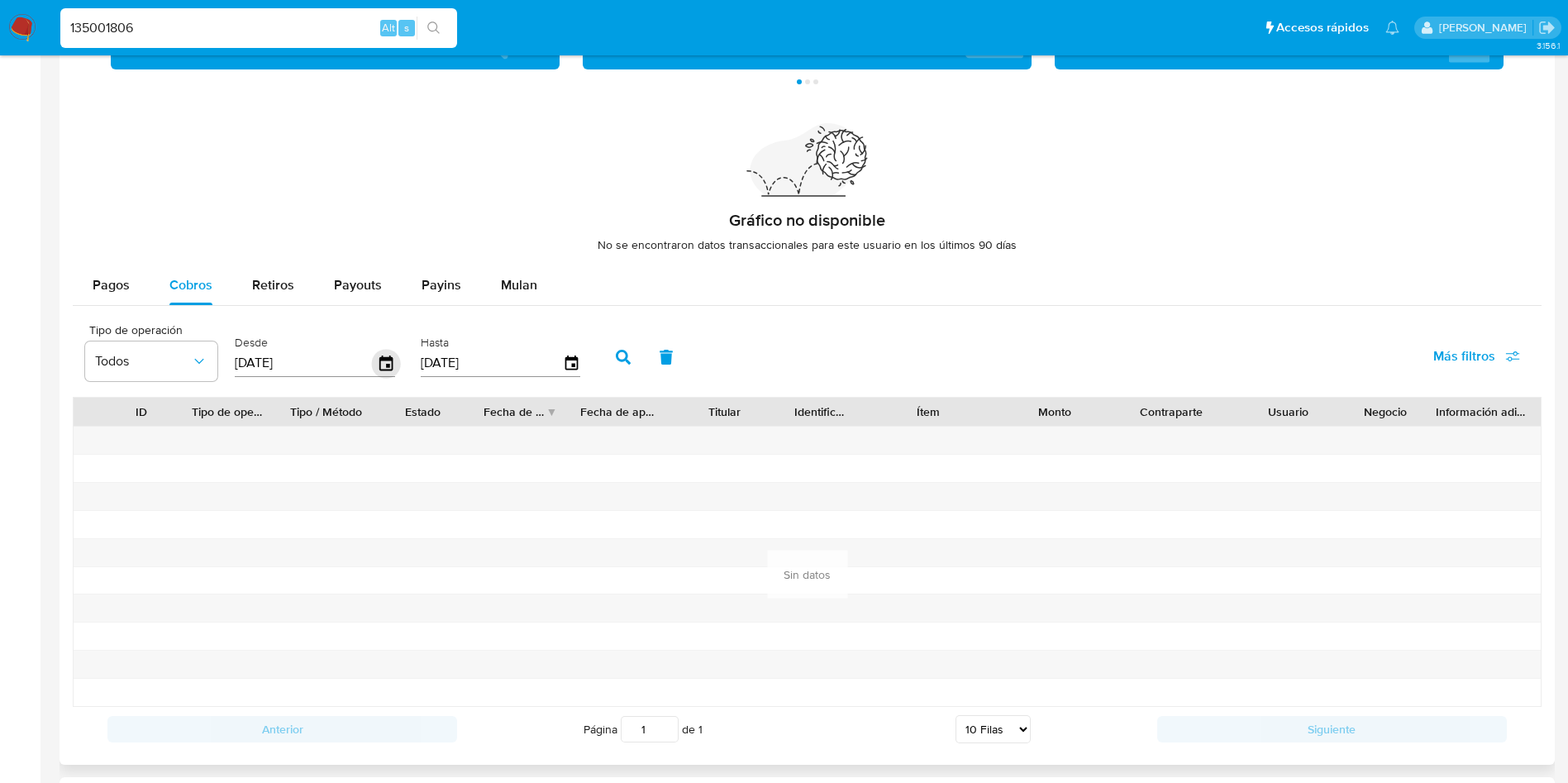
click at [386, 366] on icon "button" at bounding box center [387, 363] width 29 height 29
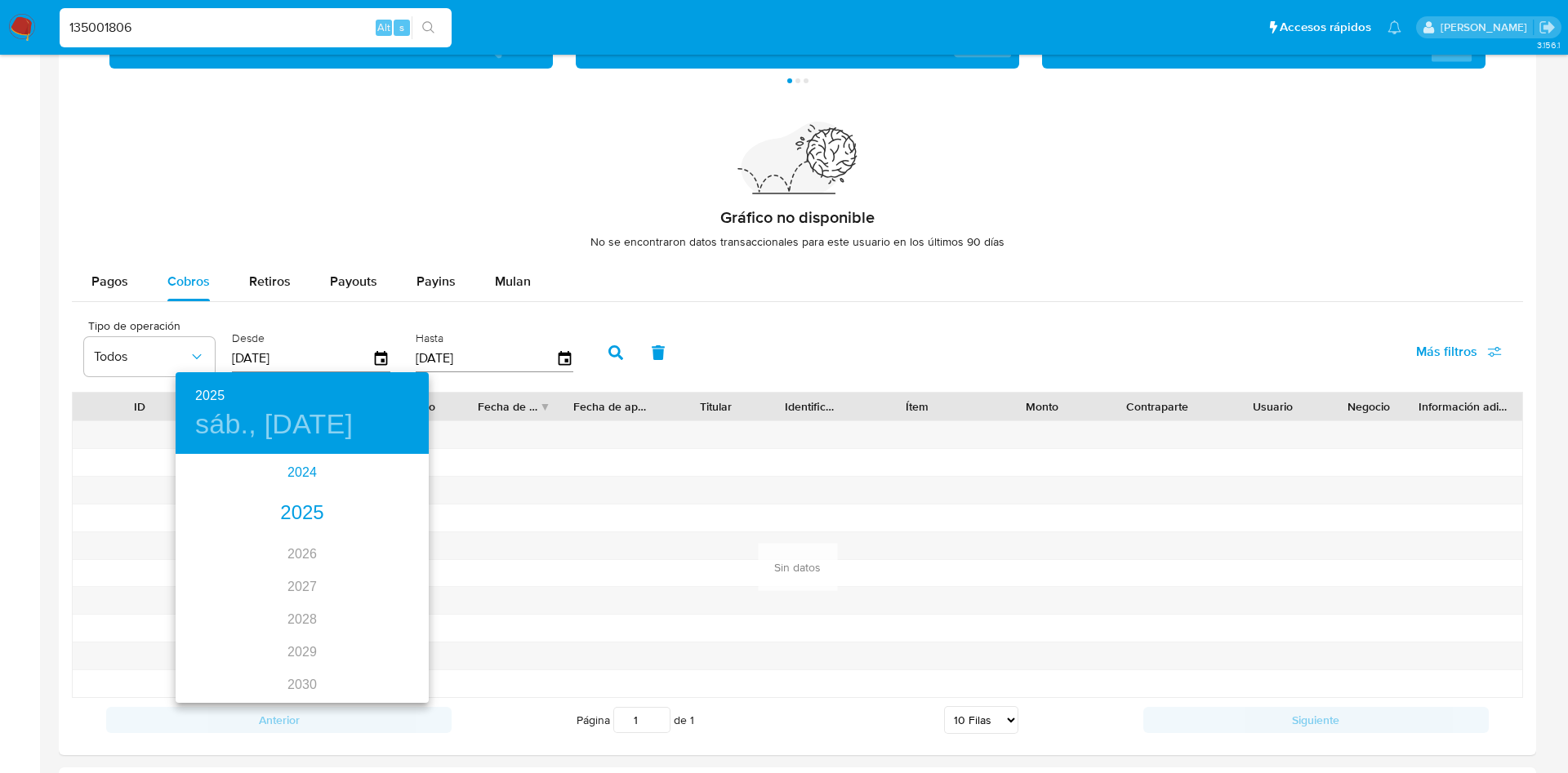
click at [287, 472] on div "2024" at bounding box center [302, 472] width 253 height 33
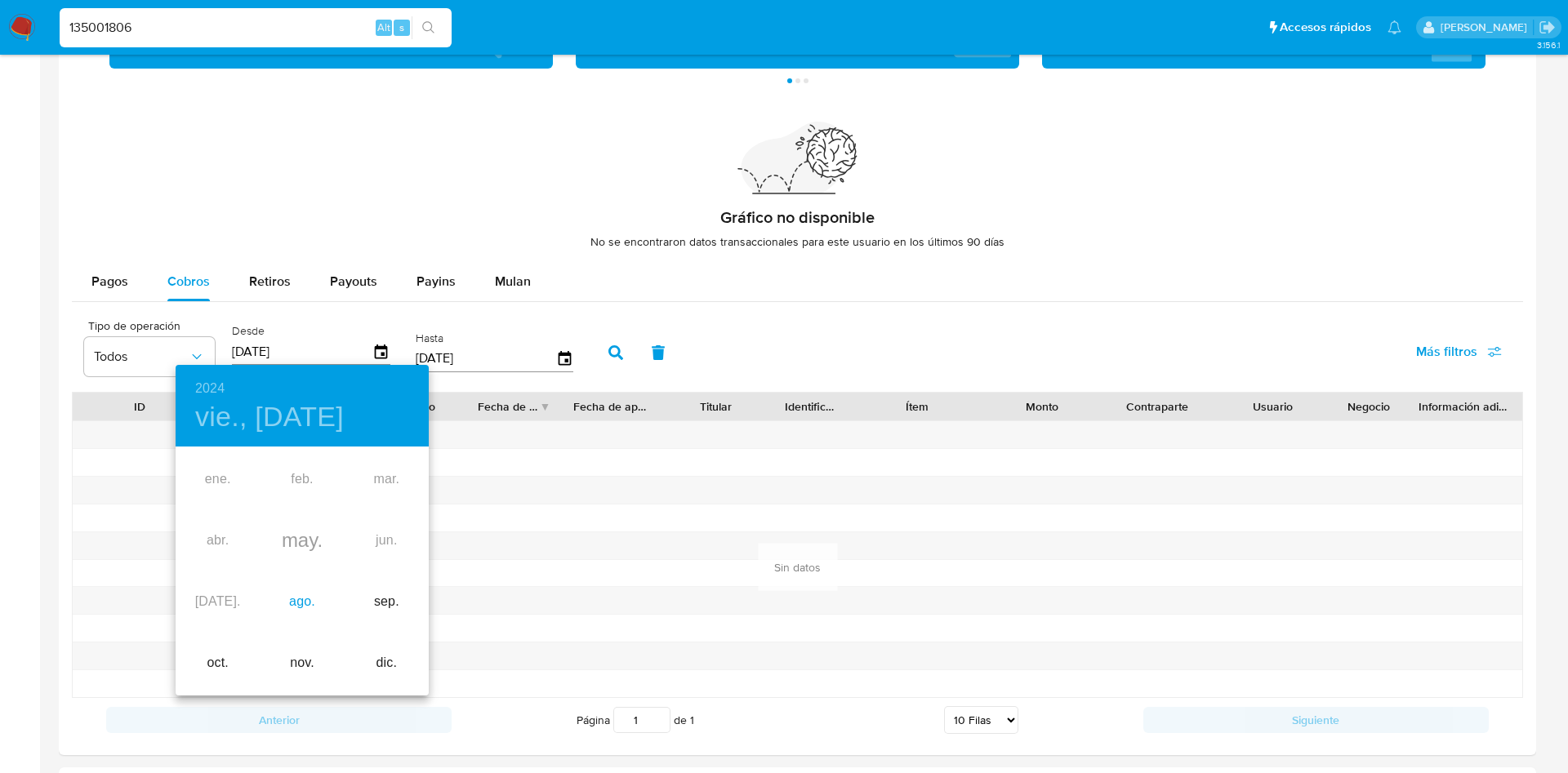
click at [294, 592] on div "ago." at bounding box center [302, 602] width 84 height 62
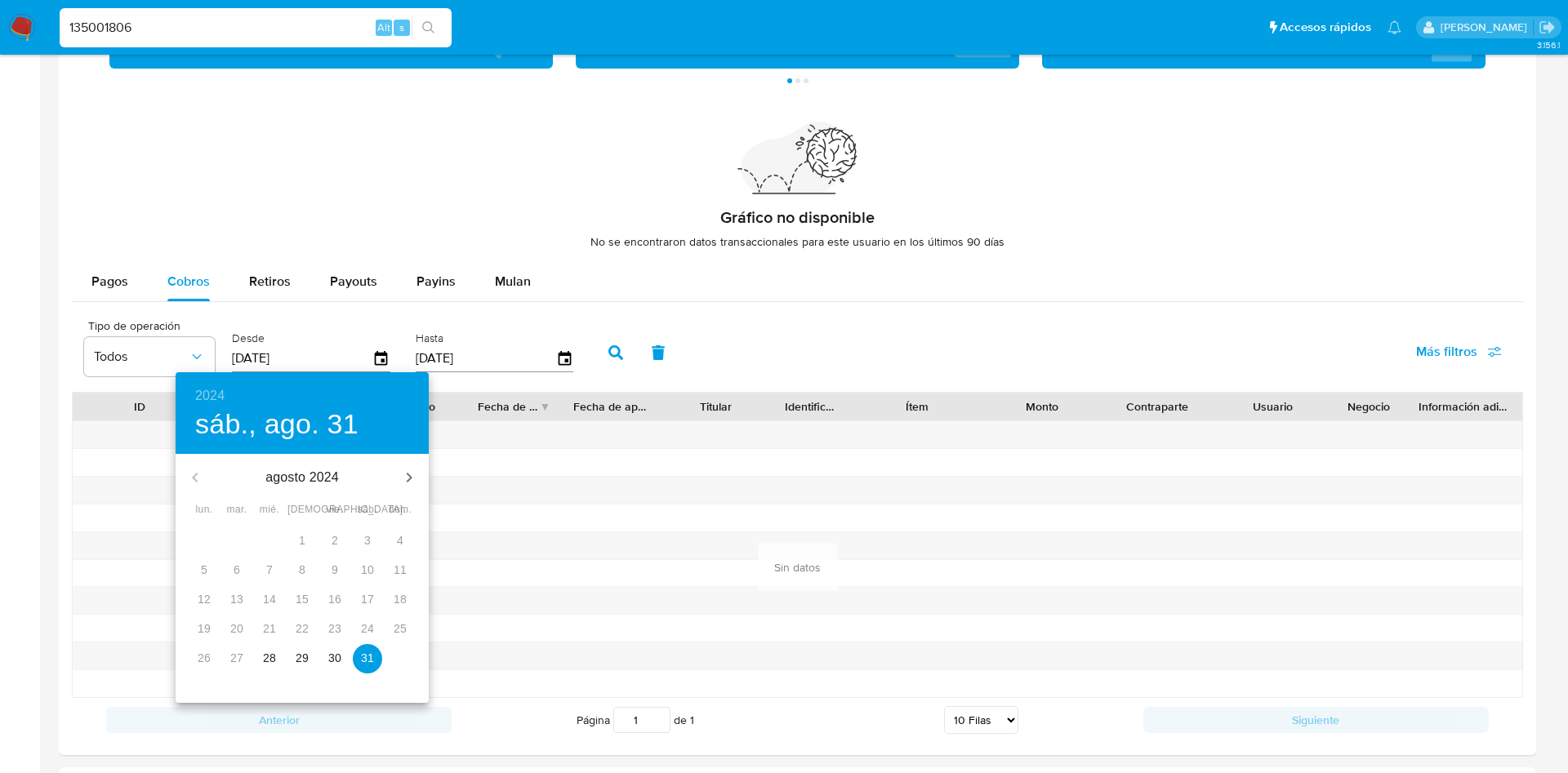
click at [328, 662] on span "30" at bounding box center [334, 657] width 29 height 16
type input "[DATE]"
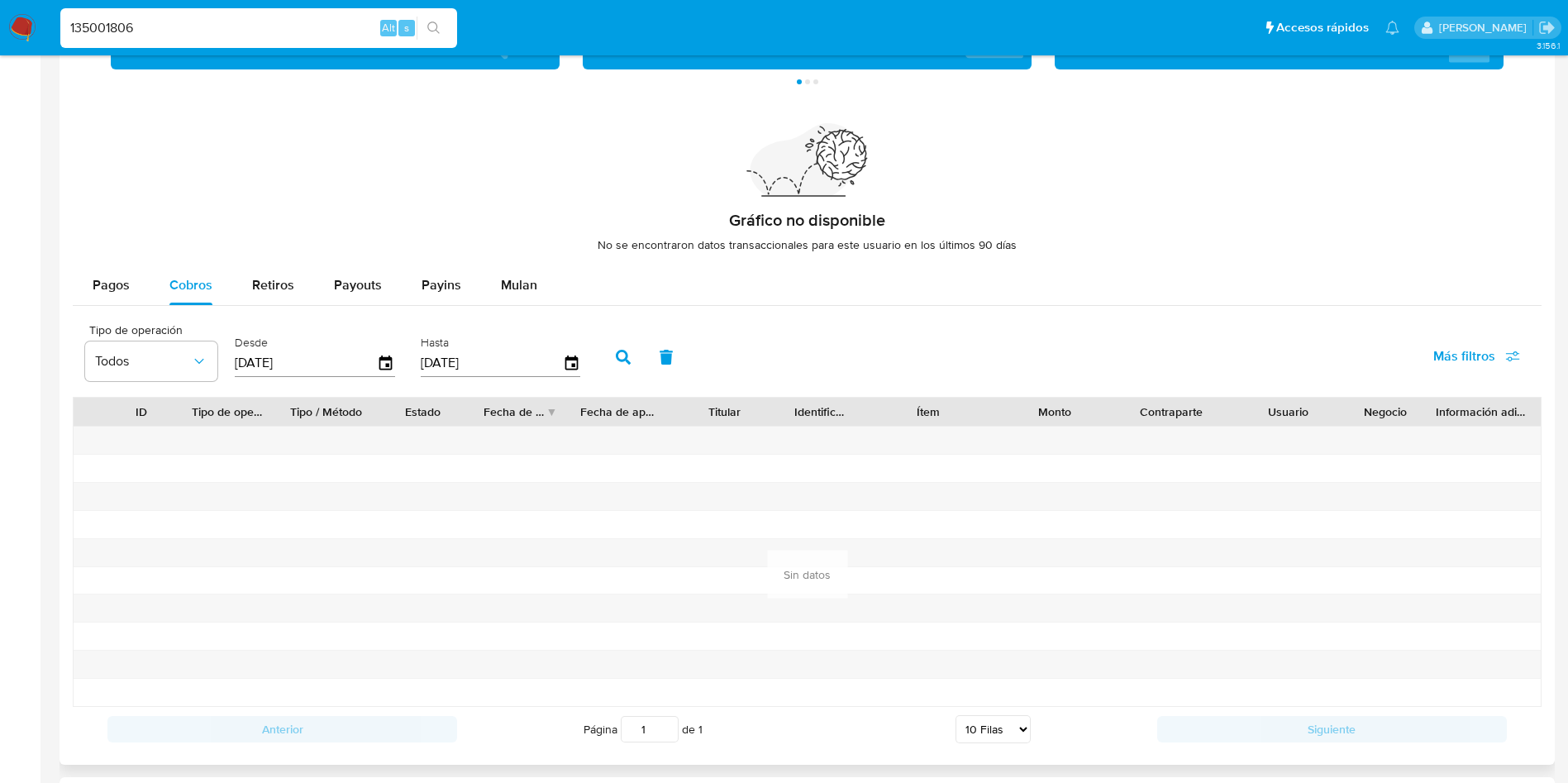
click at [622, 352] on icon "button" at bounding box center [624, 357] width 15 height 15
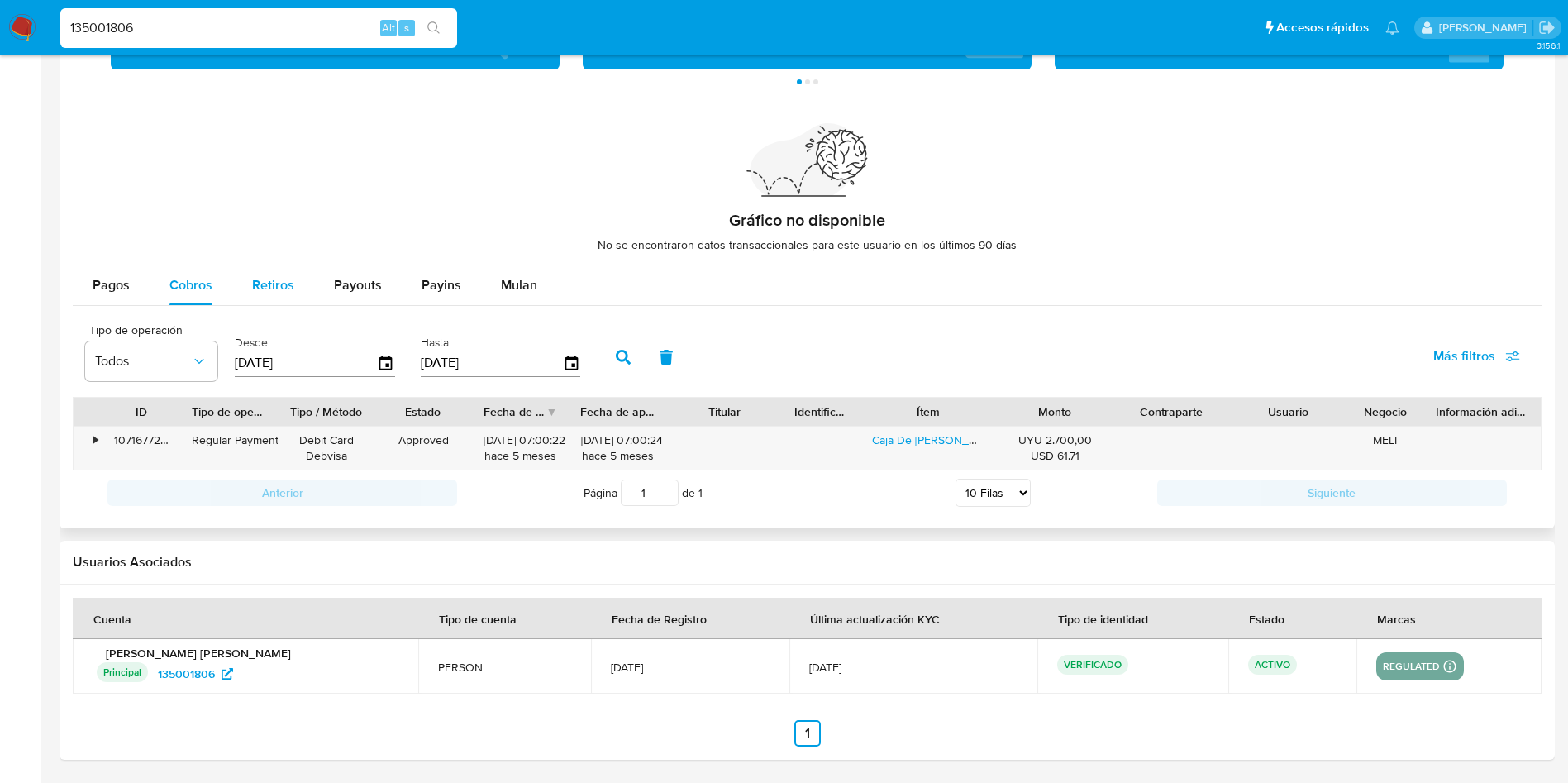
click at [259, 290] on span "Retiros" at bounding box center [273, 285] width 43 height 19
select select "10"
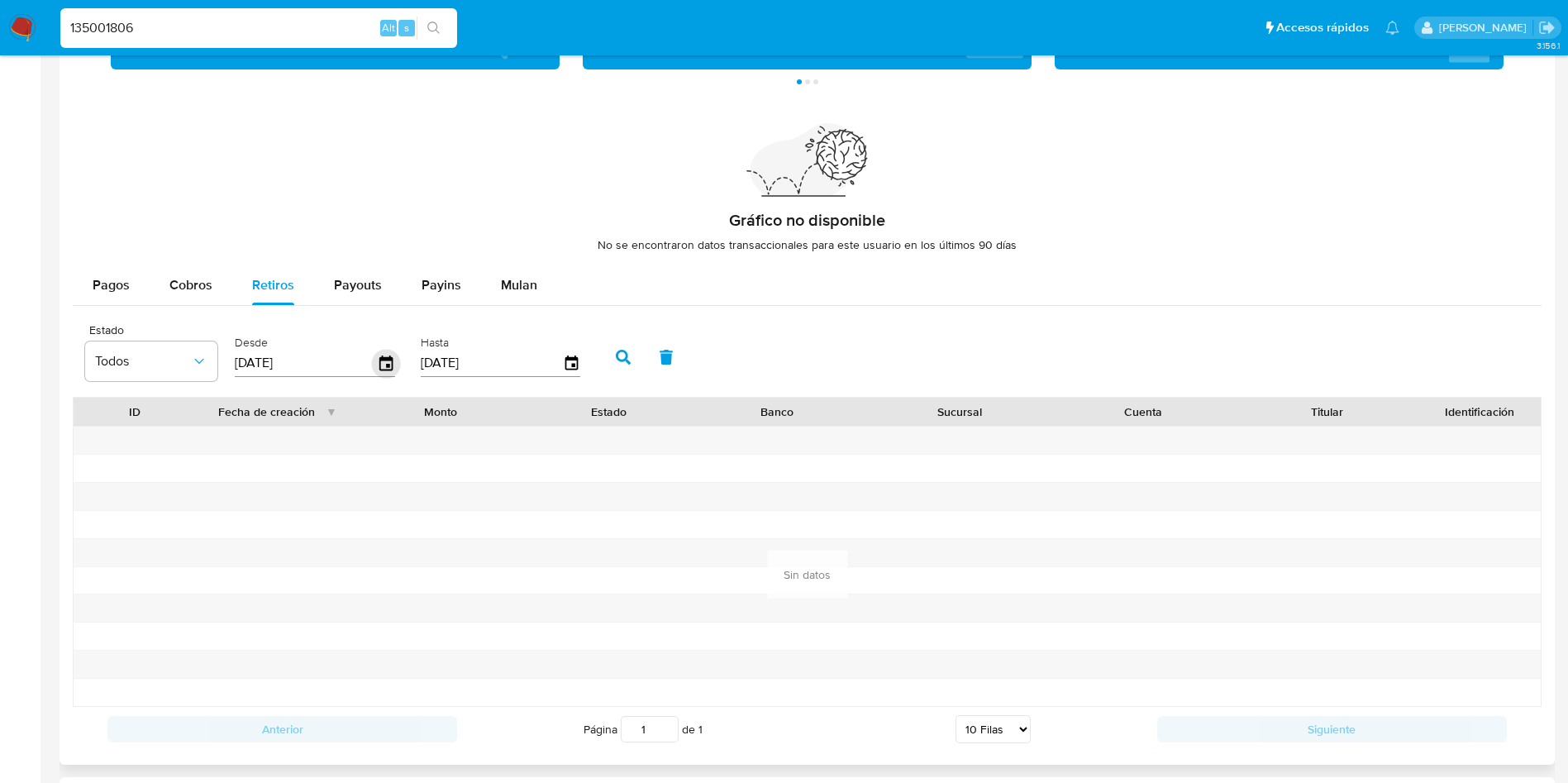
click at [385, 360] on icon "button" at bounding box center [387, 363] width 29 height 29
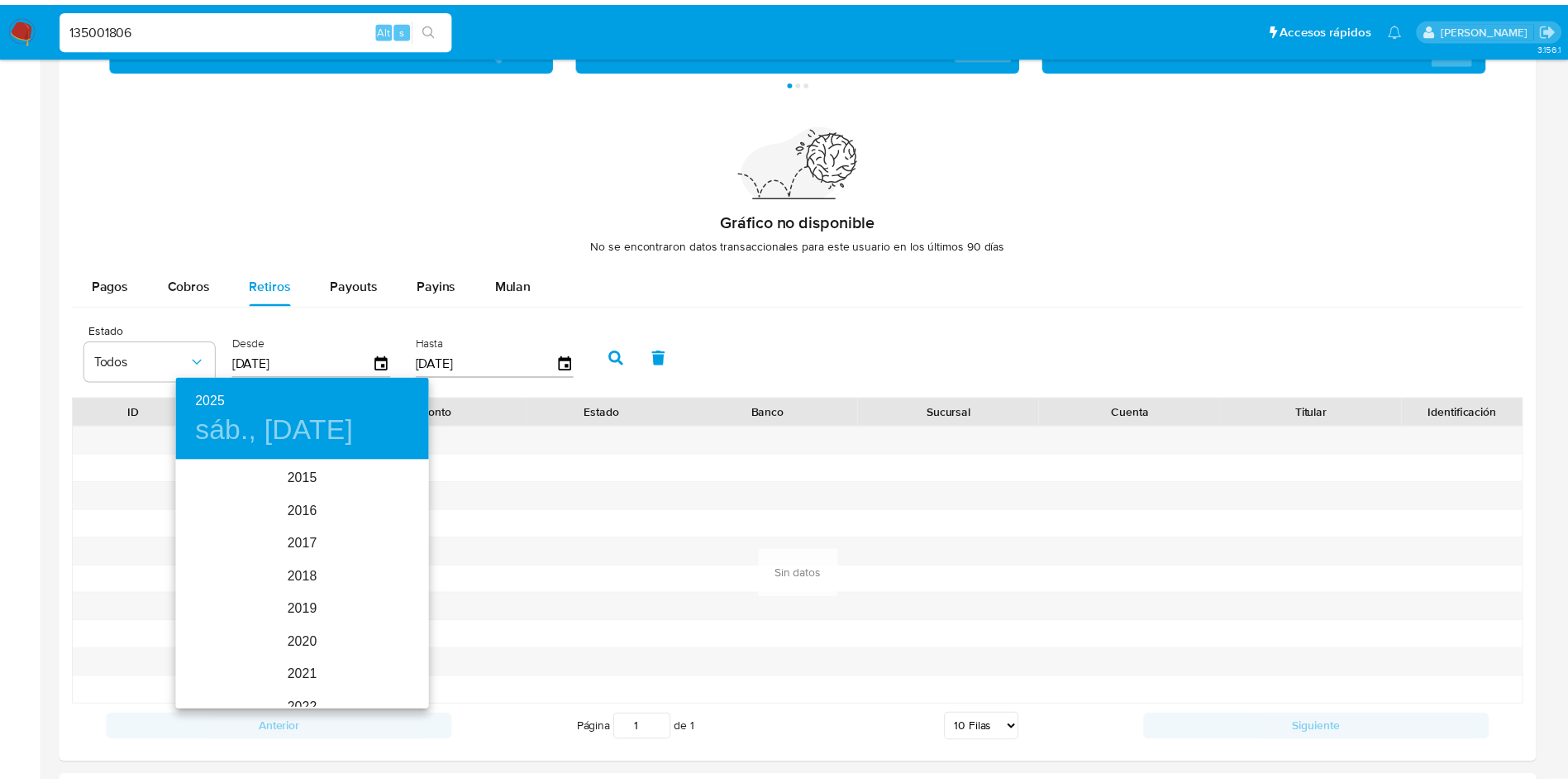
scroll to position [232, 0]
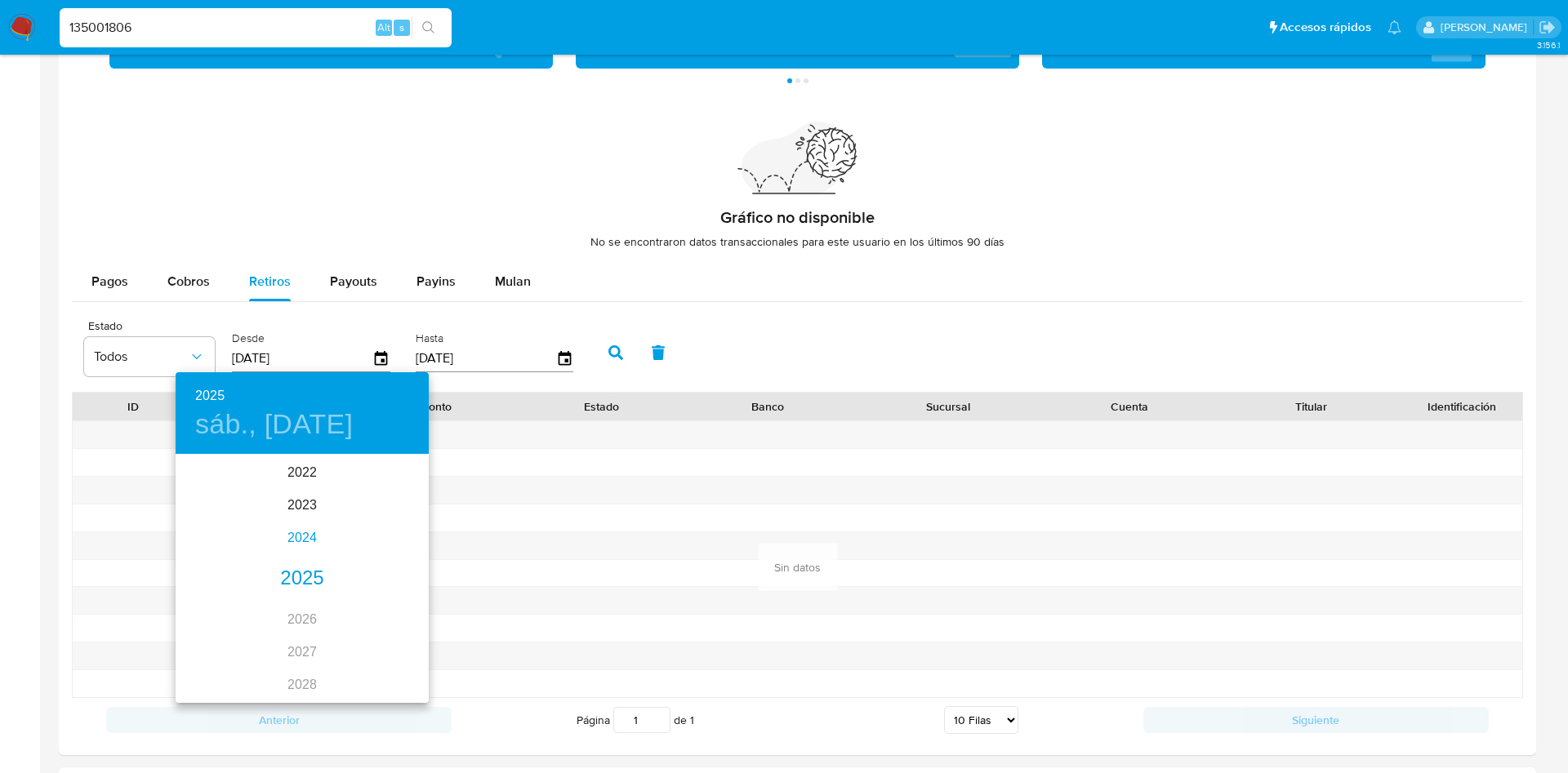
click at [286, 540] on div "2024" at bounding box center [302, 538] width 253 height 33
click at [302, 553] on div "may." at bounding box center [302, 549] width 84 height 62
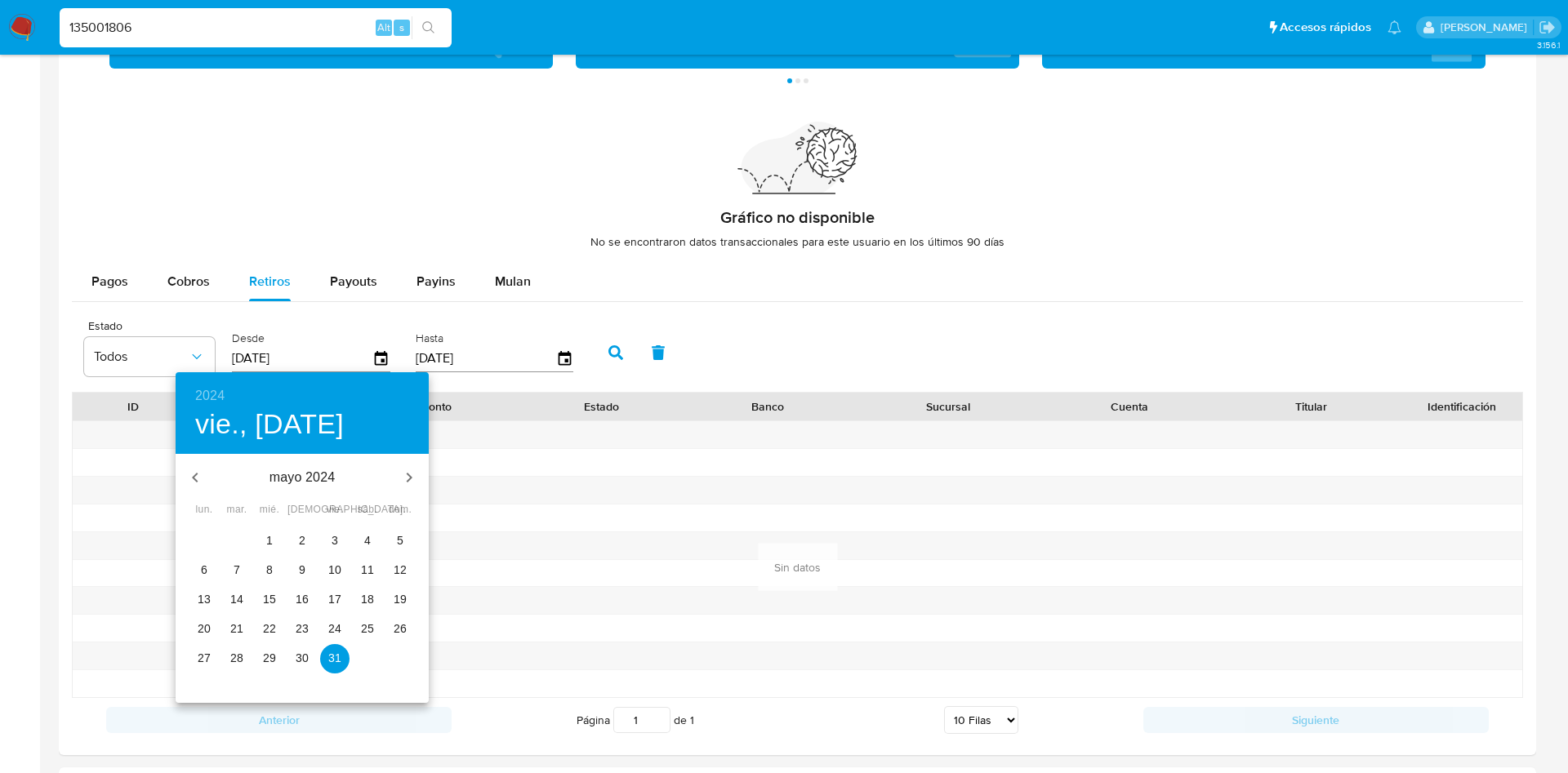
click at [323, 596] on span "17" at bounding box center [334, 598] width 29 height 16
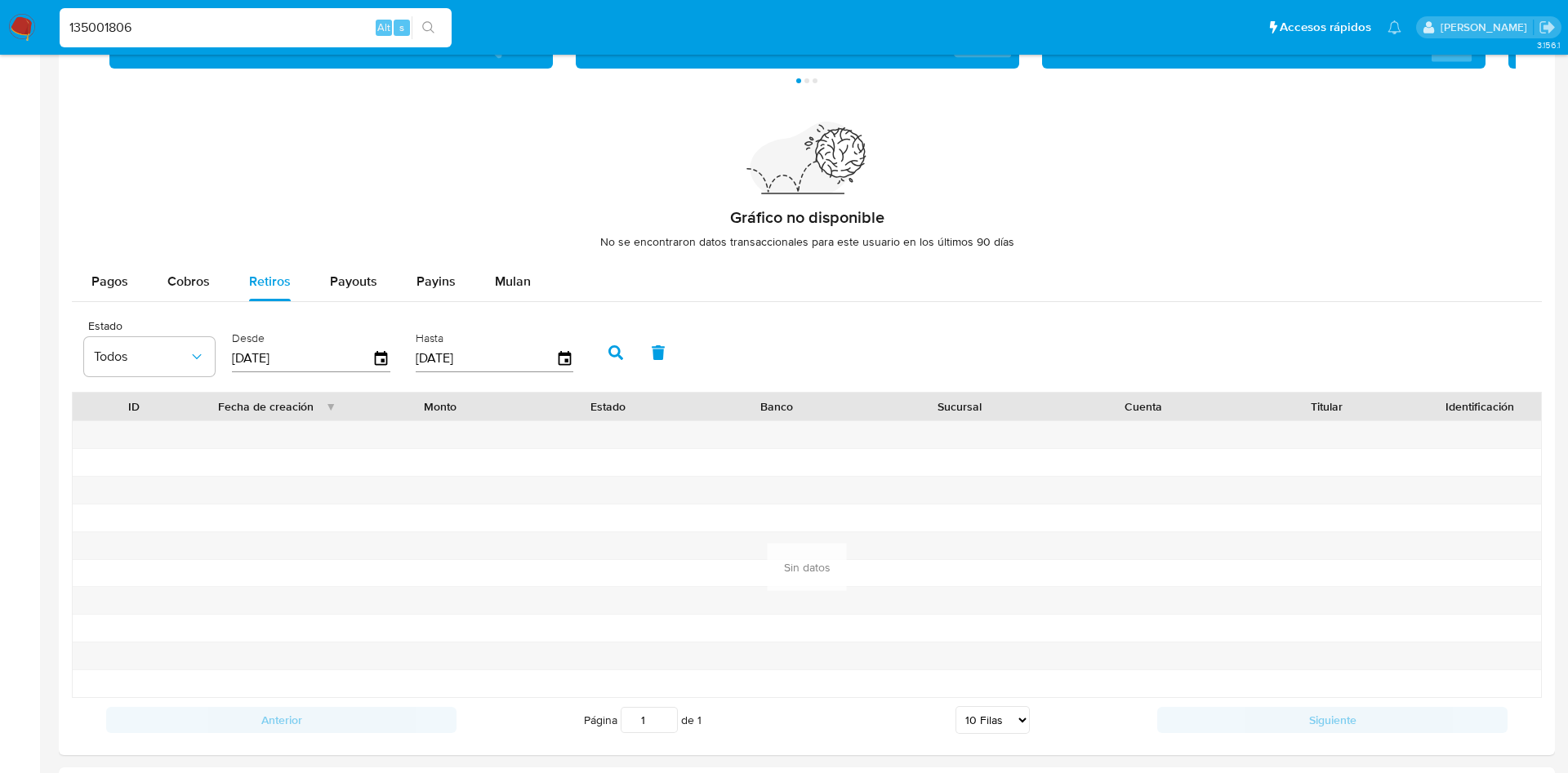
type input "[DATE]"
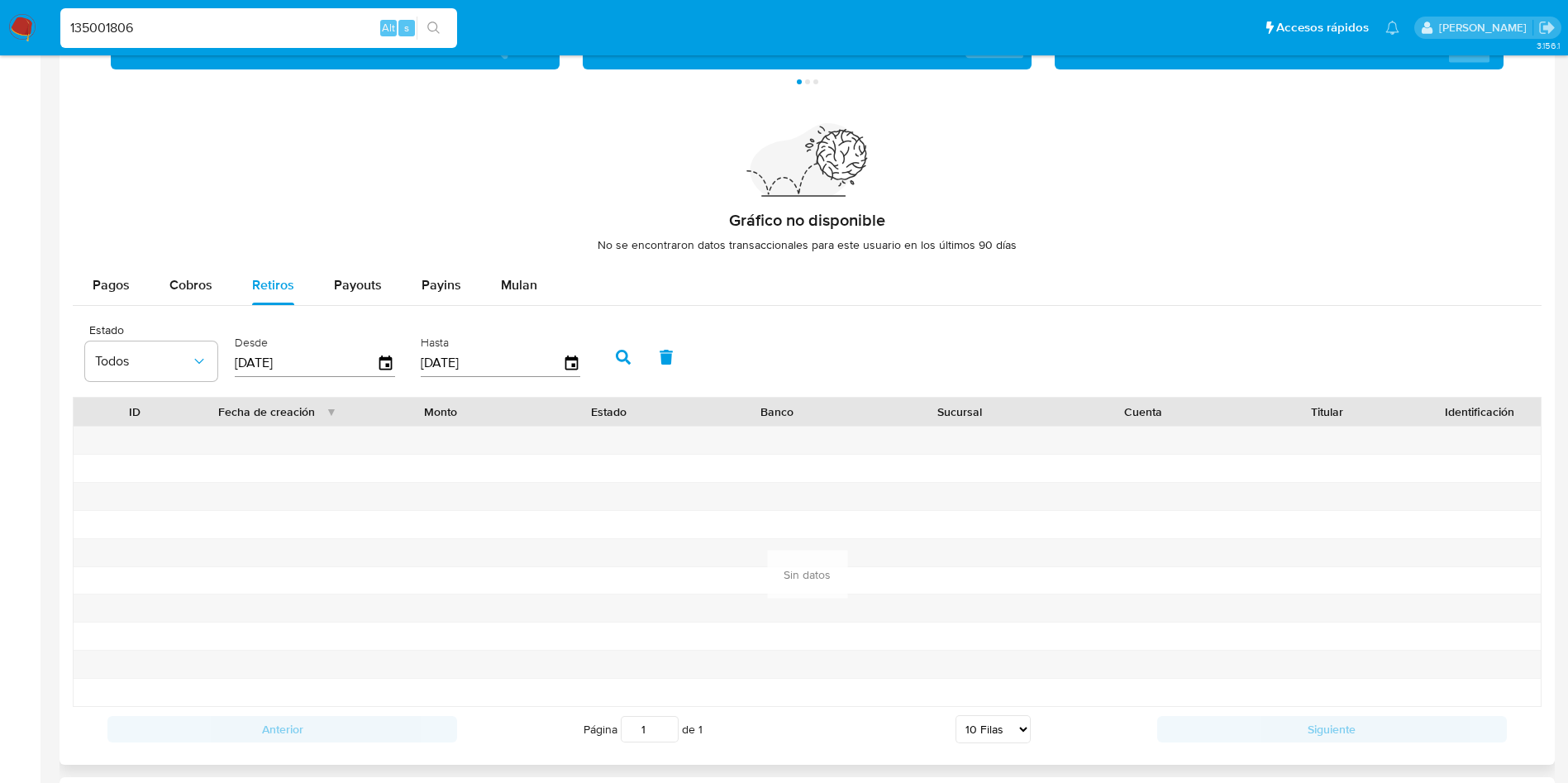
click at [629, 357] on icon "button" at bounding box center [624, 357] width 15 height 15
click at [387, 290] on button "Payouts" at bounding box center [357, 286] width 88 height 40
select select "10"
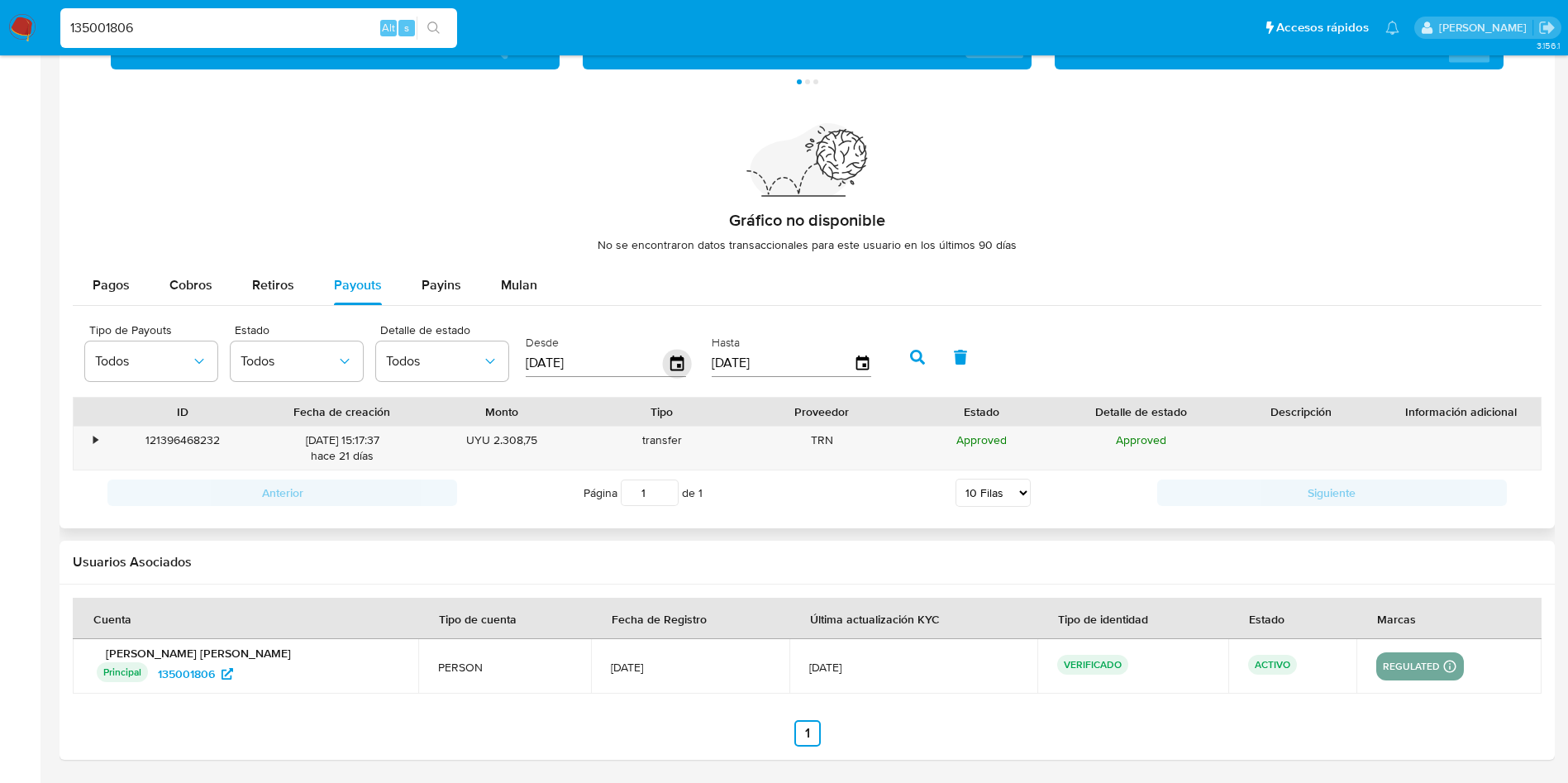
click at [669, 366] on icon "button" at bounding box center [677, 363] width 29 height 29
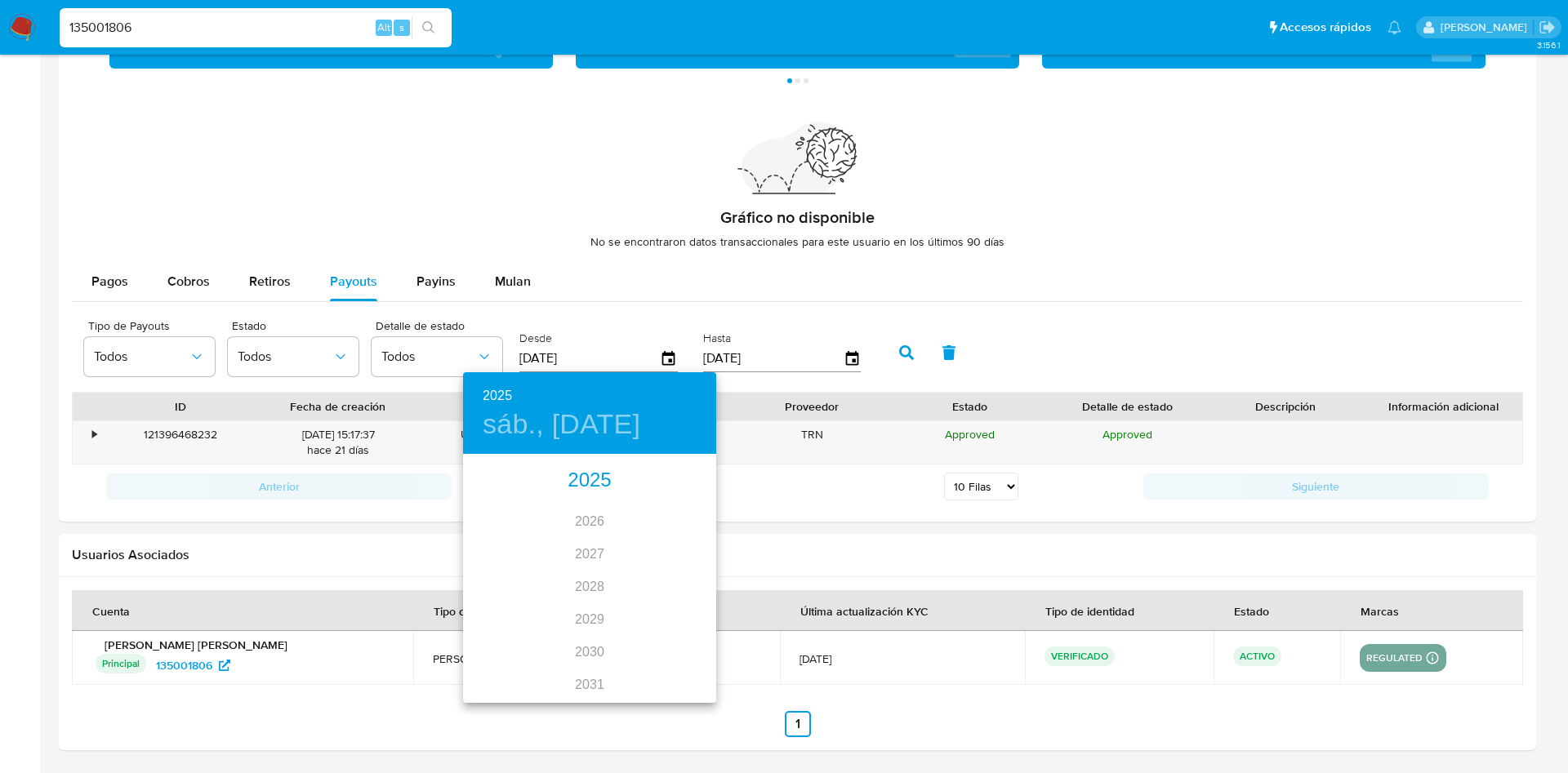
click at [587, 472] on div "2025" at bounding box center [589, 481] width 253 height 33
click at [586, 492] on div "feb." at bounding box center [589, 487] width 84 height 62
type input "[DATE]"
click at [629, 656] on span "28" at bounding box center [622, 657] width 29 height 16
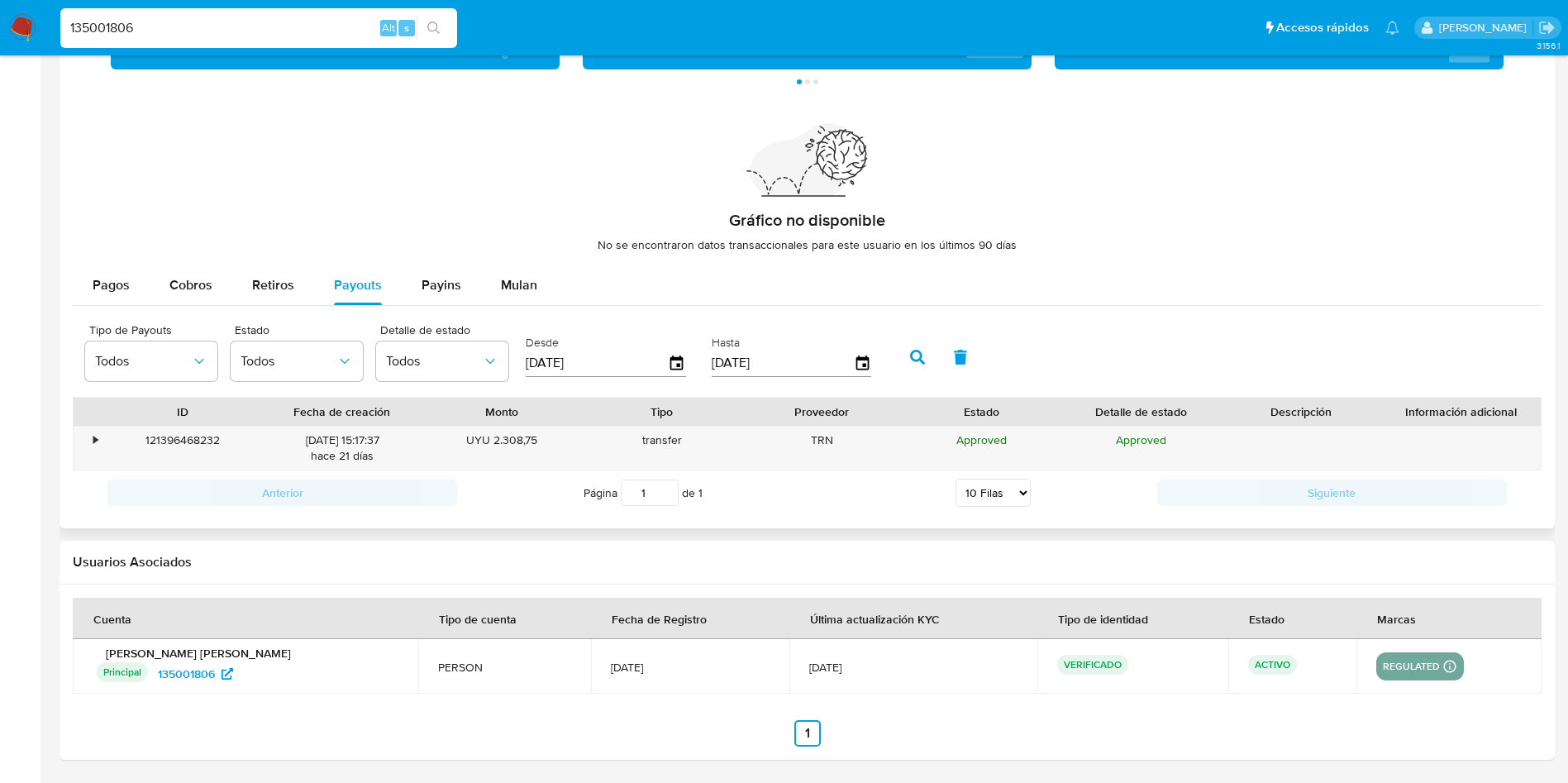
click at [922, 366] on button "button" at bounding box center [917, 357] width 43 height 40
